Goal: Task Accomplishment & Management: Manage account settings

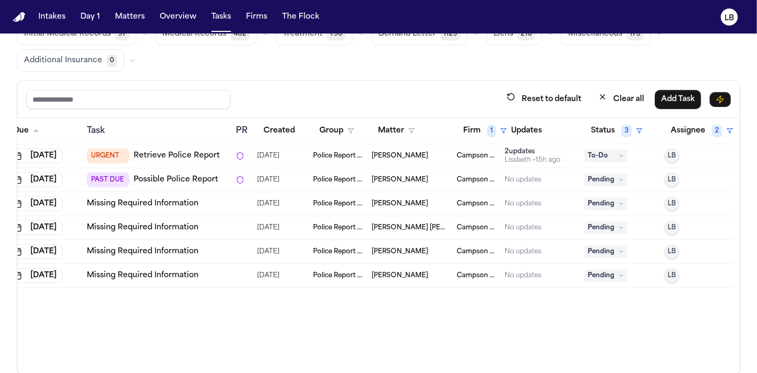
scroll to position [0, 43]
click at [218, 14] on button "Tasks" at bounding box center [221, 16] width 28 height 19
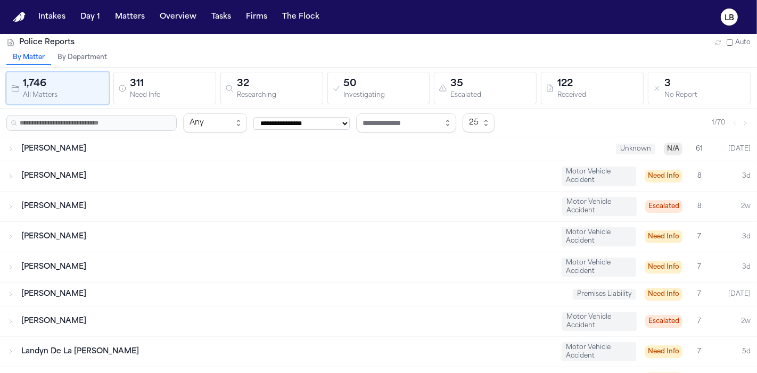
click at [94, 54] on button "By Department" at bounding box center [82, 58] width 62 height 14
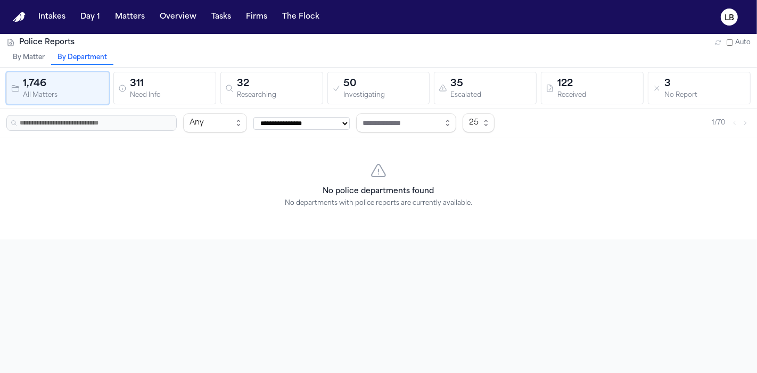
click at [37, 58] on button "By Matter" at bounding box center [28, 58] width 45 height 14
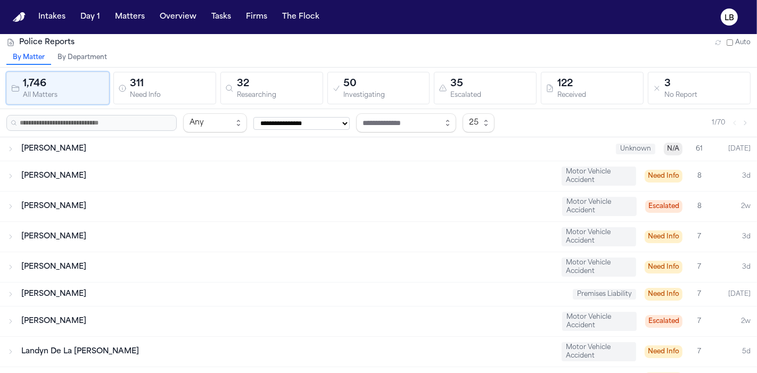
click at [689, 92] on div "No Report" at bounding box center [704, 96] width 81 height 8
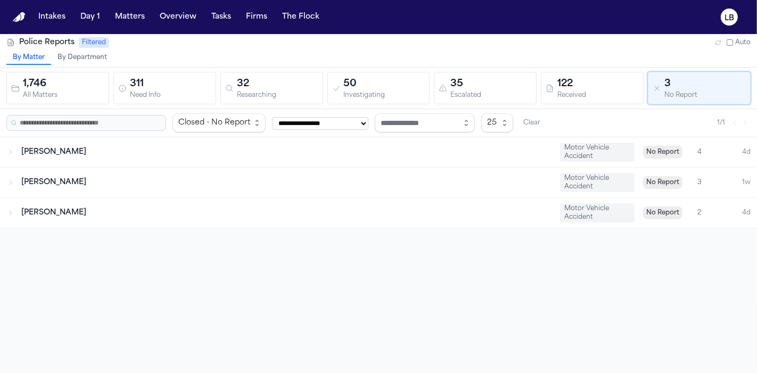
click at [167, 89] on div "311" at bounding box center [170, 84] width 81 height 15
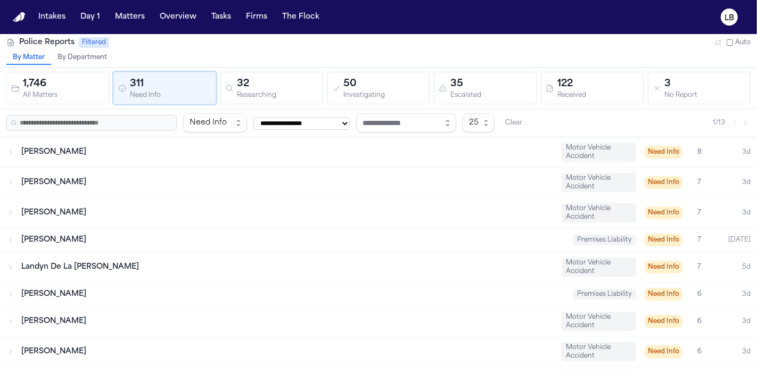
click at [263, 87] on div "32" at bounding box center [277, 84] width 81 height 15
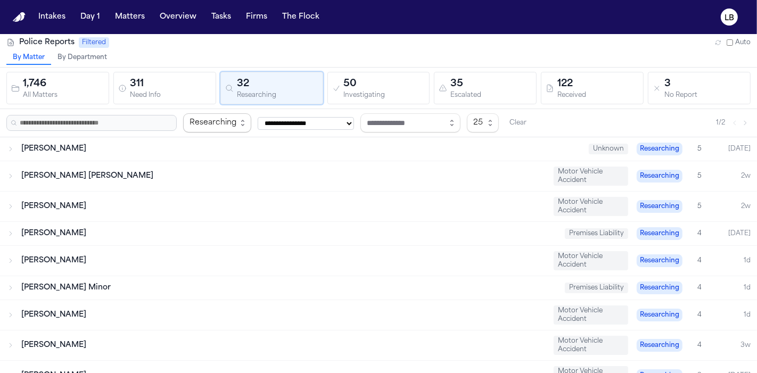
click at [190, 123] on div "Researching" at bounding box center [212, 123] width 47 height 13
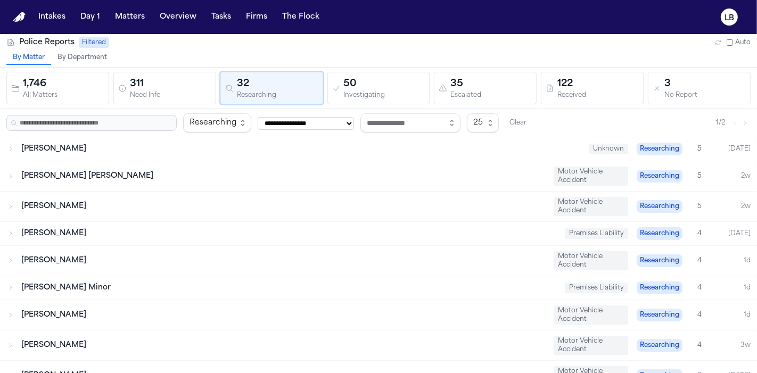
click at [336, 86] on icon "button" at bounding box center [336, 88] width 9 height 9
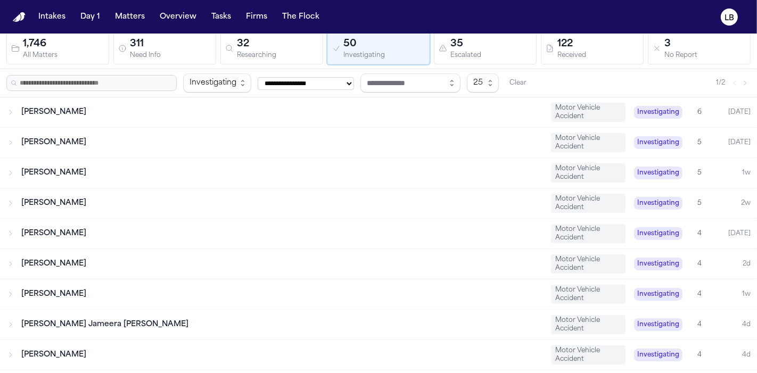
scroll to position [511, 0]
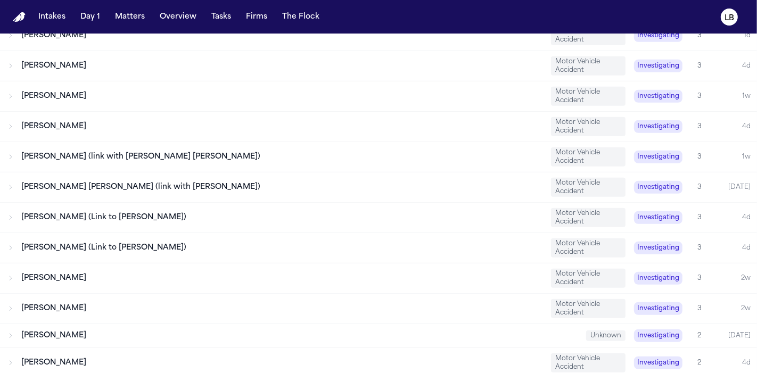
click at [186, 213] on span "Jenny Guerrero Rodriguez (Link to Fanny Guerrero Rodriguez)" at bounding box center [103, 217] width 165 height 8
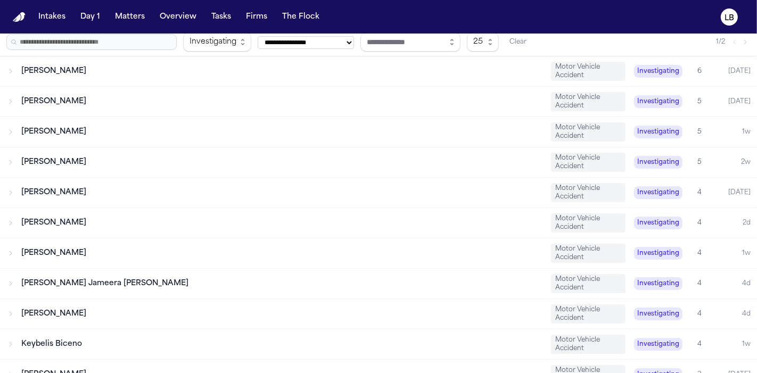
scroll to position [5, 0]
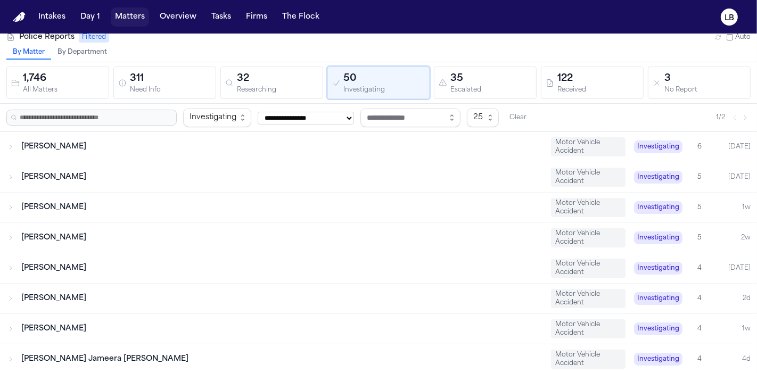
click at [120, 16] on button "Matters" at bounding box center [130, 16] width 38 height 19
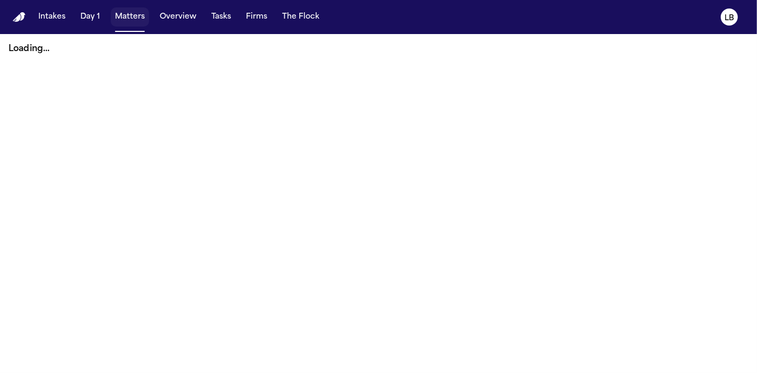
click at [228, 10] on button "Tasks" at bounding box center [221, 16] width 28 height 19
click at [226, 13] on button "Tasks" at bounding box center [221, 16] width 28 height 19
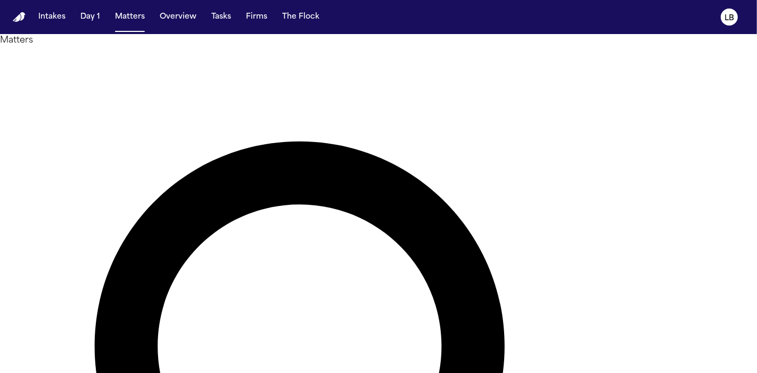
click at [221, 17] on button "Tasks" at bounding box center [221, 16] width 28 height 19
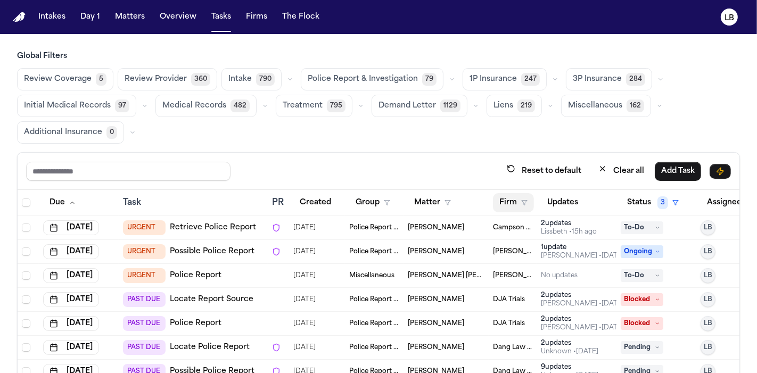
click at [514, 196] on button "Firm" at bounding box center [513, 202] width 41 height 19
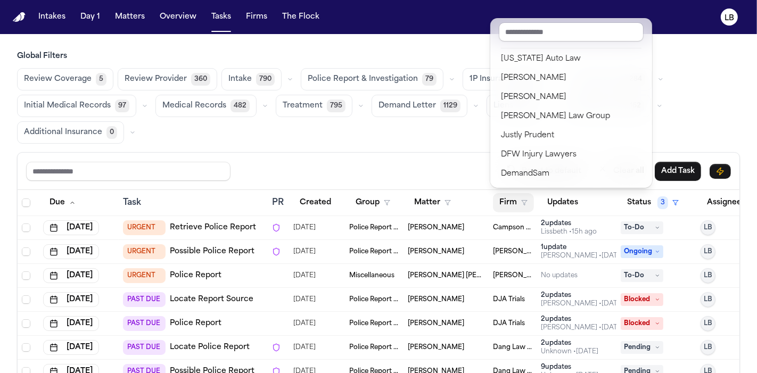
scroll to position [0, 53]
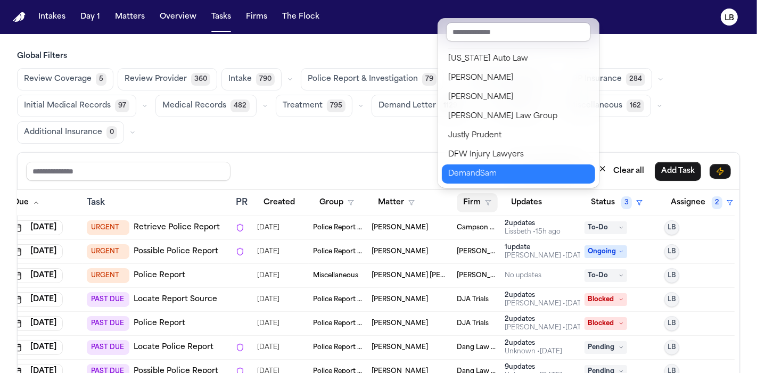
click at [497, 164] on button "DemandSam" at bounding box center [518, 173] width 153 height 19
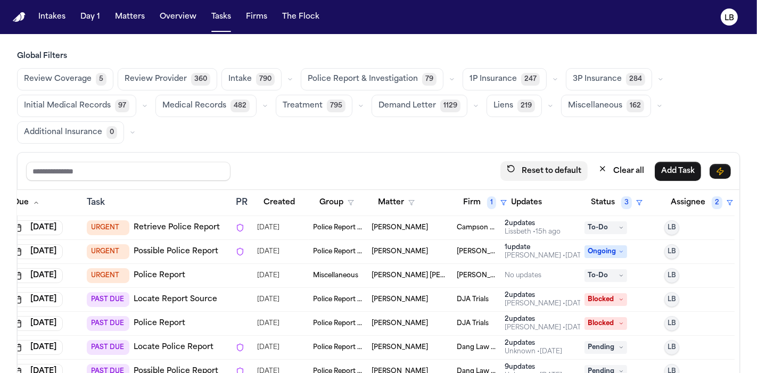
scroll to position [0, 44]
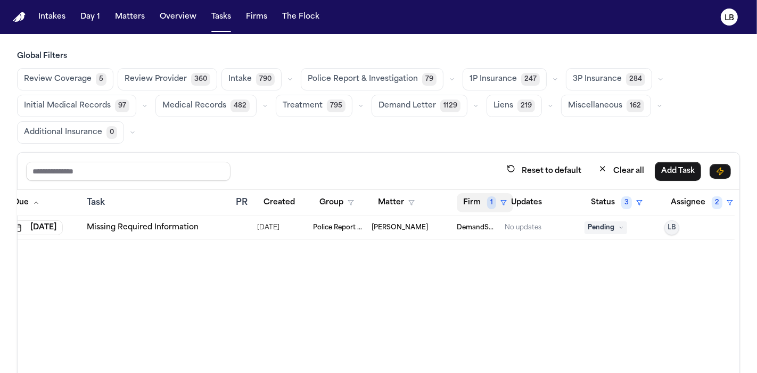
click at [463, 201] on button "Firm 1" at bounding box center [485, 202] width 56 height 19
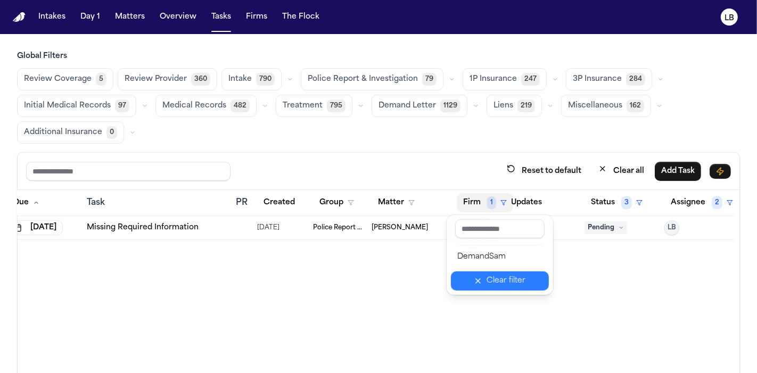
click at [498, 271] on button "Clear filter" at bounding box center [500, 280] width 98 height 19
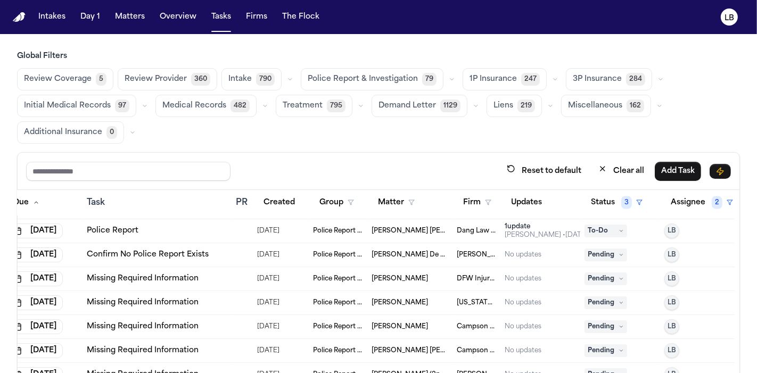
scroll to position [1861, 44]
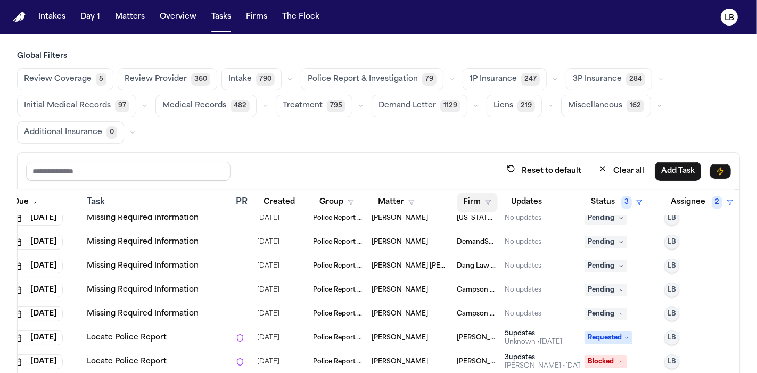
click at [472, 203] on button "Firm" at bounding box center [477, 202] width 41 height 19
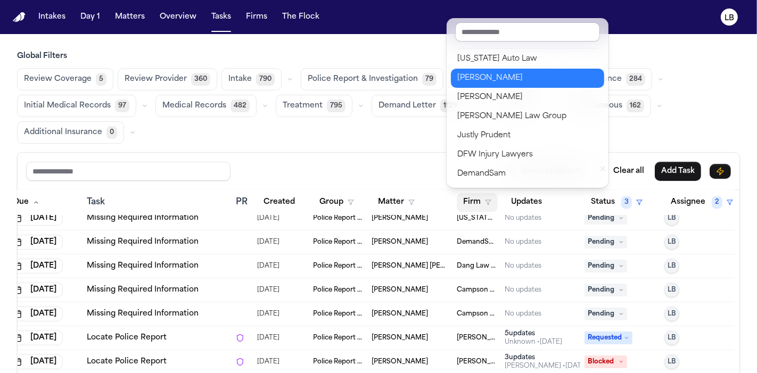
scroll to position [0, 0]
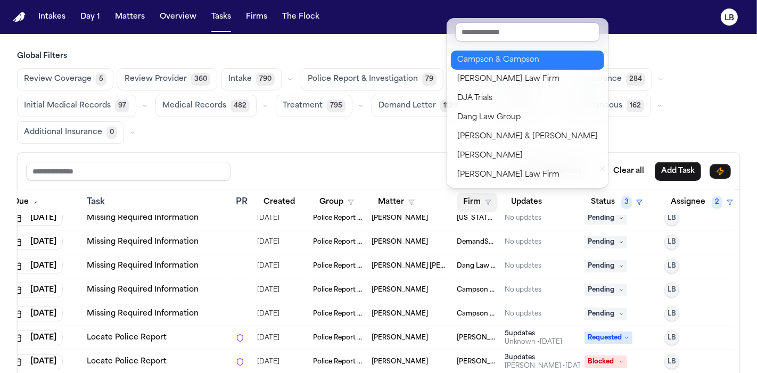
click at [490, 60] on div "Campson & Campson" at bounding box center [527, 60] width 141 height 13
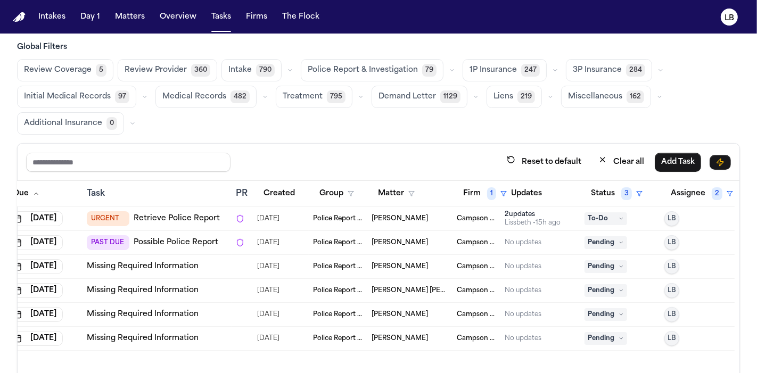
scroll to position [7, 0]
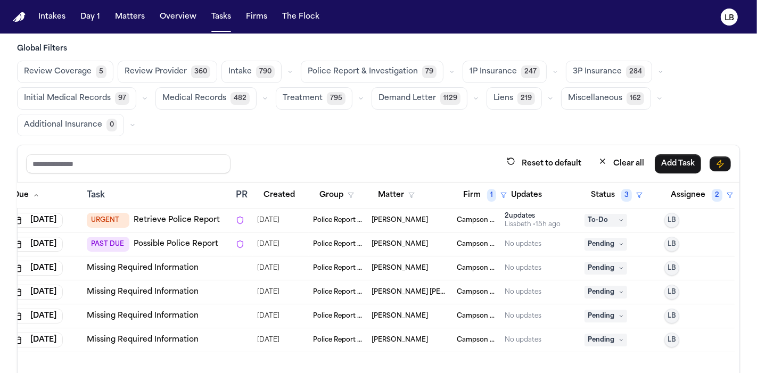
click at [386, 217] on span "Arthur Simkins" at bounding box center [400, 220] width 56 height 9
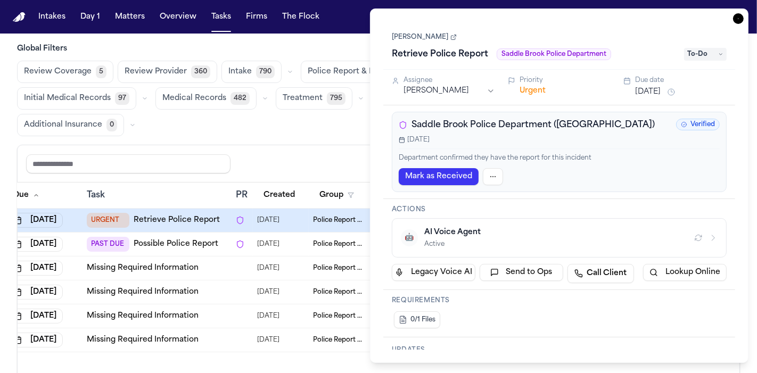
click at [431, 39] on link "Arthur Simkins" at bounding box center [424, 37] width 65 height 9
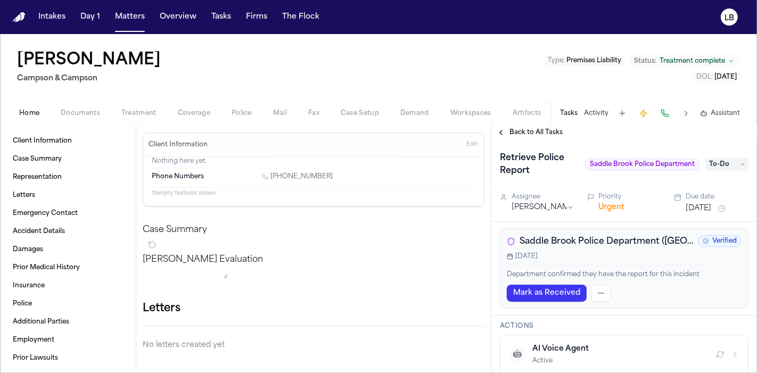
scroll to position [28, 0]
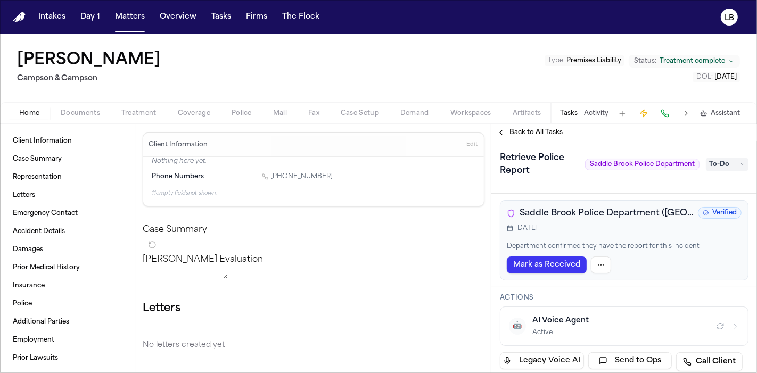
click at [547, 210] on span "Saddle Brook Police Department (NJ)" at bounding box center [606, 213] width 174 height 13
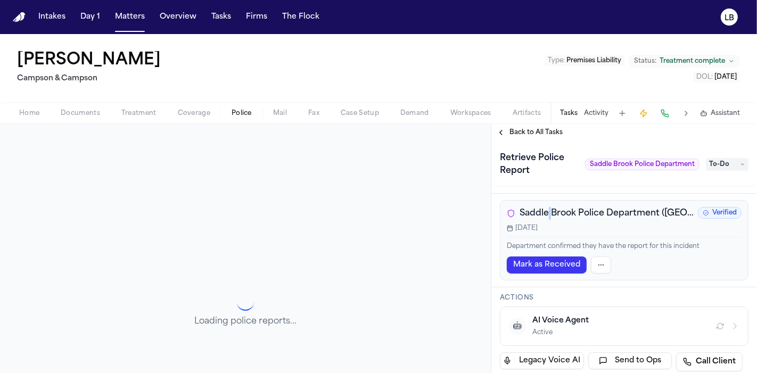
click at [547, 210] on span "Saddle Brook Police Department (NJ)" at bounding box center [606, 213] width 174 height 13
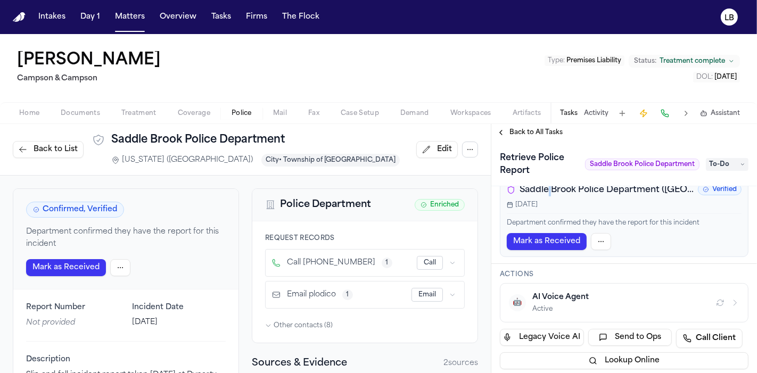
scroll to position [42, 0]
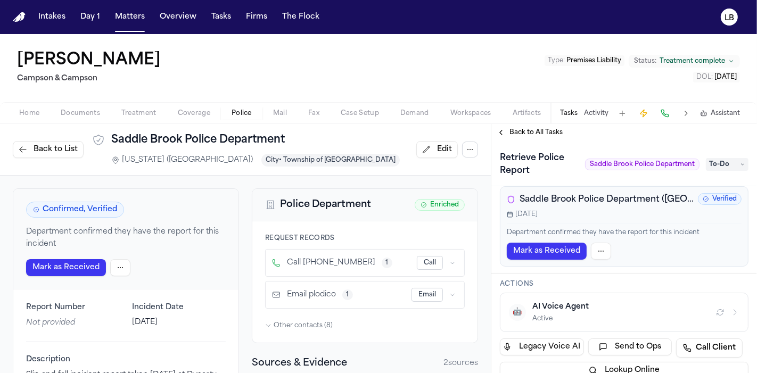
click at [591, 117] on div "Tasks Activity Assistant" at bounding box center [649, 113] width 198 height 21
click at [590, 114] on button "Activity" at bounding box center [596, 113] width 24 height 9
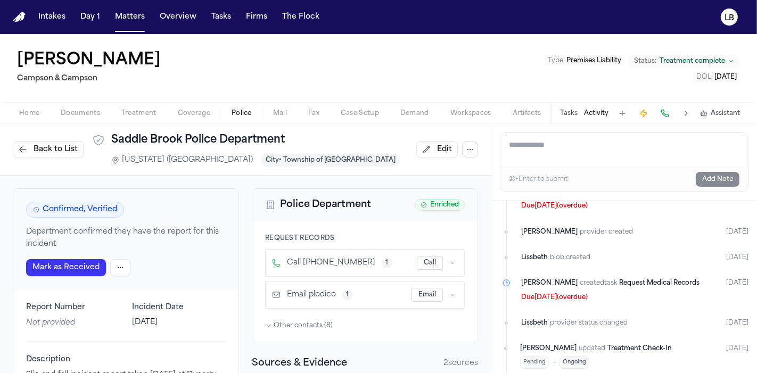
scroll to position [1675, 0]
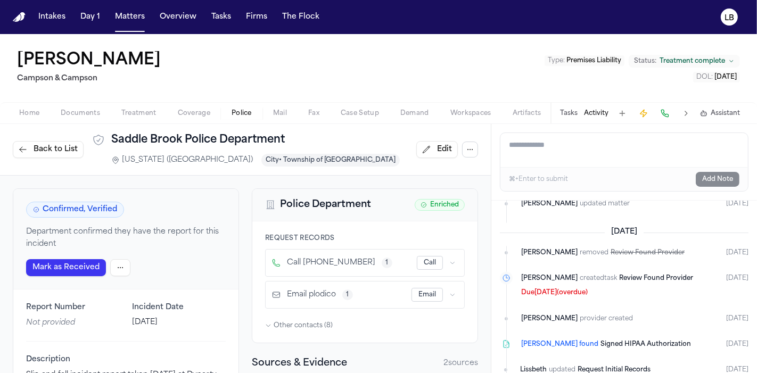
click at [570, 115] on button "Tasks" at bounding box center [569, 113] width 18 height 9
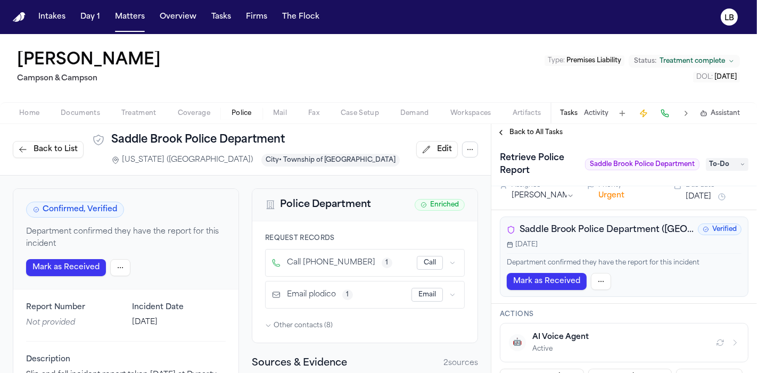
scroll to position [2, 0]
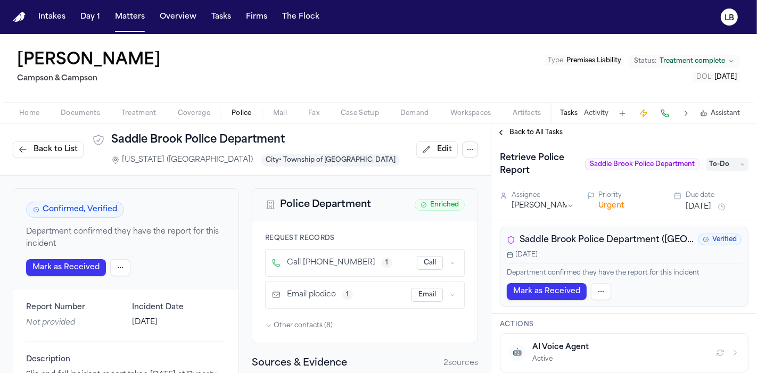
click at [632, 244] on span "Saddle Brook Police Department ([GEOGRAPHIC_DATA])" at bounding box center [606, 240] width 174 height 13
click at [419, 266] on button "Call" at bounding box center [430, 263] width 26 height 14
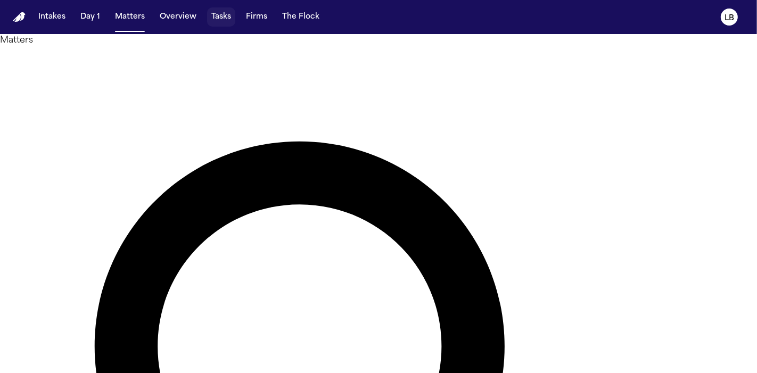
click at [215, 17] on button "Tasks" at bounding box center [221, 16] width 28 height 19
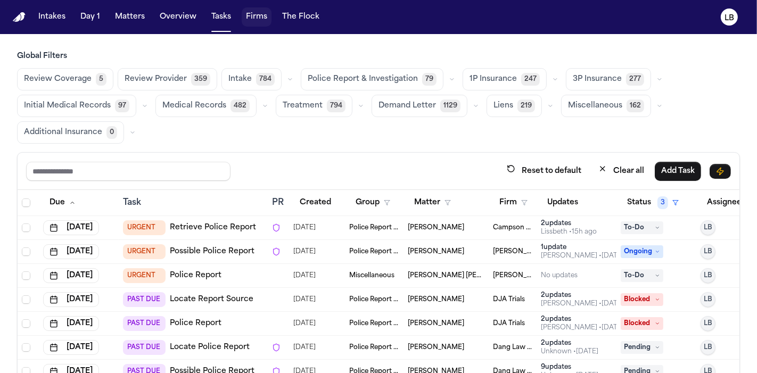
click at [254, 11] on button "Firms" at bounding box center [257, 16] width 30 height 19
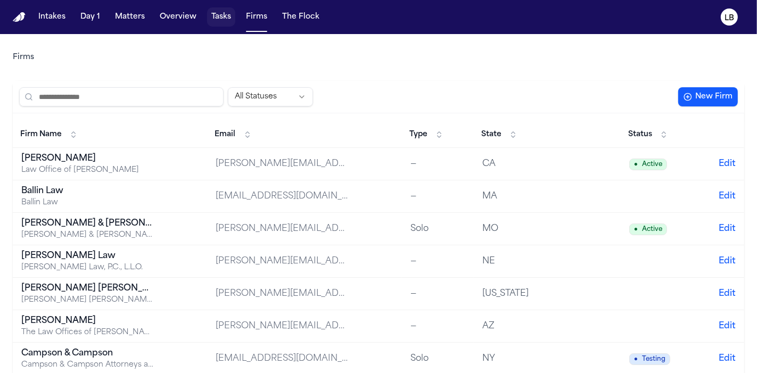
click at [217, 18] on button "Tasks" at bounding box center [221, 16] width 28 height 19
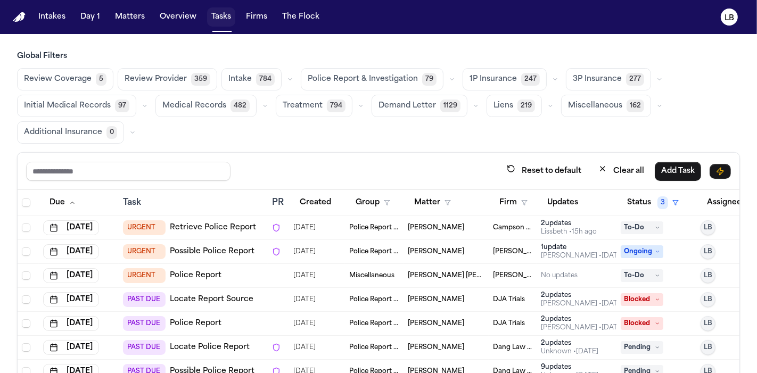
click at [217, 18] on button "Tasks" at bounding box center [221, 16] width 28 height 19
click at [515, 194] on button "Firm" at bounding box center [513, 202] width 41 height 19
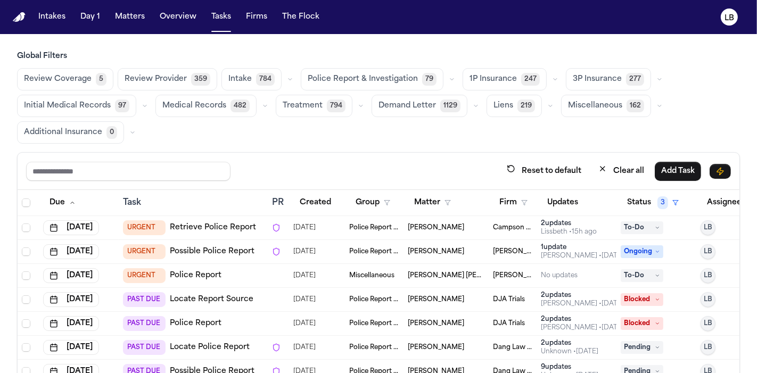
click at [491, 224] on td "Campson & Campson" at bounding box center [513, 228] width 48 height 24
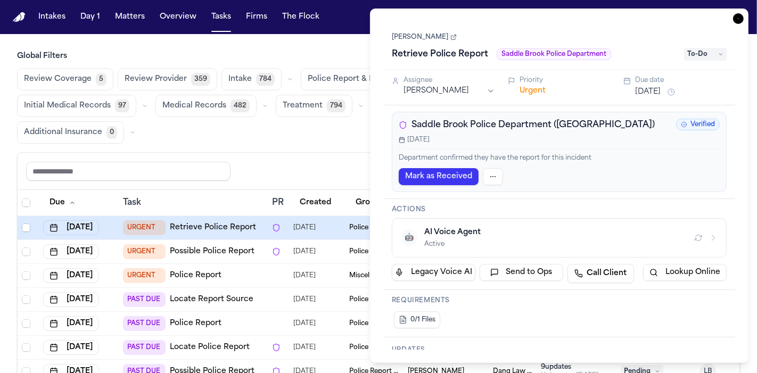
click at [425, 34] on link "Arthur Simkins" at bounding box center [424, 37] width 65 height 9
click at [734, 20] on icon "button" at bounding box center [738, 18] width 11 height 11
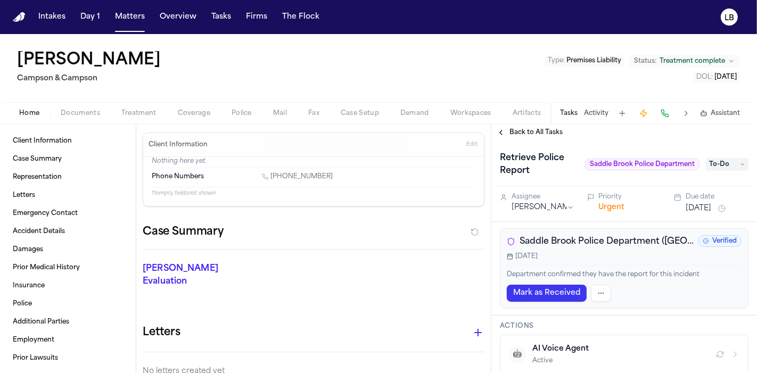
click at [633, 247] on span "Saddle Brook Police Department ([GEOGRAPHIC_DATA])" at bounding box center [606, 241] width 174 height 13
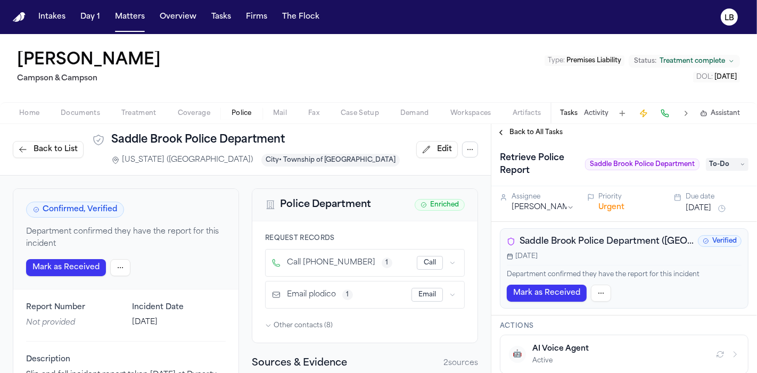
click at [418, 259] on button "Call" at bounding box center [430, 263] width 26 height 14
click at [756, 87] on div "Arthur Simkins Campson & Campson Type : Premises Liability Status: Treatment co…" at bounding box center [378, 68] width 757 height 68
drag, startPoint x: 305, startPoint y: 263, endPoint x: 350, endPoint y: 263, distance: 44.7
click at [350, 263] on span "Call +12018437000 ext.2023" at bounding box center [331, 263] width 88 height 11
copy span "2018437000"
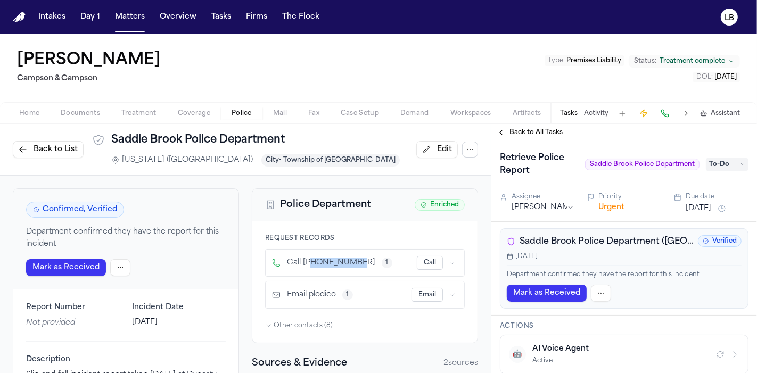
drag, startPoint x: 151, startPoint y: 47, endPoint x: 13, endPoint y: 46, distance: 137.9
click at [13, 46] on div "Arthur Simkins Campson & Campson Type : Premises Liability Status: Treatment co…" at bounding box center [378, 68] width 757 height 68
copy h1 "Arthur Simkins"
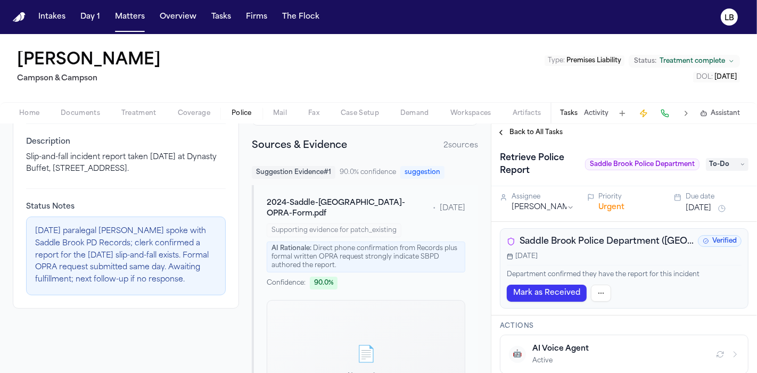
click at [29, 114] on span "Home" at bounding box center [29, 113] width 20 height 9
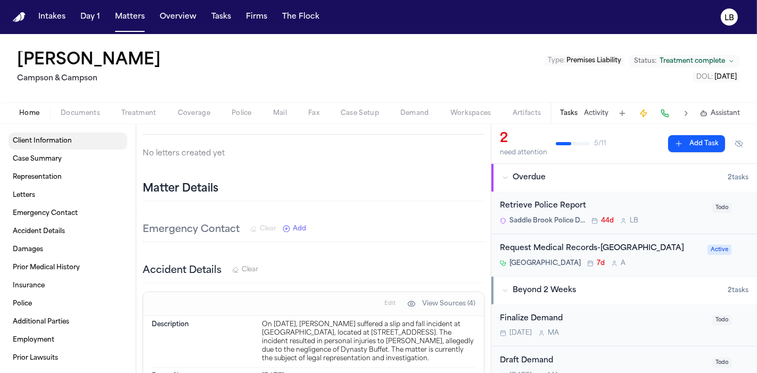
click at [56, 139] on span "Client Information" at bounding box center [42, 141] width 59 height 9
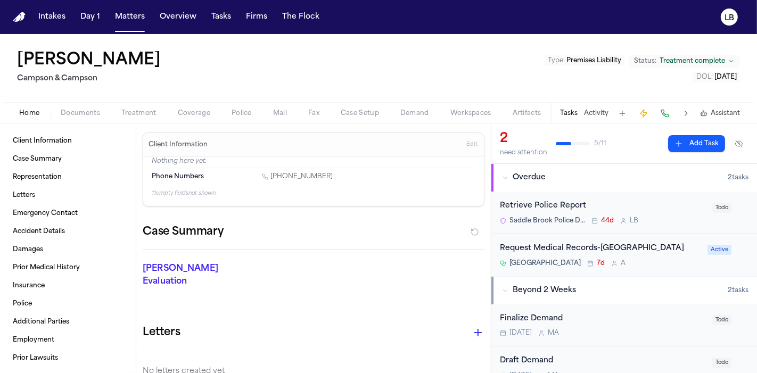
click at [77, 109] on span "Documents" at bounding box center [80, 113] width 39 height 9
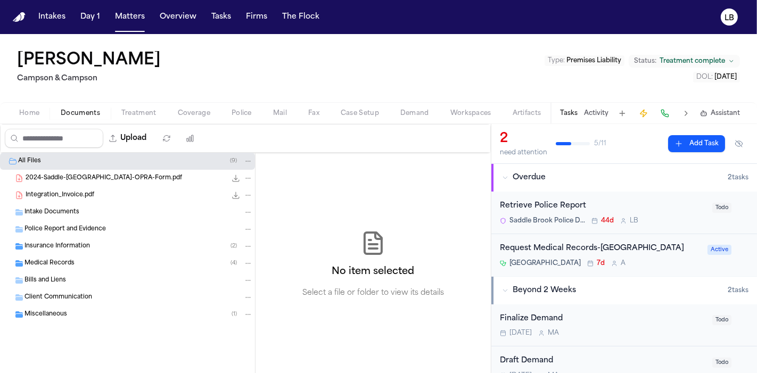
click at [65, 215] on span "Intake Documents" at bounding box center [51, 212] width 55 height 9
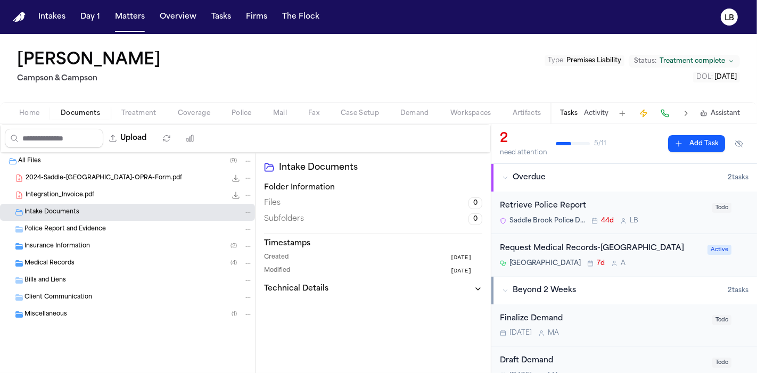
click at [94, 225] on span "Police Report and Evidence" at bounding box center [64, 229] width 81 height 9
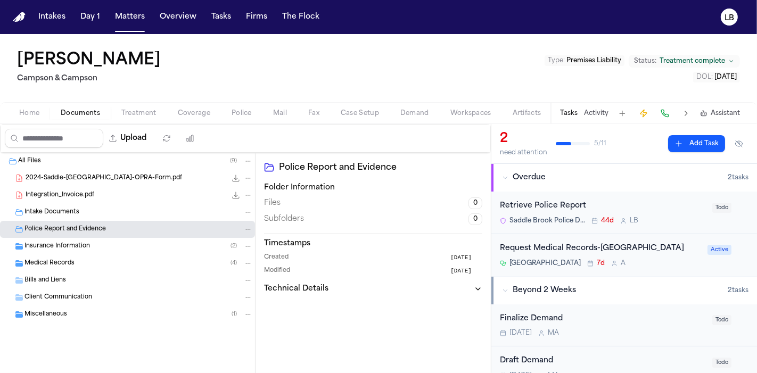
click at [60, 208] on span "Intake Documents" at bounding box center [51, 212] width 55 height 9
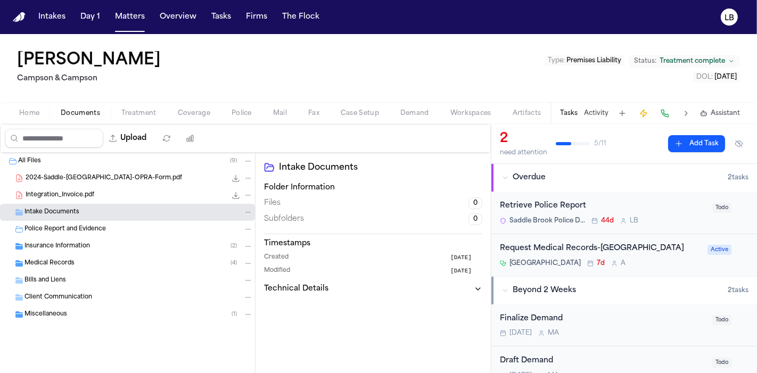
click at [68, 173] on div "2024-Saddle-Brook-OPRA-Form.pdf 2.8 MB • PDF" at bounding box center [139, 178] width 227 height 11
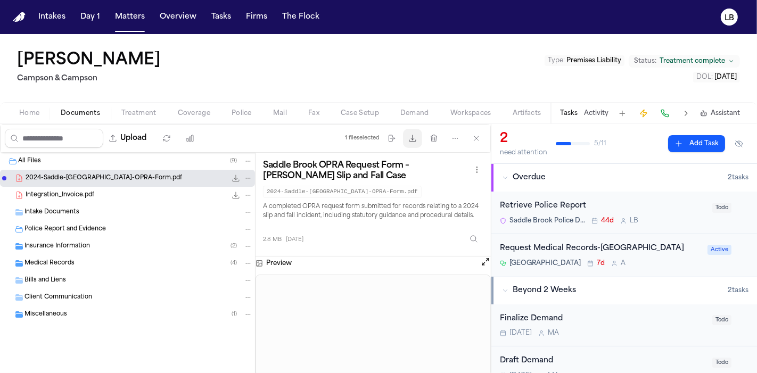
click at [420, 130] on button "Download files" at bounding box center [412, 138] width 19 height 19
click at [89, 210] on div "Intake Documents" at bounding box center [138, 213] width 228 height 10
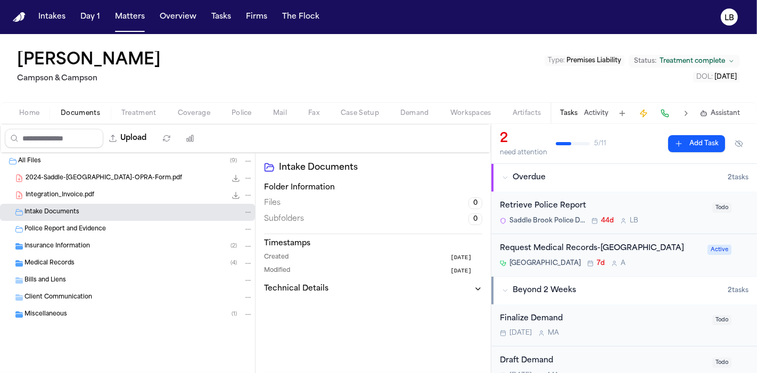
click at [151, 107] on button "Treatment" at bounding box center [139, 113] width 56 height 13
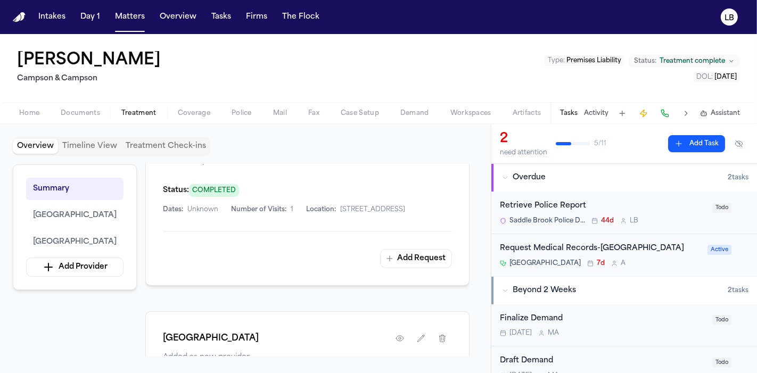
scroll to position [392, 0]
click at [70, 115] on span "Documents" at bounding box center [80, 113] width 39 height 9
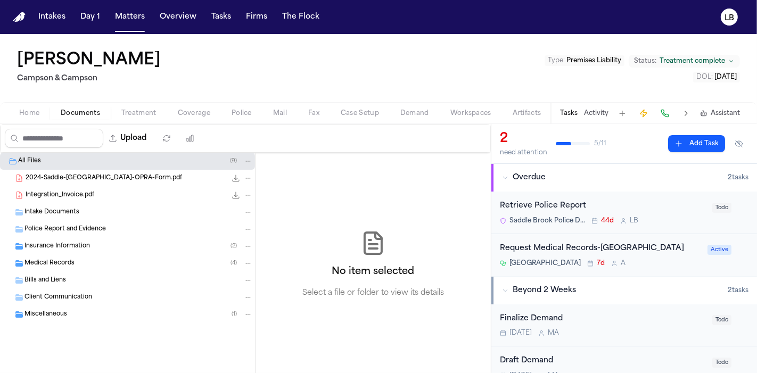
click at [28, 107] on button "Home" at bounding box center [30, 113] width 42 height 13
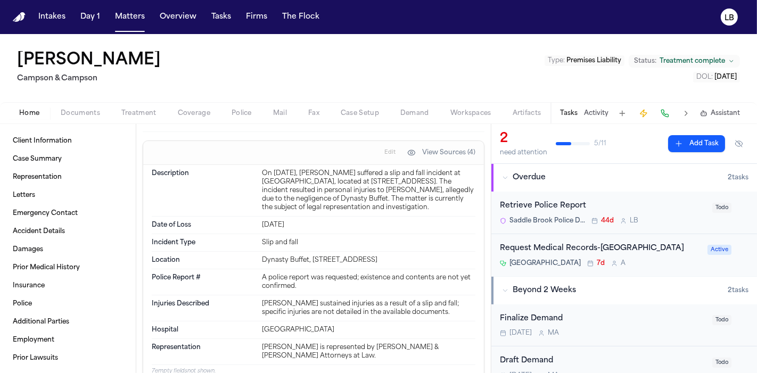
click at [79, 113] on span "Documents" at bounding box center [80, 113] width 39 height 9
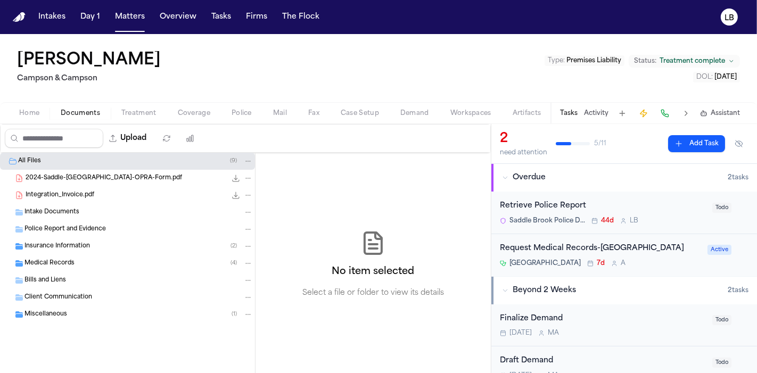
click at [67, 208] on span "Intake Documents" at bounding box center [51, 212] width 55 height 9
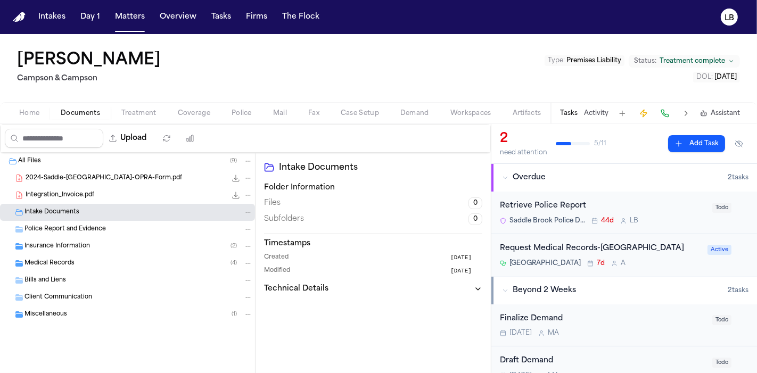
click at [66, 225] on span "Police Report and Evidence" at bounding box center [64, 229] width 81 height 9
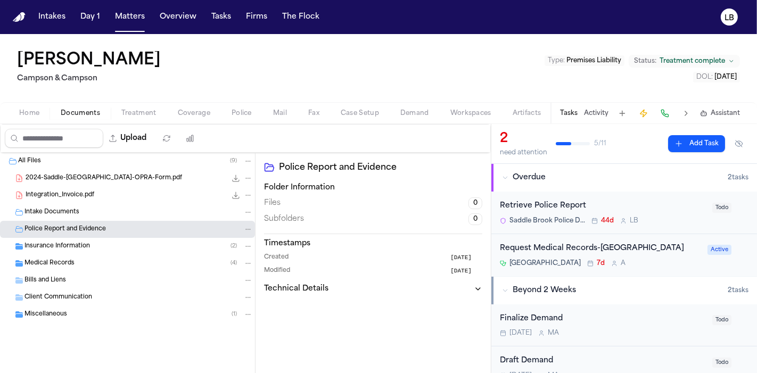
click at [64, 240] on div "Insurance Information ( 2 )" at bounding box center [127, 246] width 255 height 17
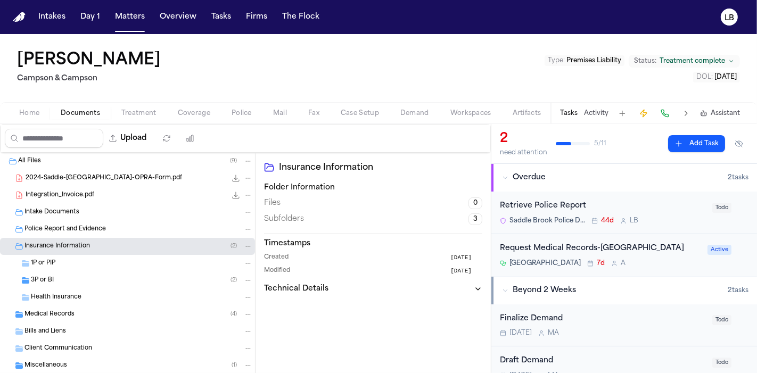
click at [61, 311] on span "Medical Records" at bounding box center [49, 314] width 50 height 9
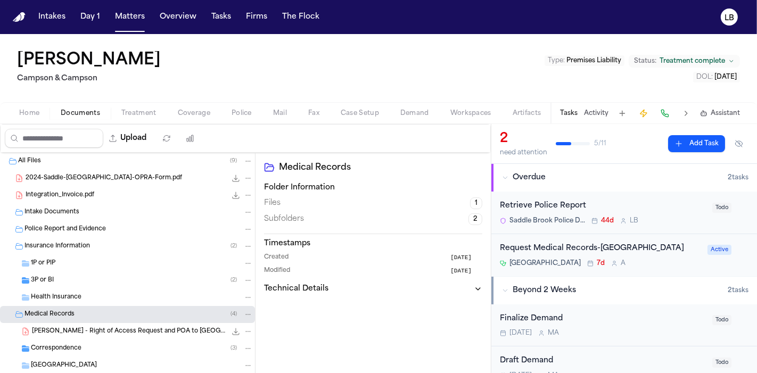
click at [595, 111] on button "Activity" at bounding box center [596, 113] width 24 height 9
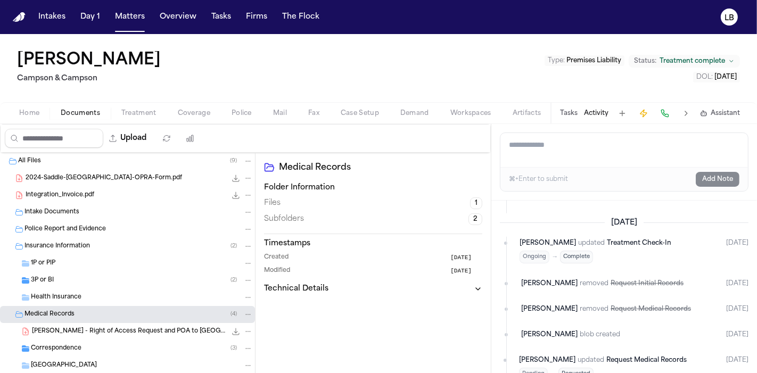
scroll to position [1029, 0]
click at [574, 114] on button "Tasks" at bounding box center [569, 113] width 18 height 9
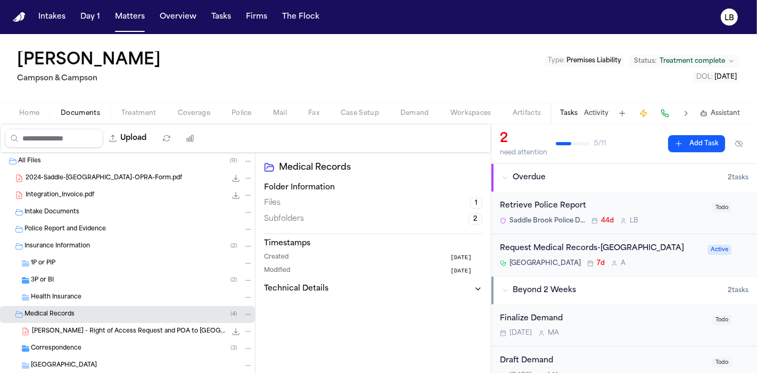
click at [26, 112] on span "Home" at bounding box center [29, 113] width 20 height 9
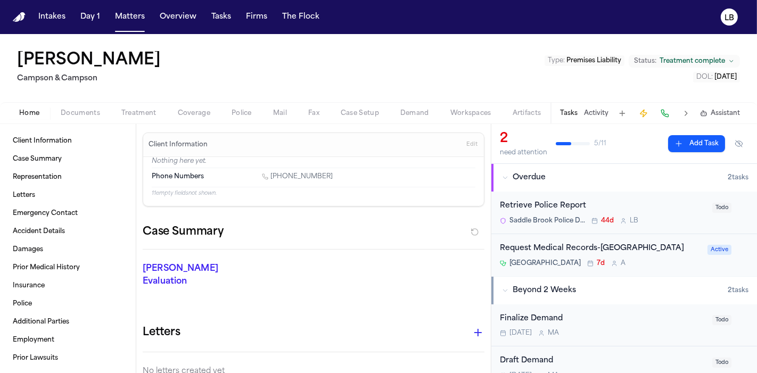
click at [105, 108] on button "Documents" at bounding box center [80, 113] width 61 height 13
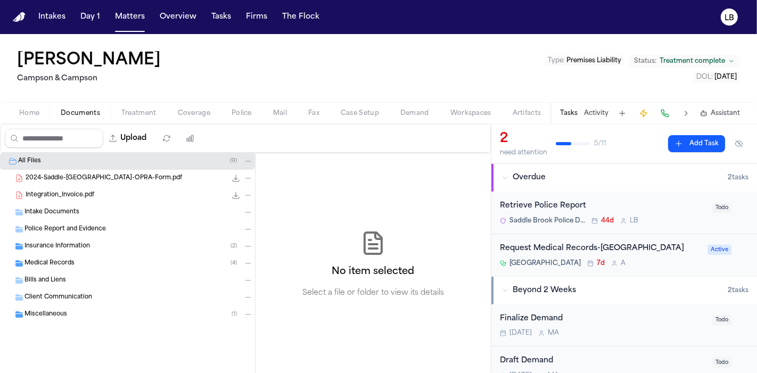
click at [89, 177] on span "2024-Saddle-Brook-OPRA-Form.pdf" at bounding box center [104, 178] width 156 height 9
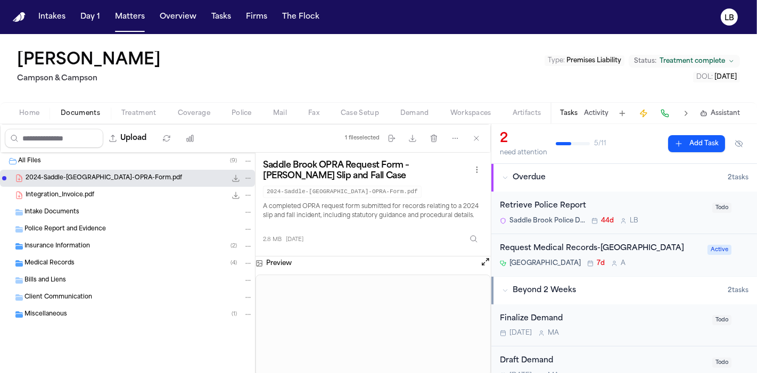
click at [75, 213] on span "Intake Documents" at bounding box center [51, 212] width 55 height 9
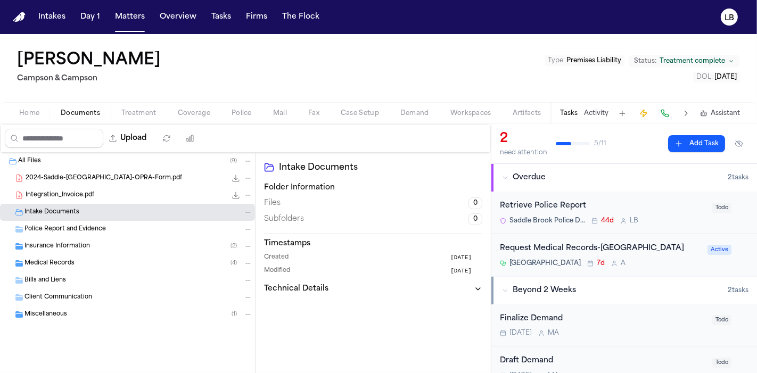
click at [73, 226] on span "Police Report and Evidence" at bounding box center [64, 229] width 81 height 9
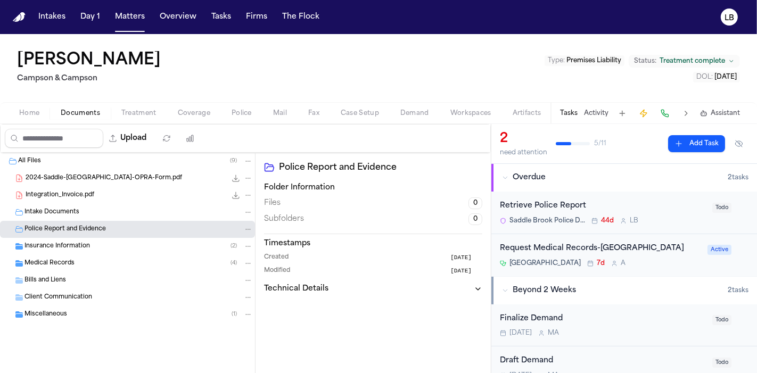
click at [86, 174] on span "2024-Saddle-Brook-OPRA-Form.pdf" at bounding box center [104, 178] width 156 height 9
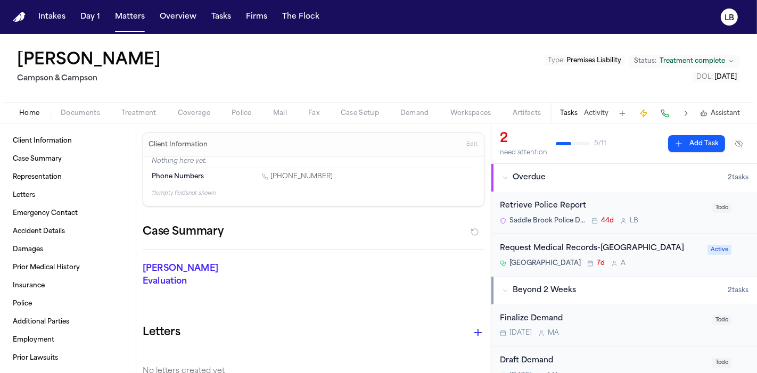
click at [29, 109] on span "Home" at bounding box center [29, 113] width 20 height 9
click at [87, 107] on button "Documents" at bounding box center [80, 113] width 61 height 13
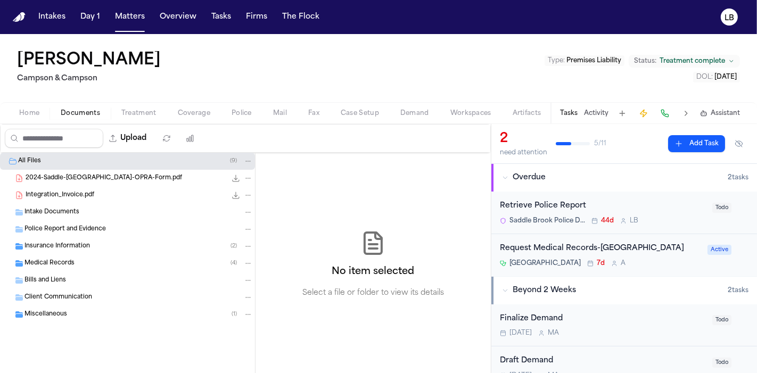
scroll to position [18, 0]
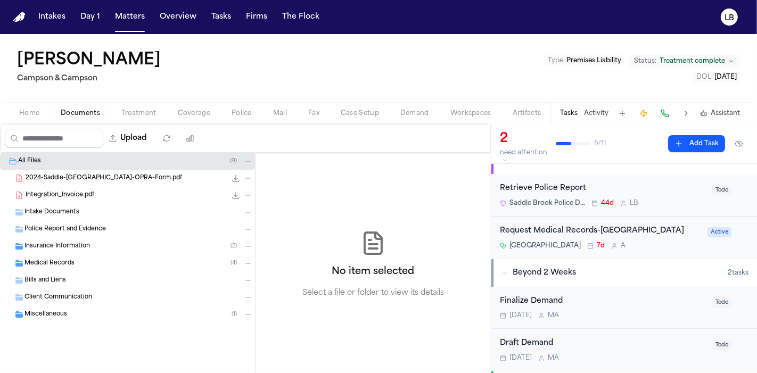
click at [595, 109] on button "Activity" at bounding box center [596, 113] width 24 height 9
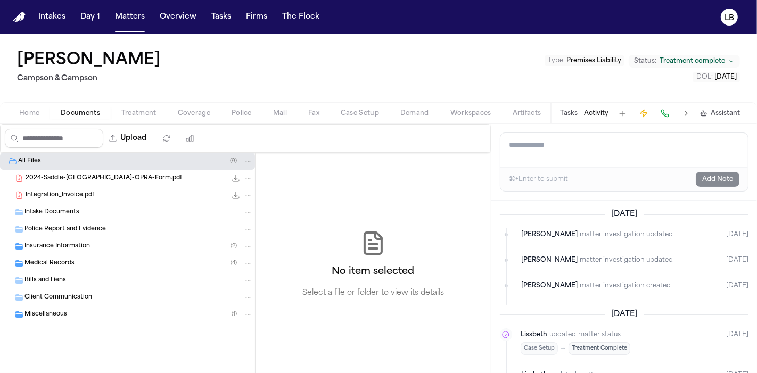
click at [590, 115] on button "Activity" at bounding box center [596, 113] width 24 height 9
drag, startPoint x: 176, startPoint y: 61, endPoint x: 1, endPoint y: 46, distance: 176.3
click at [1, 46] on div "Arthur Simkins Campson & Campson Type : Premises Liability Status: Treatment co…" at bounding box center [378, 68] width 757 height 68
copy h1 "[PERSON_NAME]"
click at [546, 152] on textarea "Add a note to this matter" at bounding box center [623, 150] width 247 height 34
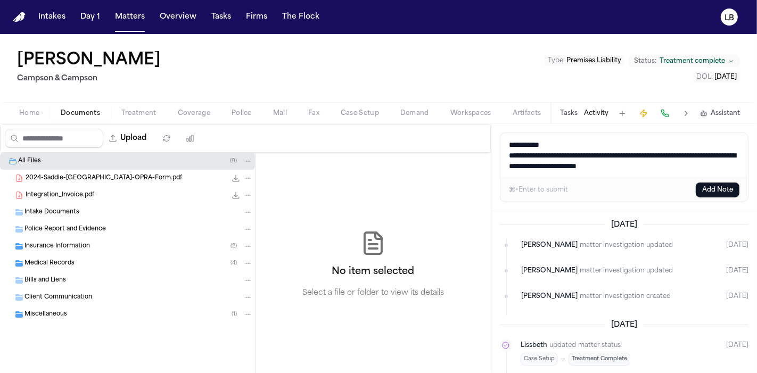
drag, startPoint x: 704, startPoint y: 160, endPoint x: 653, endPoint y: 164, distance: 51.3
click at [653, 164] on textarea "**********" at bounding box center [624, 155] width 248 height 45
drag, startPoint x: 653, startPoint y: 164, endPoint x: 449, endPoint y: 125, distance: 207.1
click at [449, 125] on div "**********" at bounding box center [378, 248] width 757 height 249
type textarea "**********"
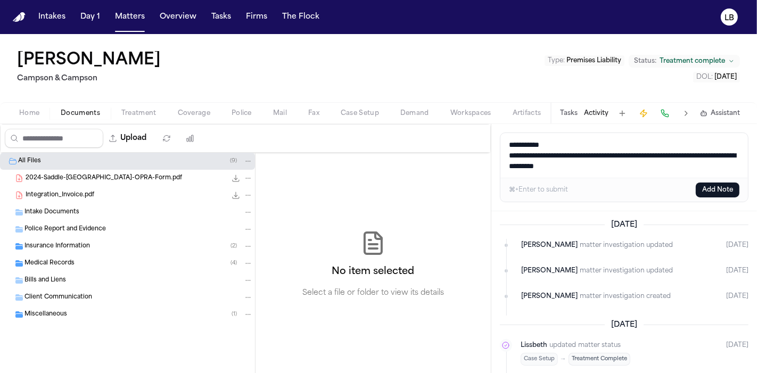
click at [724, 185] on button "Add Note" at bounding box center [718, 190] width 44 height 15
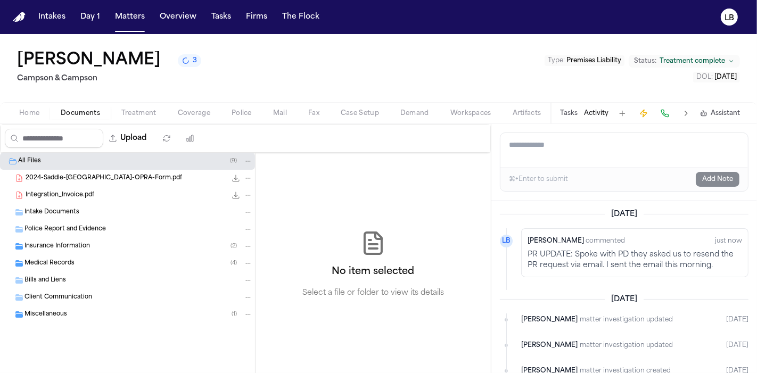
click at [236, 3] on nav "Intakes Day 1 Matters Overview Tasks Firms The Flock LB" at bounding box center [378, 17] width 757 height 34
click at [216, 22] on button "Tasks" at bounding box center [221, 16] width 28 height 19
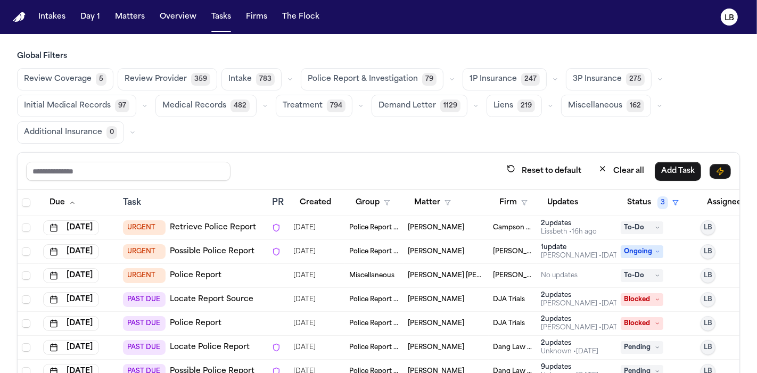
click at [122, 5] on nav "Intakes Day 1 Matters Overview Tasks Firms The Flock LB" at bounding box center [378, 17] width 757 height 34
click at [128, 15] on button "Matters" at bounding box center [130, 16] width 38 height 19
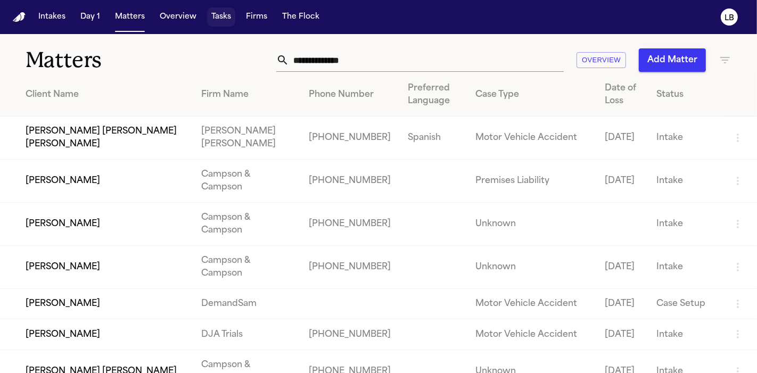
click at [222, 24] on button "Tasks" at bounding box center [221, 16] width 28 height 19
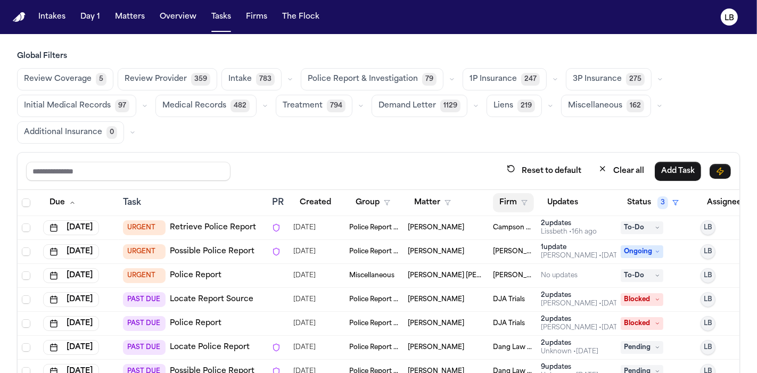
click at [527, 202] on button "Firm" at bounding box center [513, 202] width 41 height 19
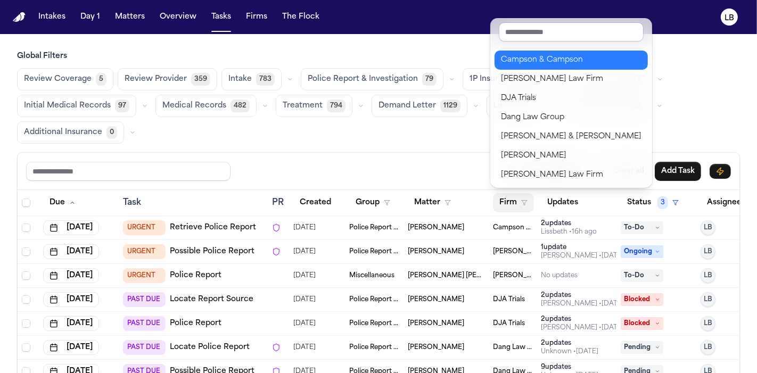
click at [555, 61] on div "Campson & Campson" at bounding box center [571, 60] width 141 height 13
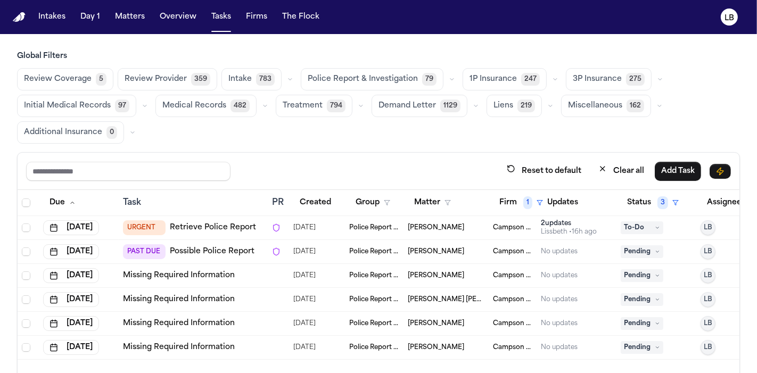
scroll to position [0, 44]
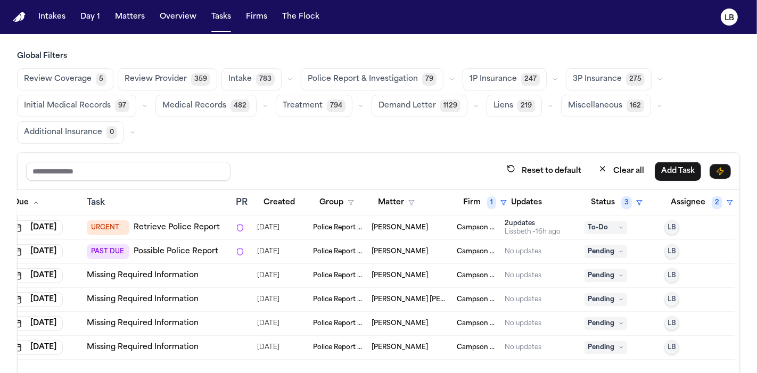
click at [188, 246] on link "Possible Police Report" at bounding box center [176, 251] width 85 height 11
click at [618, 225] on icon at bounding box center [620, 227] width 5 height 5
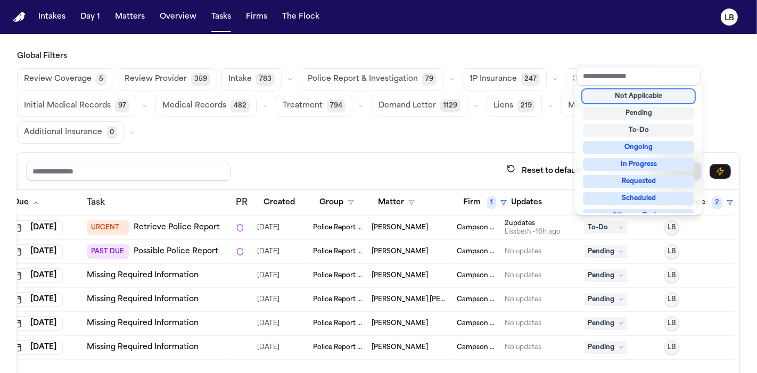
scroll to position [2, 0]
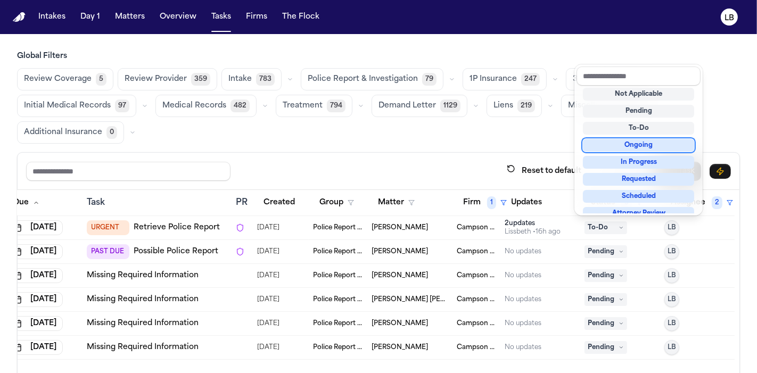
click at [642, 145] on div "Ongoing" at bounding box center [638, 145] width 111 height 13
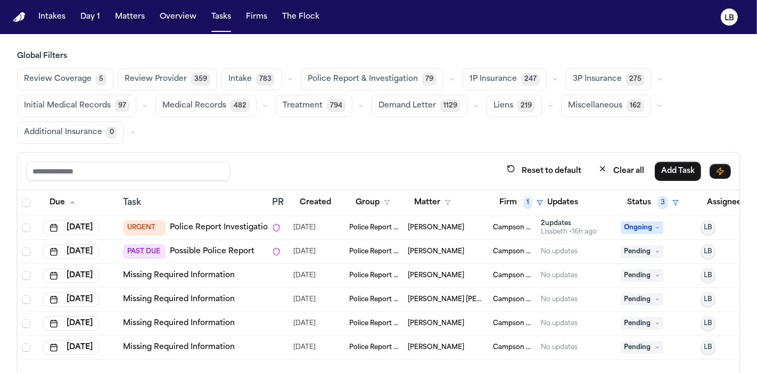
scroll to position [0, 1]
click at [219, 25] on button "Tasks" at bounding box center [221, 16] width 28 height 19
click at [219, 21] on button "Tasks" at bounding box center [221, 16] width 28 height 19
click at [433, 194] on button "Matter" at bounding box center [431, 202] width 49 height 19
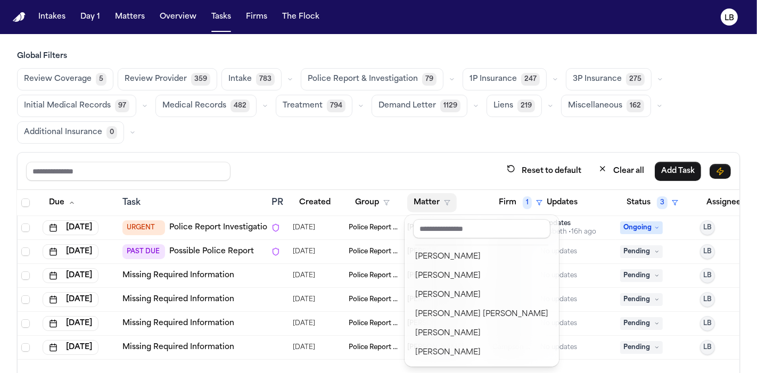
click at [566, 201] on table "Due Task PR Created Group Matter Firm 1 Updates Status 3 Assignee 2 Jul 7, 2025…" at bounding box center [393, 275] width 753 height 170
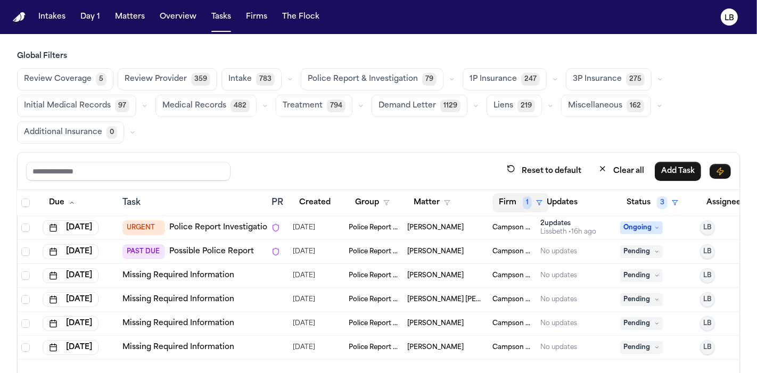
click at [533, 201] on button "Firm 1" at bounding box center [520, 202] width 56 height 19
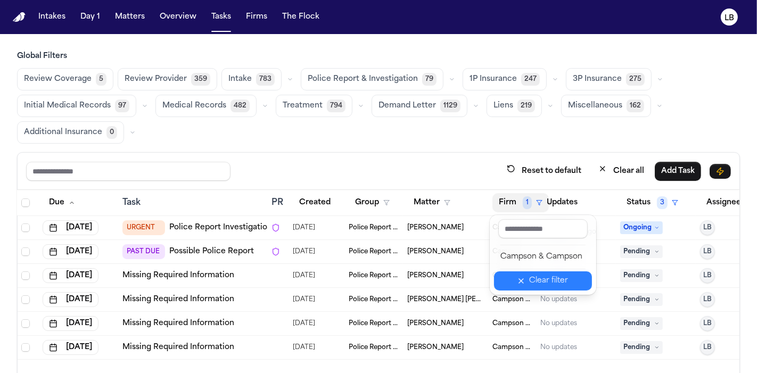
click at [546, 282] on div "Clear filter" at bounding box center [549, 281] width 39 height 13
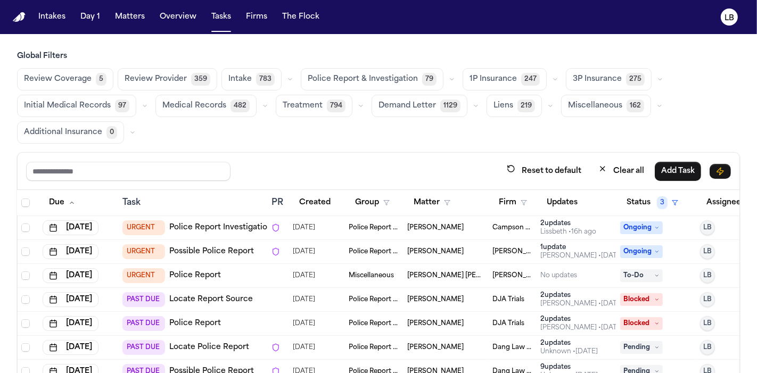
click at [515, 203] on button "Firm" at bounding box center [512, 202] width 41 height 19
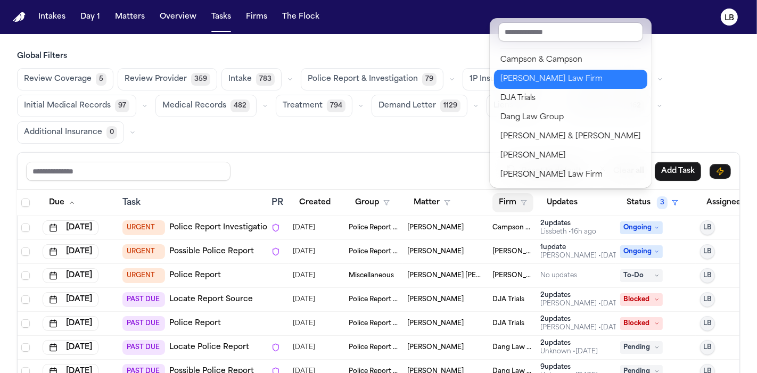
click at [543, 75] on div "Martello Law Firm" at bounding box center [570, 79] width 141 height 13
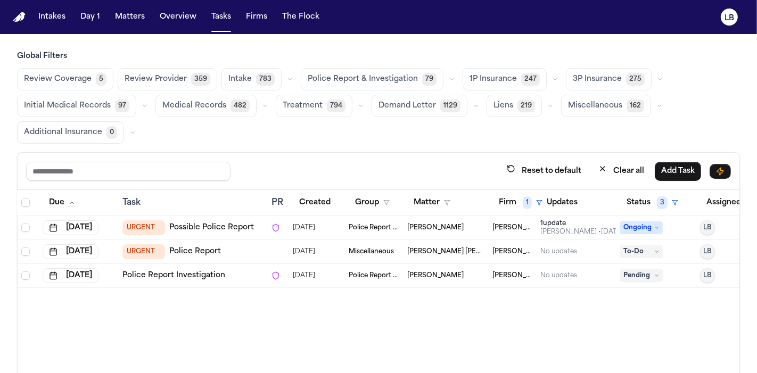
scroll to position [0, 3]
click at [217, 247] on div "URGENT Police Report" at bounding box center [190, 251] width 141 height 15
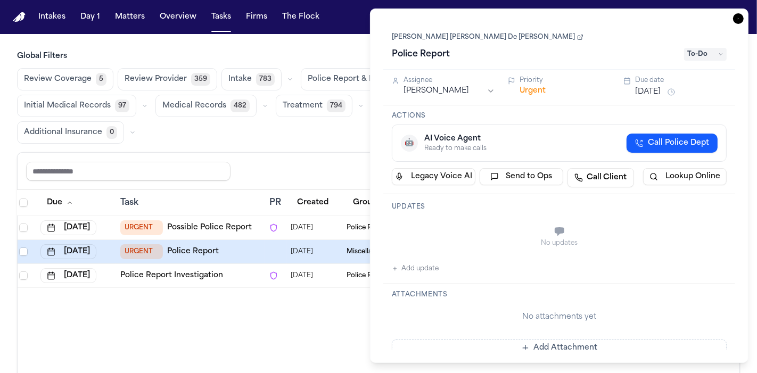
click at [459, 36] on link "Jennifer Mabel De León Rivas" at bounding box center [488, 37] width 192 height 9
click at [742, 21] on icon "button" at bounding box center [738, 18] width 11 height 11
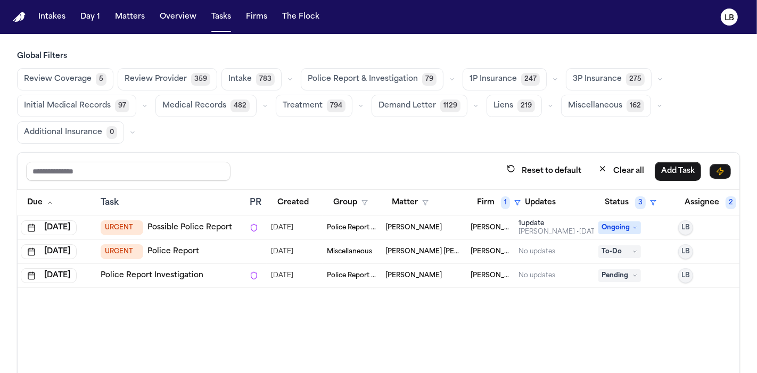
scroll to position [0, 23]
click at [175, 222] on link "Possible Police Report" at bounding box center [189, 227] width 85 height 11
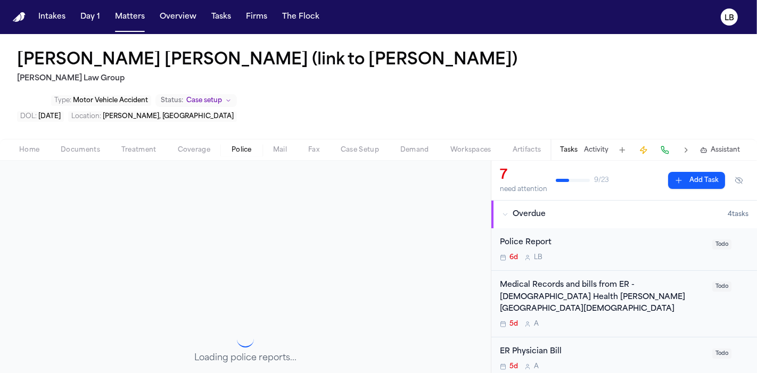
click at [599, 146] on button "Activity" at bounding box center [596, 150] width 24 height 9
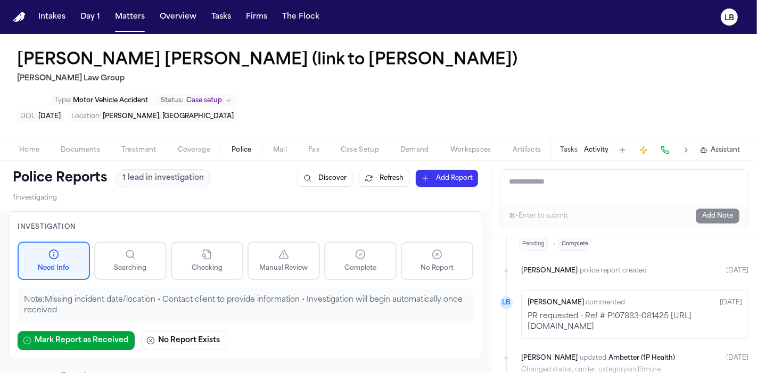
scroll to position [588, 415]
drag, startPoint x: 575, startPoint y: 242, endPoint x: 744, endPoint y: 253, distance: 169.6
click at [744, 290] on div "[PERSON_NAME] commented [DATE] PR requested - Ref # P107883-081425 [URL][DOMAIN…" at bounding box center [634, 314] width 227 height 49
copy p "[URL][DOMAIN_NAME]"
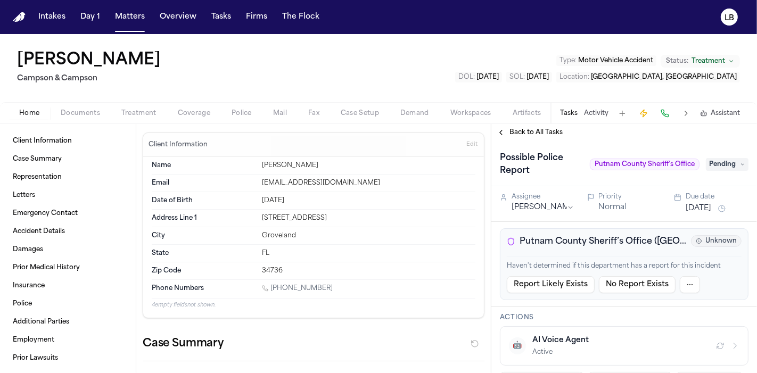
click at [80, 104] on div "Home Documents Treatment Coverage Police Mail Fax Case Setup Demand Workspaces …" at bounding box center [378, 112] width 757 height 21
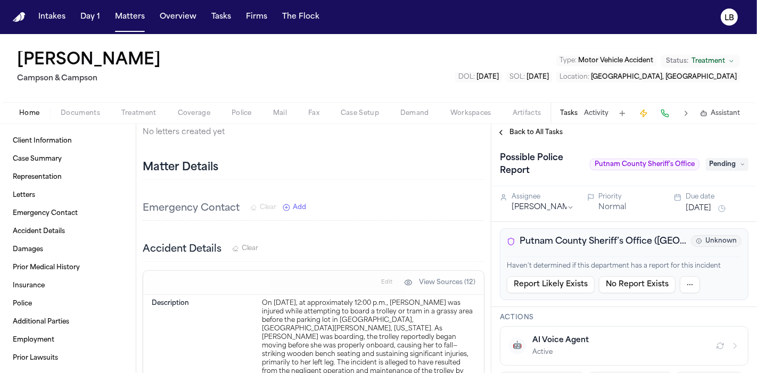
scroll to position [490, 0]
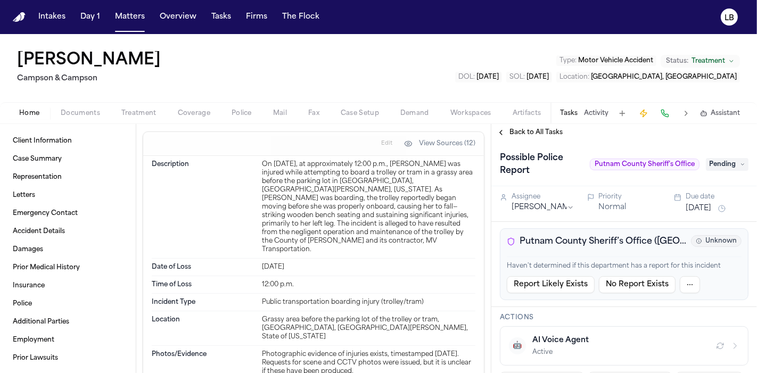
click at [655, 163] on span "Putnam County Sheriff’s Office" at bounding box center [645, 165] width 110 height 12
drag, startPoint x: 655, startPoint y: 163, endPoint x: 378, endPoint y: 175, distance: 277.0
click at [378, 175] on div "On November 9, 2024, at approximately 12:00 p.m., Judith Faivre was injured whi…" at bounding box center [368, 207] width 213 height 94
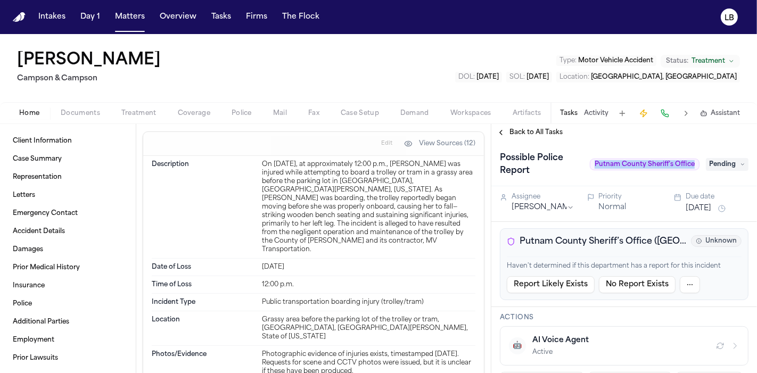
drag, startPoint x: 593, startPoint y: 165, endPoint x: 702, endPoint y: 184, distance: 110.2
click at [702, 184] on div "Possible Police Report Putnam County Sheriff’s Office Pending" at bounding box center [624, 163] width 266 height 45
copy span "Putnam County Sheriff’s Office"
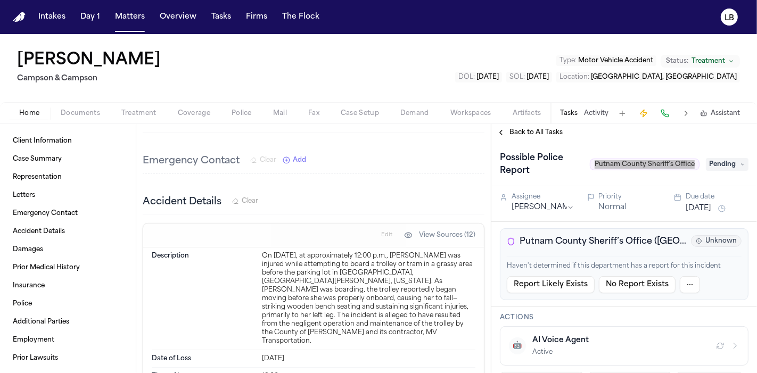
scroll to position [11, 0]
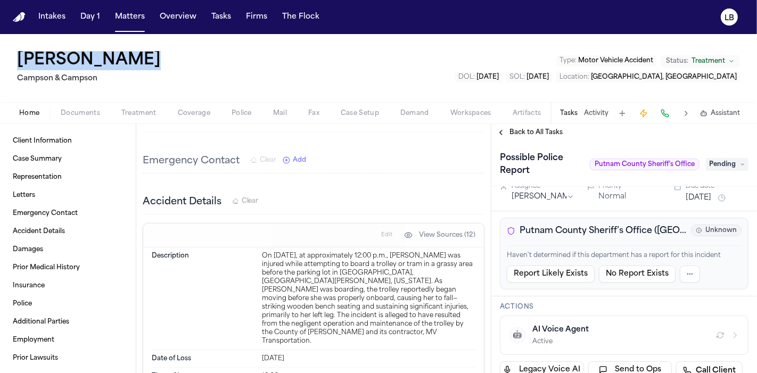
drag, startPoint x: 131, startPoint y: 60, endPoint x: 9, endPoint y: 54, distance: 123.1
click at [9, 54] on div "Judith Faivre Campson & Campson Type : Motor Vehicle Accident Status: Treatment…" at bounding box center [378, 68] width 757 height 68
copy h1 "[PERSON_NAME]"
click at [733, 148] on div "Possible Police Report Putnam County Sheriff’s Office Pending" at bounding box center [624, 163] width 266 height 45
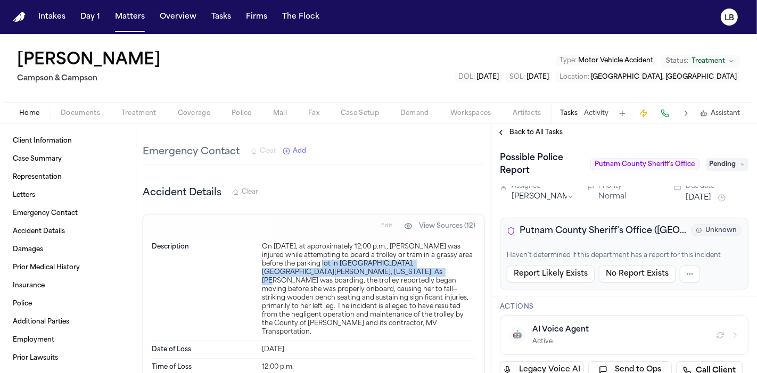
drag, startPoint x: 303, startPoint y: 248, endPoint x: 349, endPoint y: 254, distance: 46.2
click at [349, 254] on div "On November 9, 2024, at approximately 12:00 p.m., Judith Faivre was injured whi…" at bounding box center [368, 290] width 213 height 94
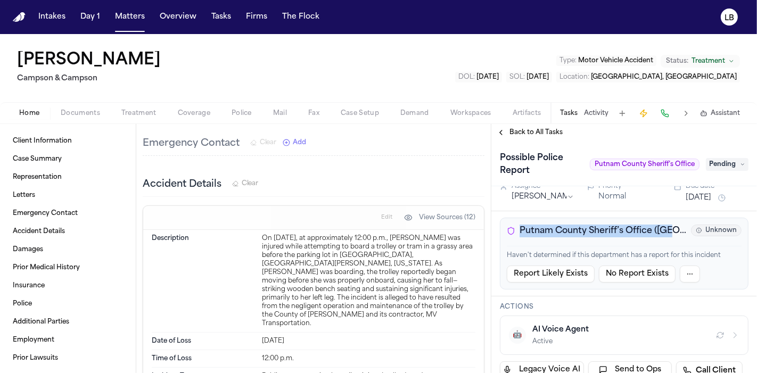
drag, startPoint x: 520, startPoint y: 230, endPoint x: 675, endPoint y: 233, distance: 155.4
click at [675, 233] on div "Putnam County Sheriff’s Office (NY) Unknown" at bounding box center [624, 231] width 235 height 13
copy span "Putnam County Sheriff’s Office (NY)"
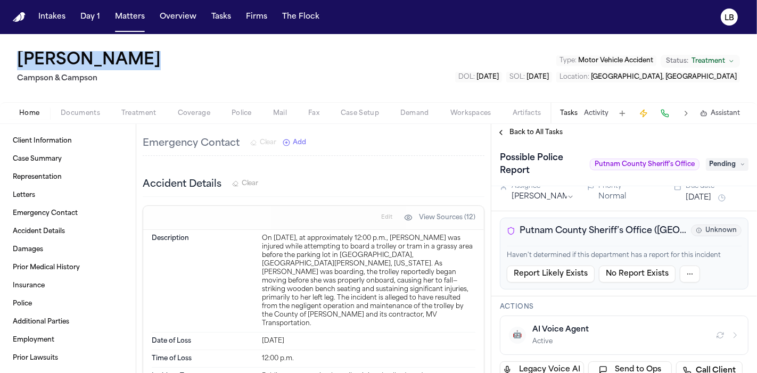
drag, startPoint x: 148, startPoint y: 62, endPoint x: 7, endPoint y: 61, distance: 140.5
click at [7, 61] on div "Judith Faivre Campson & Campson Type : Motor Vehicle Accident Status: Treatment…" at bounding box center [378, 68] width 757 height 68
copy h1 "[PERSON_NAME]"
click at [56, 142] on span "Client Information" at bounding box center [42, 141] width 59 height 9
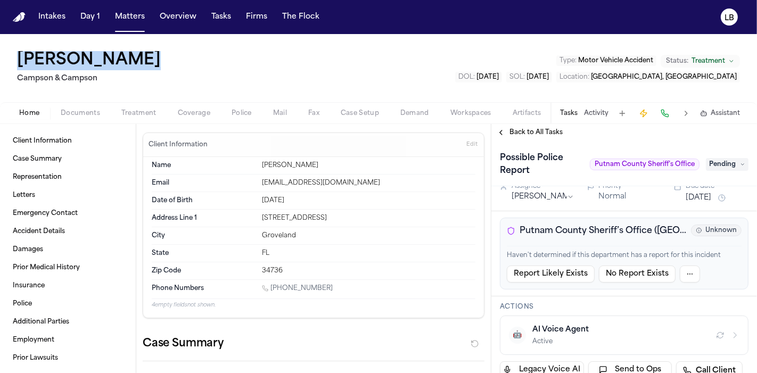
click at [589, 116] on button "Activity" at bounding box center [596, 113] width 24 height 9
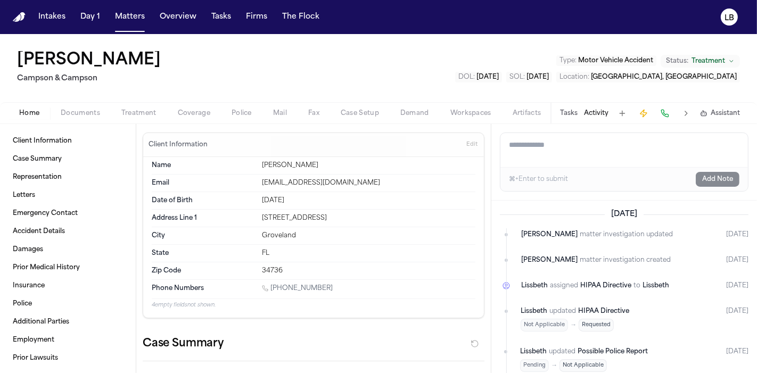
click at [582, 157] on textarea "Add a note to this matter" at bounding box center [623, 150] width 247 height 34
paste textarea "**********"
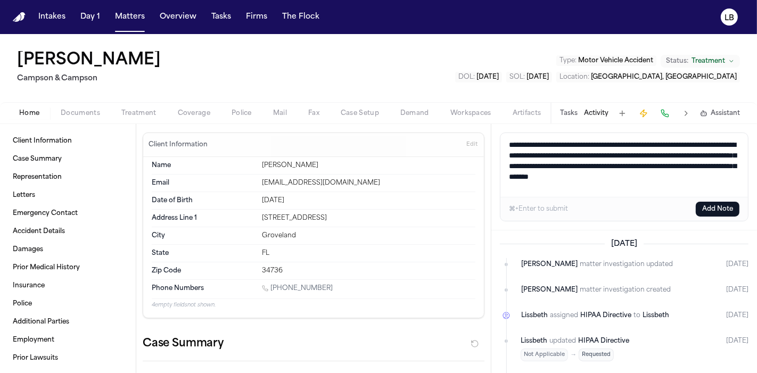
type textarea "**********"
click at [715, 207] on button "Add Note" at bounding box center [718, 209] width 44 height 15
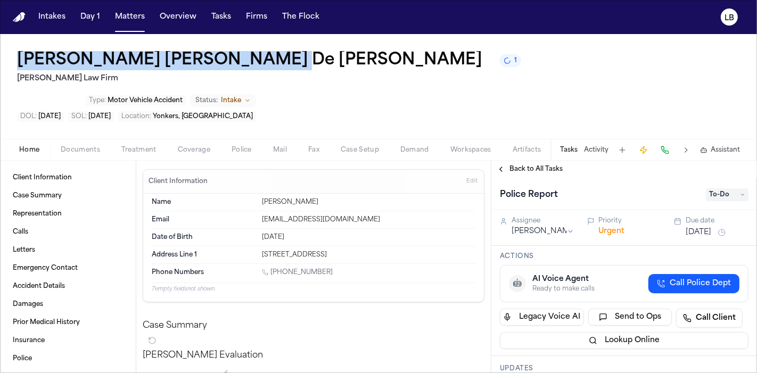
drag, startPoint x: 256, startPoint y: 65, endPoint x: 13, endPoint y: 56, distance: 242.9
click at [13, 56] on div "[PERSON_NAME] [PERSON_NAME] De [PERSON_NAME] 1 [PERSON_NAME] Law Firm Type : Mo…" at bounding box center [378, 86] width 757 height 105
copy h1 "[PERSON_NAME] [PERSON_NAME] De [PERSON_NAME]"
click at [594, 146] on button "Activity" at bounding box center [596, 150] width 24 height 9
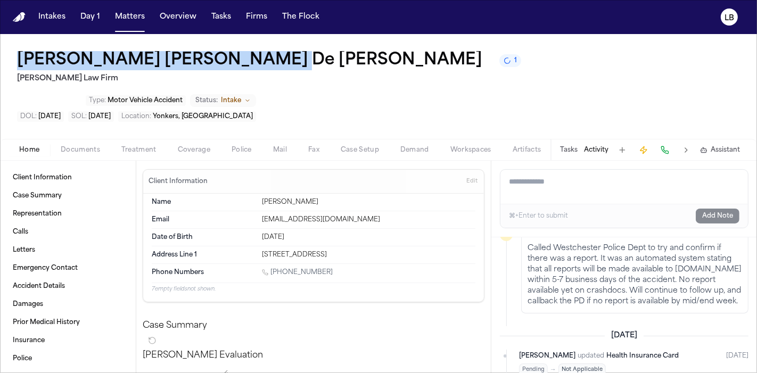
scroll to position [149, 0]
click at [91, 146] on span "Documents" at bounding box center [80, 150] width 39 height 9
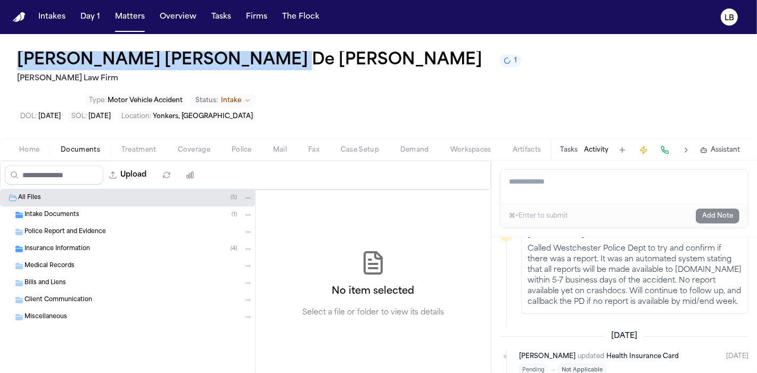
click at [56, 211] on span "Intake Documents" at bounding box center [51, 215] width 55 height 9
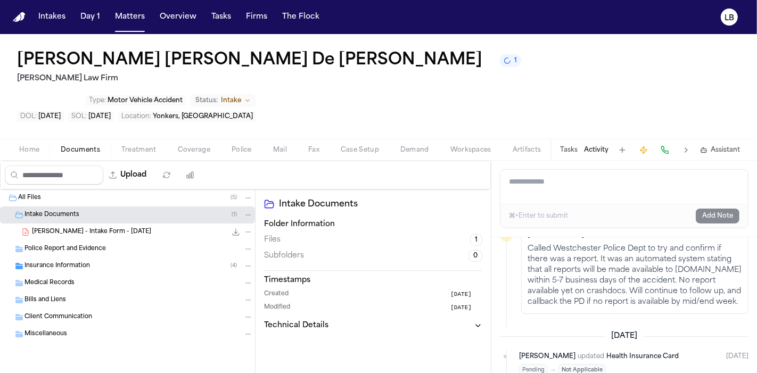
click at [145, 227] on div "[PERSON_NAME] - Intake Form - [DATE] 20.9 KB • PDF" at bounding box center [142, 232] width 221 height 11
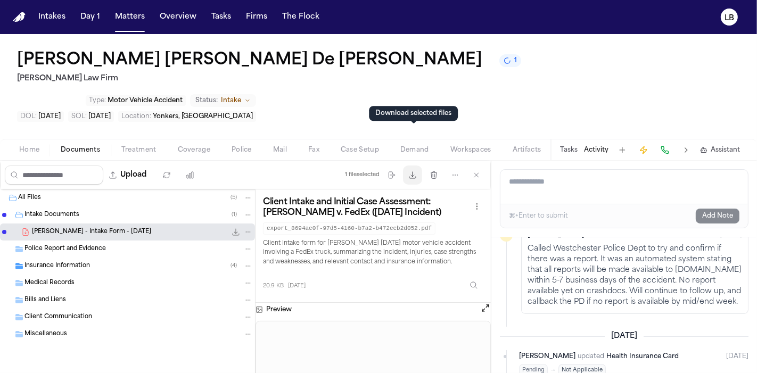
click at [416, 171] on icon "button" at bounding box center [412, 175] width 9 height 9
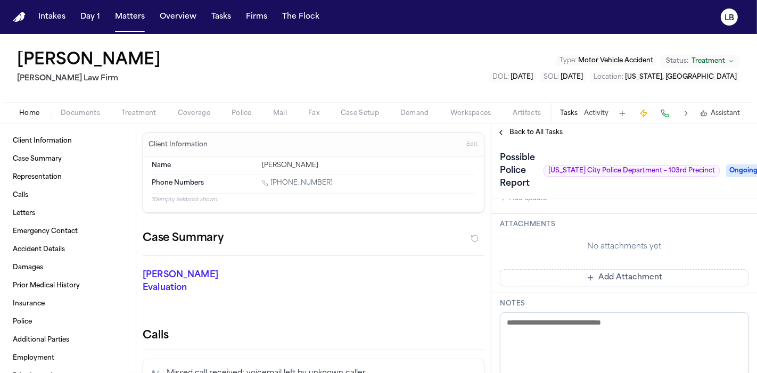
scroll to position [171, 0]
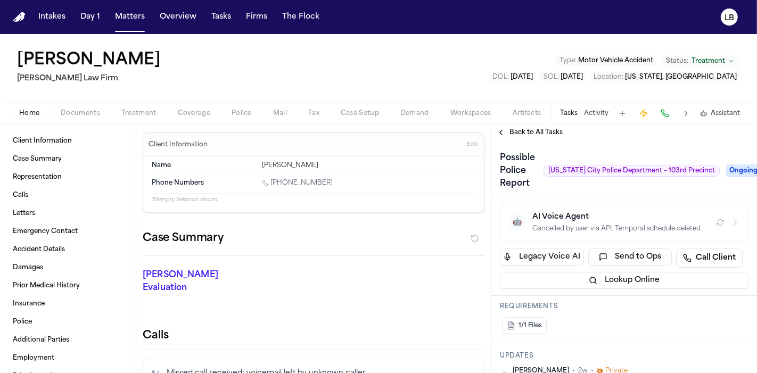
click at [75, 110] on span "Documents" at bounding box center [80, 113] width 39 height 9
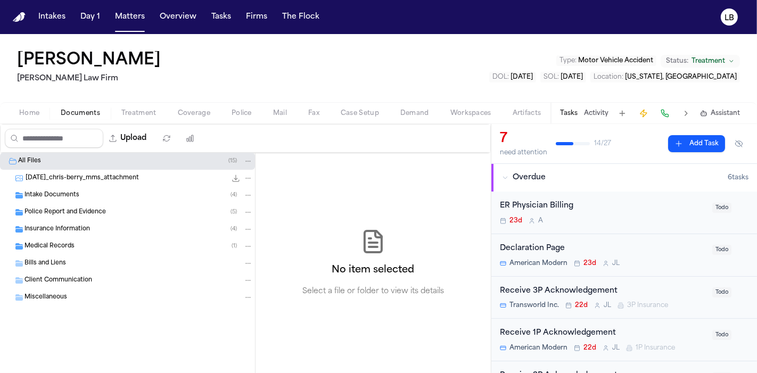
click at [75, 193] on span "Intake Documents" at bounding box center [51, 195] width 55 height 9
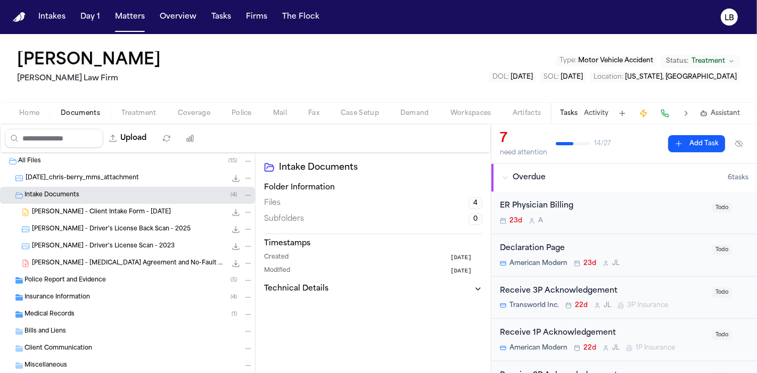
click at [84, 277] on span "Police Report and Evidence" at bounding box center [64, 280] width 81 height 9
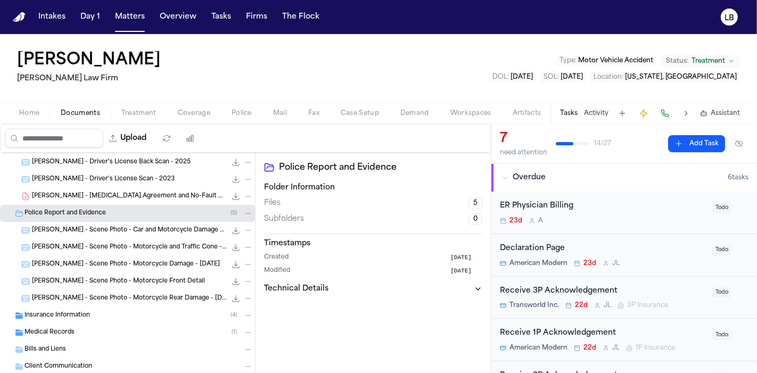
scroll to position [12, 0]
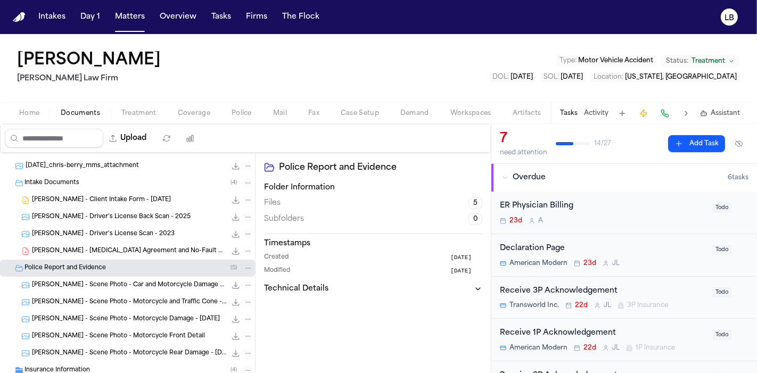
click at [106, 197] on span "C. Berry - Client Intake Form - 7.11.25" at bounding box center [101, 200] width 139 height 9
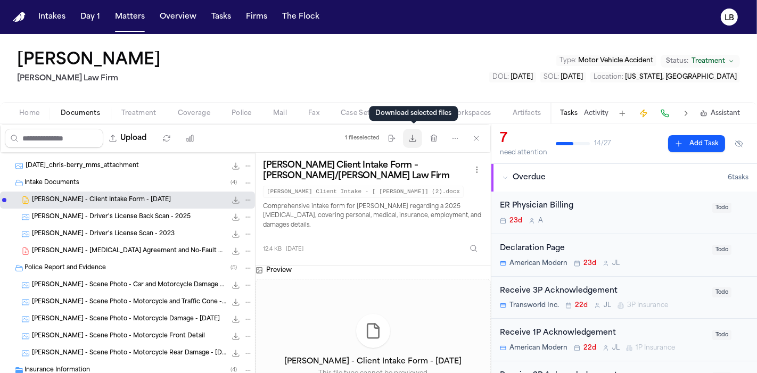
click at [417, 138] on icon "button" at bounding box center [412, 138] width 9 height 9
click at [415, 136] on icon "button" at bounding box center [412, 138] width 9 height 9
click at [264, 10] on button "Firms" at bounding box center [257, 16] width 30 height 19
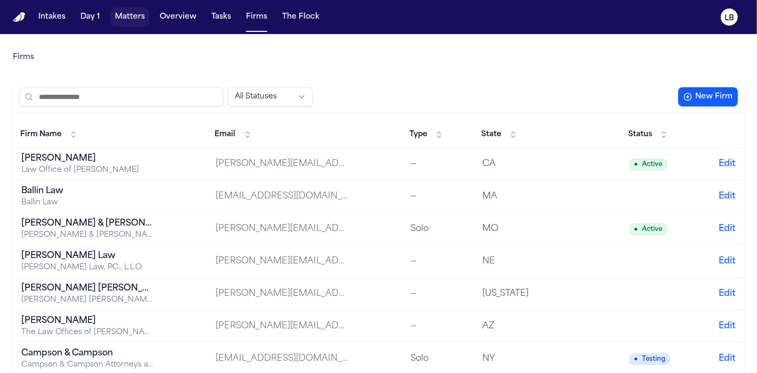
click at [142, 14] on button "Matters" at bounding box center [130, 16] width 38 height 19
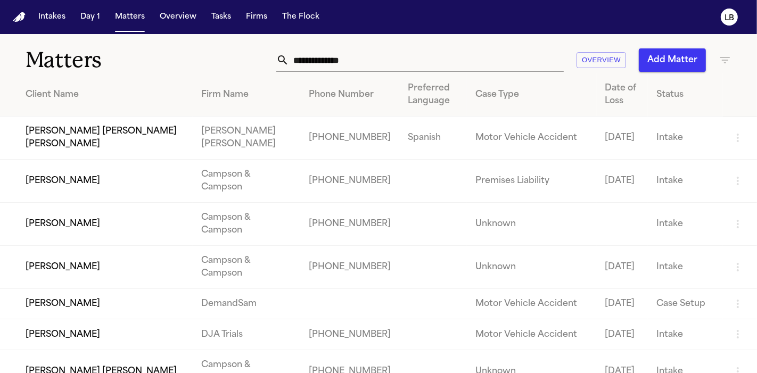
click at [354, 57] on input "text" at bounding box center [426, 59] width 275 height 23
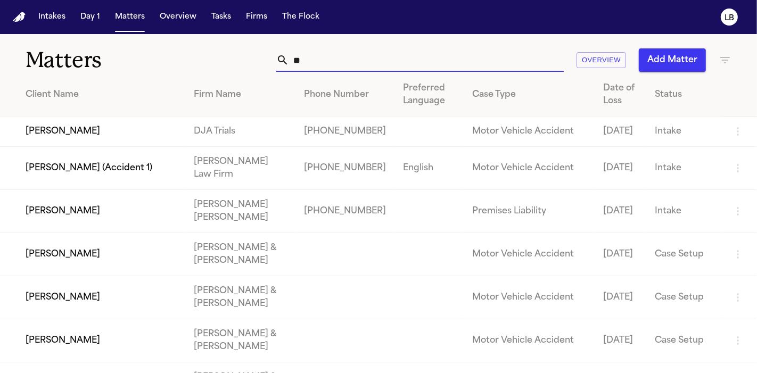
type input "*"
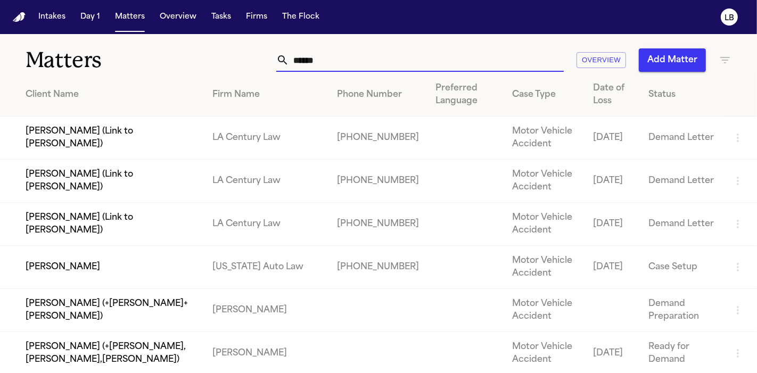
type input "******"
click at [76, 261] on td "Raynard Alexander" at bounding box center [102, 267] width 204 height 43
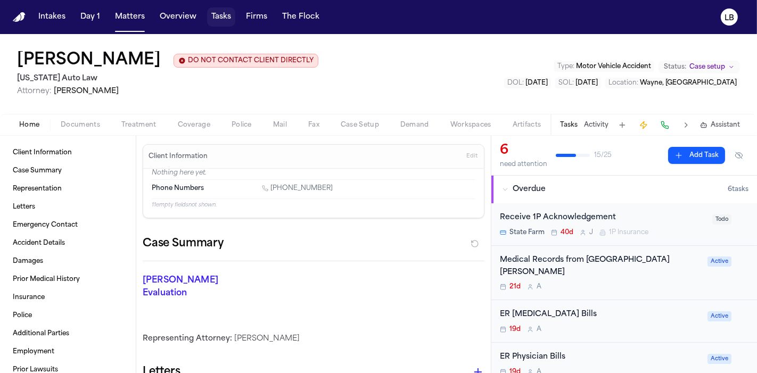
click at [216, 11] on button "Tasks" at bounding box center [221, 16] width 28 height 19
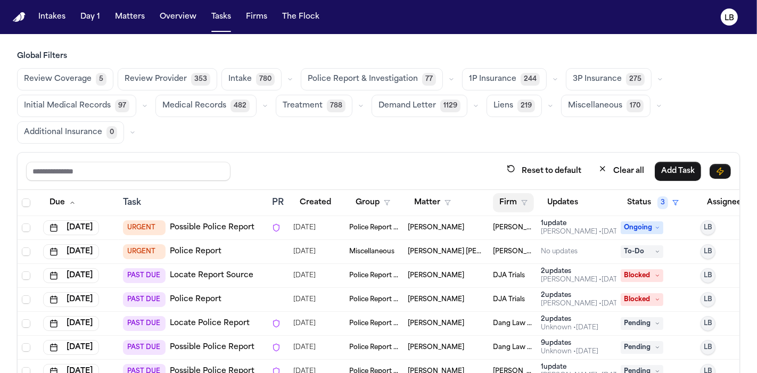
click at [511, 205] on button "Firm" at bounding box center [513, 202] width 41 height 19
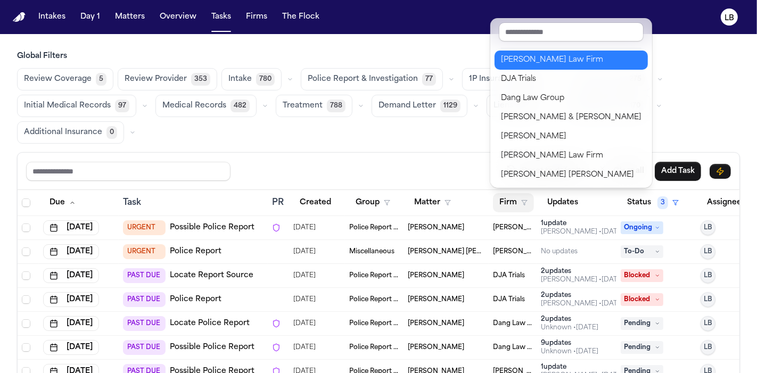
click at [527, 54] on div "[PERSON_NAME] Law Firm" at bounding box center [571, 60] width 141 height 13
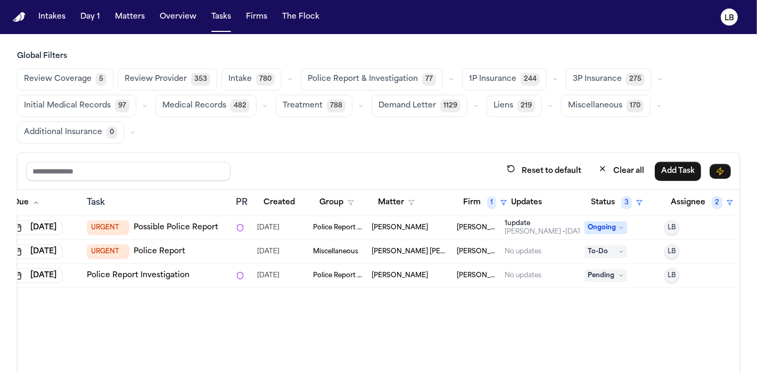
scroll to position [0, 40]
click at [118, 270] on link "Police Report Investigation" at bounding box center [138, 275] width 103 height 11
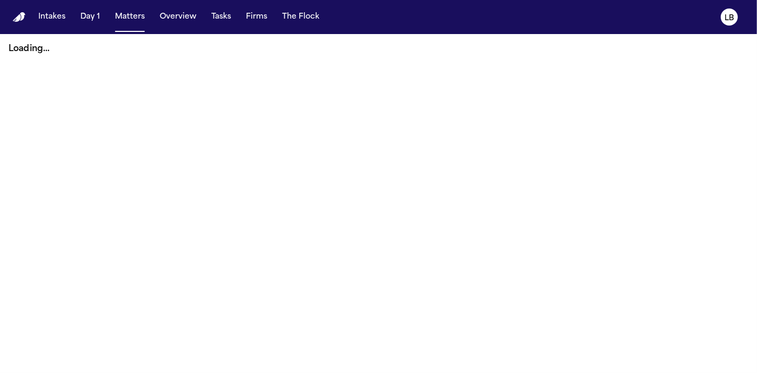
click at [756, 246] on main "Loading..." at bounding box center [378, 203] width 757 height 339
click at [756, 249] on main "Loading..." at bounding box center [378, 203] width 757 height 339
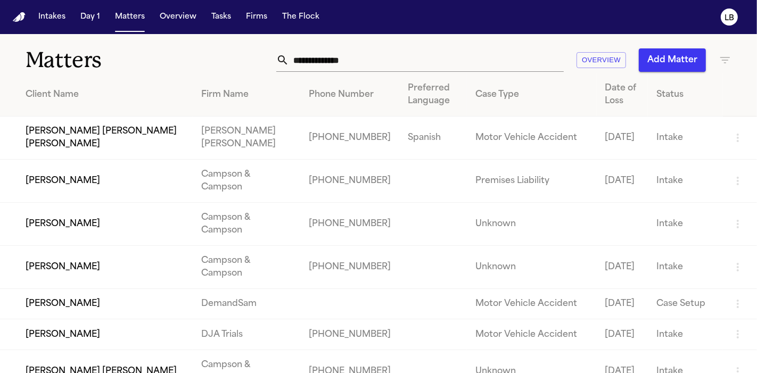
click at [303, 61] on input "text" at bounding box center [426, 59] width 275 height 23
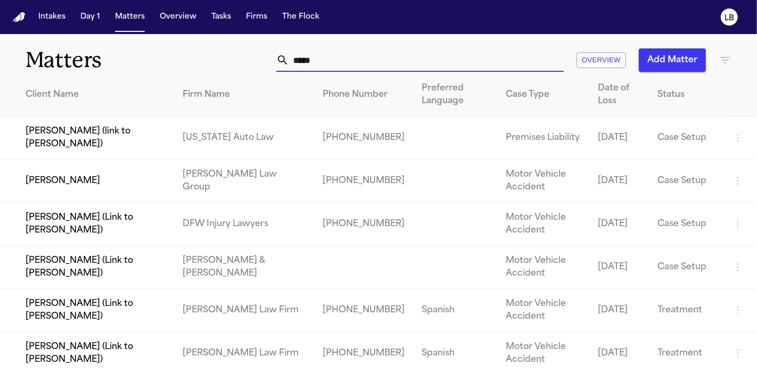
click at [428, 51] on input "*****" at bounding box center [426, 59] width 275 height 23
click at [395, 61] on input "*****" at bounding box center [426, 59] width 275 height 23
type input "*****"
click at [509, 61] on input "*****" at bounding box center [426, 59] width 275 height 23
click at [526, 61] on input "*****" at bounding box center [426, 59] width 275 height 23
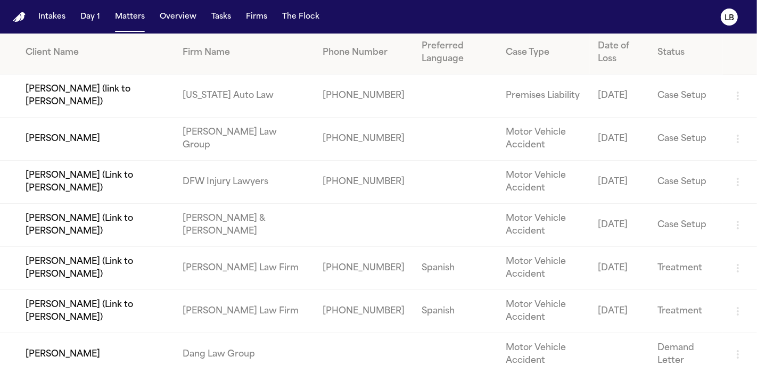
scroll to position [44, 0]
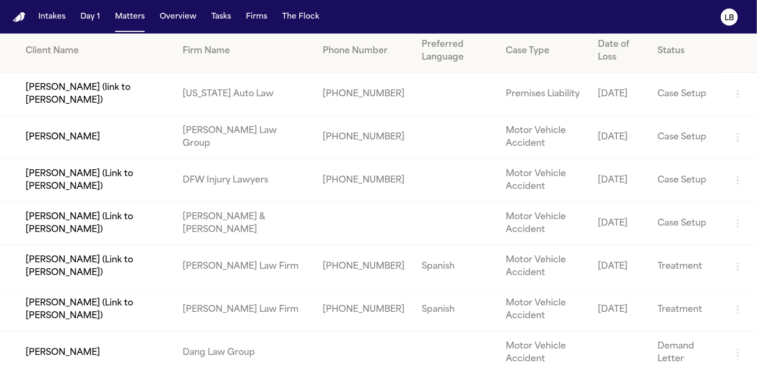
click at [94, 261] on td "[PERSON_NAME] (Link to [PERSON_NAME])" at bounding box center [87, 266] width 174 height 43
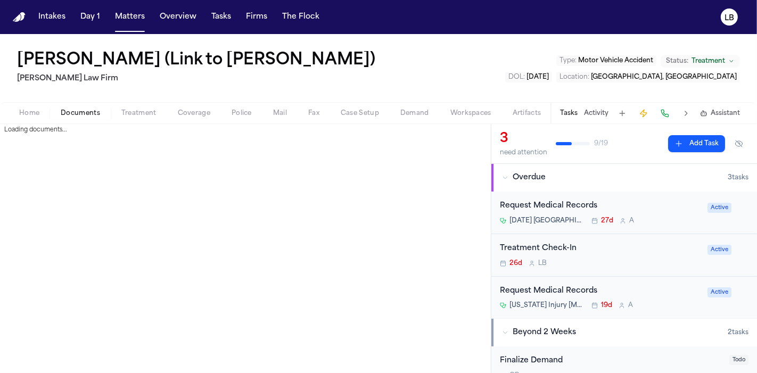
click at [65, 107] on button "Documents" at bounding box center [80, 113] width 61 height 13
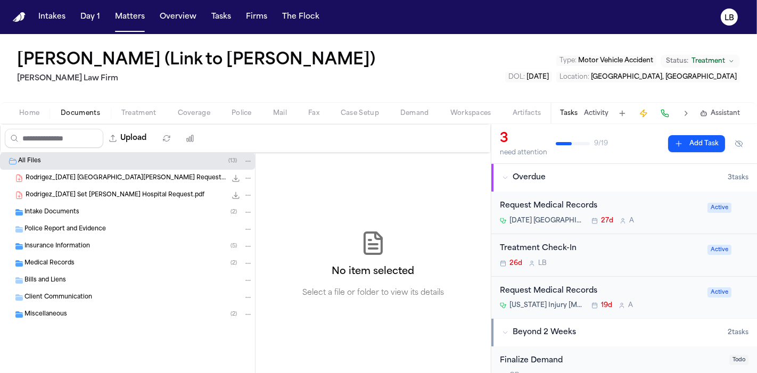
click at [47, 201] on div "Rodrigez_[DATE] Set [PERSON_NAME] Hospital Request.pdf 307.0 KB • PDF" at bounding box center [127, 195] width 255 height 17
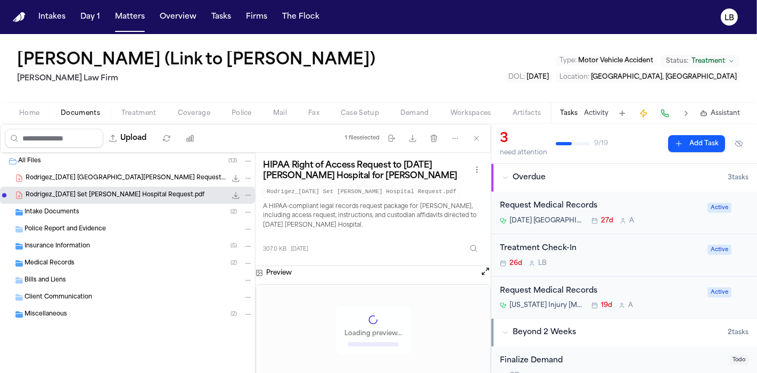
click at [46, 209] on span "Intake Documents" at bounding box center [51, 212] width 55 height 9
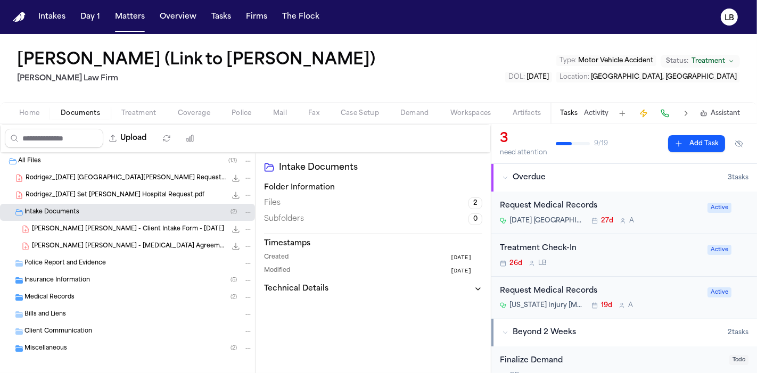
click at [31, 107] on button "Home" at bounding box center [30, 113] width 42 height 13
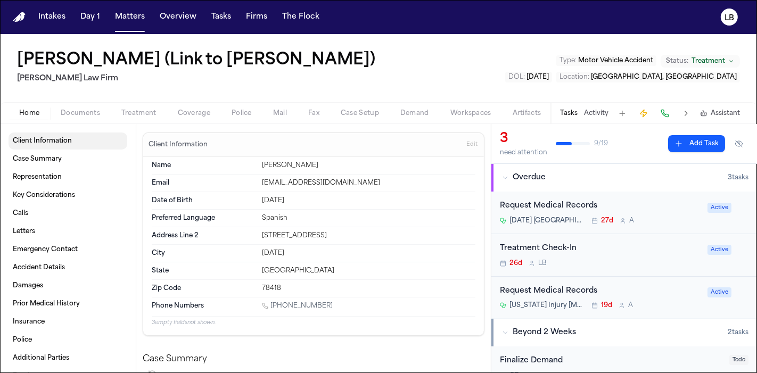
click at [47, 141] on span "Client Information" at bounding box center [42, 141] width 59 height 9
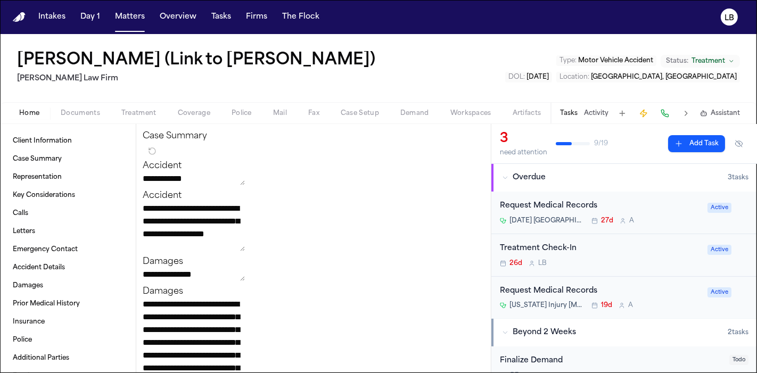
scroll to position [128, 0]
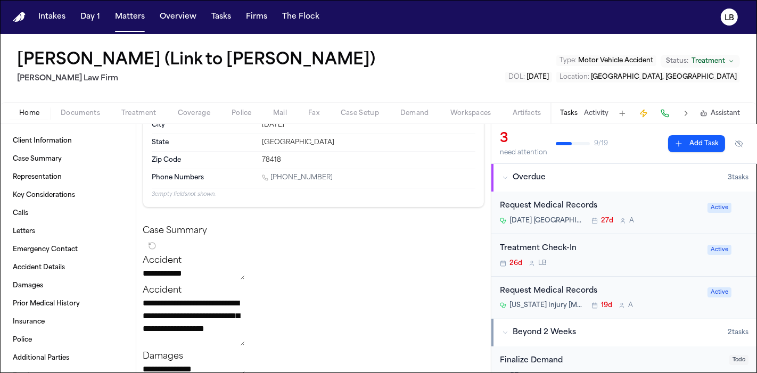
click at [290, 178] on link "1 (361) 548-9026" at bounding box center [297, 178] width 71 height 9
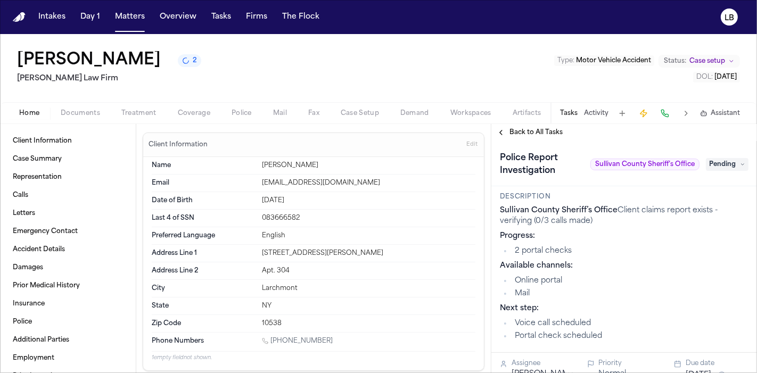
click at [593, 117] on button "Activity" at bounding box center [596, 113] width 24 height 9
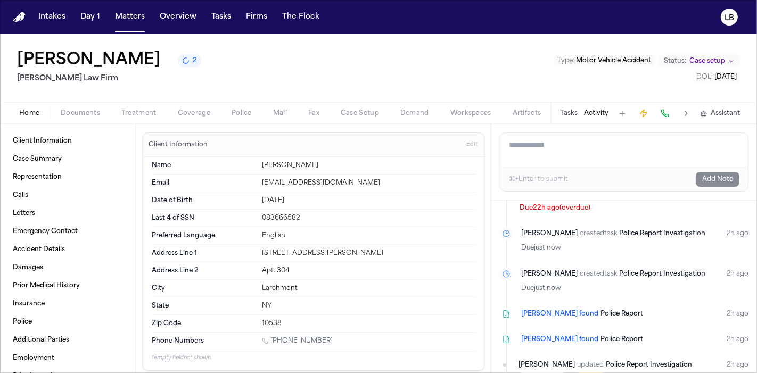
scroll to position [179, 0]
click at [82, 112] on span "Documents" at bounding box center [80, 113] width 39 height 9
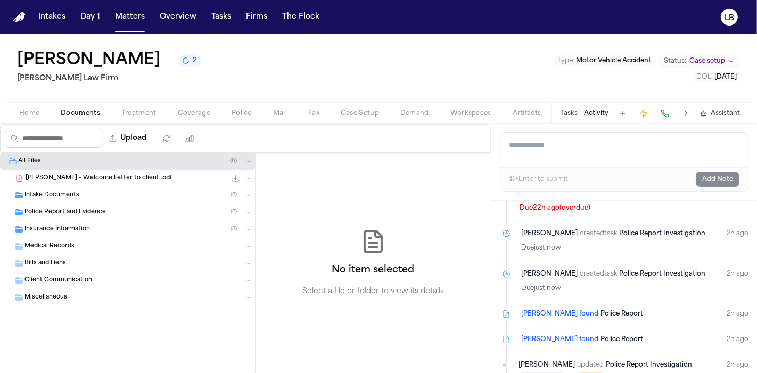
click at [101, 173] on div "J. Perez - Welcome Letter to client .pdf 131.3 KB • PDF" at bounding box center [139, 178] width 227 height 11
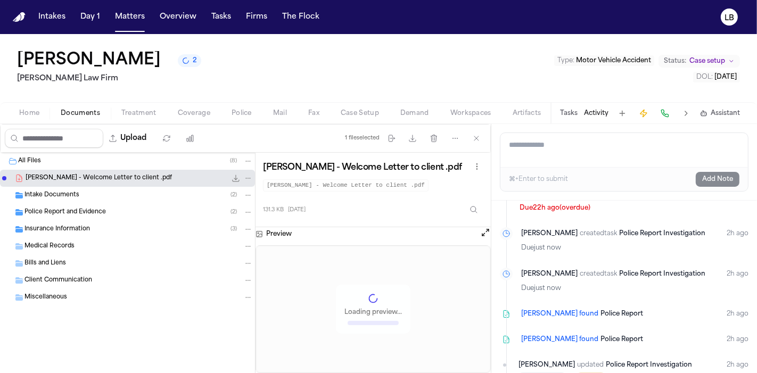
click at [77, 194] on span "Intake Documents" at bounding box center [51, 195] width 55 height 9
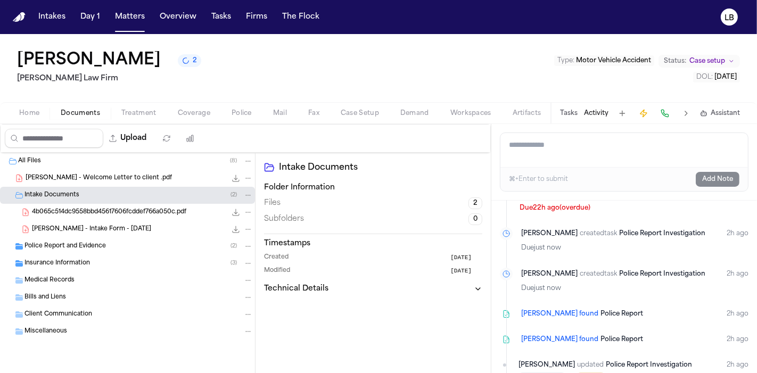
click at [78, 240] on div "Police Report and Evidence ( 2 )" at bounding box center [127, 246] width 255 height 17
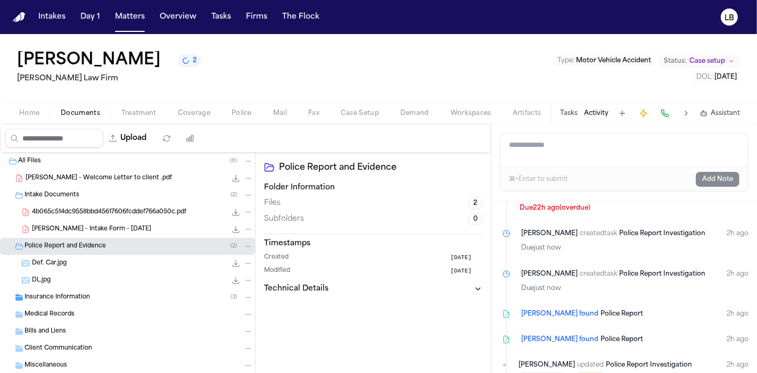
click at [99, 219] on div "4b065c514dc9558bbd45617606fcddef766a050c.pdf 344.7 KB • PDF" at bounding box center [127, 212] width 255 height 17
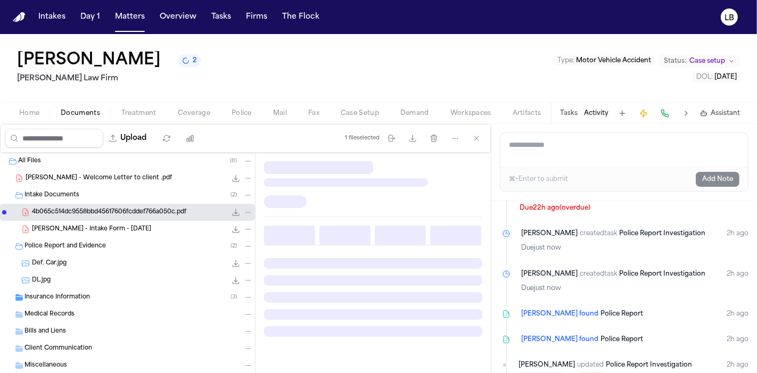
click at [99, 219] on div "4b065c514dc9558bbd45617606fcddef766a050c.pdf 344.7 KB • PDF" at bounding box center [127, 212] width 255 height 17
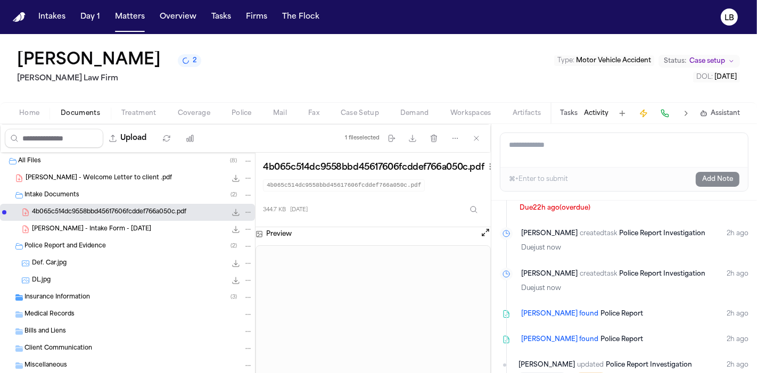
click at [94, 227] on span "J. Perez - Intake Form - 8.18.25" at bounding box center [91, 229] width 119 height 9
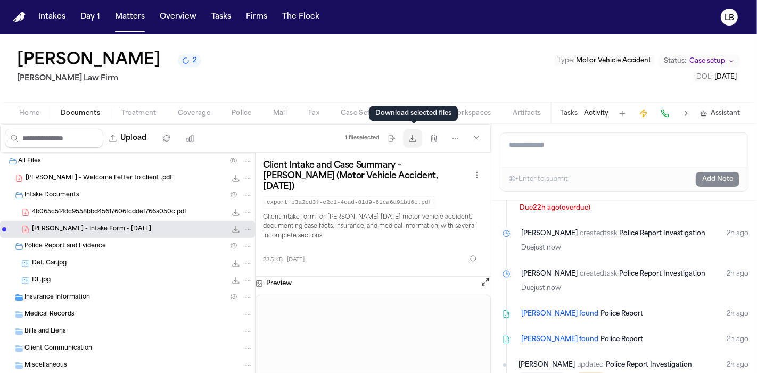
click at [418, 139] on button "Download files" at bounding box center [412, 138] width 19 height 19
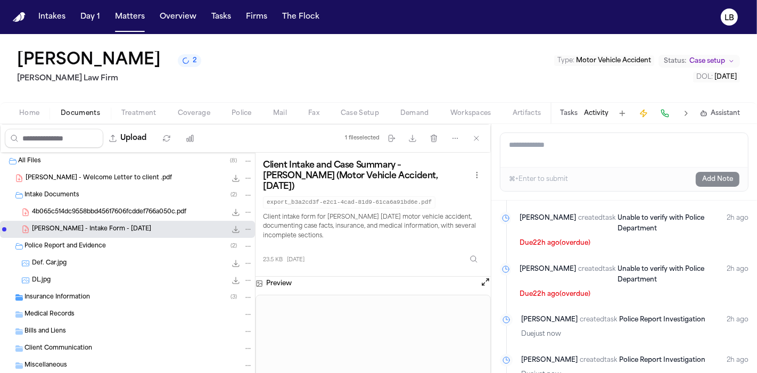
scroll to position [92, 0]
click at [571, 113] on button "Tasks" at bounding box center [569, 113] width 18 height 9
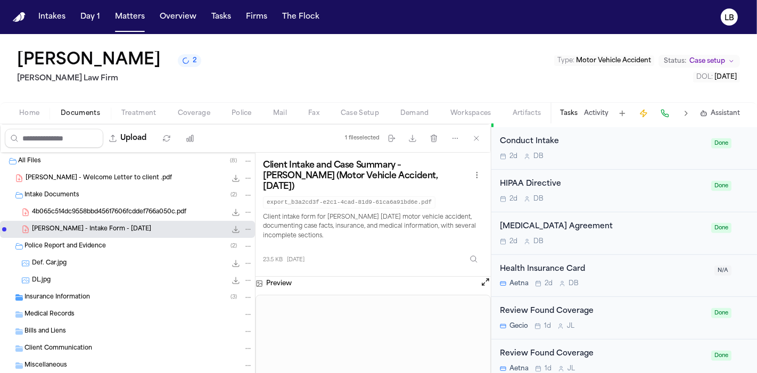
scroll to position [463, 0]
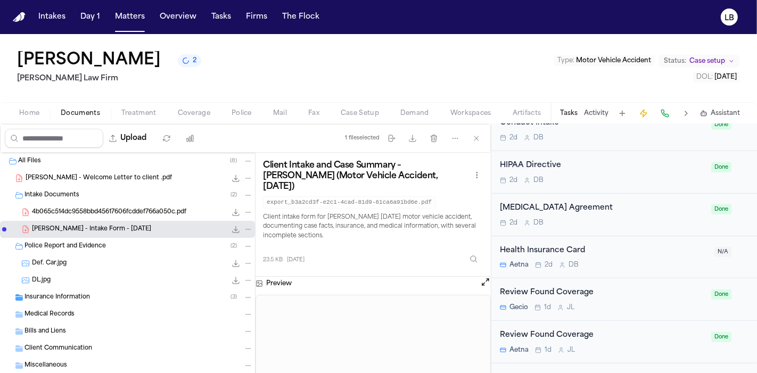
click at [593, 106] on div "Tasks Activity Assistant" at bounding box center [649, 113] width 198 height 21
click at [597, 111] on button "Activity" at bounding box center [596, 113] width 24 height 9
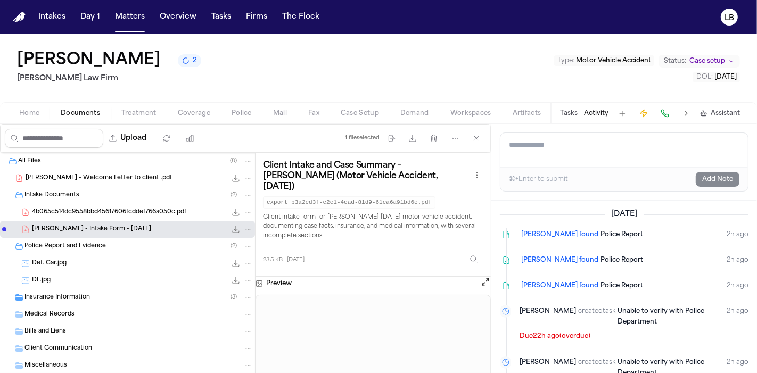
scroll to position [0, 0]
click at [600, 232] on span "Police Report" at bounding box center [621, 235] width 43 height 6
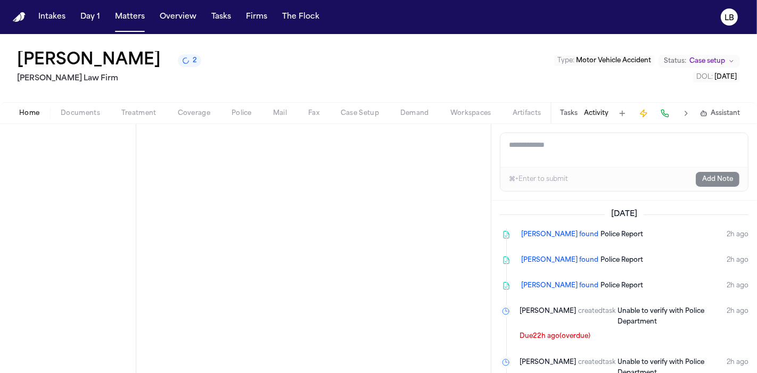
scroll to position [4, 0]
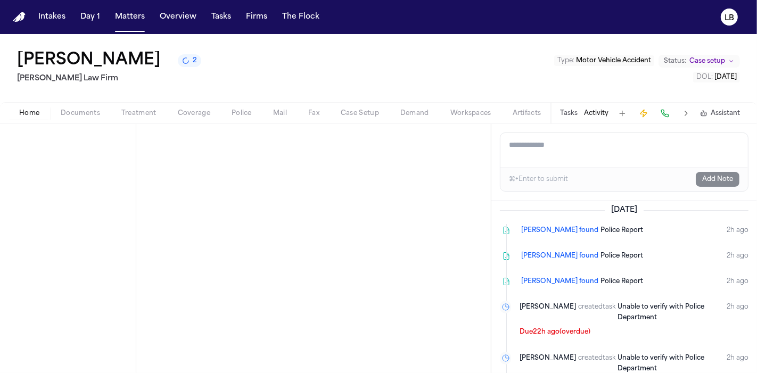
click at [550, 254] on span "Finch found" at bounding box center [559, 256] width 77 height 11
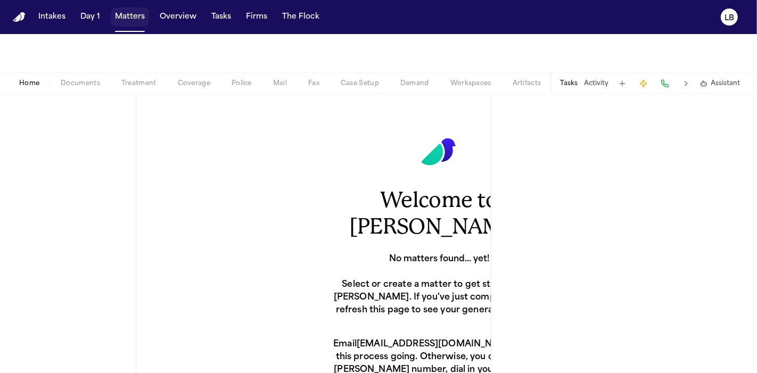
click at [129, 14] on button "Matters" at bounding box center [130, 16] width 38 height 19
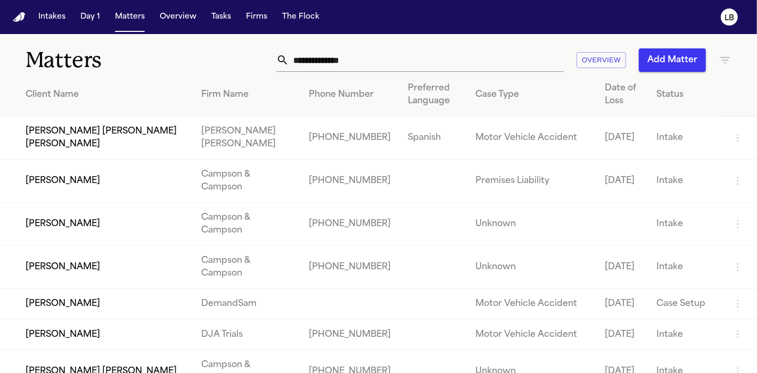
click at [348, 54] on input "text" at bounding box center [426, 59] width 275 height 23
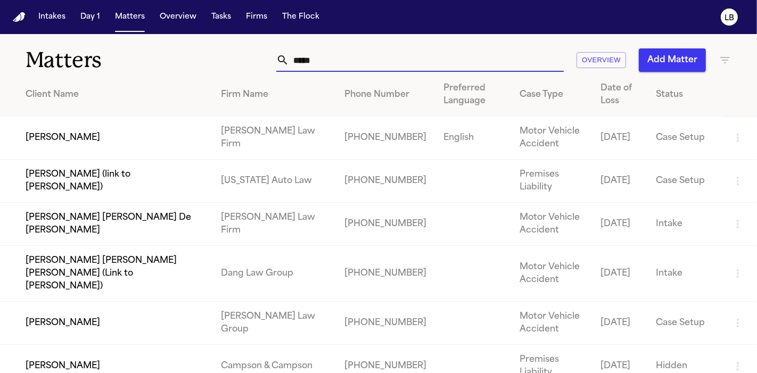
type input "*****"
click at [48, 133] on td "[PERSON_NAME]" at bounding box center [106, 138] width 212 height 43
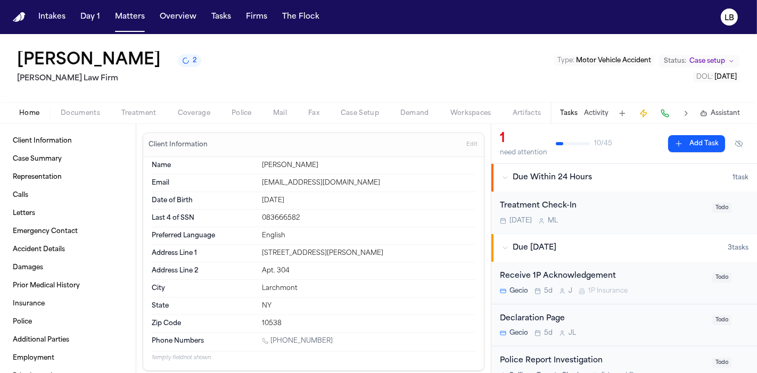
drag, startPoint x: 600, startPoint y: 112, endPoint x: 327, endPoint y: 194, distance: 284.9
click at [327, 194] on div "Date of Birth Apr 27, 1982" at bounding box center [314, 201] width 324 height 18
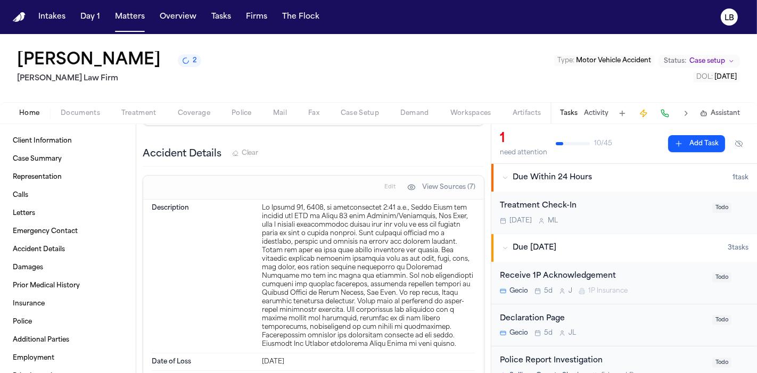
scroll to position [1281, 0]
drag, startPoint x: 412, startPoint y: 231, endPoint x: 458, endPoint y: 338, distance: 116.4
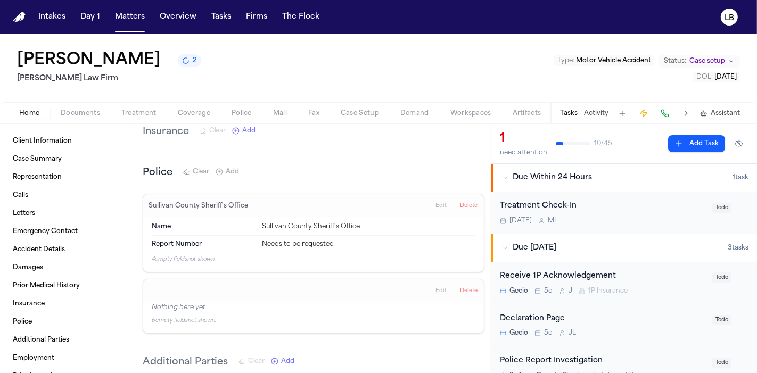
scroll to position [2043, 0]
click at [588, 113] on button "Activity" at bounding box center [596, 113] width 24 height 9
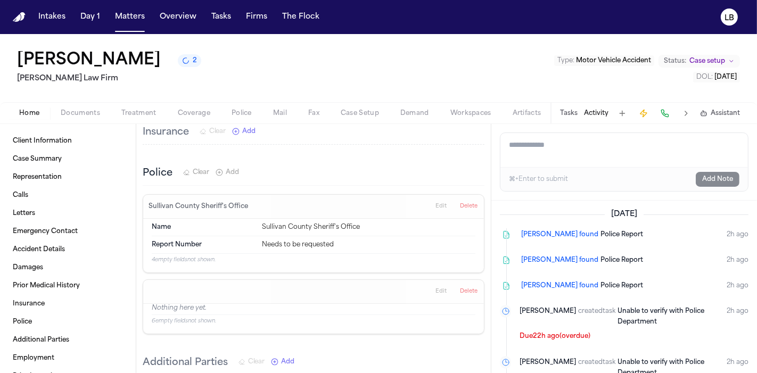
click at [600, 285] on span "Police Report" at bounding box center [621, 286] width 43 height 6
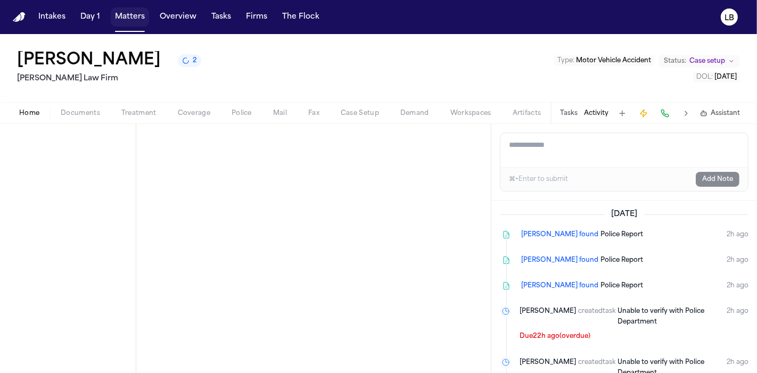
click at [125, 16] on button "Matters" at bounding box center [130, 16] width 38 height 19
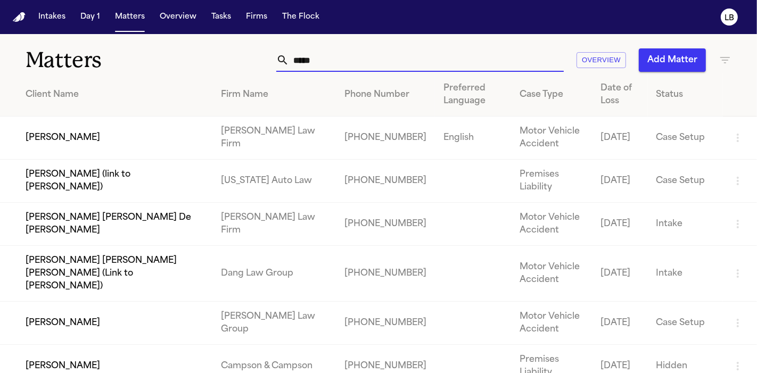
click at [351, 55] on input "*****" at bounding box center [426, 59] width 275 height 23
click at [216, 19] on button "Tasks" at bounding box center [221, 16] width 28 height 19
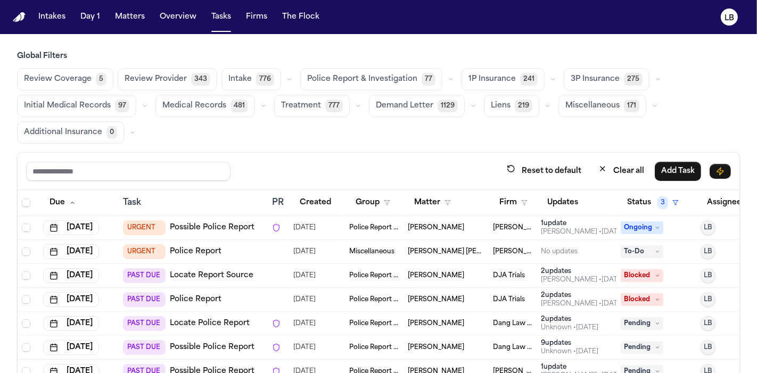
click at [536, 201] on th "Updates" at bounding box center [576, 203] width 80 height 26
click at [512, 196] on button "Firm" at bounding box center [513, 202] width 41 height 19
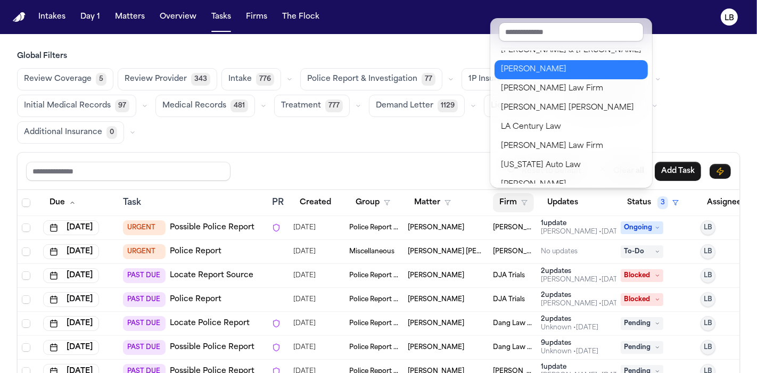
scroll to position [69, 0]
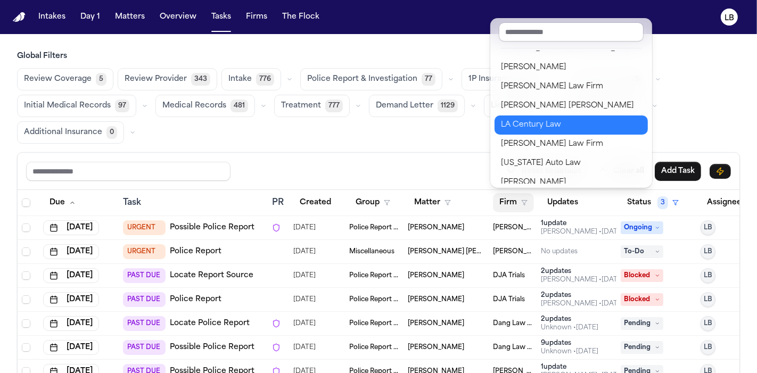
click at [536, 119] on div "LA Century Law" at bounding box center [571, 125] width 141 height 13
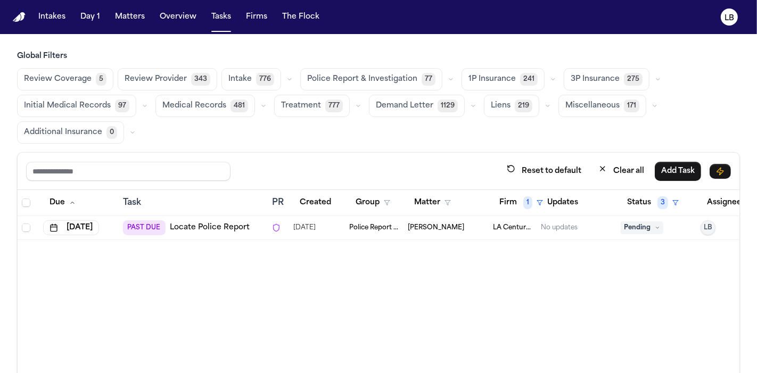
click at [79, 292] on div "Due Task PR Created Group Matter Firm 1 Updates Status 3 Assignee 2 Jul 25, 202…" at bounding box center [379, 318] width 722 height 256
click at [211, 18] on button "Tasks" at bounding box center [221, 16] width 28 height 19
click at [217, 14] on button "Tasks" at bounding box center [221, 16] width 28 height 19
click at [509, 203] on button "Firm 1" at bounding box center [521, 202] width 56 height 19
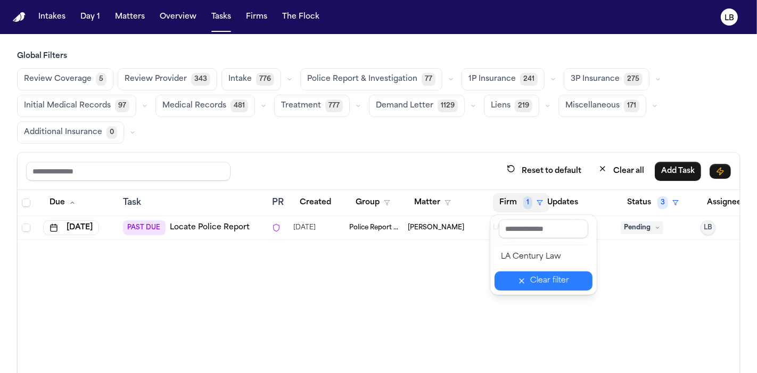
click at [515, 279] on button "Clear filter" at bounding box center [543, 280] width 98 height 19
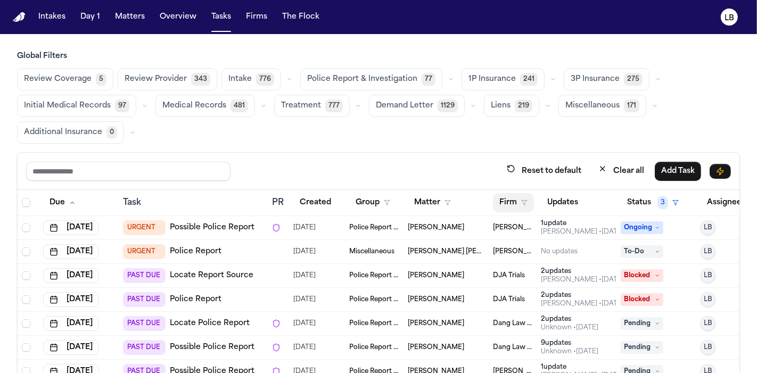
click at [517, 208] on button "Firm" at bounding box center [513, 202] width 41 height 19
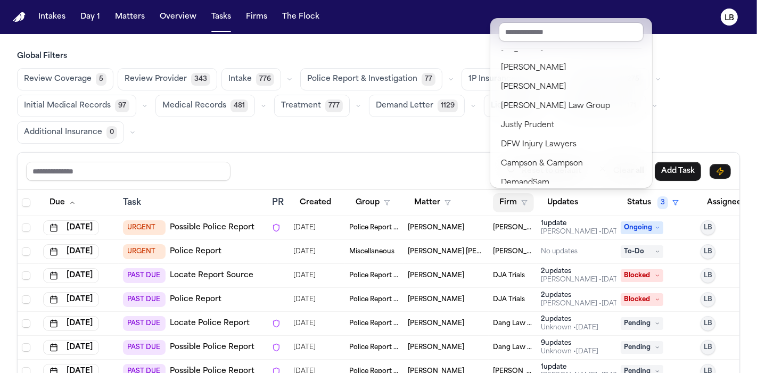
scroll to position [0, 0]
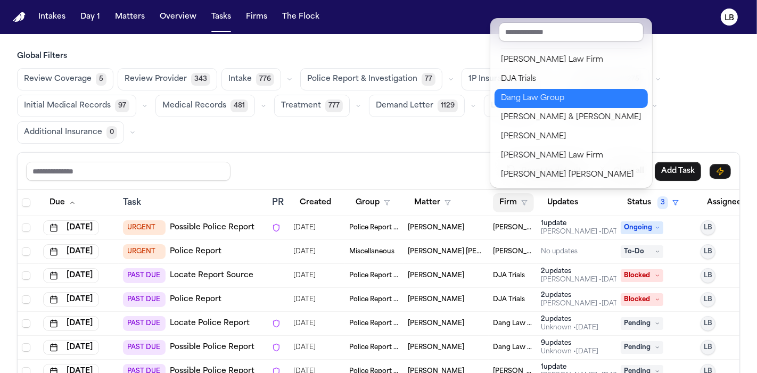
click at [521, 93] on div "Dang Law Group" at bounding box center [571, 98] width 141 height 13
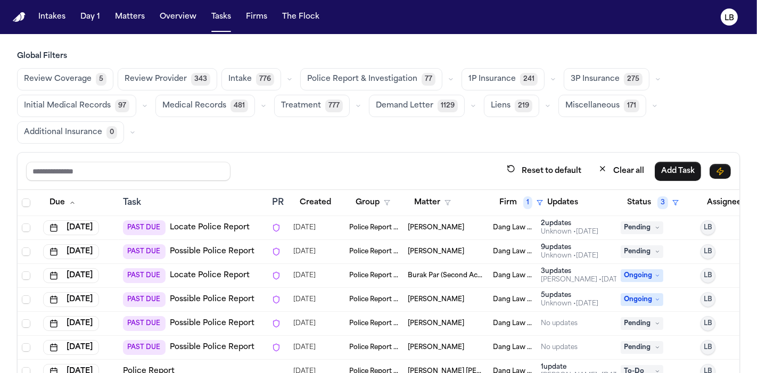
scroll to position [88, 0]
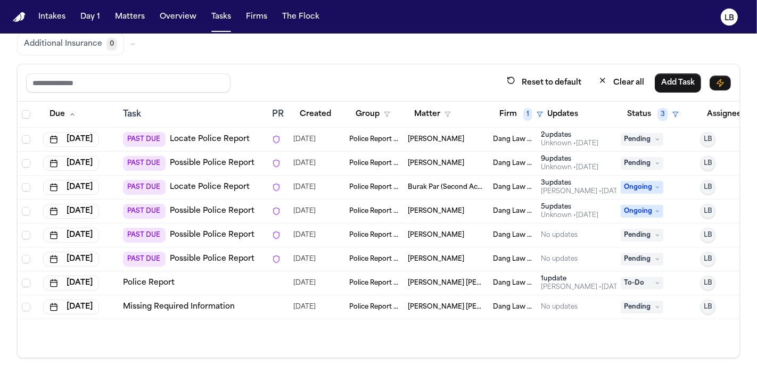
click at [480, 286] on td "[PERSON_NAME] [PERSON_NAME] (Link to [PERSON_NAME] [PERSON_NAME])" at bounding box center [445, 283] width 85 height 24
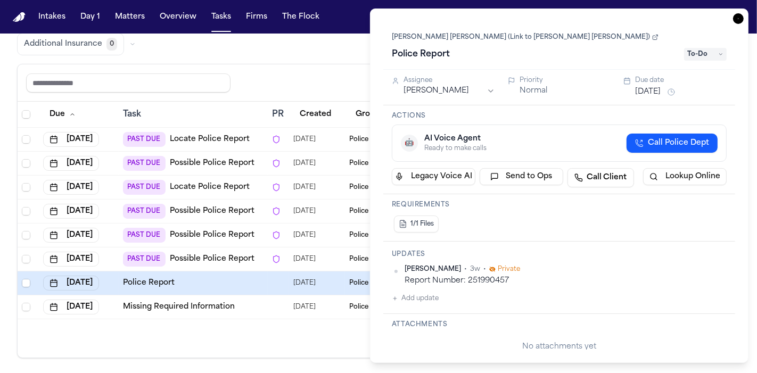
click at [511, 38] on link "[PERSON_NAME] [PERSON_NAME] (Link to [PERSON_NAME] [PERSON_NAME])" at bounding box center [525, 37] width 267 height 9
click at [736, 20] on icon "button" at bounding box center [738, 18] width 11 height 11
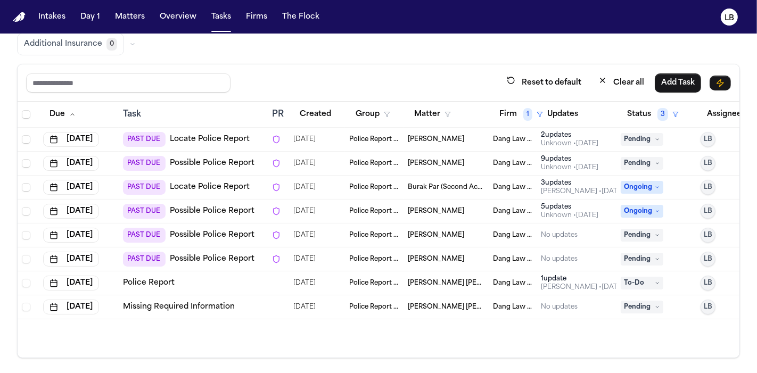
click at [646, 280] on span "To-Do" at bounding box center [642, 283] width 43 height 13
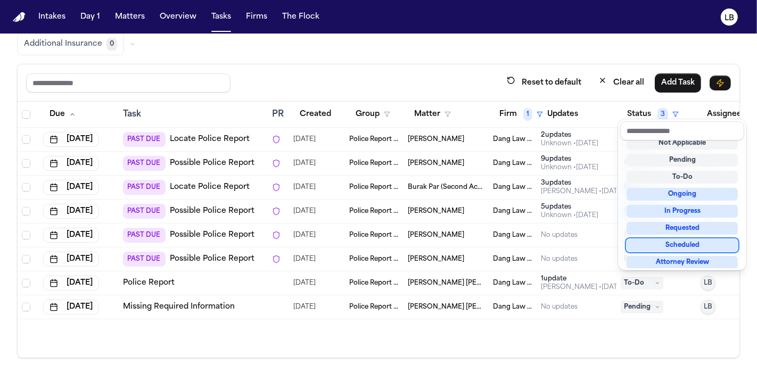
scroll to position [166, 0]
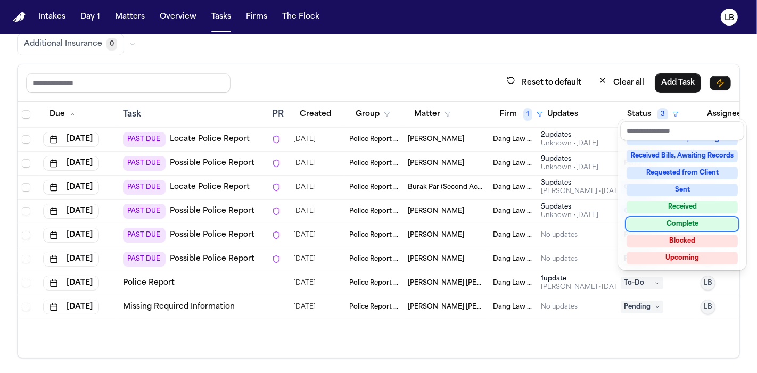
click at [673, 224] on div "Complete" at bounding box center [681, 224] width 111 height 13
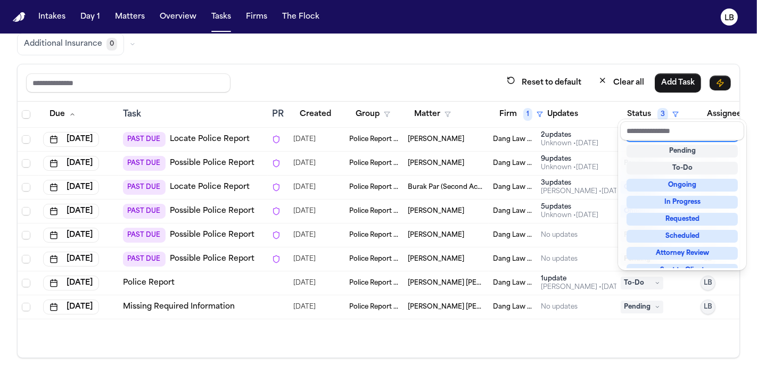
scroll to position [4, 0]
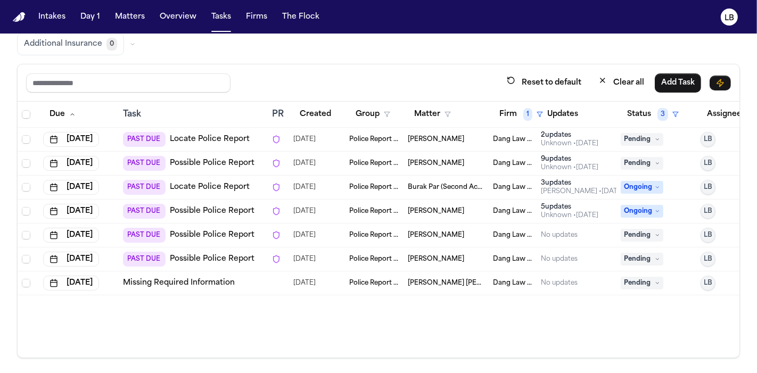
click at [182, 280] on link "Missing Required Information" at bounding box center [179, 283] width 112 height 11
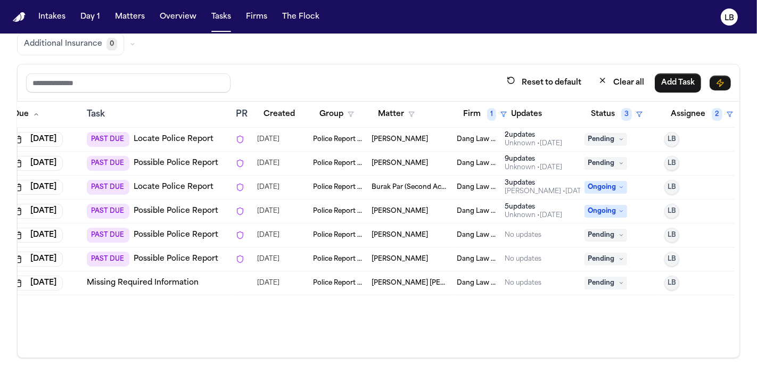
scroll to position [0, 44]
click at [397, 227] on td "[PERSON_NAME]" at bounding box center [409, 236] width 85 height 24
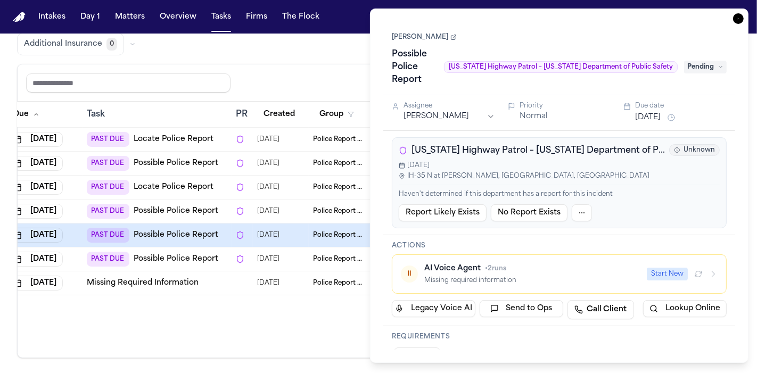
click at [452, 35] on link "[PERSON_NAME]" at bounding box center [424, 37] width 65 height 9
click at [740, 16] on icon "button" at bounding box center [738, 18] width 11 height 11
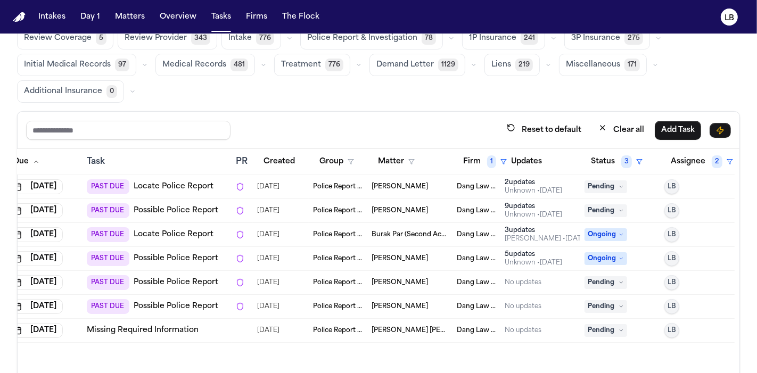
scroll to position [41, 0]
click at [393, 209] on span "[PERSON_NAME]" at bounding box center [400, 211] width 56 height 9
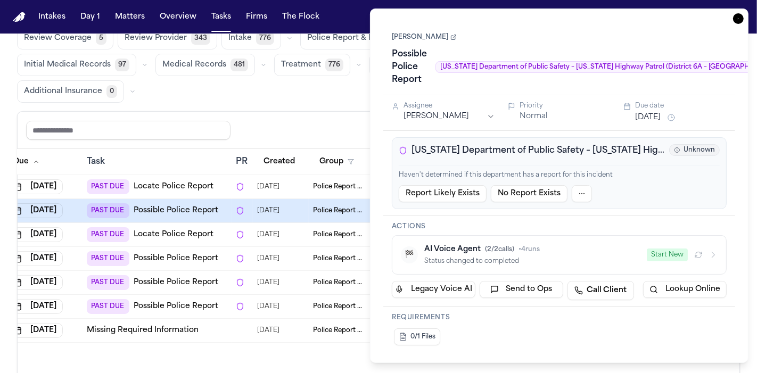
click at [449, 40] on link "[PERSON_NAME]" at bounding box center [424, 37] width 65 height 9
click at [737, 19] on icon "button" at bounding box center [738, 18] width 11 height 11
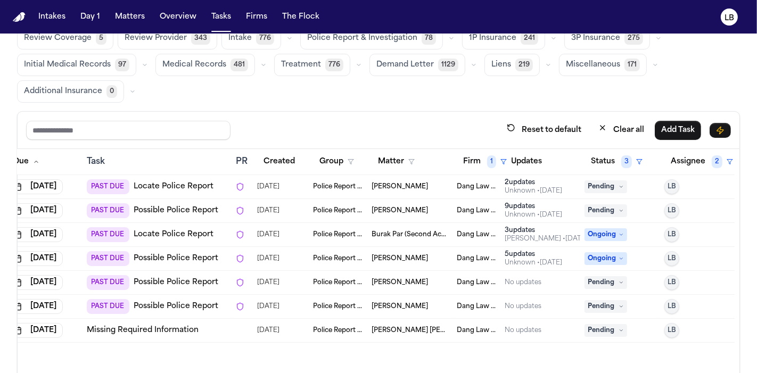
click at [606, 180] on span "Pending" at bounding box center [605, 186] width 43 height 13
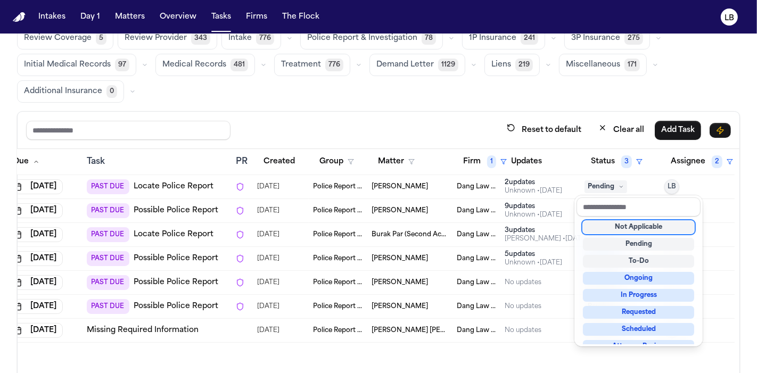
click at [621, 229] on div "Not Applicable" at bounding box center [638, 227] width 111 height 13
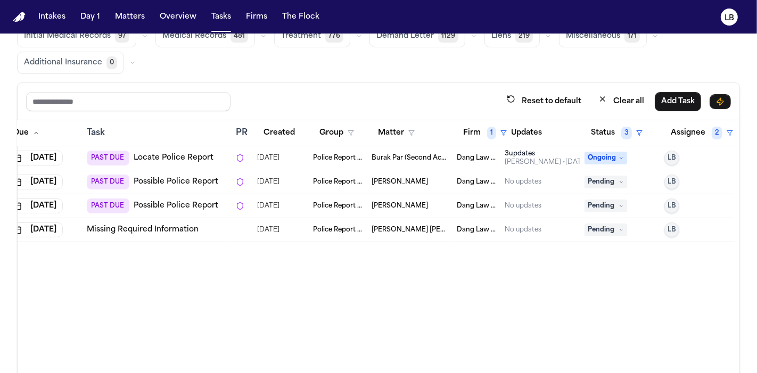
scroll to position [70, 0]
click at [596, 230] on span "Pending" at bounding box center [605, 229] width 43 height 13
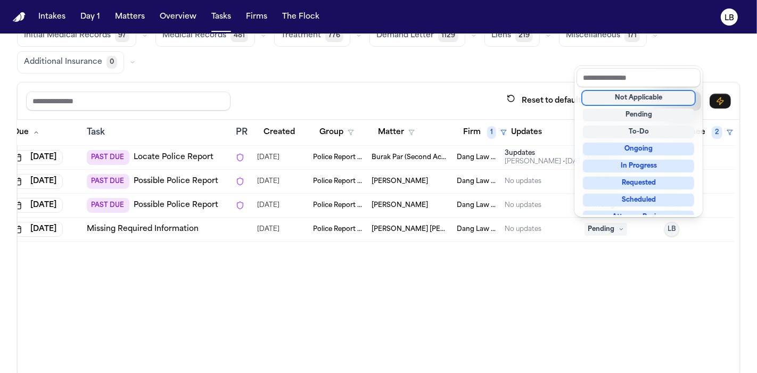
click at [660, 96] on div "Not Applicable" at bounding box center [638, 98] width 111 height 13
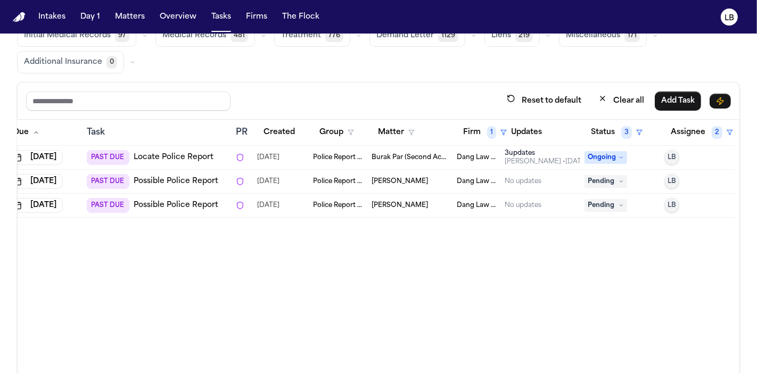
click at [380, 203] on span "[PERSON_NAME]" at bounding box center [400, 205] width 56 height 9
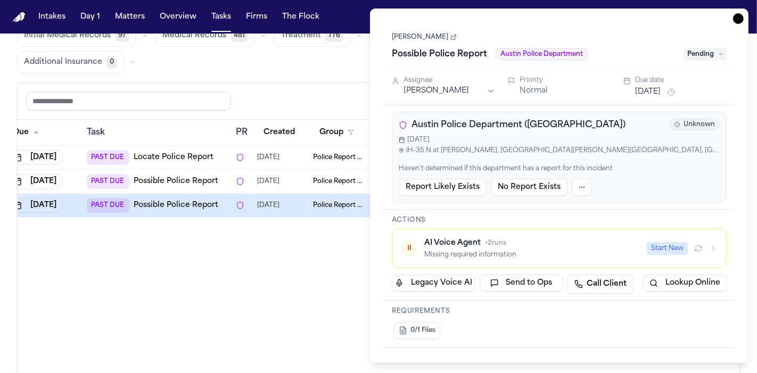
click at [736, 17] on icon "button" at bounding box center [738, 18] width 11 height 11
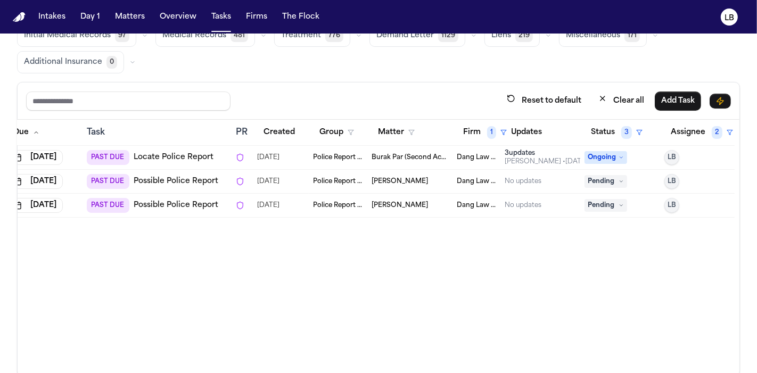
click at [390, 154] on span "Burak Par (Second Accident)" at bounding box center [410, 157] width 77 height 9
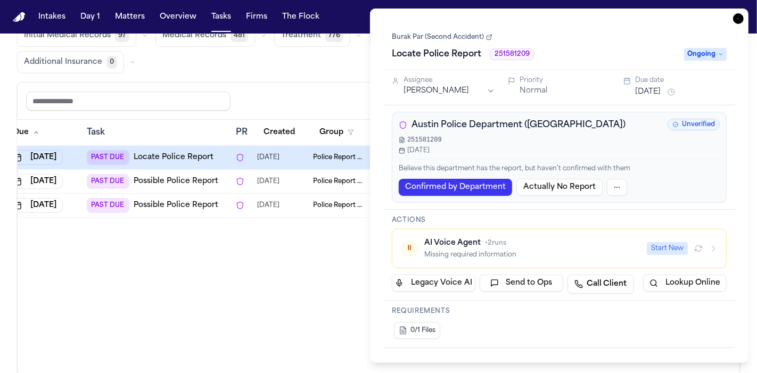
click at [508, 126] on span "Austin Police Department (TX)" at bounding box center [518, 125] width 214 height 13
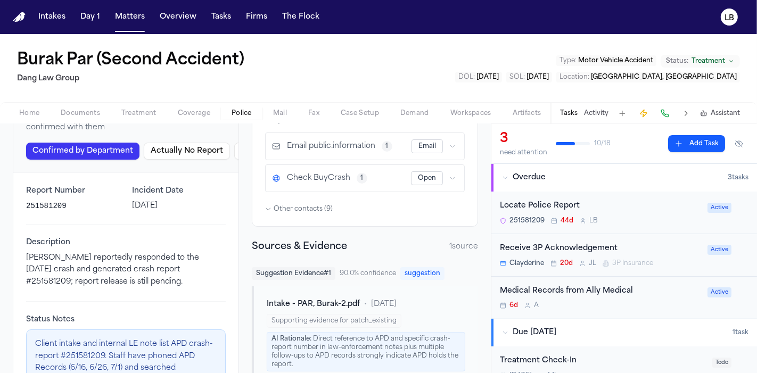
scroll to position [196, 0]
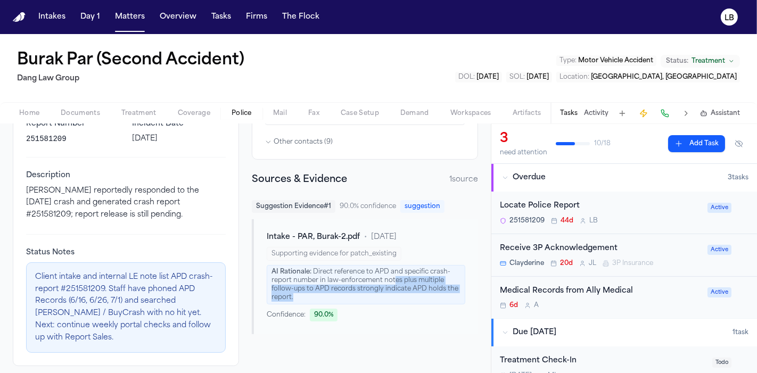
drag, startPoint x: 389, startPoint y: 262, endPoint x: 397, endPoint y: 283, distance: 22.2
click at [397, 283] on div "AI Rationale: Direct reference to APD and specific crash-report number in law-e…" at bounding box center [366, 284] width 199 height 39
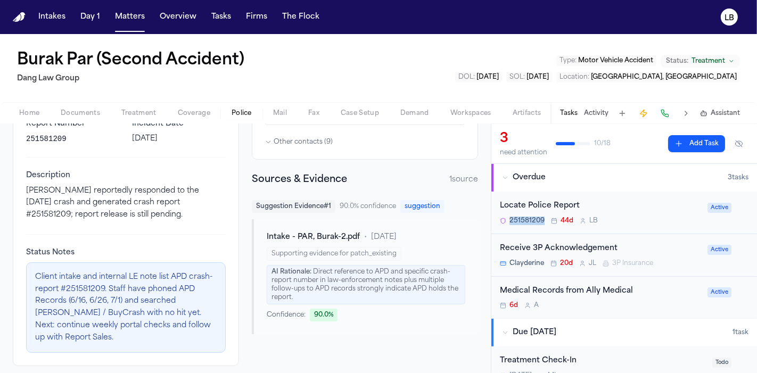
drag, startPoint x: 510, startPoint y: 219, endPoint x: 548, endPoint y: 222, distance: 38.5
click at [548, 222] on div "251581209 44d L B" at bounding box center [600, 221] width 201 height 9
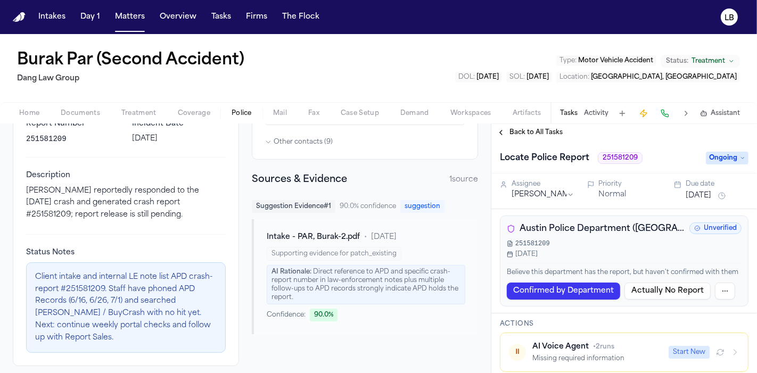
click at [1, 72] on div "Burak Par (Second Accident) Dang Law Group Type : Motor Vehicle Accident Status…" at bounding box center [378, 68] width 757 height 68
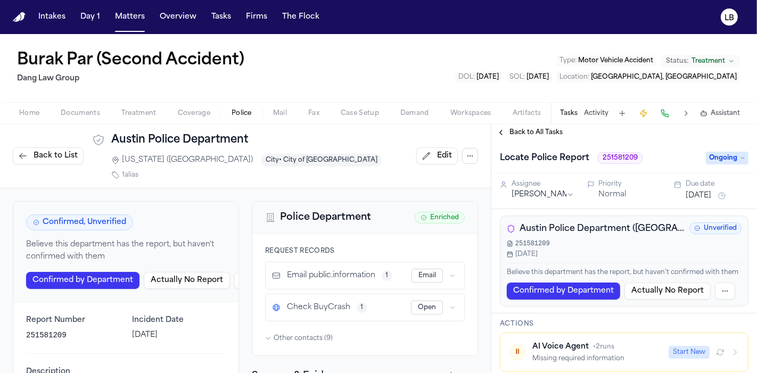
click at [80, 111] on span "Documents" at bounding box center [80, 113] width 39 height 9
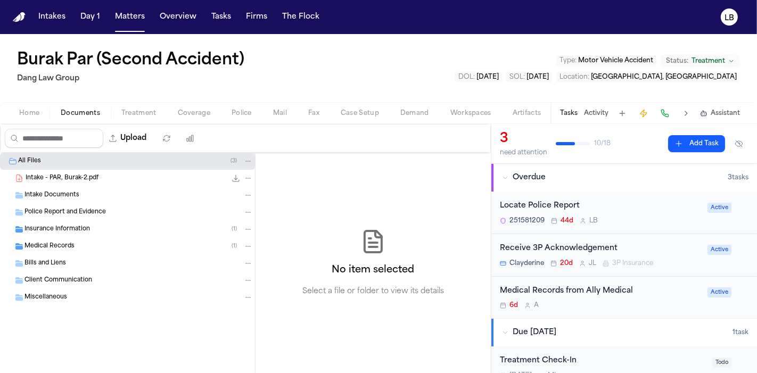
click at [82, 173] on div "Intake - PAR, Burak-2.pdf 4.3 MB • PDF" at bounding box center [139, 178] width 227 height 11
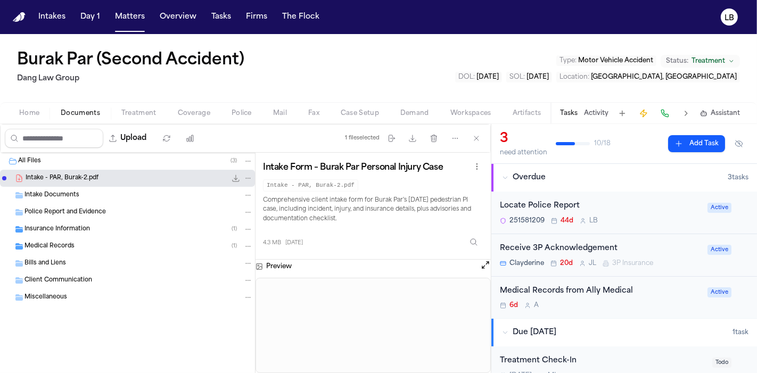
click at [76, 193] on span "Intake Documents" at bounding box center [51, 195] width 55 height 9
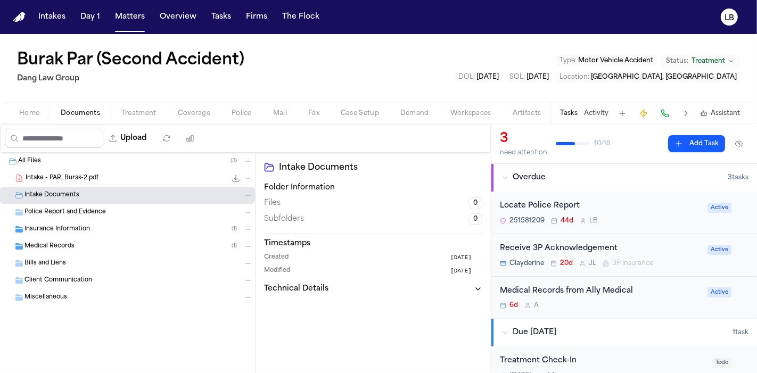
click at [83, 205] on div "Police Report and Evidence" at bounding box center [127, 212] width 255 height 17
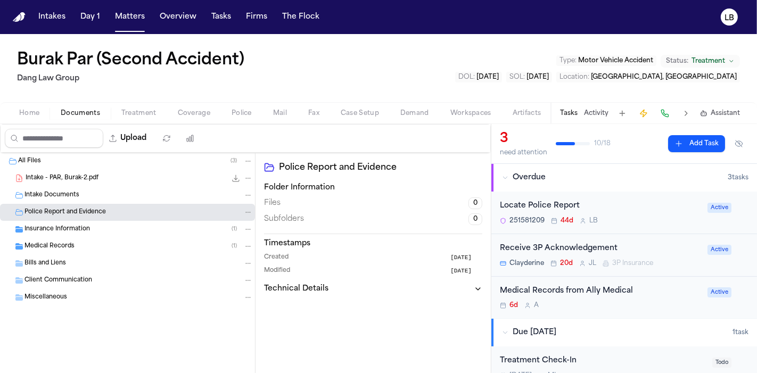
click at [509, 206] on div "Locate Police Report" at bounding box center [600, 206] width 201 height 12
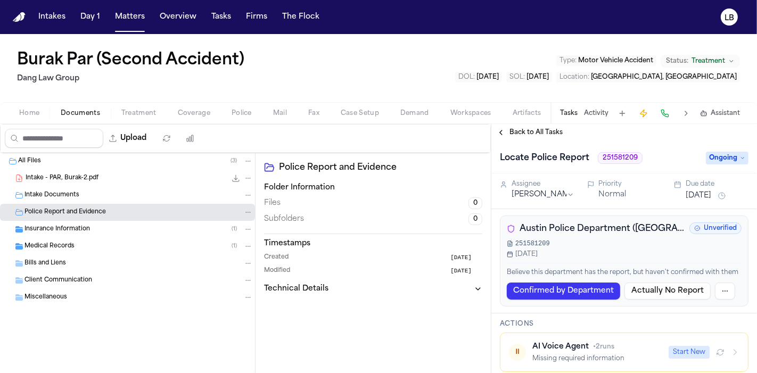
click at [589, 228] on span "Austin Police Department (TX)" at bounding box center [602, 228] width 166 height 13
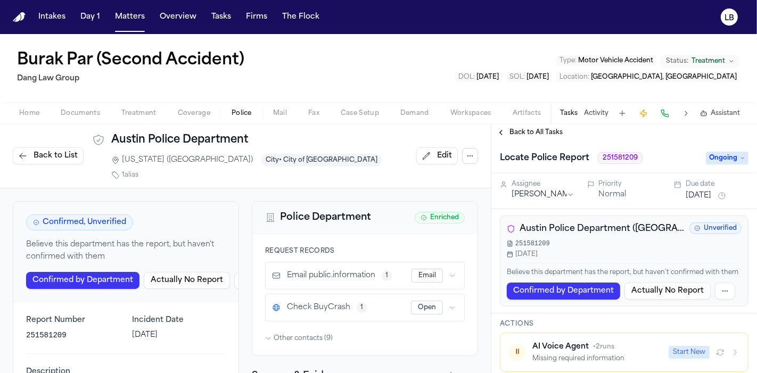
click at [582, 111] on div "Tasks Activity Assistant" at bounding box center [649, 113] width 198 height 21
click at [597, 111] on button "Activity" at bounding box center [596, 113] width 24 height 9
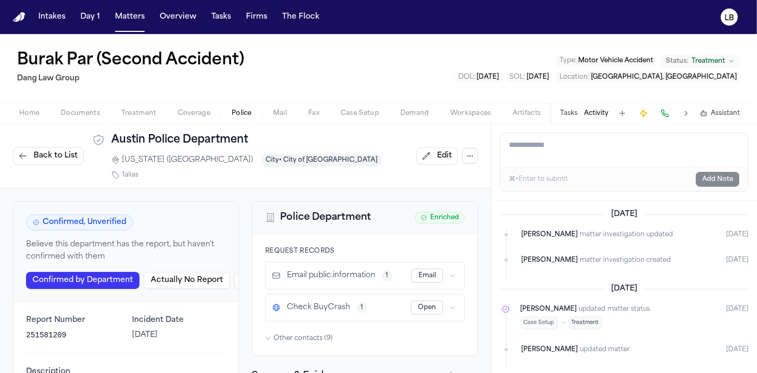
click at [566, 144] on textarea "Add a note to this matter" at bounding box center [623, 150] width 247 height 34
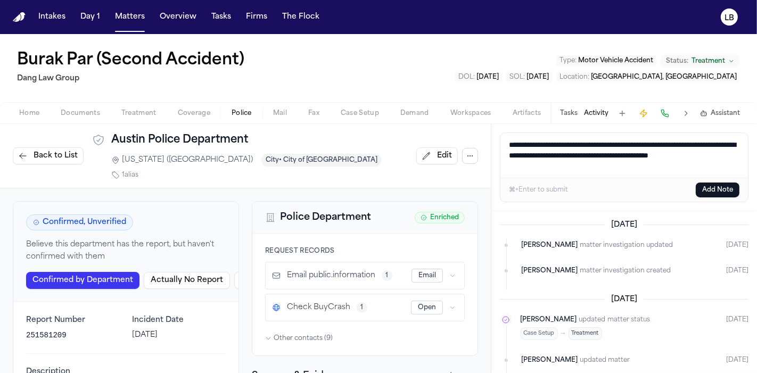
drag, startPoint x: 549, startPoint y: 161, endPoint x: 468, endPoint y: 113, distance: 93.3
click at [468, 113] on div "Burak Par (Second Accident) Dang Law Group Type : Motor Vehicle Accident Status…" at bounding box center [378, 203] width 757 height 339
type textarea "**********"
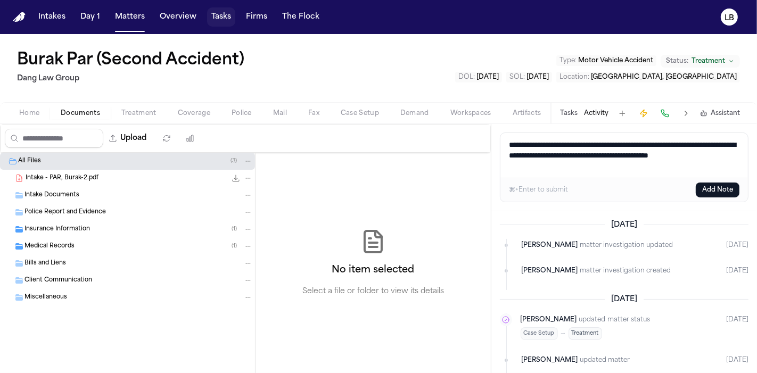
click at [214, 15] on button "Tasks" at bounding box center [221, 16] width 28 height 19
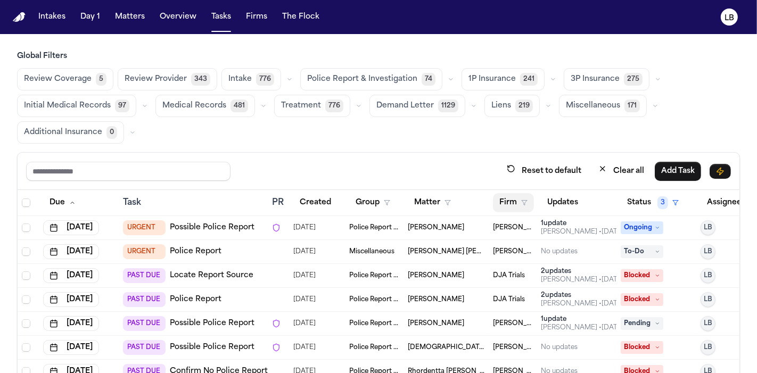
click at [521, 200] on icon "button" at bounding box center [524, 203] width 6 height 6
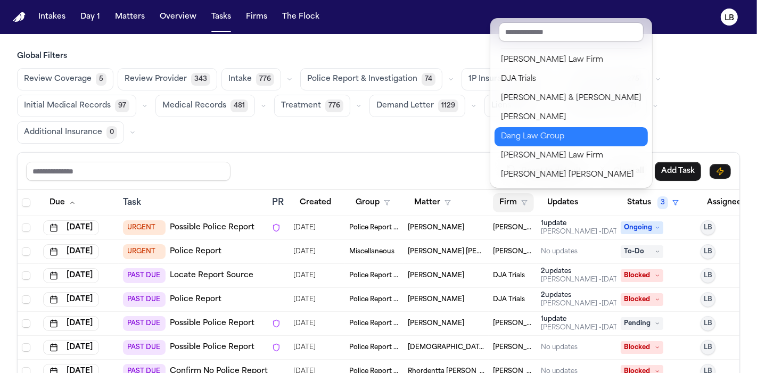
click at [565, 136] on div "Dang Law Group" at bounding box center [571, 136] width 141 height 13
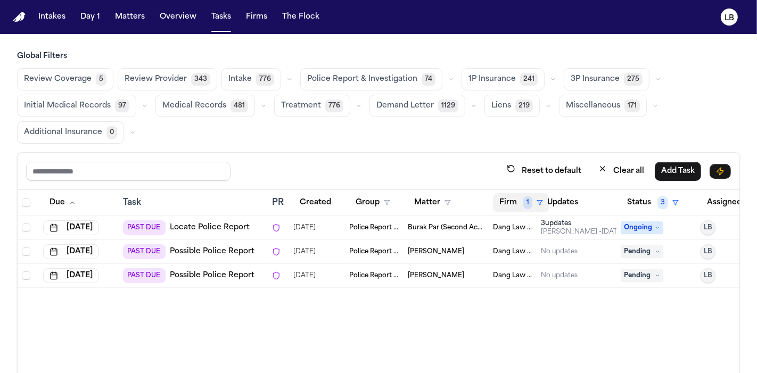
click at [510, 198] on button "Firm 1" at bounding box center [521, 202] width 56 height 19
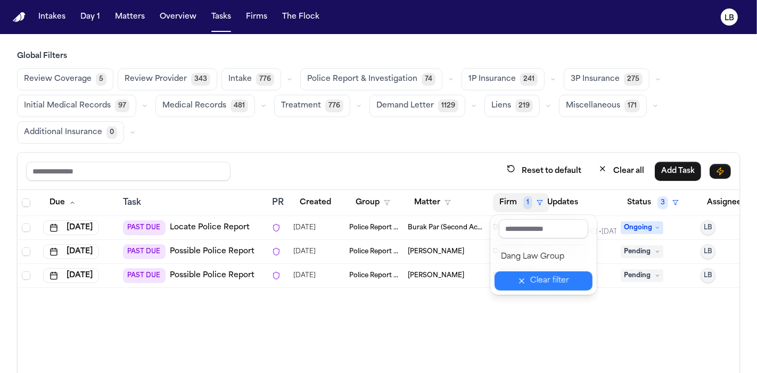
click at [540, 273] on button "Clear filter" at bounding box center [543, 280] width 98 height 19
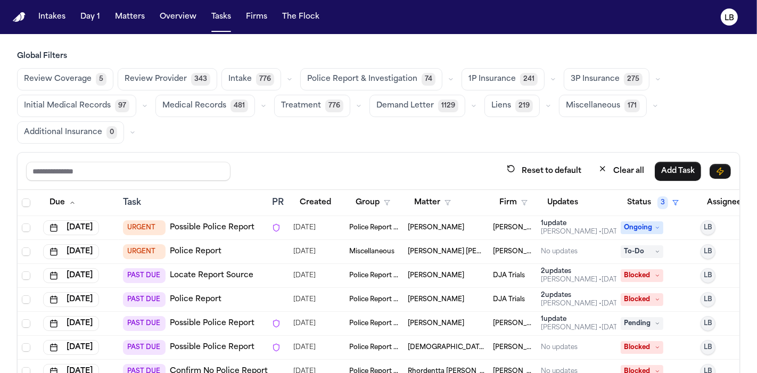
scroll to position [19, 0]
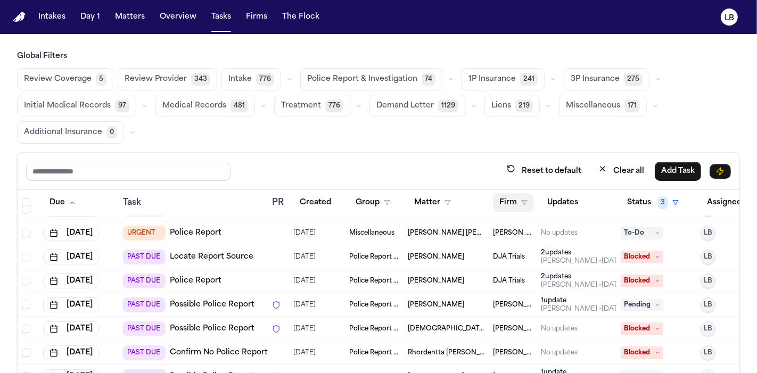
click at [518, 196] on button "Firm" at bounding box center [513, 202] width 41 height 19
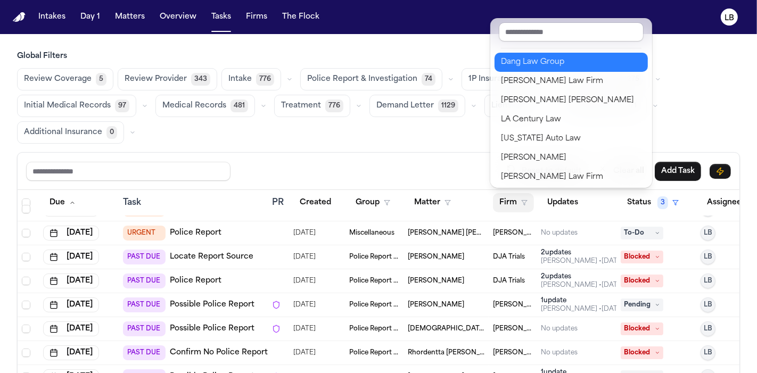
scroll to position [82, 0]
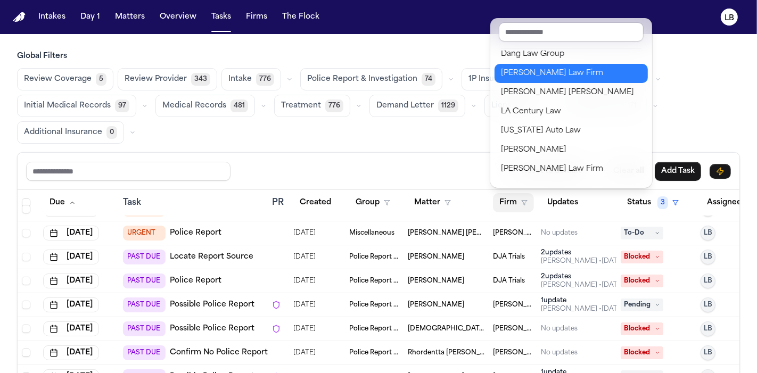
click at [540, 77] on div "[PERSON_NAME] Law Firm" at bounding box center [571, 73] width 141 height 13
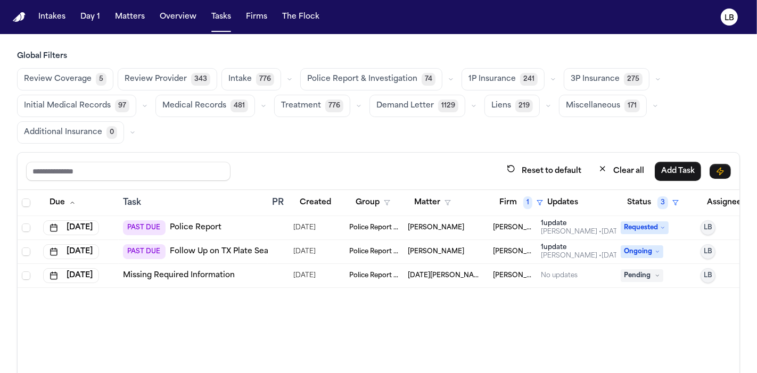
scroll to position [0, 44]
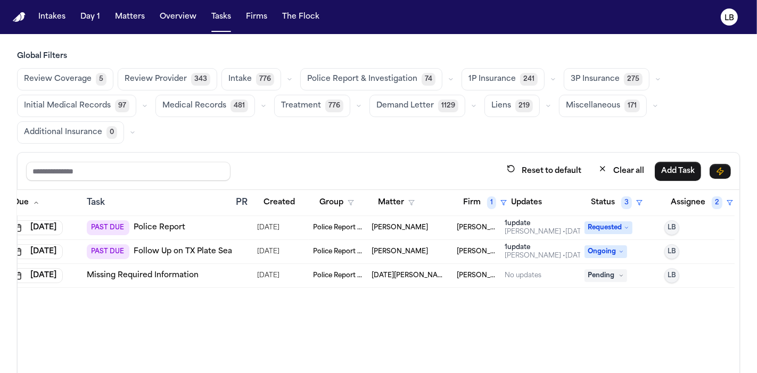
click at [590, 228] on span "Requested" at bounding box center [608, 227] width 48 height 13
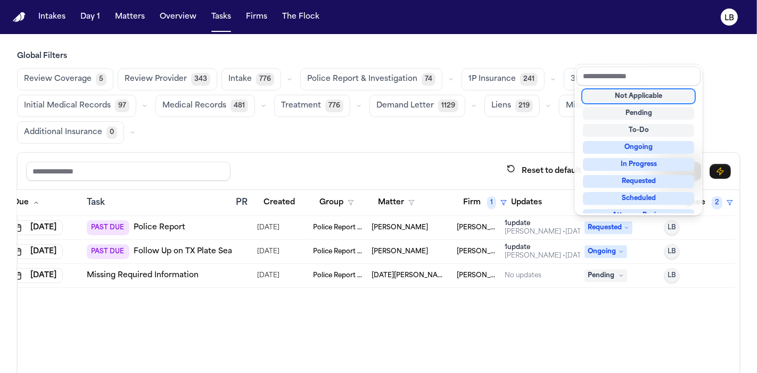
click at [628, 93] on div "Not Applicable" at bounding box center [638, 96] width 111 height 13
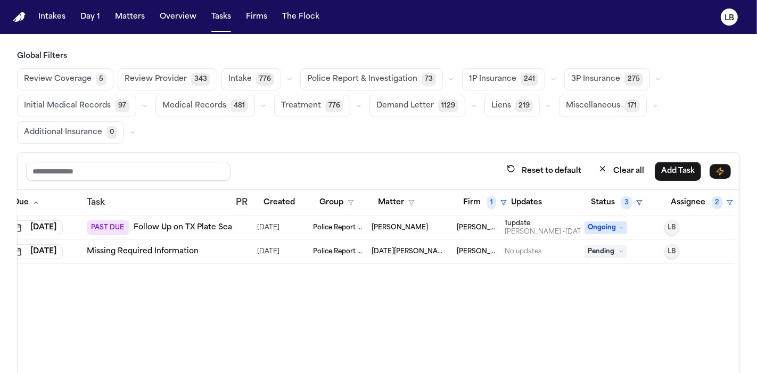
click at [401, 248] on span "[DATE][PERSON_NAME]" at bounding box center [410, 251] width 77 height 9
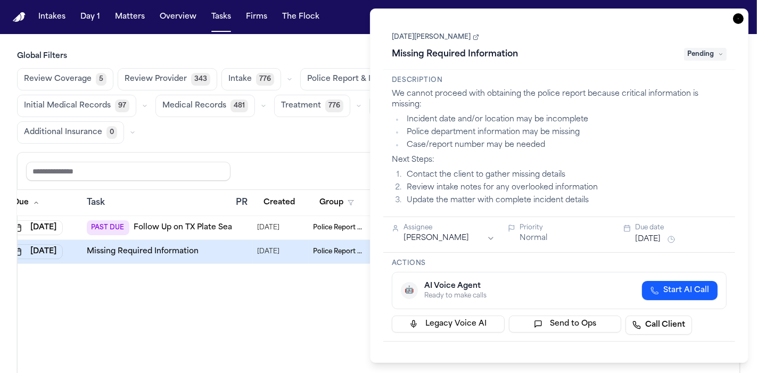
click at [432, 38] on link "[DATE][PERSON_NAME]" at bounding box center [435, 37] width 87 height 9
click at [739, 17] on icon "button" at bounding box center [738, 18] width 11 height 11
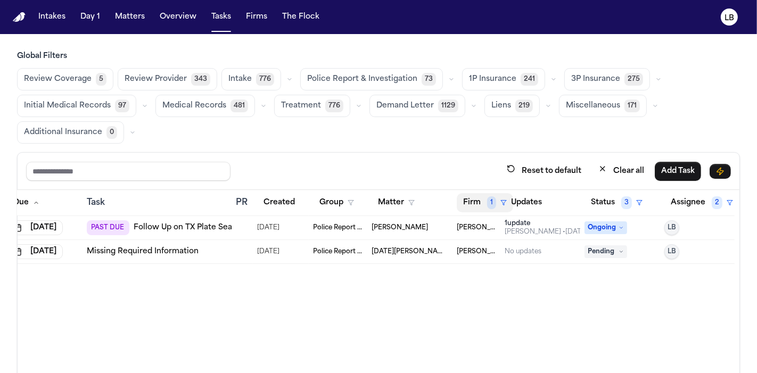
click at [457, 205] on button "Firm 1" at bounding box center [485, 202] width 56 height 19
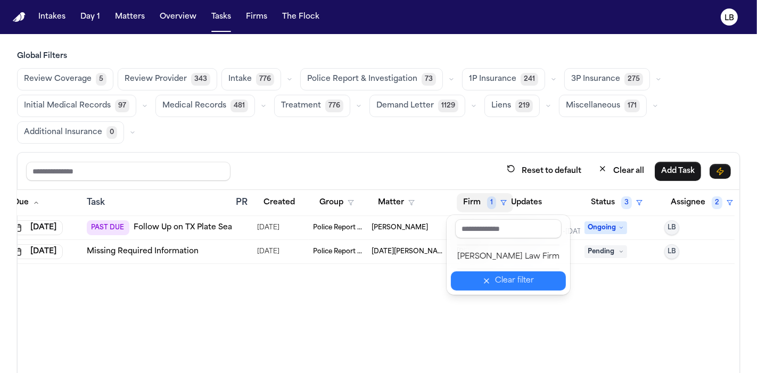
click at [512, 278] on div "Clear filter" at bounding box center [514, 281] width 39 height 13
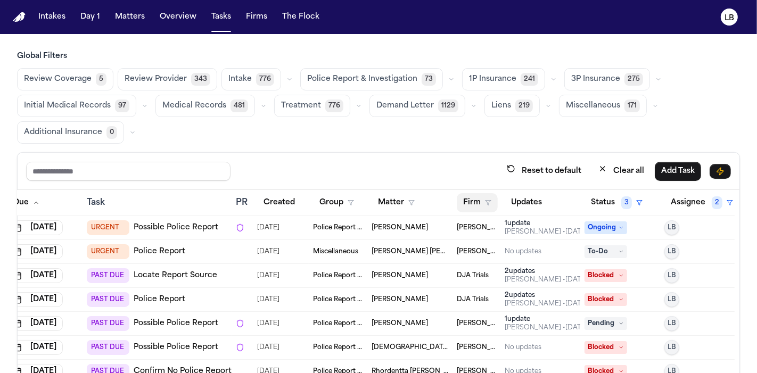
click at [474, 200] on button "Firm" at bounding box center [477, 202] width 41 height 19
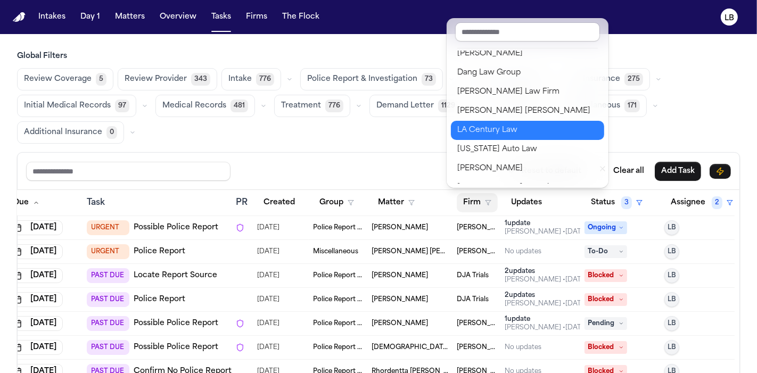
scroll to position [64, 0]
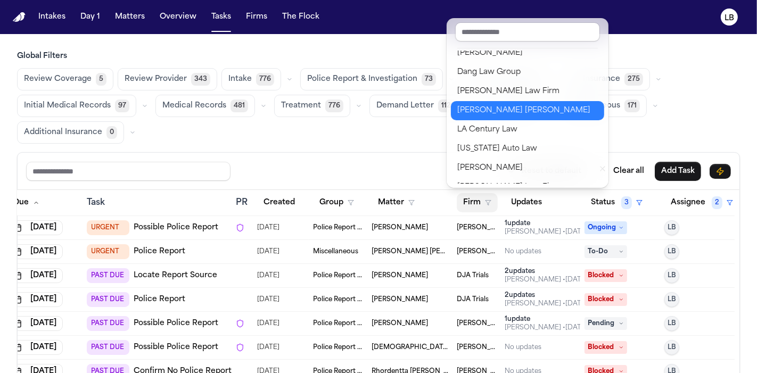
click at [519, 113] on div "[PERSON_NAME] [PERSON_NAME]" at bounding box center [527, 110] width 141 height 13
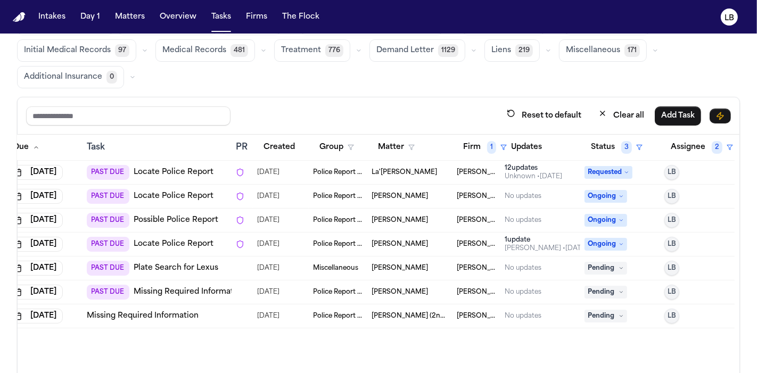
scroll to position [88, 0]
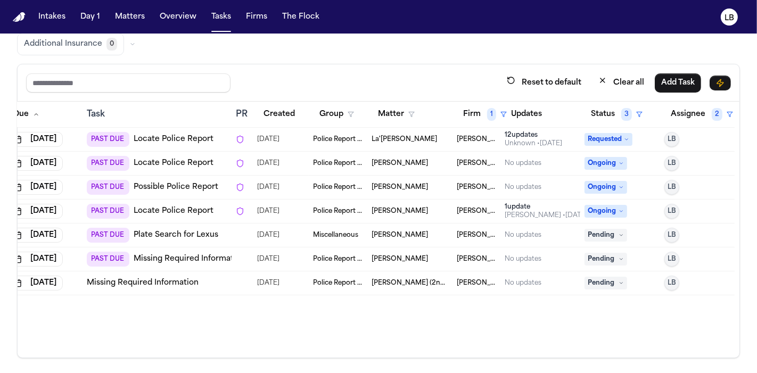
click at [294, 280] on div "08/19/2025" at bounding box center [280, 283] width 47 height 15
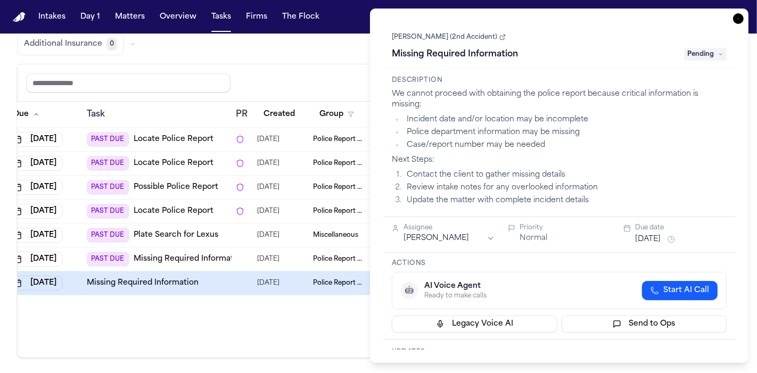
click at [418, 36] on link "[PERSON_NAME] (2nd Accident)" at bounding box center [449, 37] width 114 height 9
click at [739, 18] on icon "button" at bounding box center [738, 18] width 11 height 11
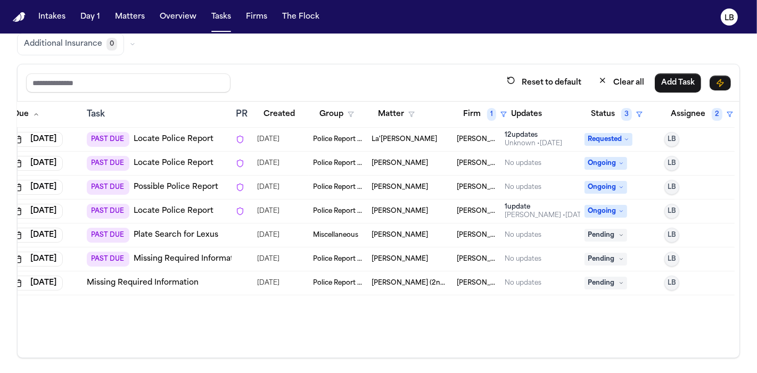
click at [396, 255] on span "[PERSON_NAME]" at bounding box center [400, 259] width 56 height 9
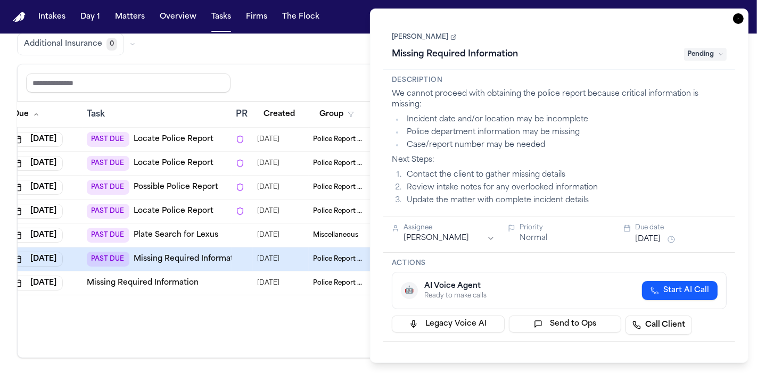
click at [433, 32] on div "Stephanie Doerr Missing Required Information Pending" at bounding box center [559, 46] width 335 height 32
click at [436, 37] on link "[PERSON_NAME]" at bounding box center [424, 37] width 65 height 9
click at [744, 18] on icon "button" at bounding box center [738, 18] width 11 height 11
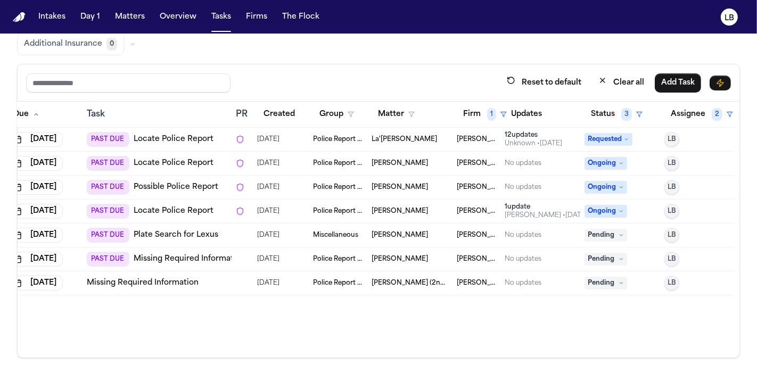
scroll to position [85, 0]
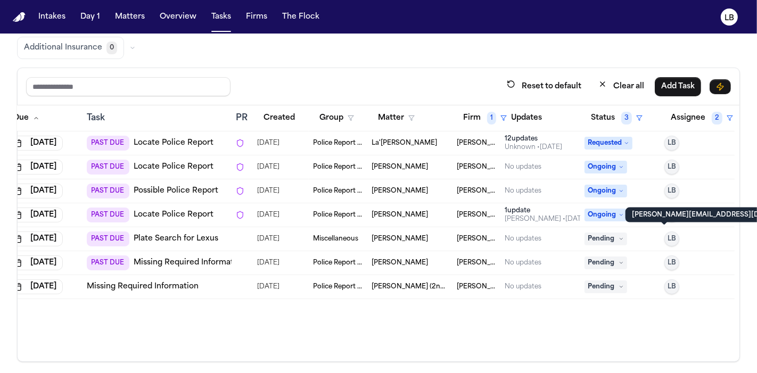
click at [667, 237] on span "LB" at bounding box center [671, 239] width 9 height 9
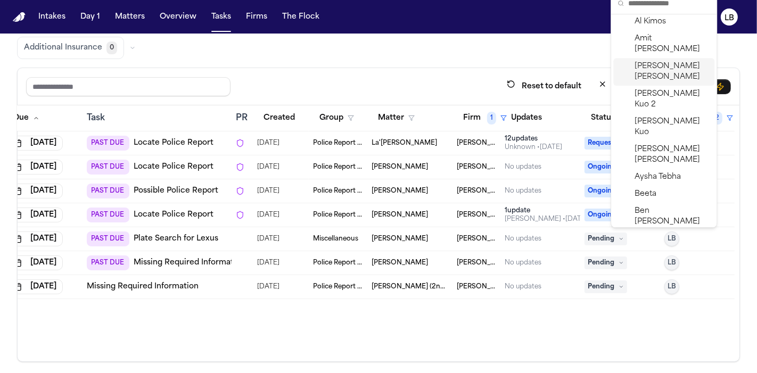
scroll to position [86, 0]
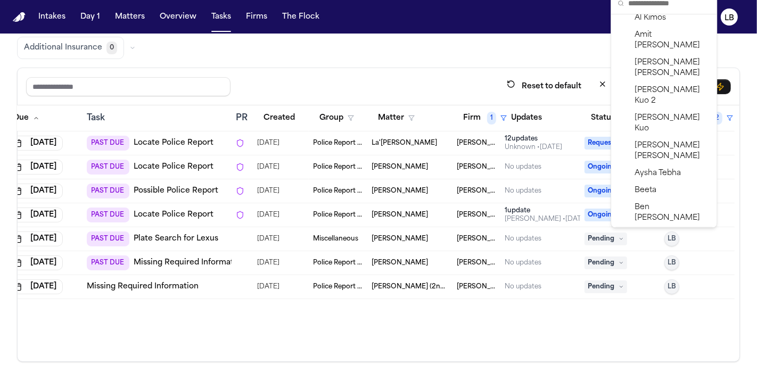
click at [664, 230] on span "Bennett Northcutt" at bounding box center [672, 240] width 76 height 21
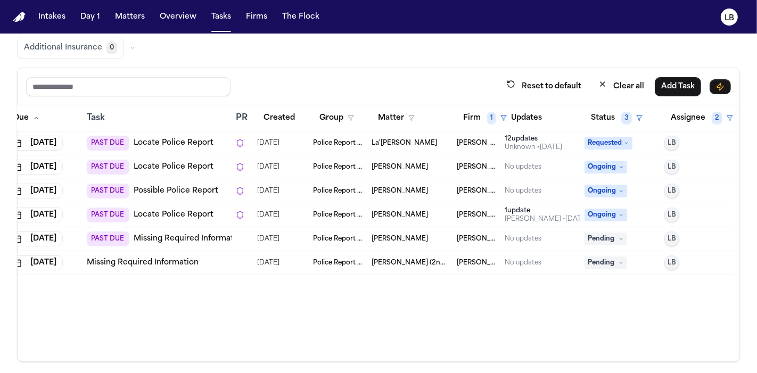
click at [372, 211] on span "[PERSON_NAME]" at bounding box center [400, 215] width 56 height 9
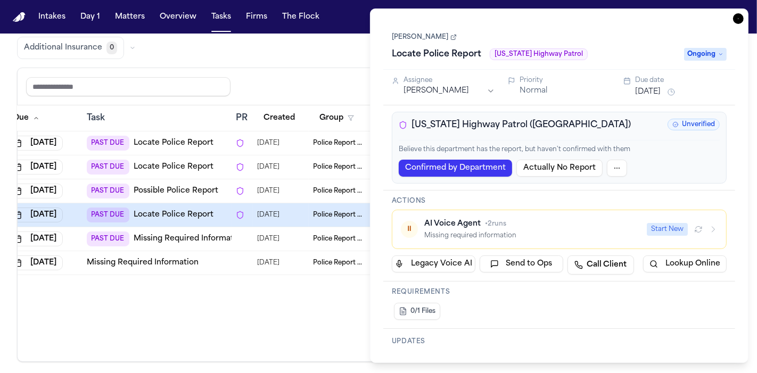
click at [428, 33] on link "[PERSON_NAME]" at bounding box center [424, 37] width 65 height 9
click at [737, 21] on icon "button" at bounding box center [738, 18] width 11 height 11
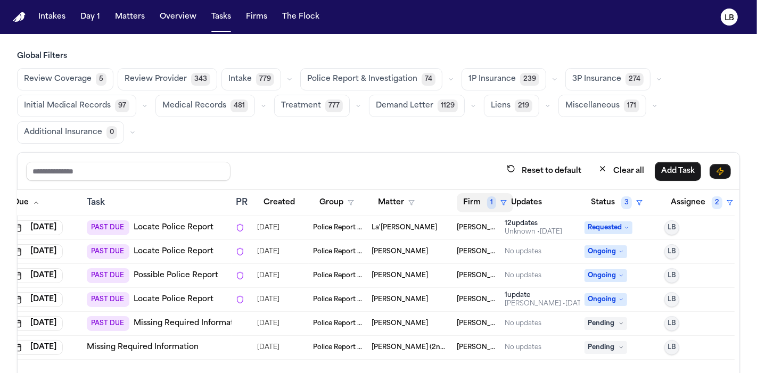
click at [473, 198] on button "Firm 1" at bounding box center [485, 202] width 56 height 19
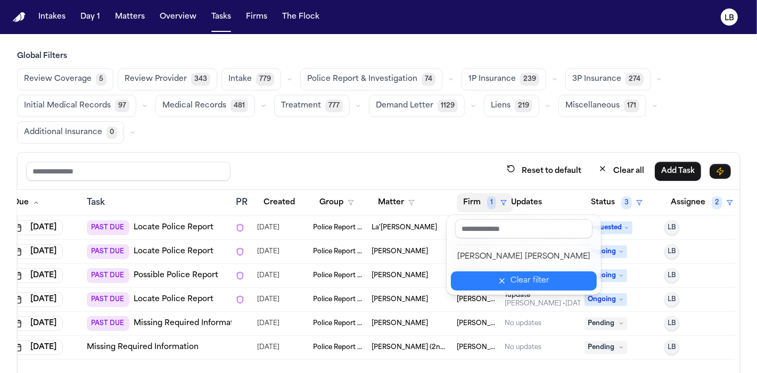
click at [510, 275] on div "Clear filter" at bounding box center [529, 281] width 39 height 13
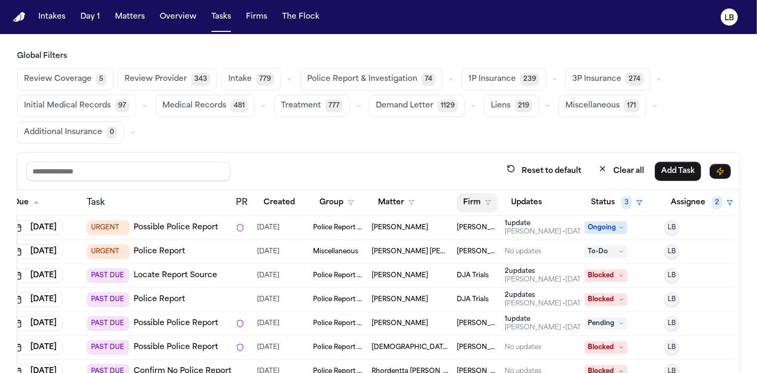
click at [462, 195] on button "Firm" at bounding box center [477, 202] width 41 height 19
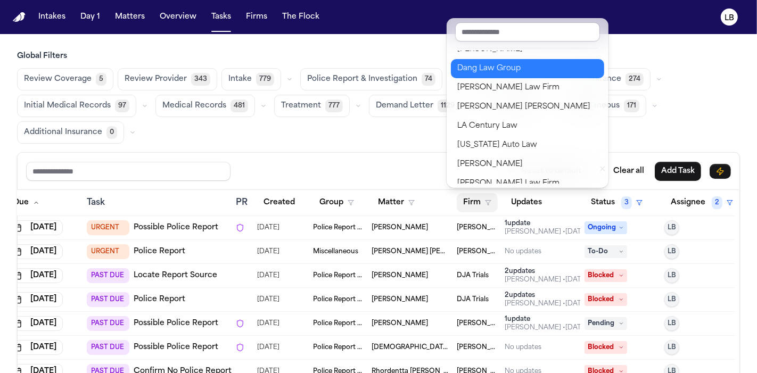
scroll to position [70, 0]
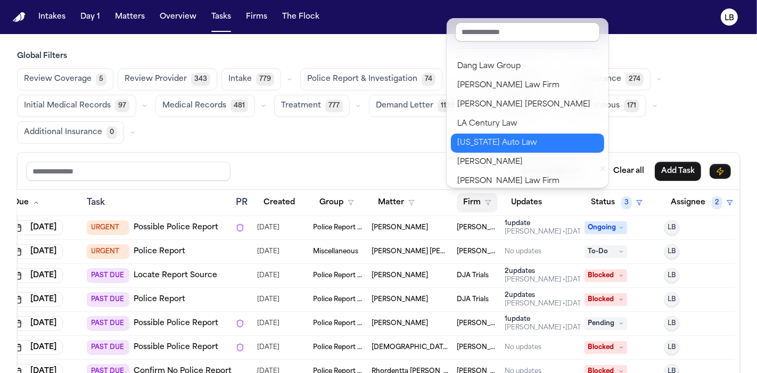
click at [511, 142] on div "[US_STATE] Auto Law" at bounding box center [527, 143] width 141 height 13
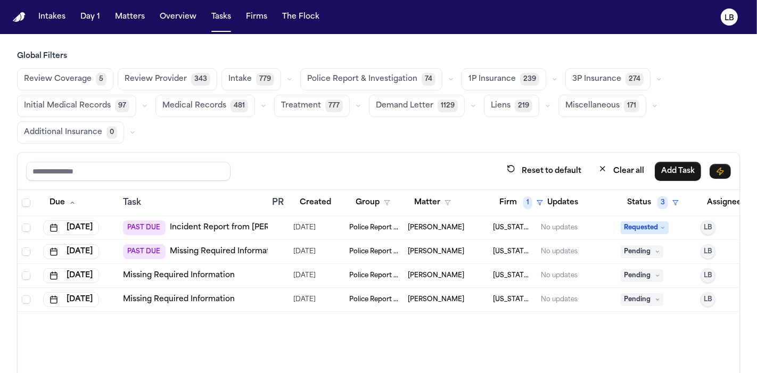
scroll to position [0, 1]
click at [220, 259] on td "PAST DUE Missing Required Information" at bounding box center [192, 252] width 149 height 24
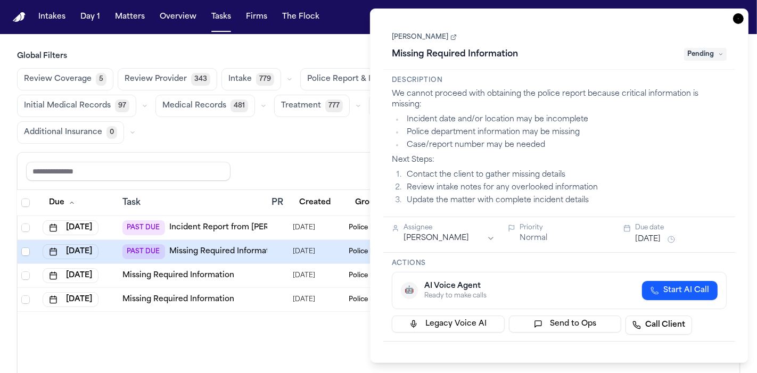
click at [739, 13] on icon "button" at bounding box center [738, 18] width 11 height 11
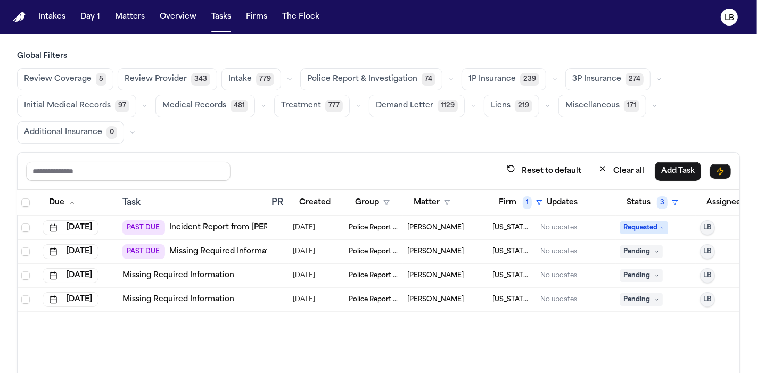
click at [212, 252] on link "Missing Required Information" at bounding box center [225, 251] width 112 height 11
click at [232, 249] on link "Missing Required Information" at bounding box center [225, 251] width 112 height 11
click at [257, 227] on link "Incident Report from Sam's Club" at bounding box center [255, 227] width 172 height 11
click at [224, 19] on button "Tasks" at bounding box center [221, 16] width 28 height 19
click at [514, 201] on button "Firm 1" at bounding box center [520, 202] width 56 height 19
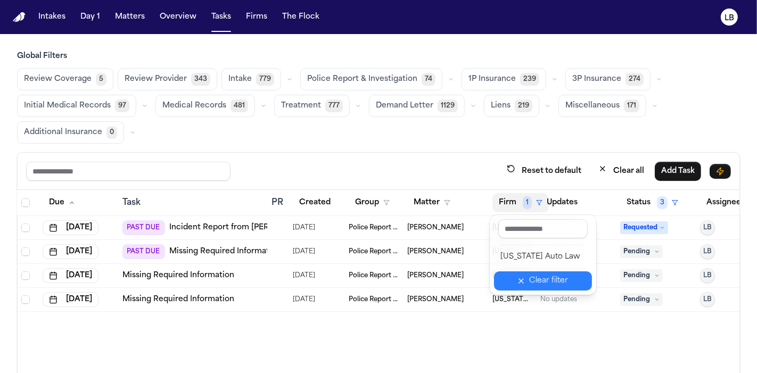
click at [552, 276] on div "Clear filter" at bounding box center [549, 281] width 39 height 13
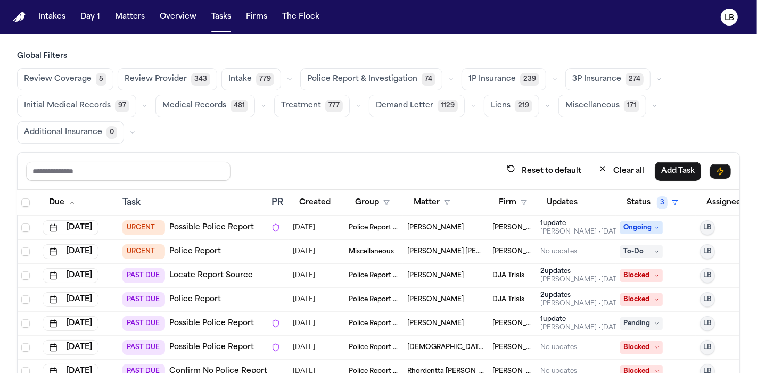
click at [508, 191] on th "Firm" at bounding box center [512, 203] width 48 height 26
click at [513, 201] on button "Firm" at bounding box center [512, 202] width 41 height 19
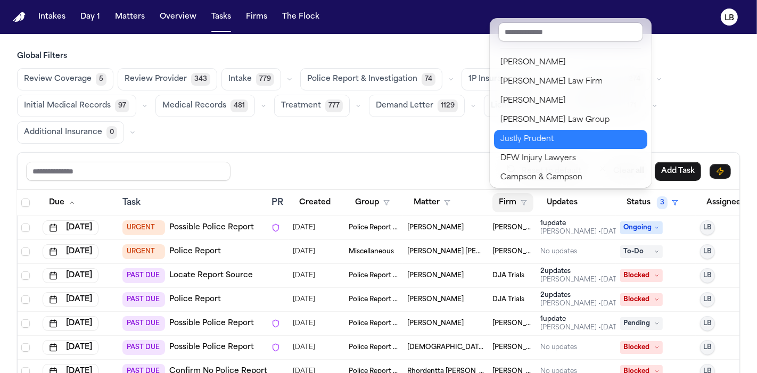
scroll to position [169, 0]
click at [559, 142] on div "Justly Prudent" at bounding box center [570, 140] width 141 height 13
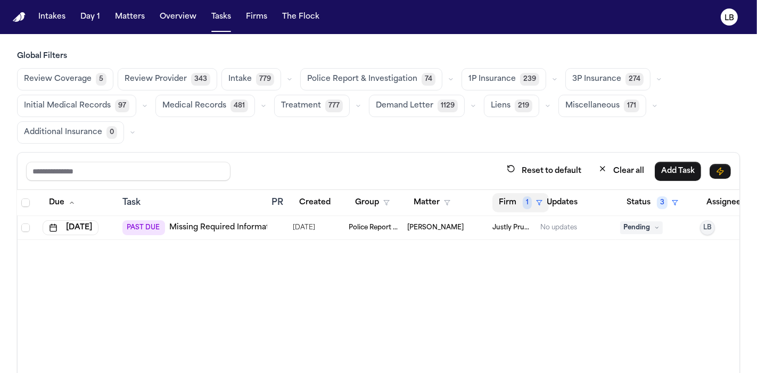
click at [524, 196] on span "1" at bounding box center [527, 202] width 9 height 13
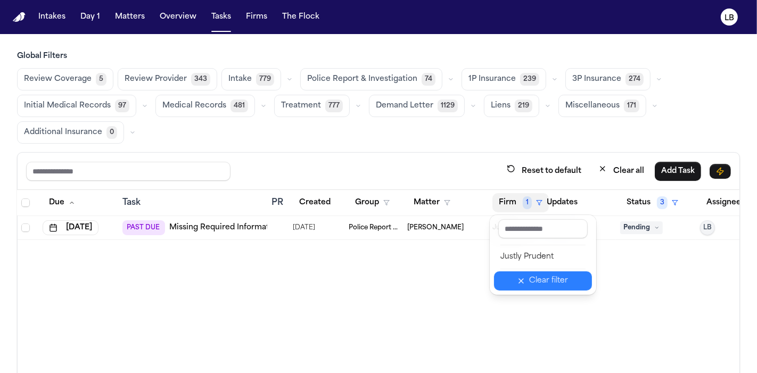
click at [531, 289] on button "Clear filter" at bounding box center [543, 280] width 98 height 19
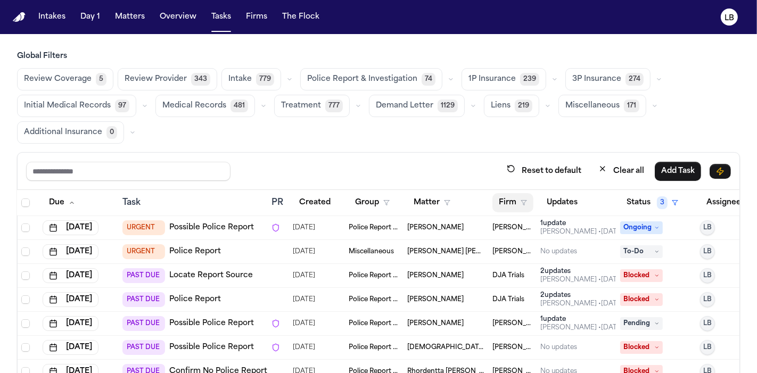
click at [521, 201] on icon "button" at bounding box center [524, 203] width 6 height 6
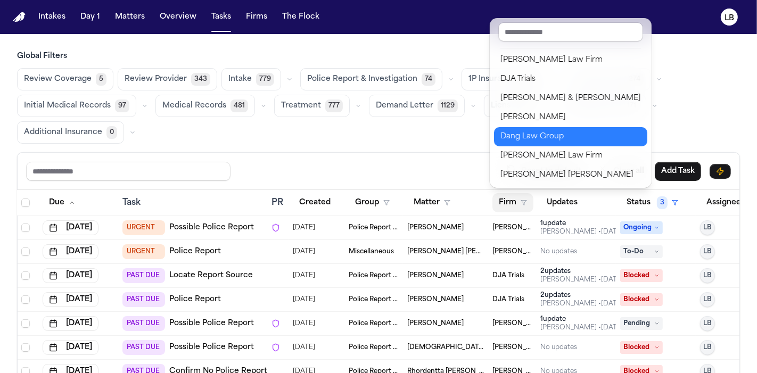
scroll to position [211, 0]
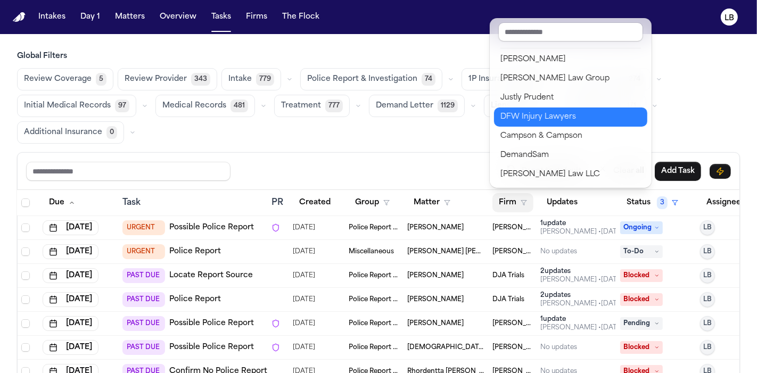
click at [556, 119] on div "DFW Injury Lawyers" at bounding box center [570, 117] width 141 height 13
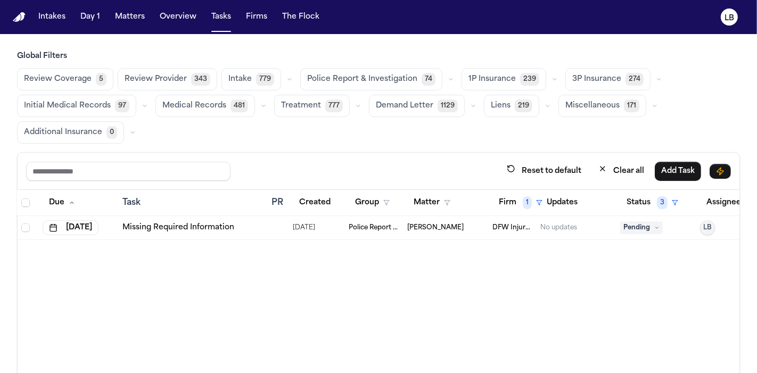
click at [511, 190] on th "Firm 1" at bounding box center [512, 203] width 48 height 26
click at [514, 197] on button "Firm 1" at bounding box center [520, 202] width 56 height 19
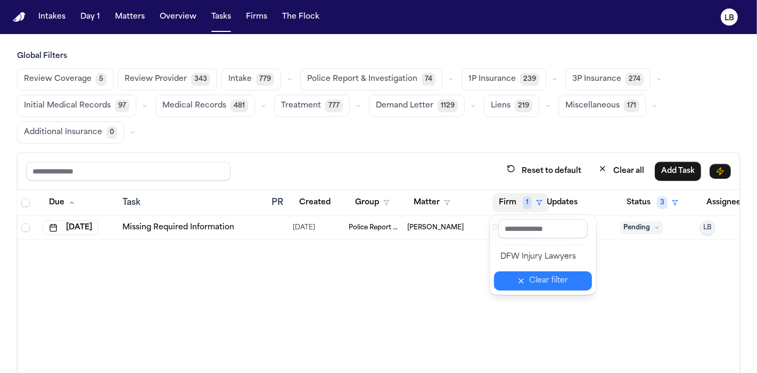
click at [532, 288] on button "Clear filter" at bounding box center [543, 280] width 98 height 19
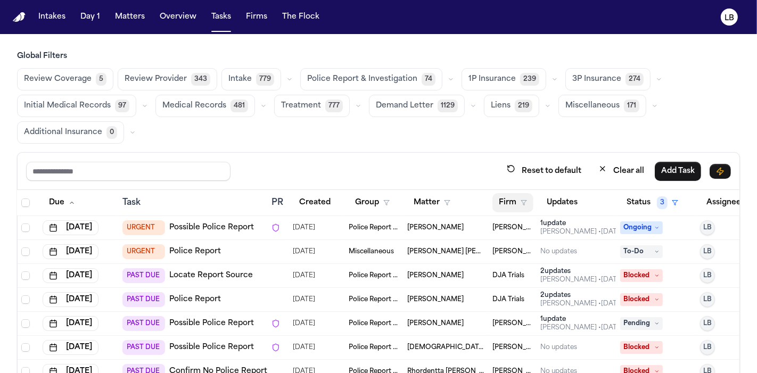
click at [512, 201] on button "Firm" at bounding box center [512, 202] width 41 height 19
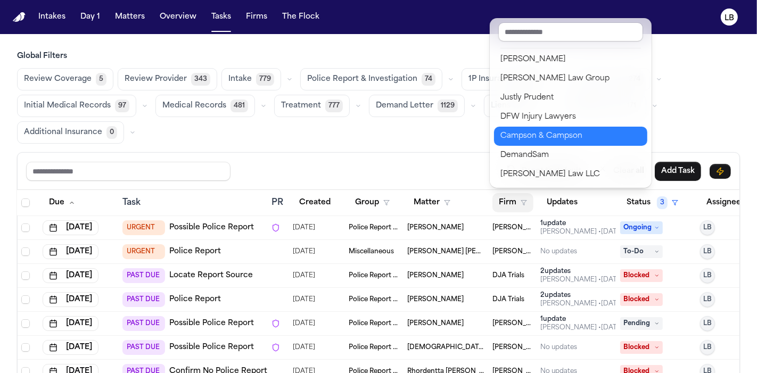
click at [550, 134] on div "Campson & Campson" at bounding box center [570, 136] width 141 height 13
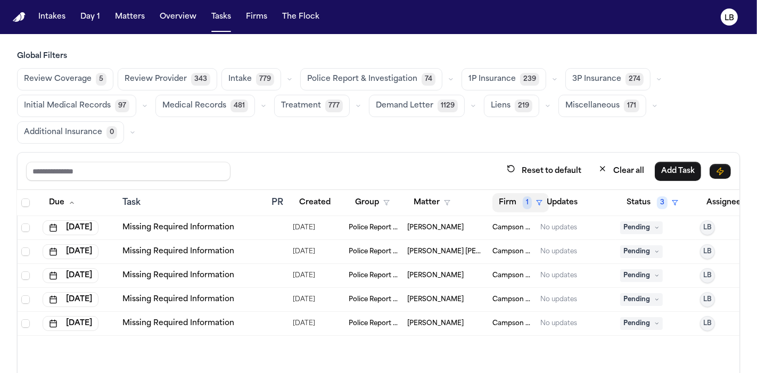
click at [517, 202] on button "Firm 1" at bounding box center [520, 202] width 56 height 19
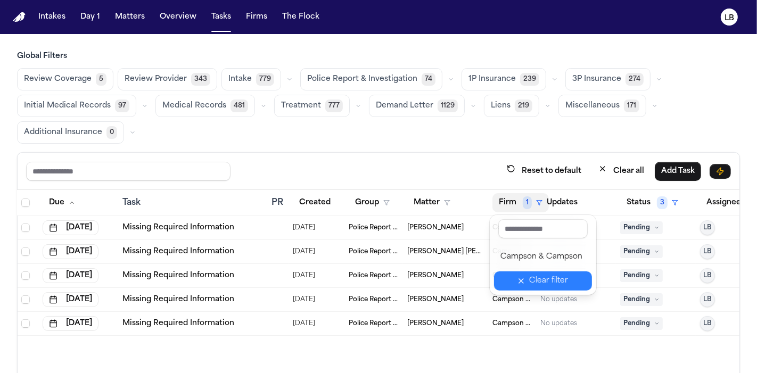
click at [532, 280] on button "Clear filter" at bounding box center [543, 280] width 98 height 19
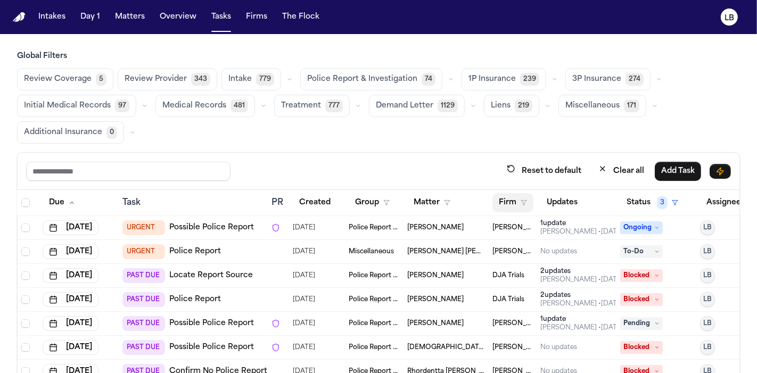
click at [515, 203] on button "Firm" at bounding box center [512, 202] width 41 height 19
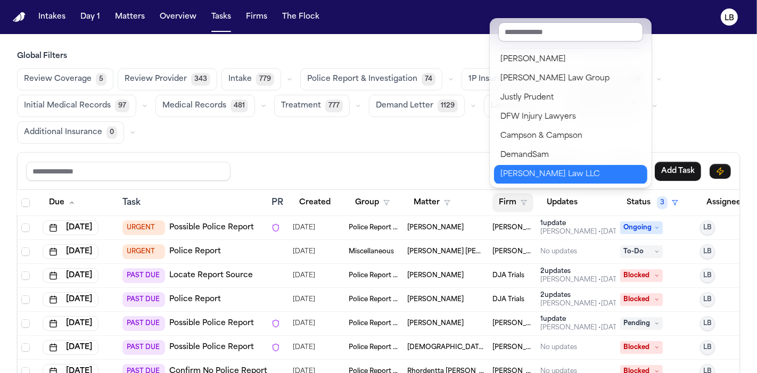
click at [555, 175] on div "[PERSON_NAME] Law LLC" at bounding box center [570, 174] width 141 height 13
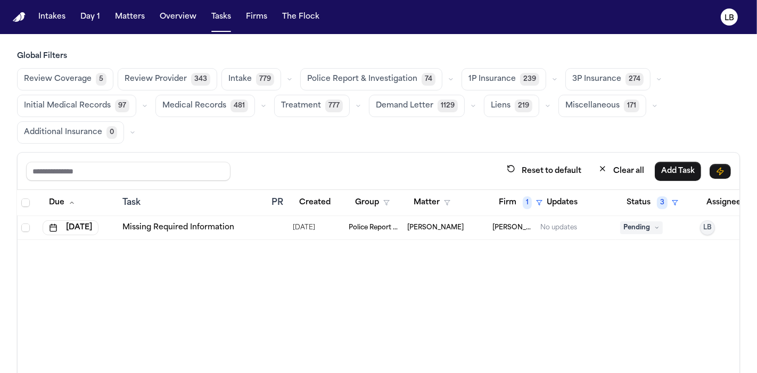
scroll to position [0, 44]
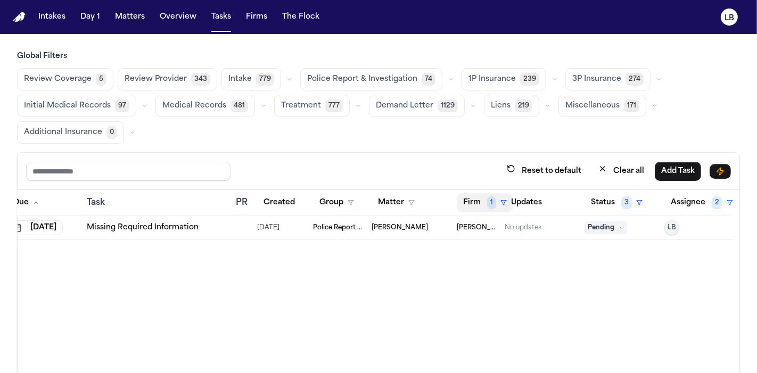
click at [475, 202] on button "Firm 1" at bounding box center [485, 202] width 56 height 19
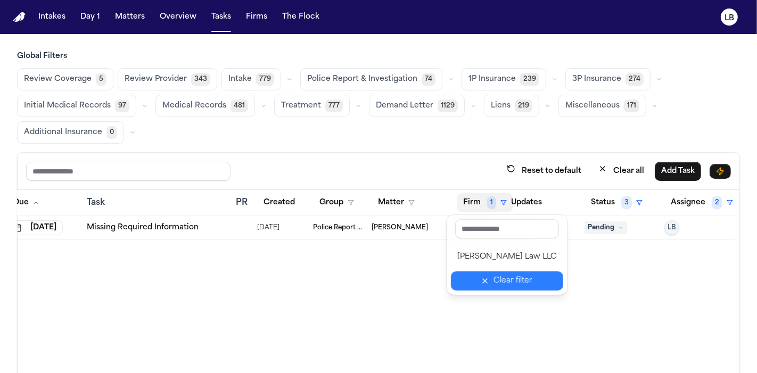
click at [501, 275] on div "Clear filter" at bounding box center [512, 281] width 39 height 13
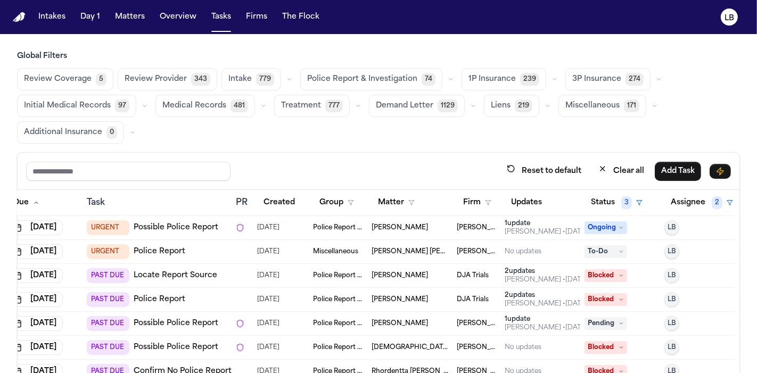
click at [473, 188] on div "Reset to default Clear all Add Task" at bounding box center [379, 171] width 722 height 37
click at [216, 20] on button "Tasks" at bounding box center [221, 16] width 28 height 19
click at [179, 12] on button "Overview" at bounding box center [177, 16] width 45 height 19
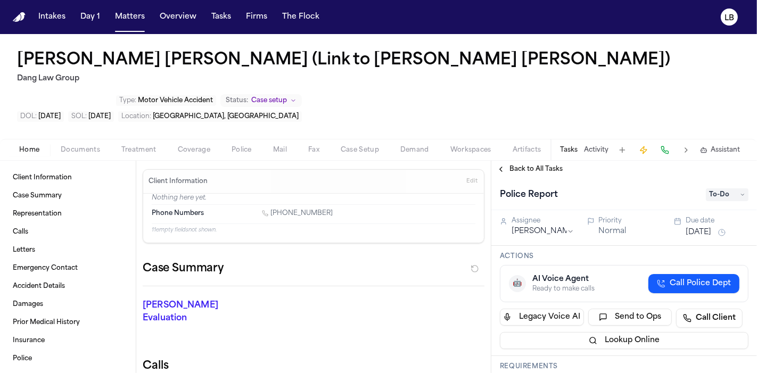
click at [71, 153] on span "Documents" at bounding box center [80, 150] width 39 height 9
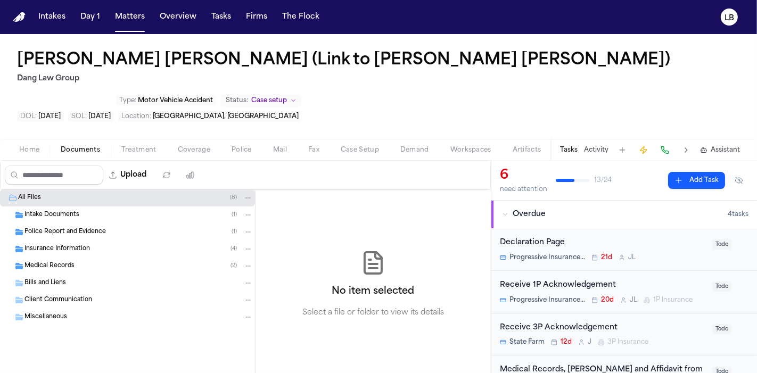
click at [68, 212] on span "Intake Documents" at bounding box center [51, 215] width 55 height 9
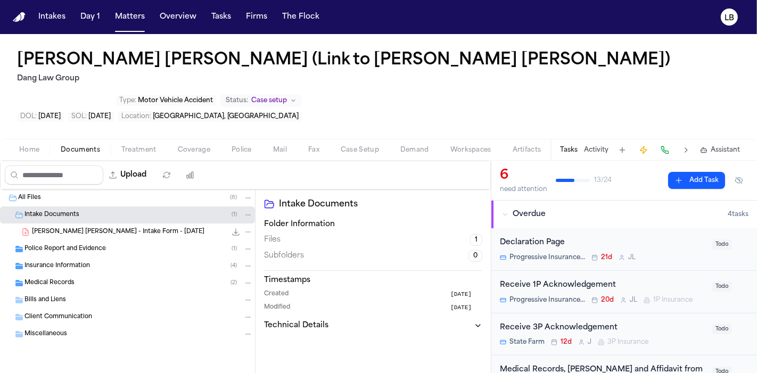
click at [79, 254] on div "Police Report and Evidence ( 1 )" at bounding box center [127, 249] width 255 height 17
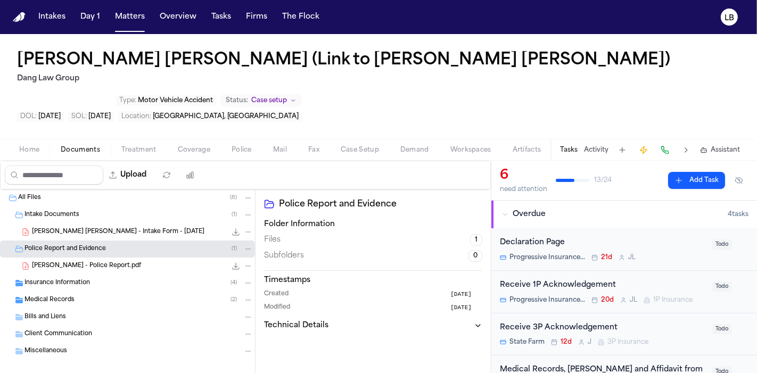
click at [115, 267] on span "[PERSON_NAME] - Police Report.pdf" at bounding box center [86, 266] width 109 height 9
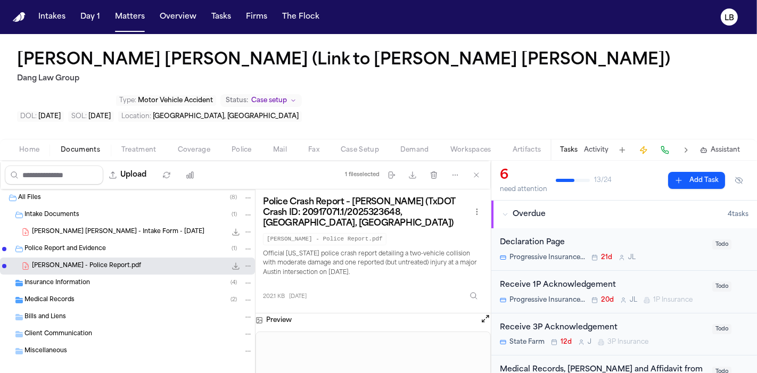
click at [568, 148] on button "Tasks" at bounding box center [569, 150] width 18 height 9
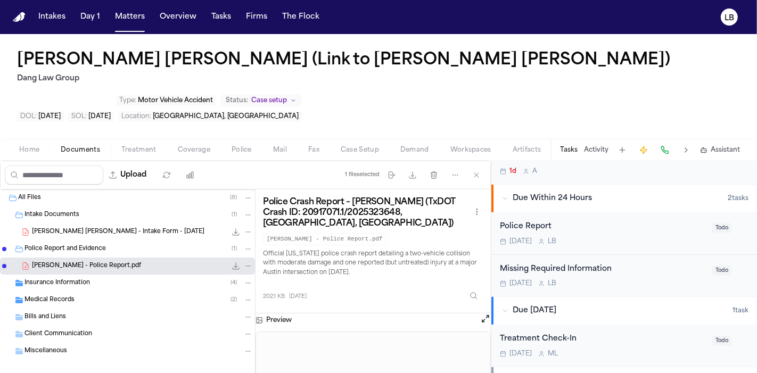
scroll to position [229, 0]
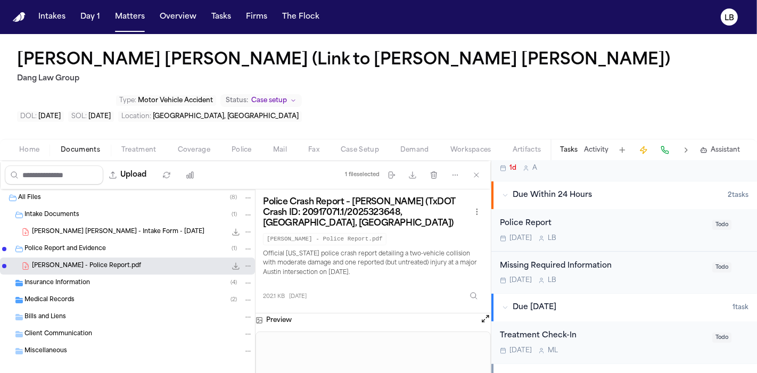
click at [645, 247] on div "Police Report [DATE] L B Todo" at bounding box center [624, 230] width 266 height 43
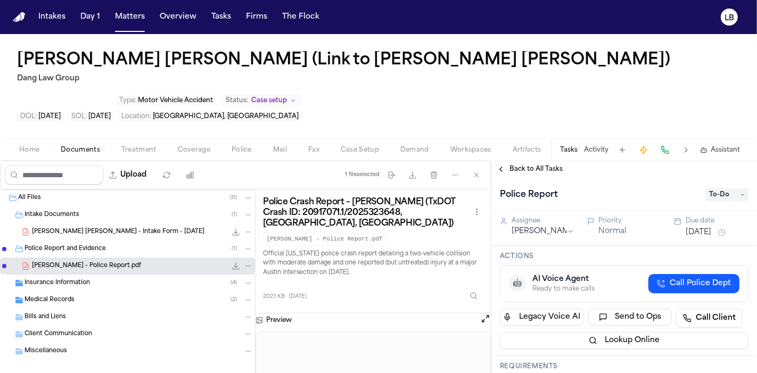
click at [728, 186] on div "Police Report To-Do" at bounding box center [624, 194] width 249 height 17
click at [728, 189] on span "To-Do" at bounding box center [727, 194] width 43 height 13
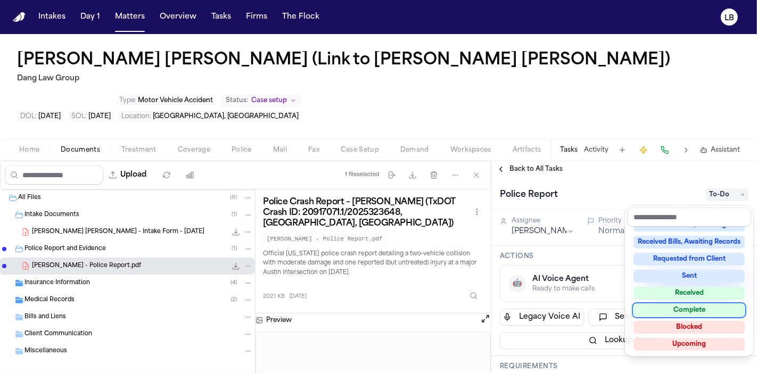
click at [708, 311] on div "Complete" at bounding box center [688, 310] width 111 height 13
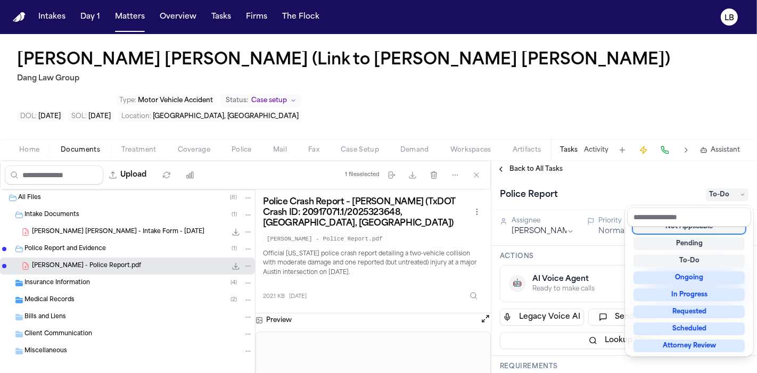
scroll to position [4, 0]
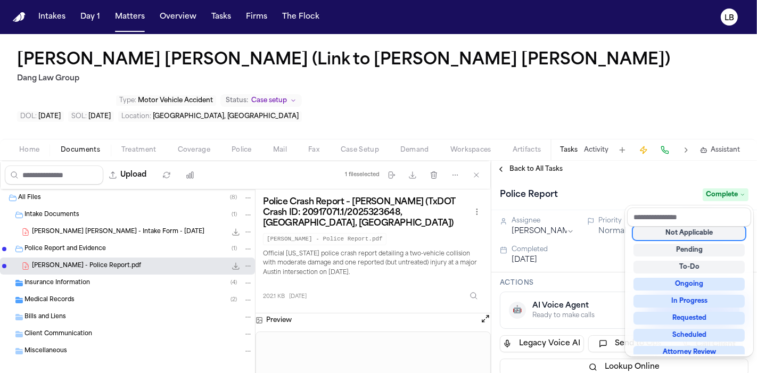
click at [602, 147] on div "[PERSON_NAME] [PERSON_NAME] (Link to [PERSON_NAME] [PERSON_NAME]) Dang Law Grou…" at bounding box center [378, 203] width 757 height 339
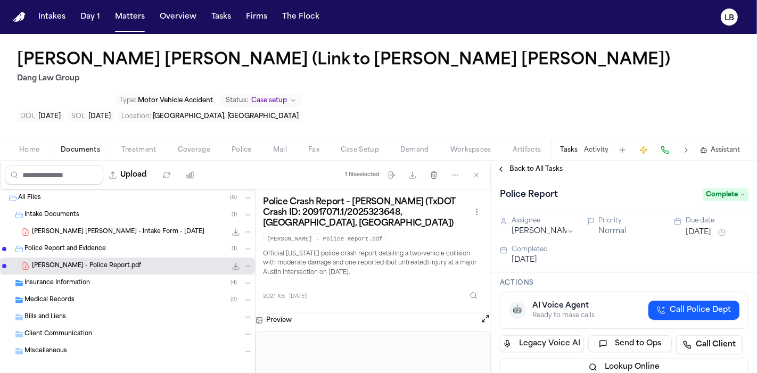
click at [599, 147] on button "Activity" at bounding box center [596, 150] width 24 height 9
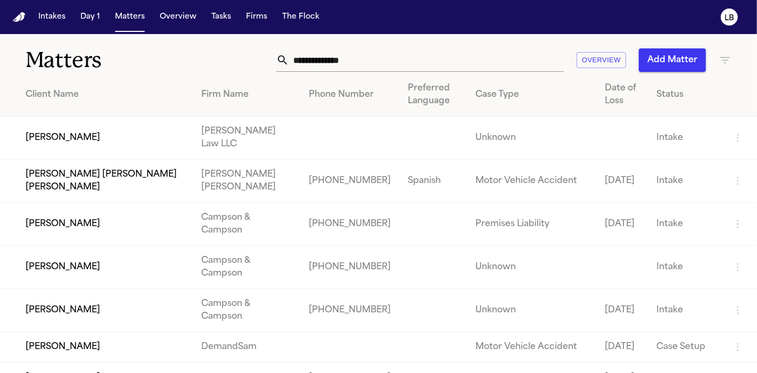
click at [341, 54] on input "text" at bounding box center [426, 59] width 275 height 23
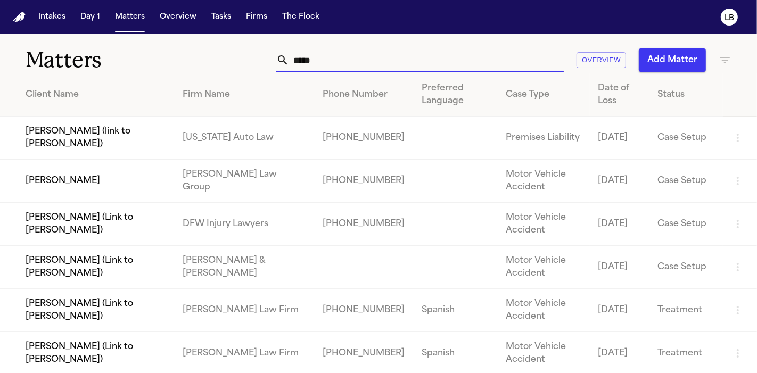
click at [319, 66] on input "*****" at bounding box center [426, 59] width 275 height 23
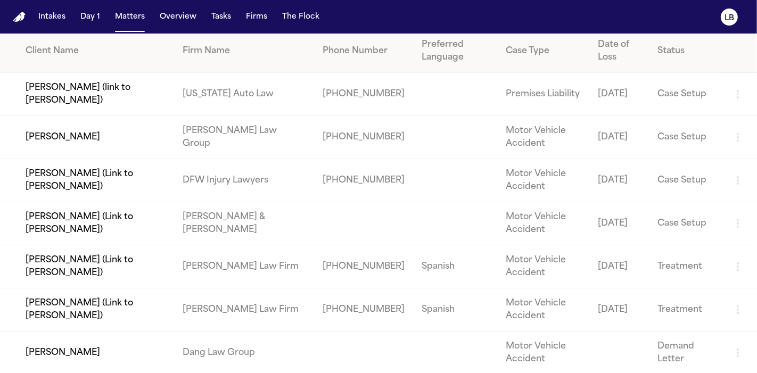
scroll to position [43, 0]
type input "*****"
click at [104, 272] on td "Jenny Guerrero Rodriguez (Link to Fanny Guerrero Rodriguez)" at bounding box center [87, 267] width 174 height 43
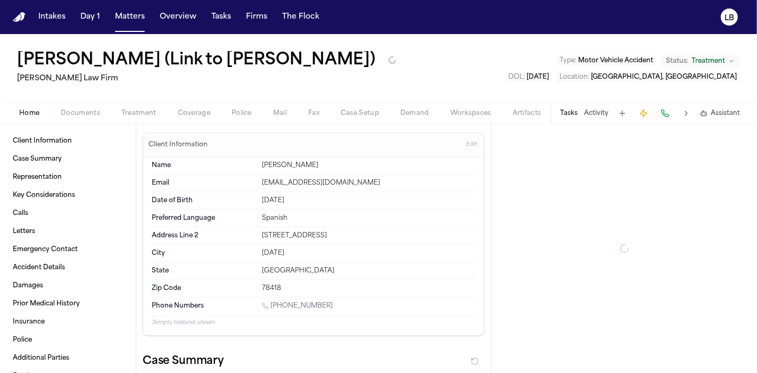
type textarea "*"
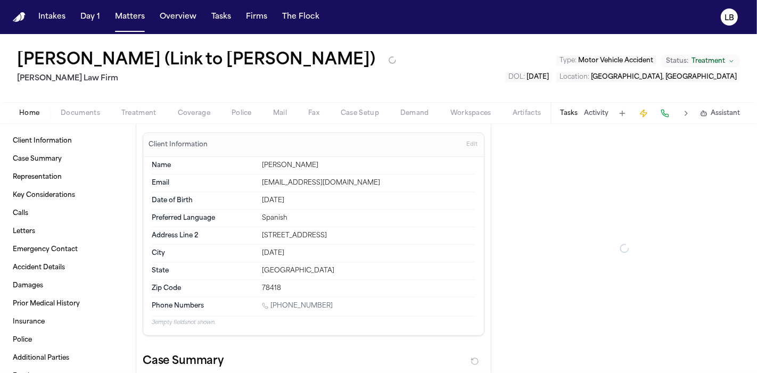
type textarea "*"
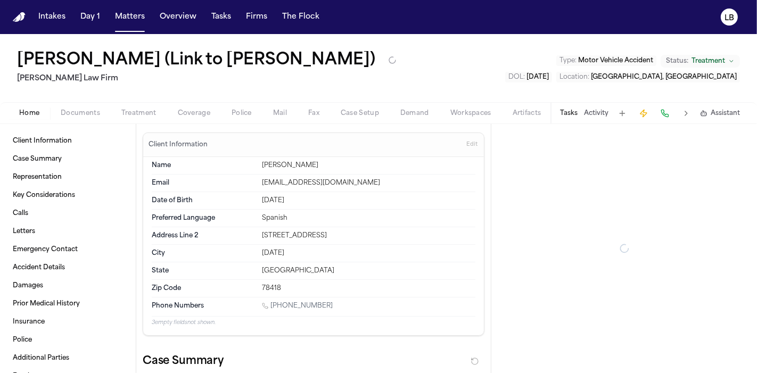
type textarea "*"
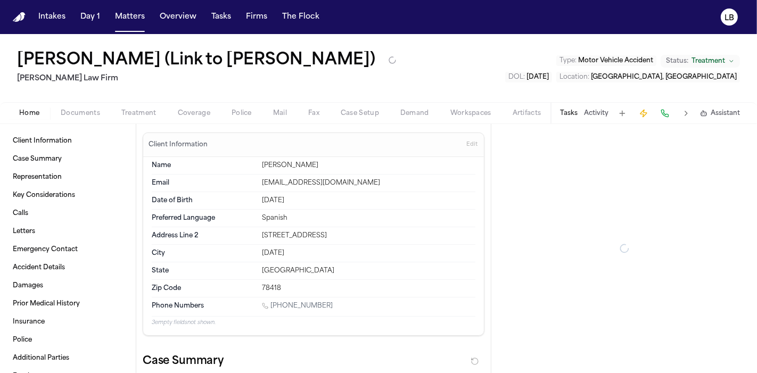
type textarea "*"
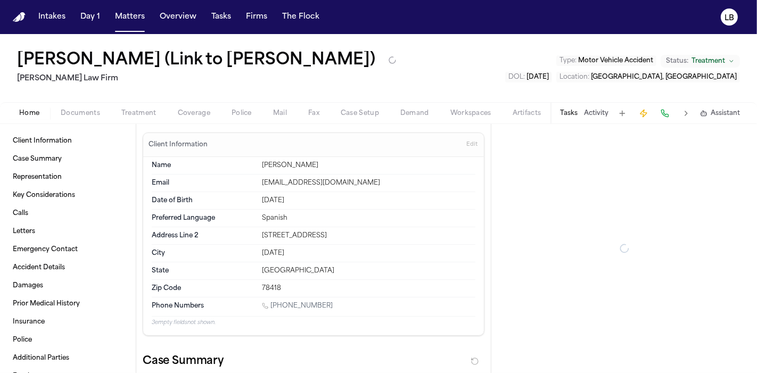
type textarea "*"
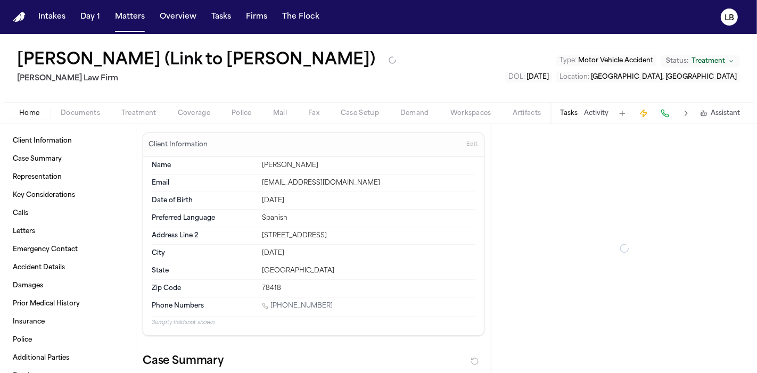
type textarea "*"
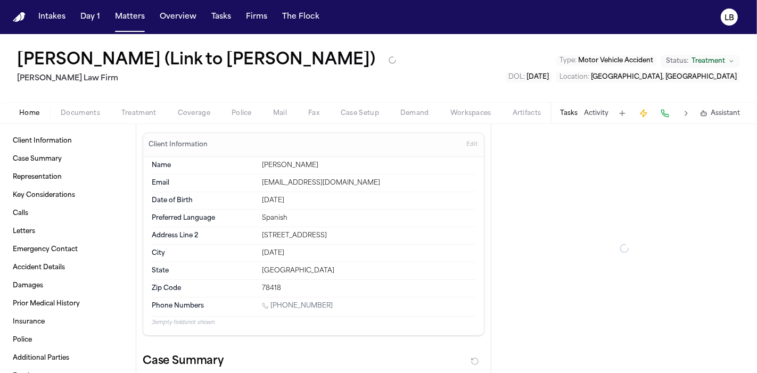
type textarea "*"
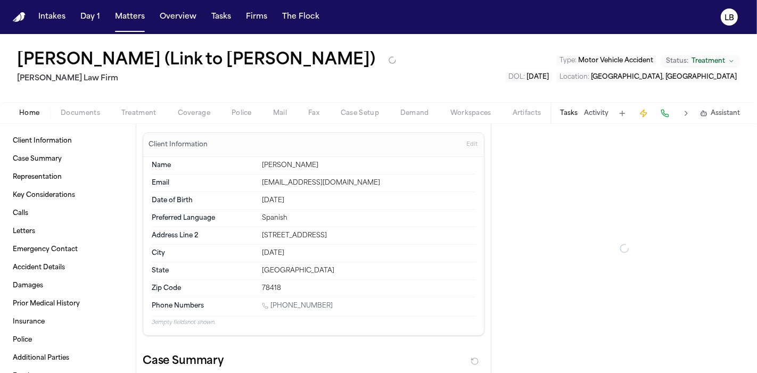
type textarea "*"
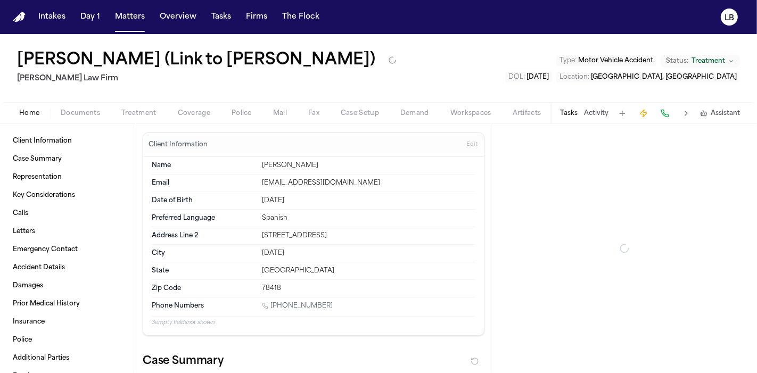
type textarea "*"
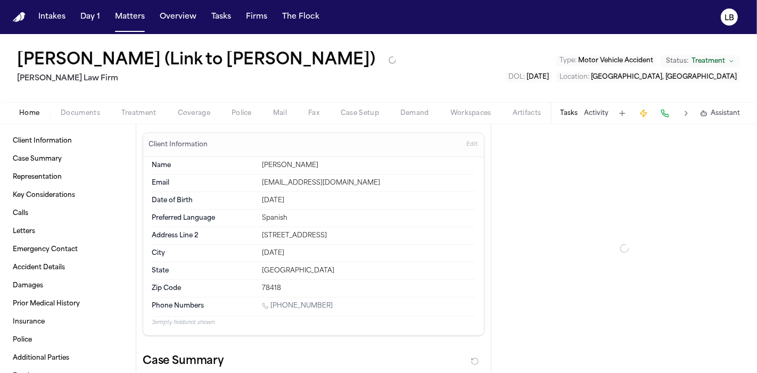
type textarea "*"
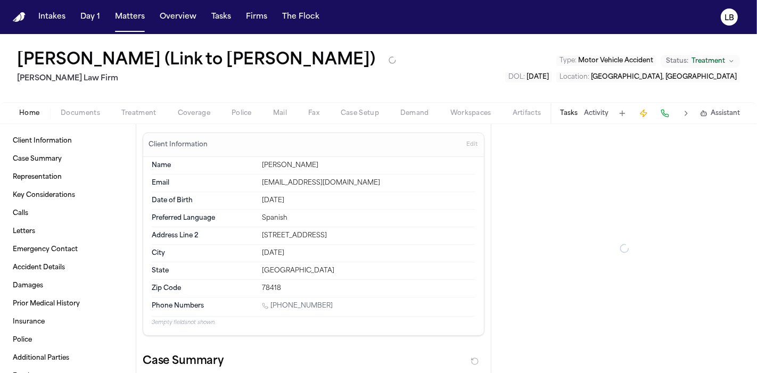
type textarea "*"
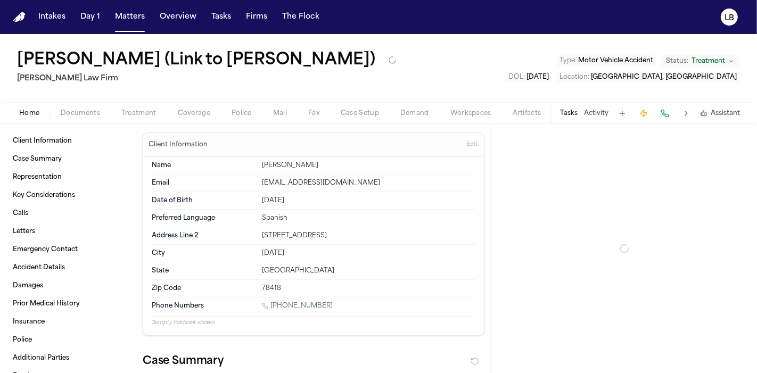
type textarea "*"
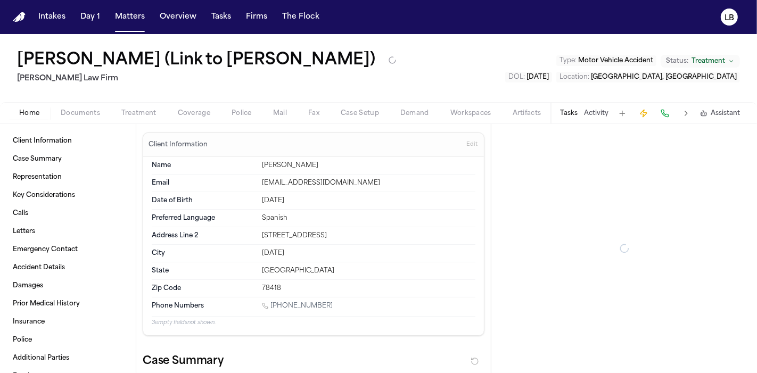
type textarea "*"
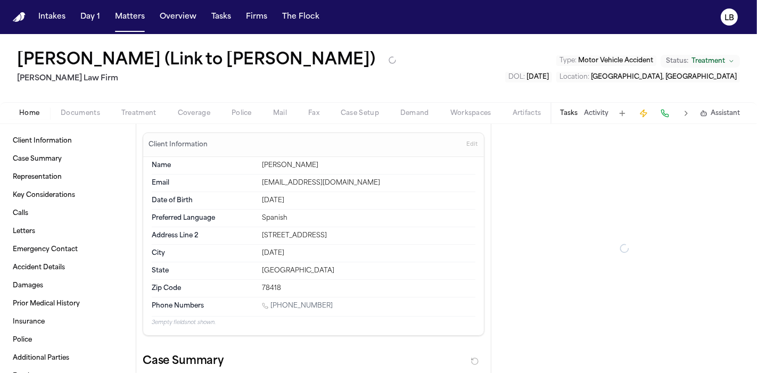
type textarea "*"
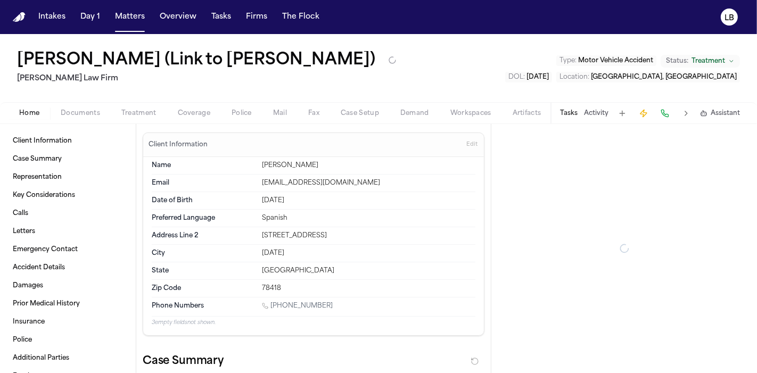
type textarea "*"
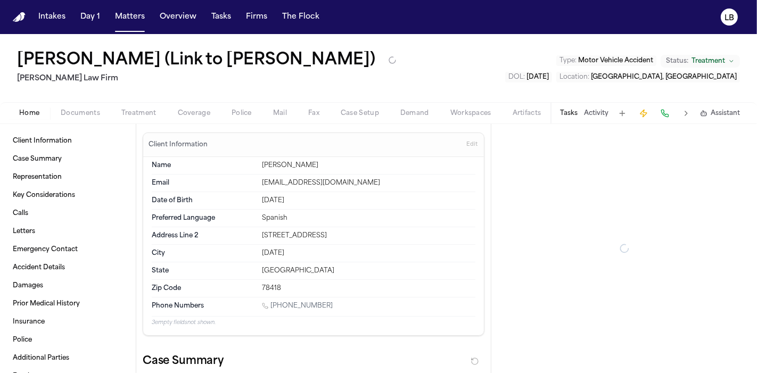
type textarea "*"
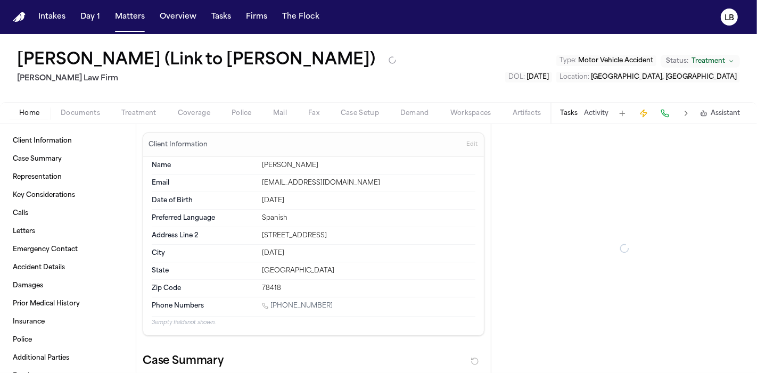
type textarea "*"
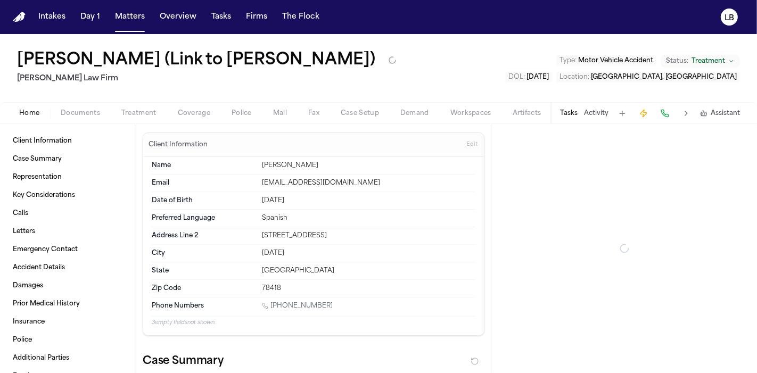
type textarea "*"
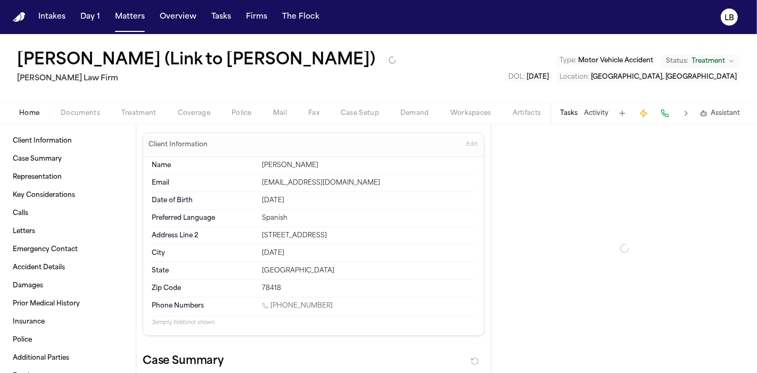
type textarea "*"
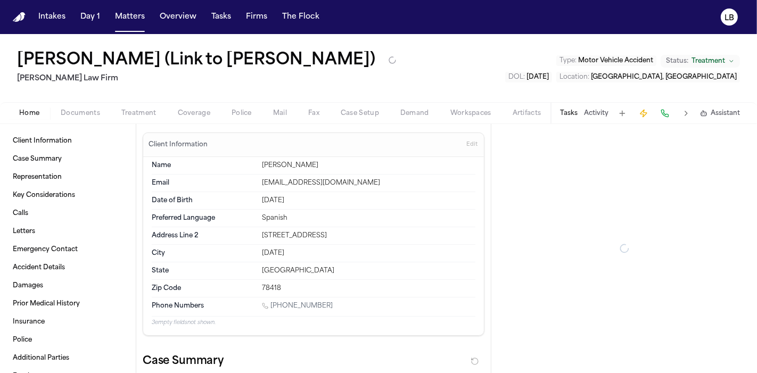
type textarea "*"
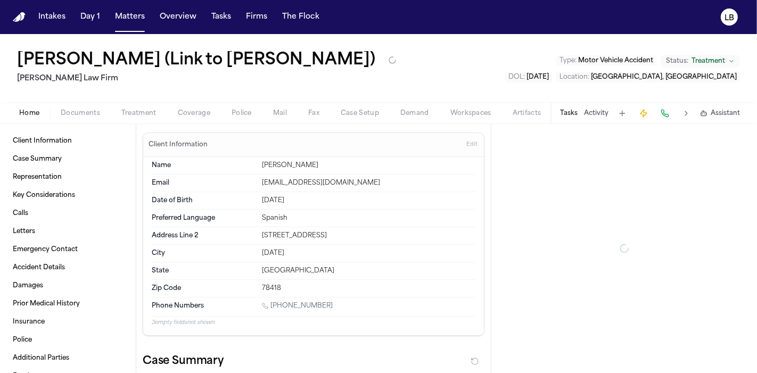
type textarea "*"
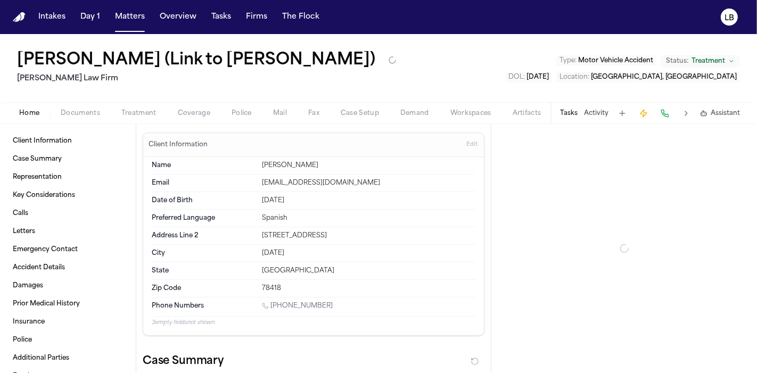
type textarea "*"
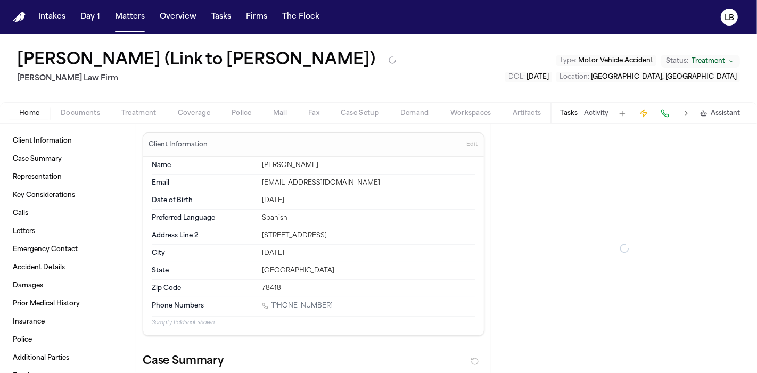
type textarea "*"
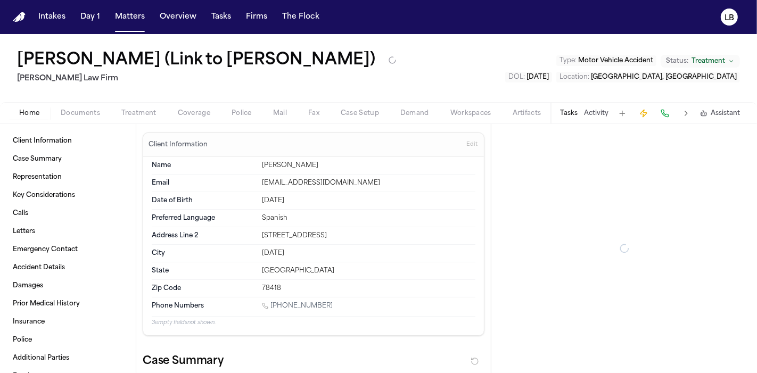
type textarea "*"
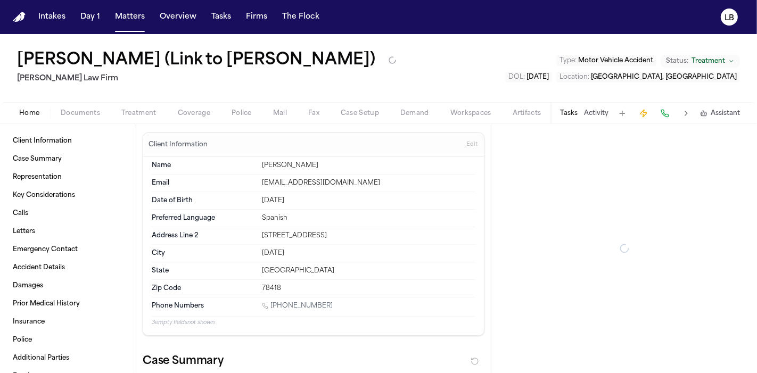
type textarea "*"
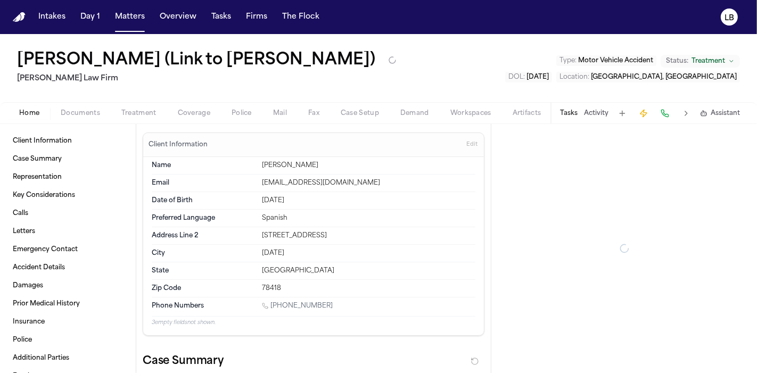
type textarea "*"
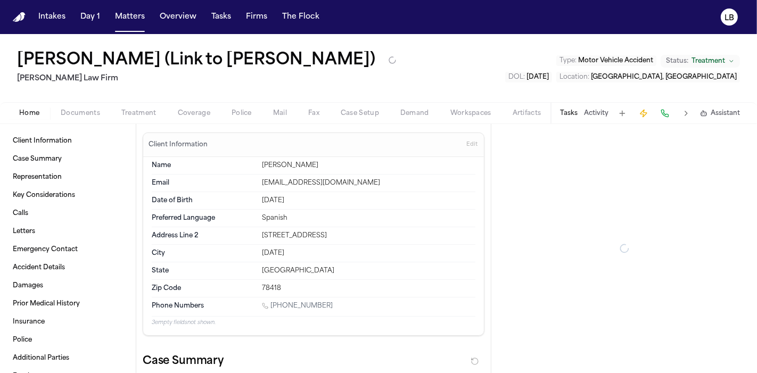
type textarea "*"
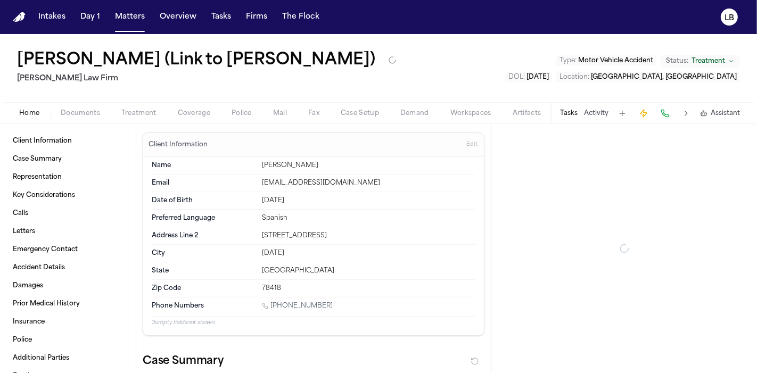
type textarea "*"
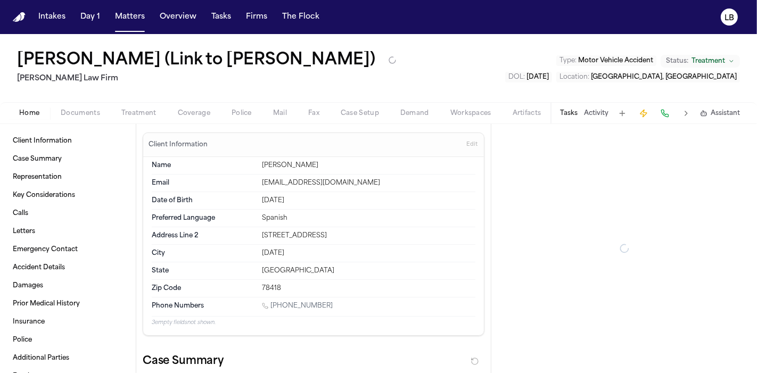
type textarea "*"
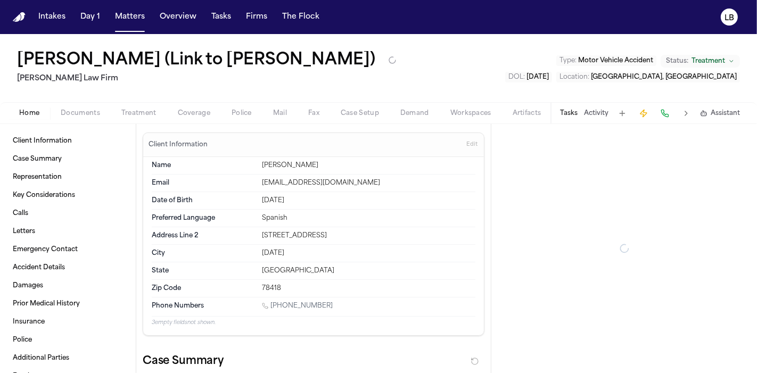
type textarea "*"
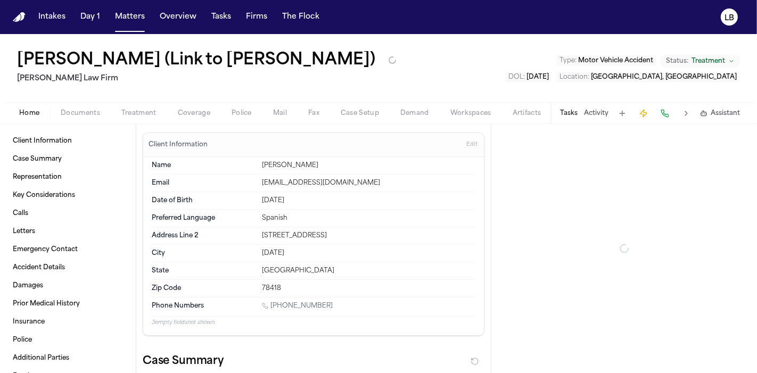
type textarea "*"
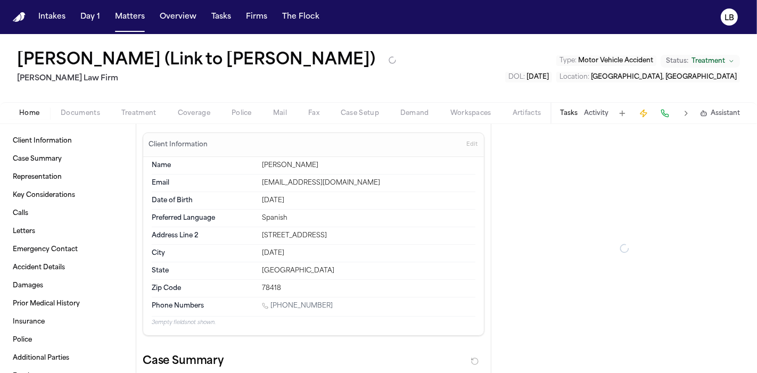
type textarea "*"
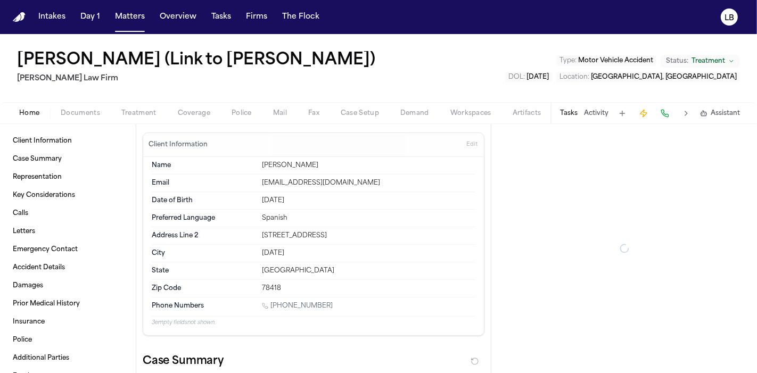
type textarea "*"
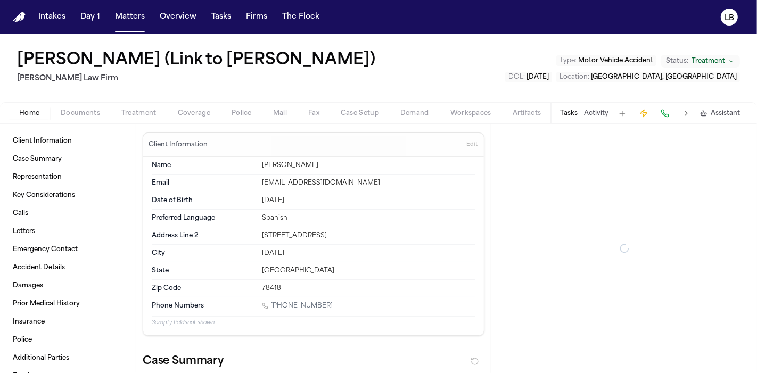
type textarea "*"
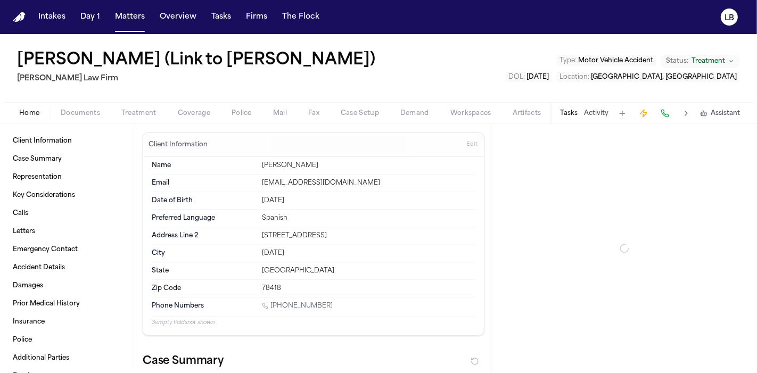
type textarea "*"
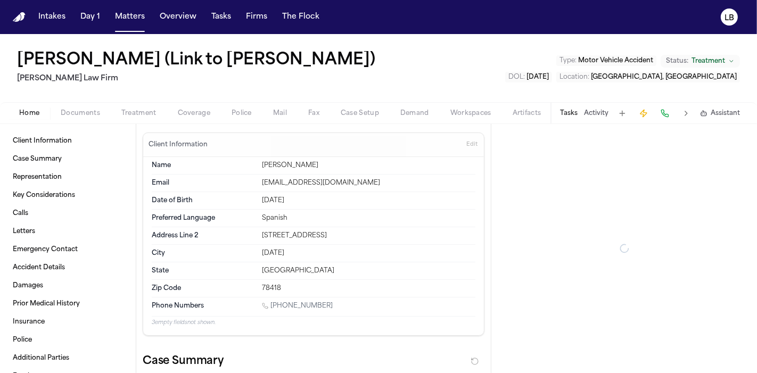
type textarea "*"
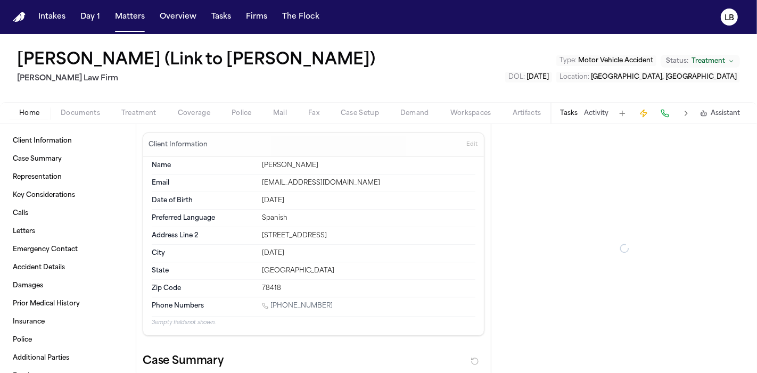
type textarea "*"
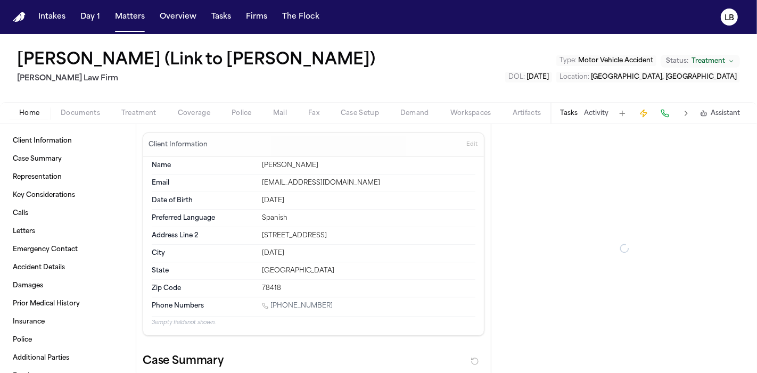
type textarea "*"
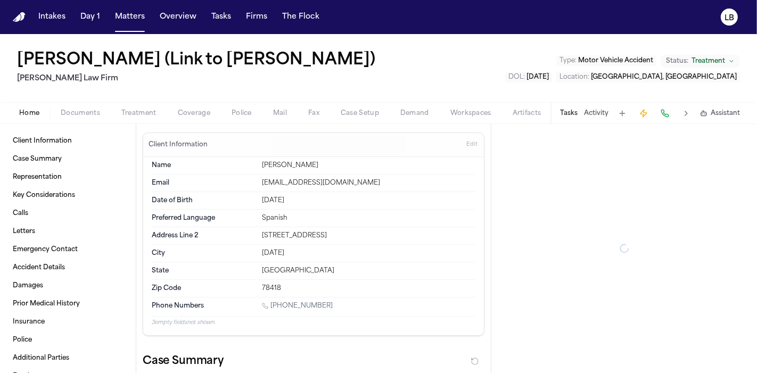
type textarea "*"
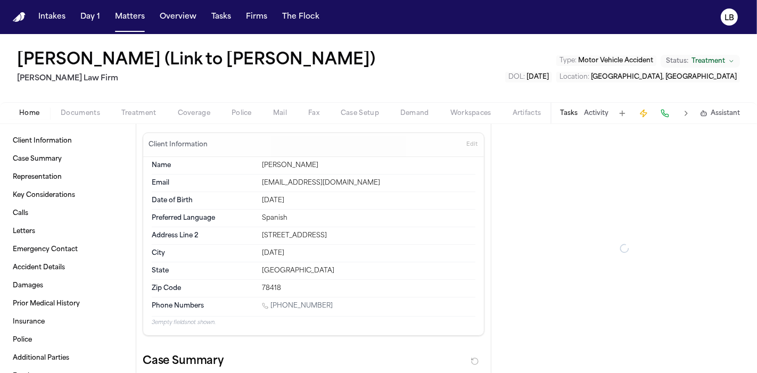
type textarea "*"
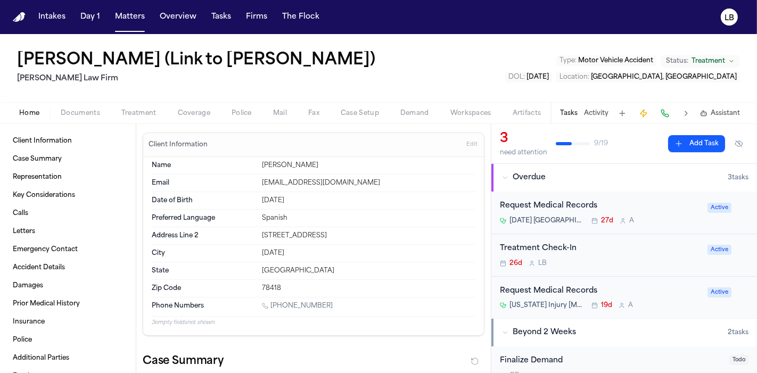
click at [567, 113] on button "Tasks" at bounding box center [569, 113] width 18 height 9
click at [609, 255] on div "Treatment Check-In 26d L B" at bounding box center [600, 254] width 201 height 25
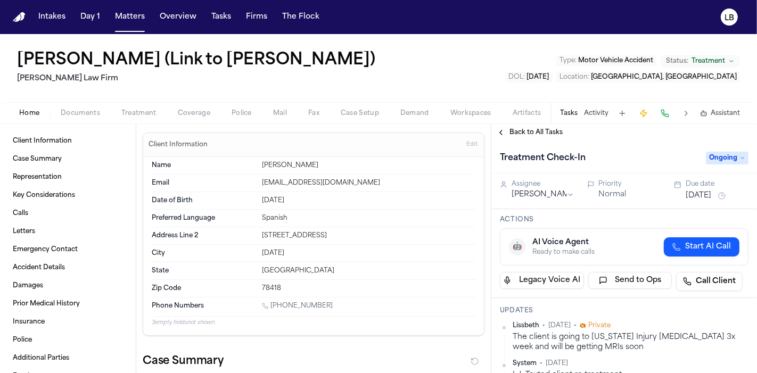
click at [721, 154] on span "Ongoing" at bounding box center [727, 158] width 43 height 13
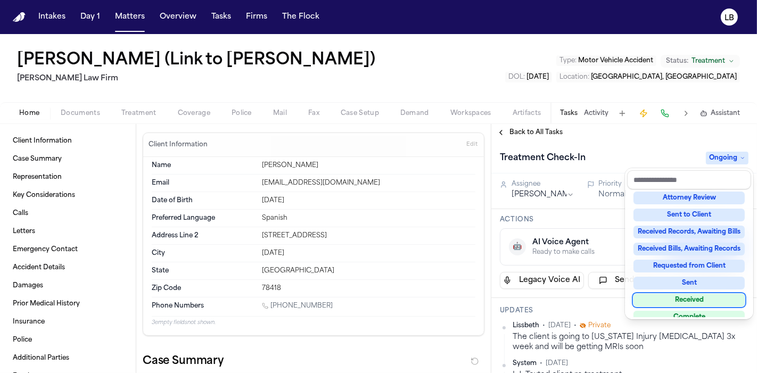
scroll to position [144, 0]
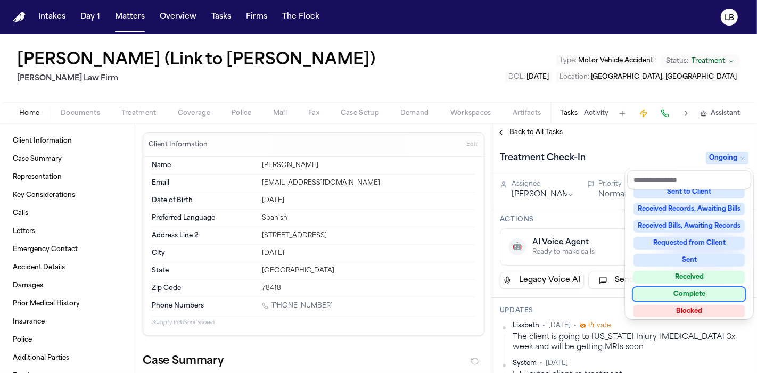
click at [716, 291] on div "Complete" at bounding box center [688, 294] width 111 height 13
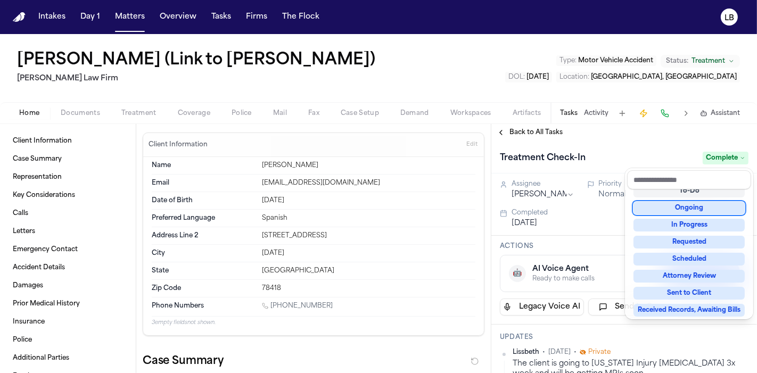
click at [592, 111] on div "**********" at bounding box center [378, 203] width 757 height 339
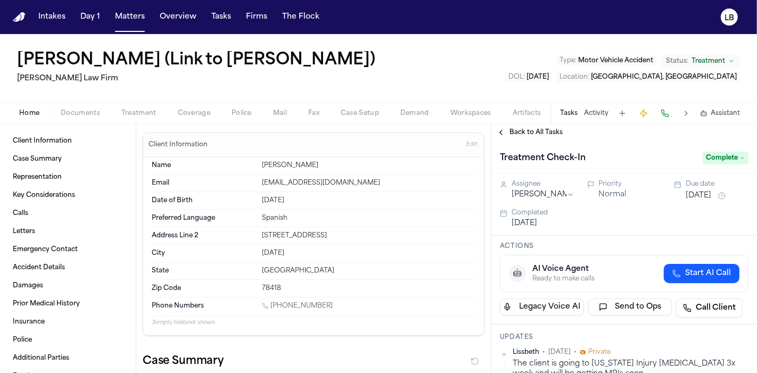
click at [592, 111] on button "Activity" at bounding box center [596, 113] width 24 height 9
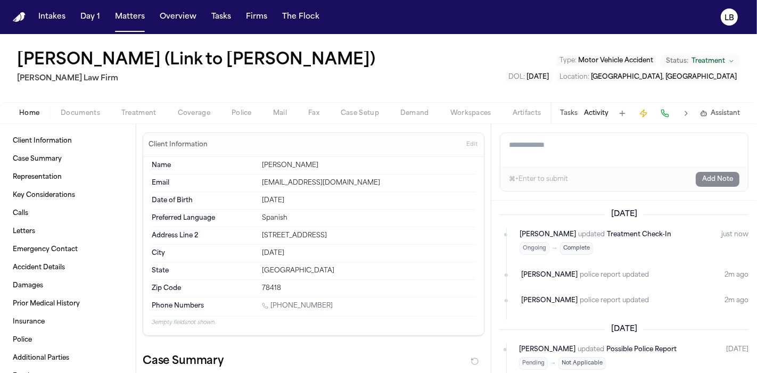
click at [557, 141] on textarea "Add a note to this matter" at bounding box center [623, 150] width 247 height 34
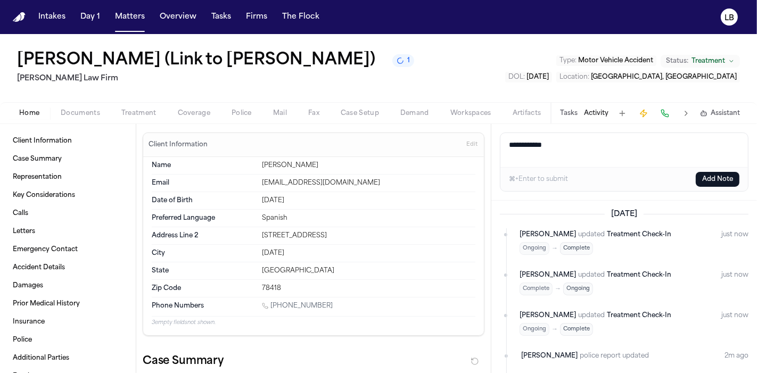
click at [506, 167] on textarea "**********" at bounding box center [624, 150] width 248 height 34
drag, startPoint x: 554, startPoint y: 180, endPoint x: 531, endPoint y: 180, distance: 22.4
click at [531, 167] on textarea "**********" at bounding box center [624, 150] width 248 height 34
click at [508, 167] on textarea "*****" at bounding box center [624, 150] width 248 height 34
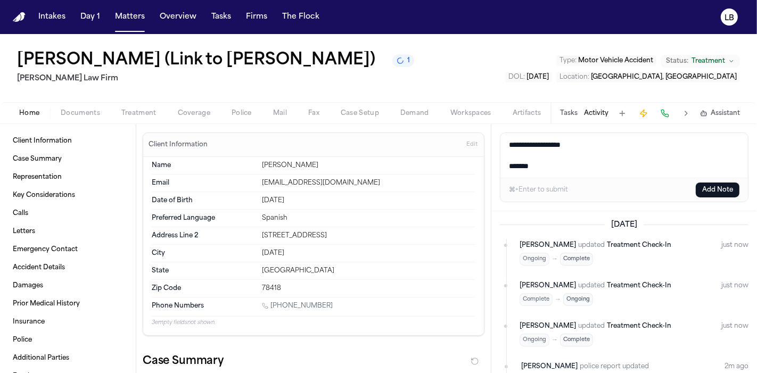
click at [549, 178] on textarea "**********" at bounding box center [624, 155] width 248 height 45
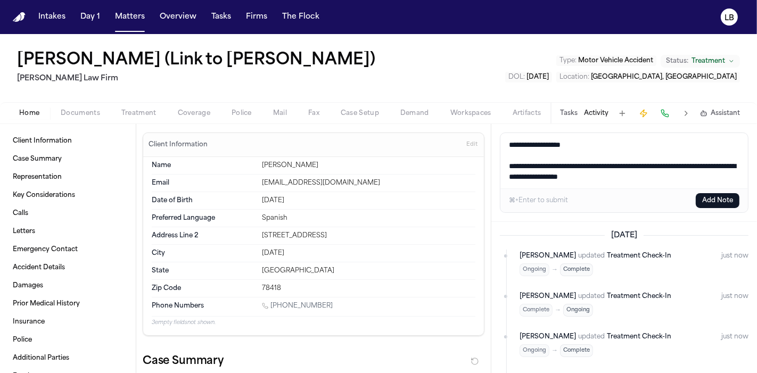
drag, startPoint x: 674, startPoint y: 175, endPoint x: 510, endPoint y: 164, distance: 164.8
drag, startPoint x: 510, startPoint y: 164, endPoint x: 676, endPoint y: 170, distance: 166.1
click at [676, 170] on textarea "**********" at bounding box center [624, 160] width 248 height 55
click at [729, 197] on button "Add Note" at bounding box center [718, 200] width 44 height 15
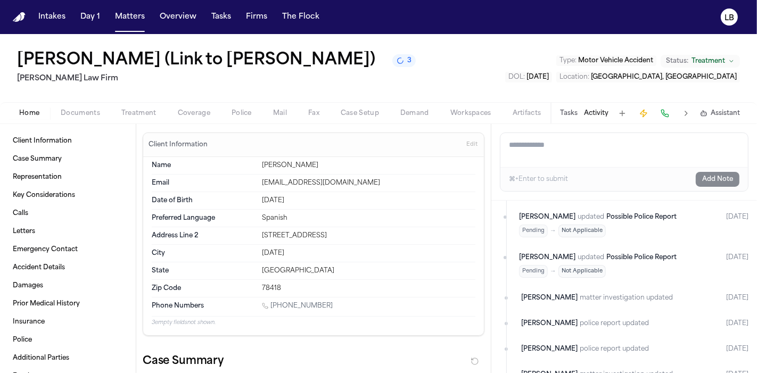
scroll to position [0, 0]
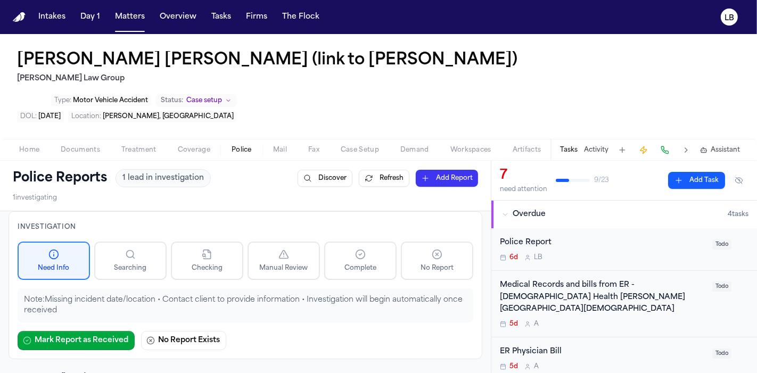
click at [600, 146] on button "Activity" at bounding box center [596, 150] width 24 height 9
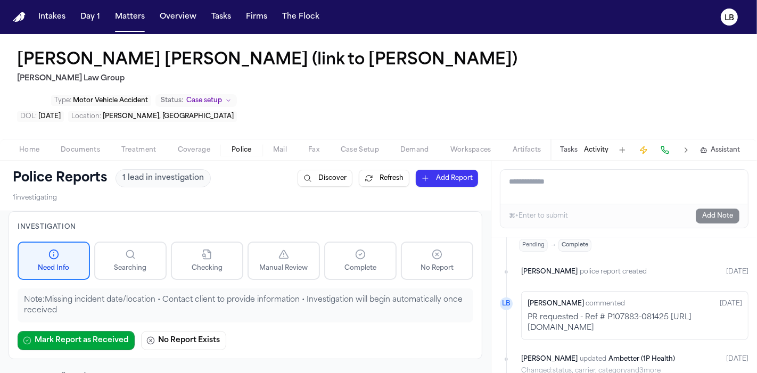
scroll to position [587, 415]
drag, startPoint x: 598, startPoint y: 254, endPoint x: 756, endPoint y: 265, distance: 158.4
click at [756, 265] on div "Yesterday Julie Lopez updated Send 3P LOR In Progress → Complete 18h ago Julie …" at bounding box center [624, 305] width 266 height 136
copy p "https://stpetefl.mycusthelp.com/WEBAPP/_rs/(S(qpygvdfu2g0vnydiraljsavk))/Reques…"
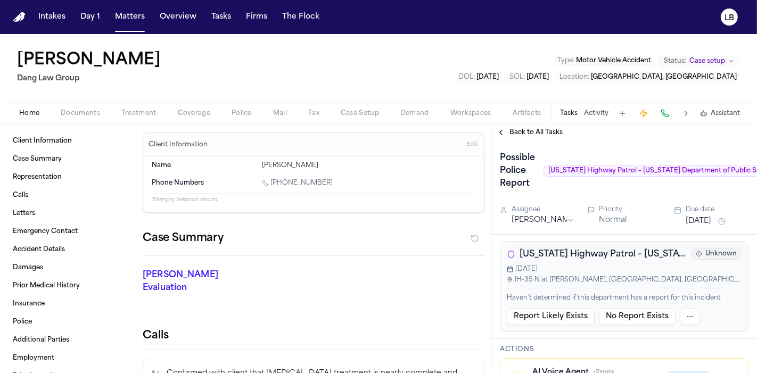
click at [73, 116] on span "Documents" at bounding box center [80, 113] width 39 height 9
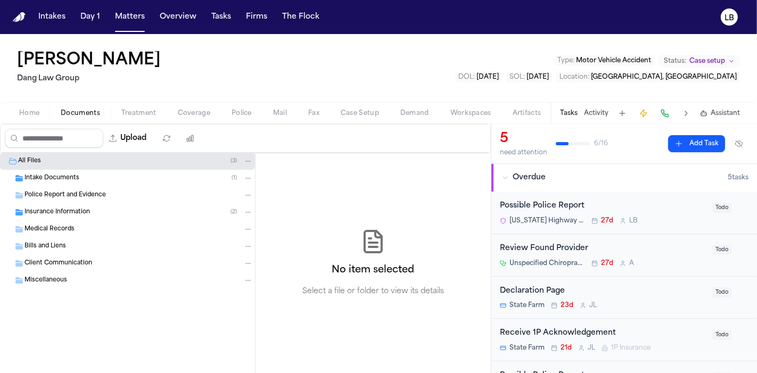
click at [70, 177] on span "Intake Documents" at bounding box center [51, 178] width 55 height 9
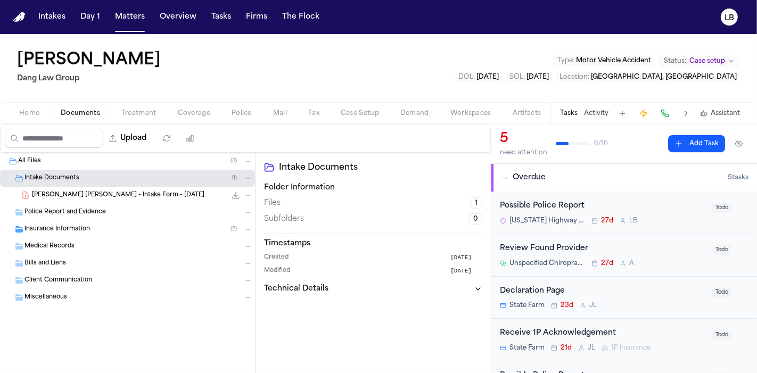
scroll to position [125, 0]
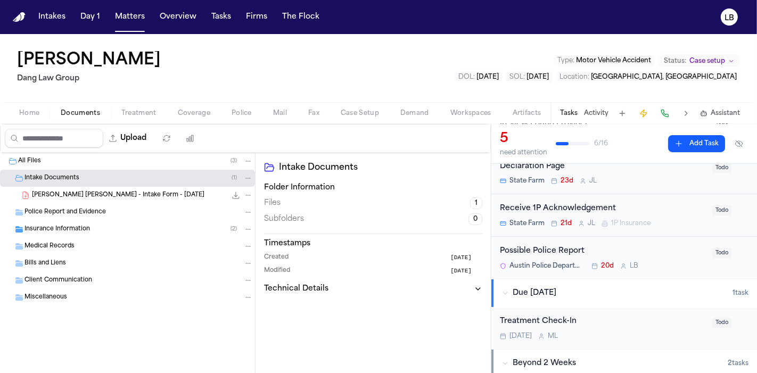
click at [72, 211] on span "Police Report and Evidence" at bounding box center [64, 212] width 81 height 9
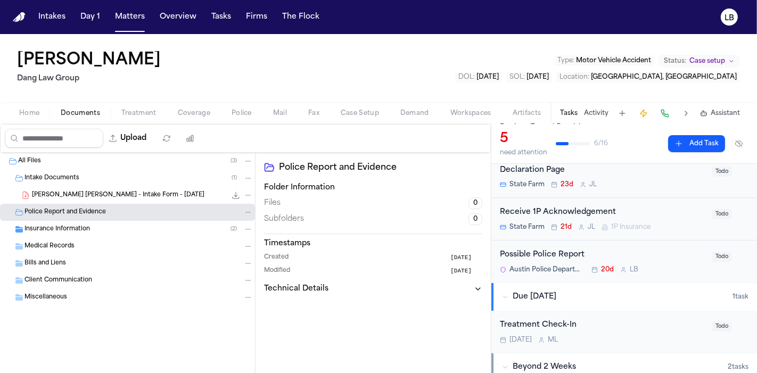
scroll to position [0, 0]
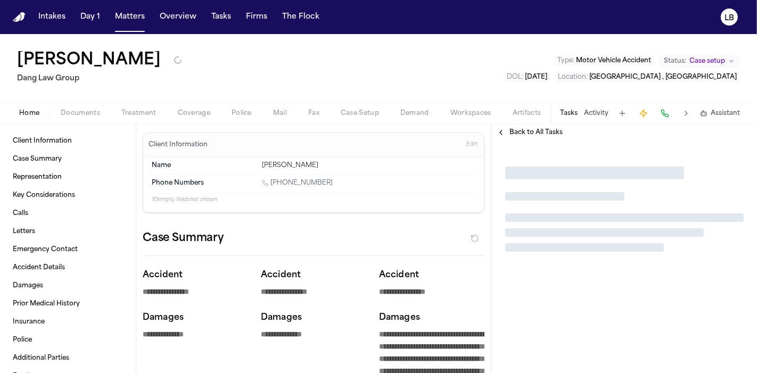
type textarea "*"
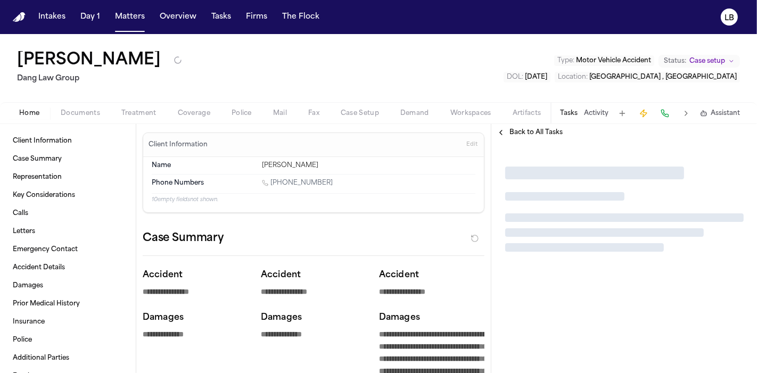
type textarea "*"
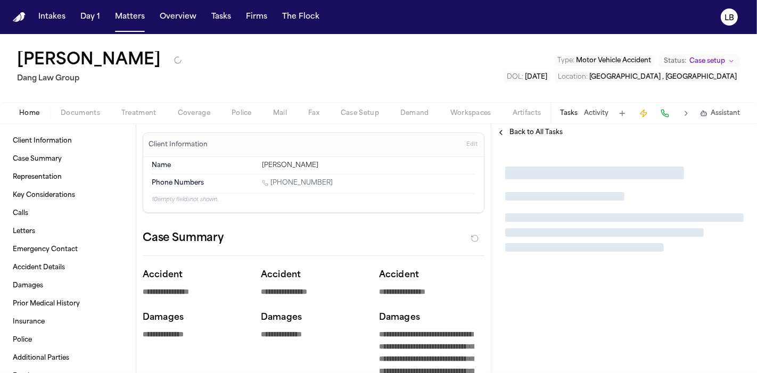
type textarea "*"
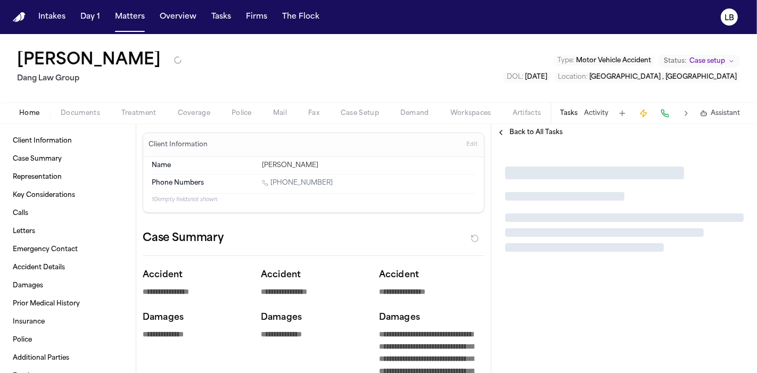
type textarea "*"
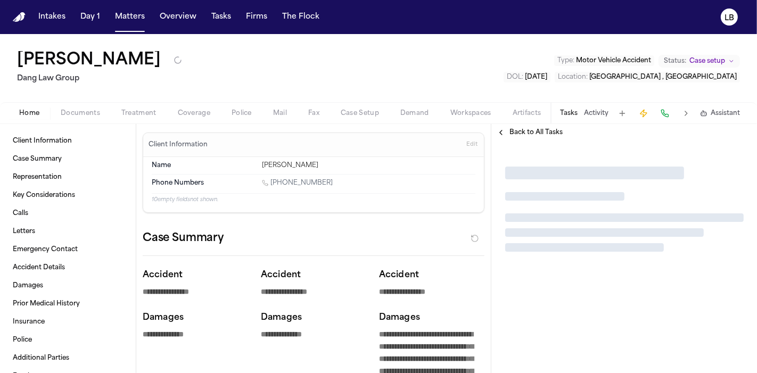
type textarea "*"
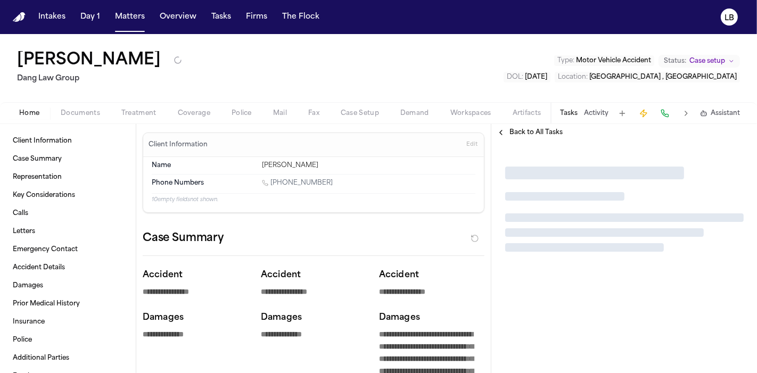
type textarea "*"
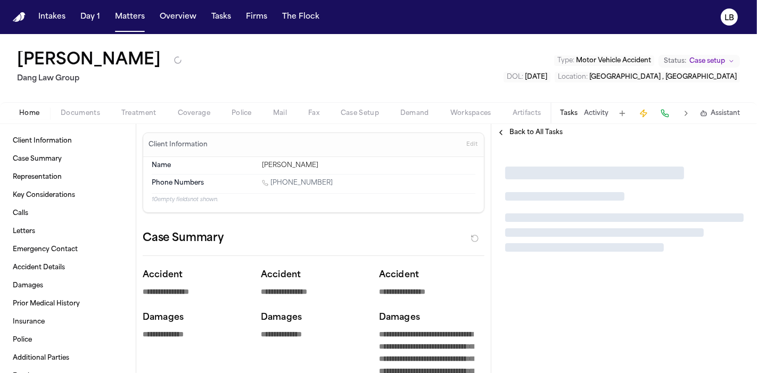
type textarea "*"
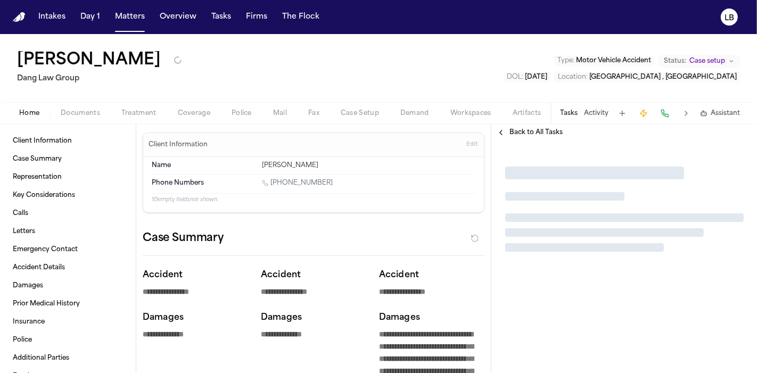
type textarea "*"
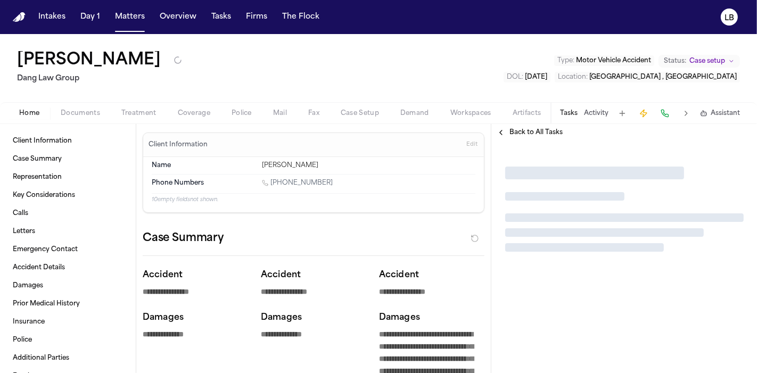
type textarea "*"
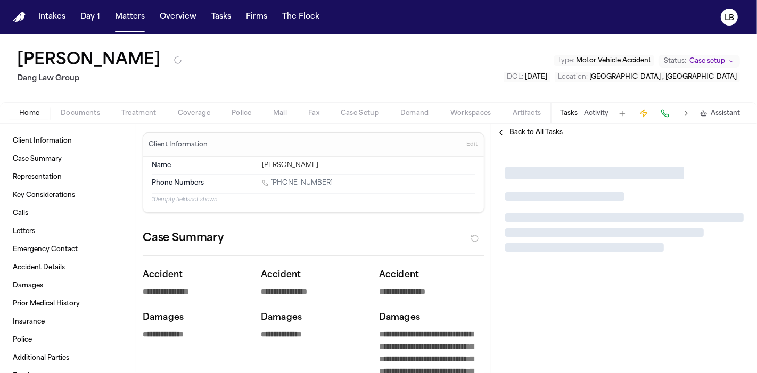
type textarea "*"
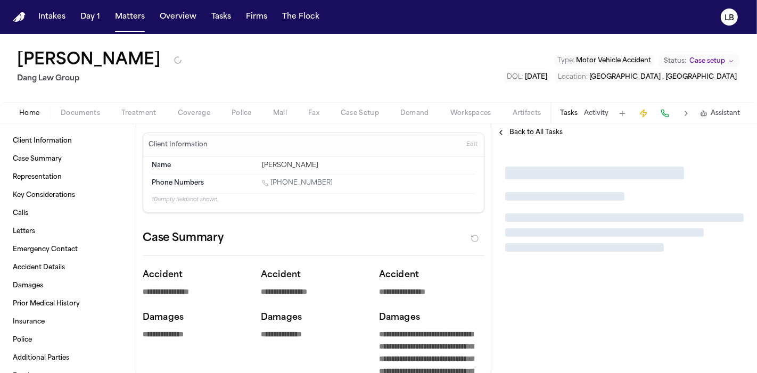
type textarea "*"
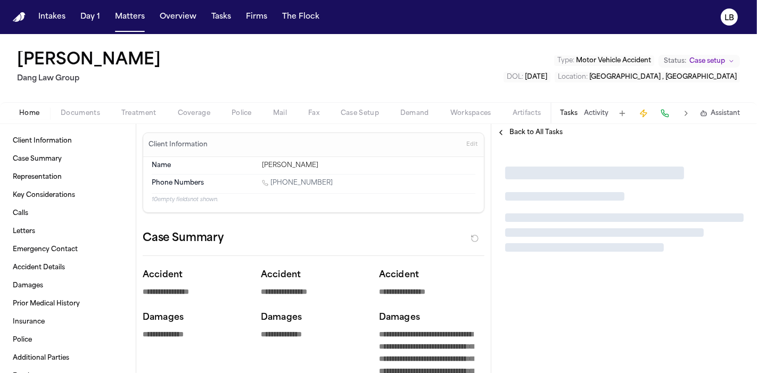
type textarea "*"
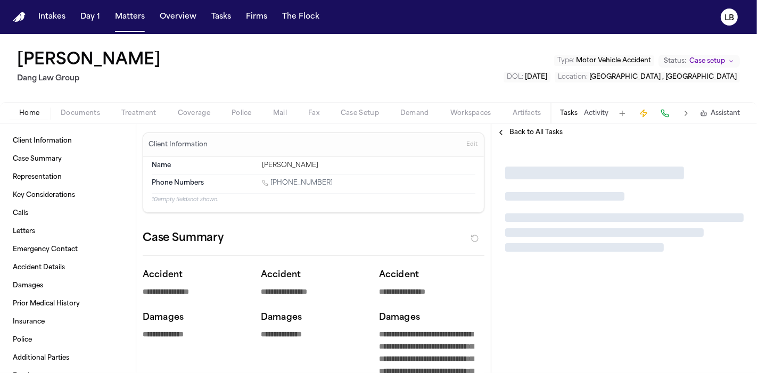
type textarea "*"
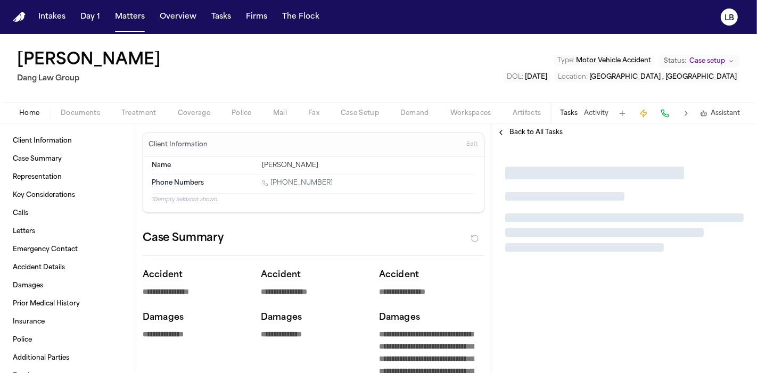
type textarea "*"
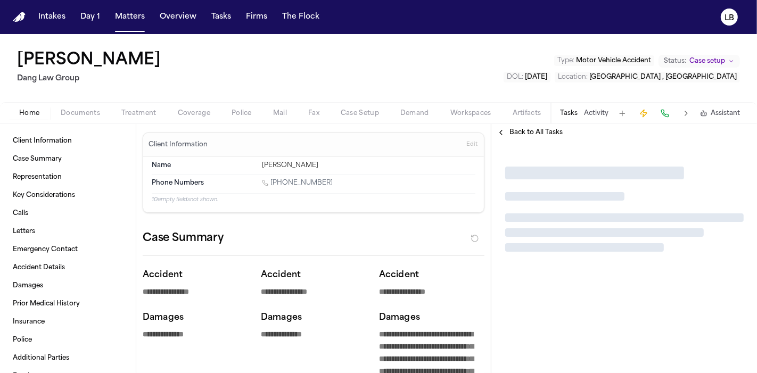
type textarea "*"
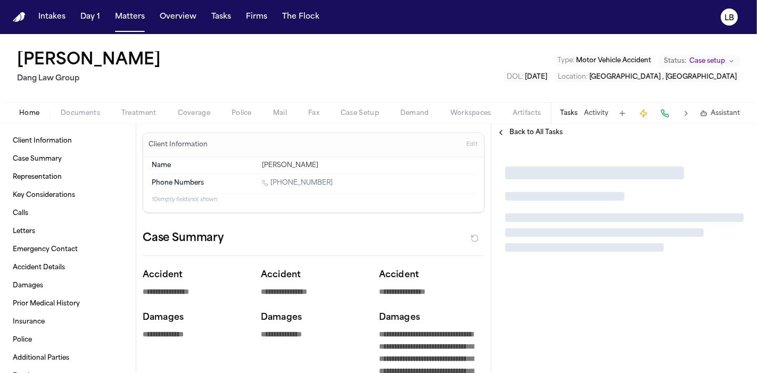
type textarea "*"
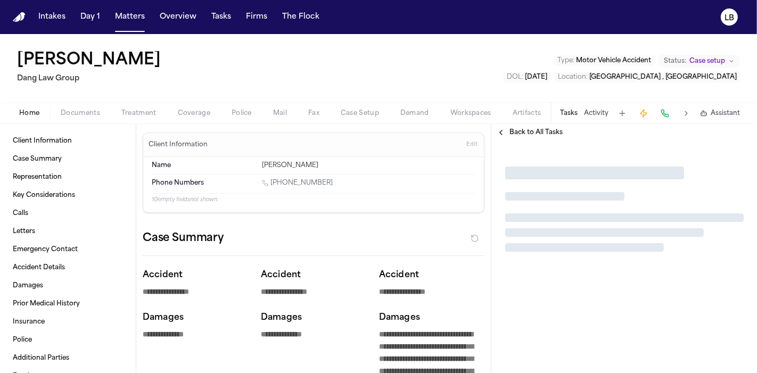
type textarea "*"
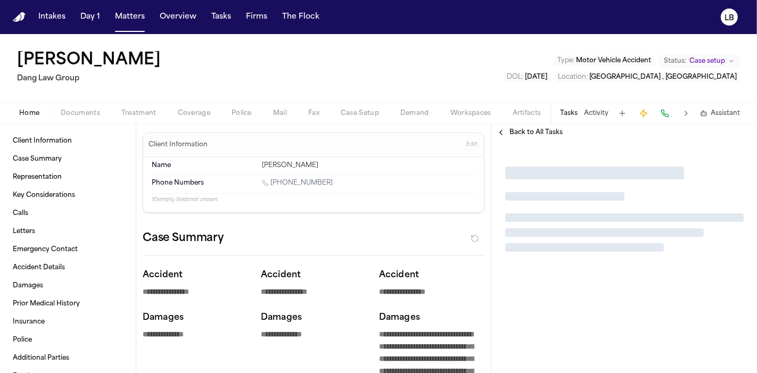
type textarea "*"
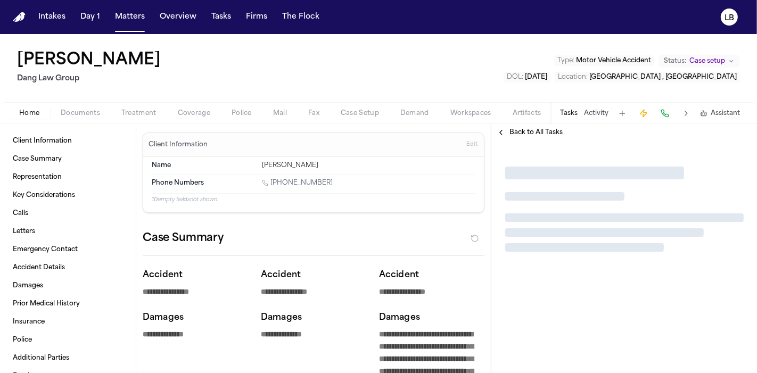
type textarea "*"
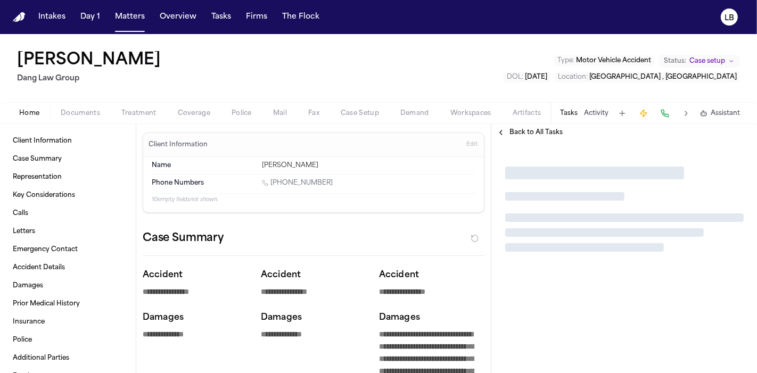
type textarea "*"
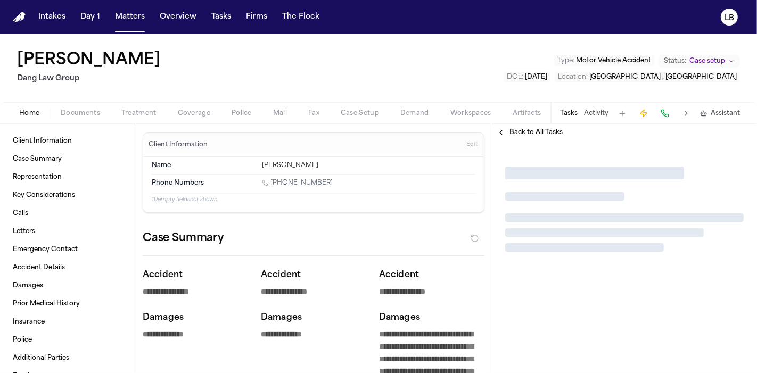
type textarea "*"
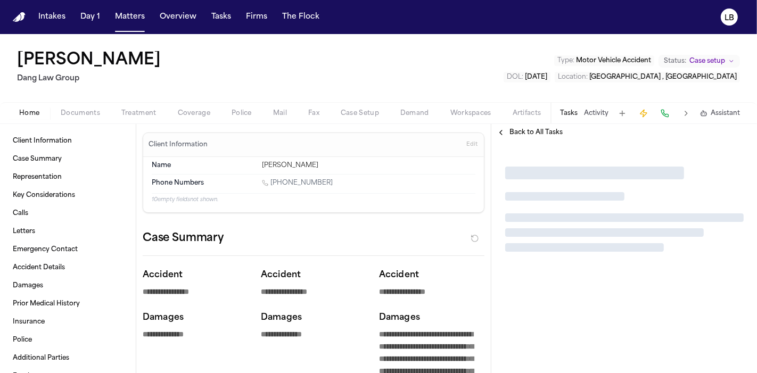
type textarea "*"
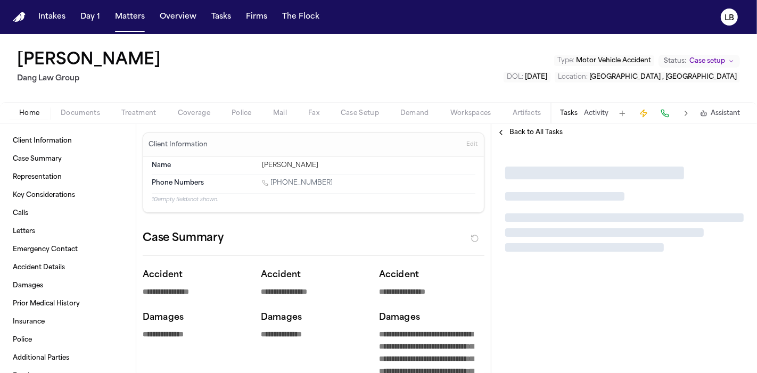
type textarea "*"
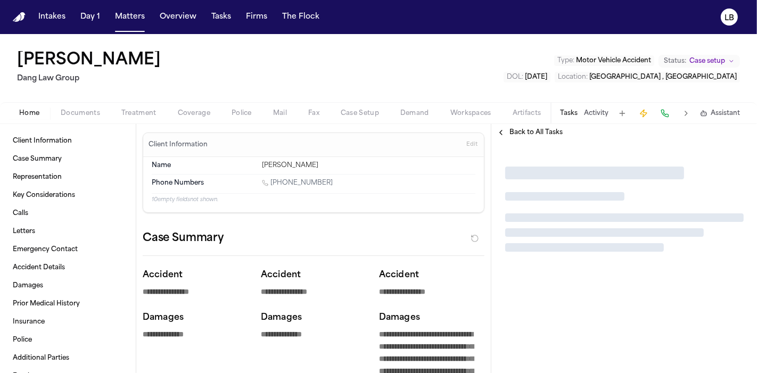
type textarea "*"
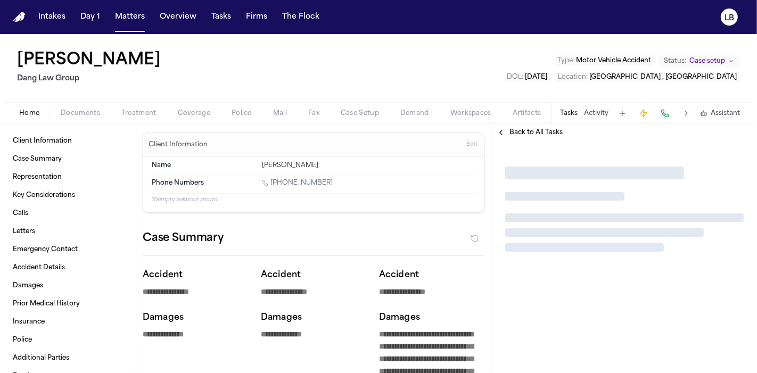
type textarea "*"
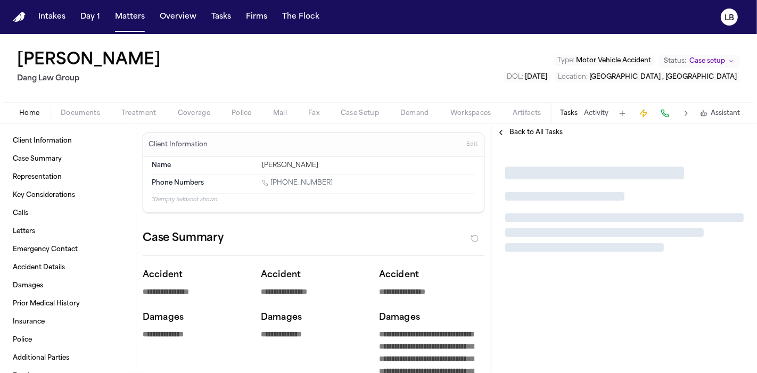
type textarea "*"
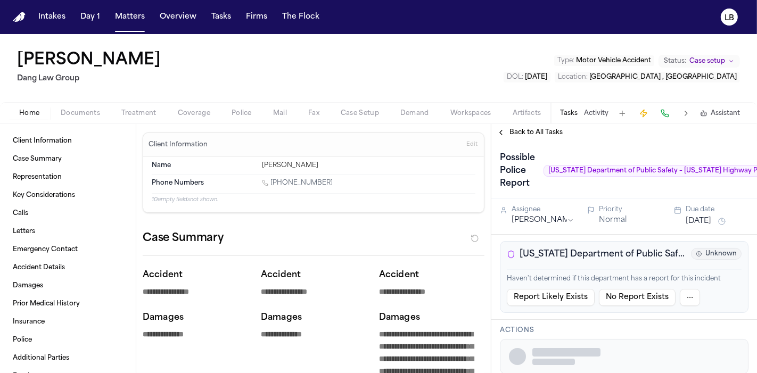
type textarea "*"
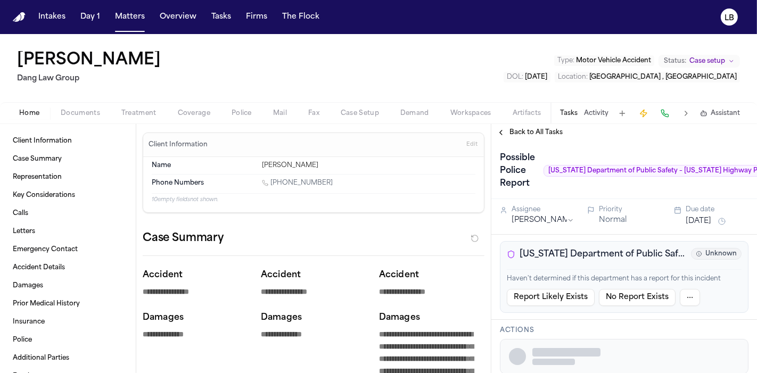
type textarea "*"
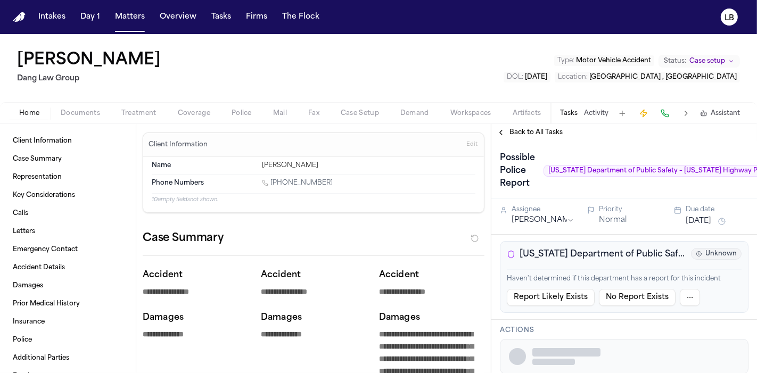
type textarea "*"
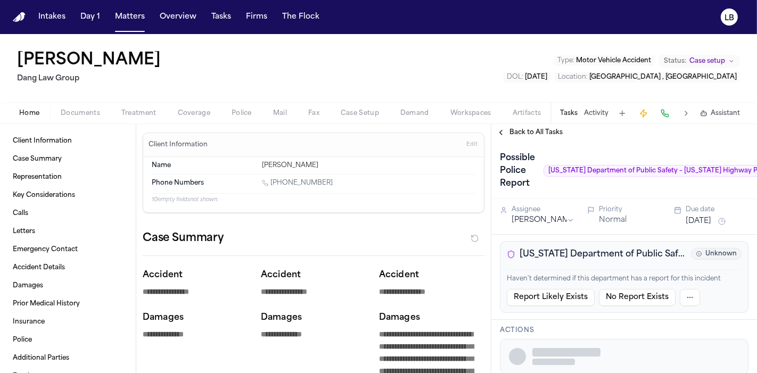
type textarea "*"
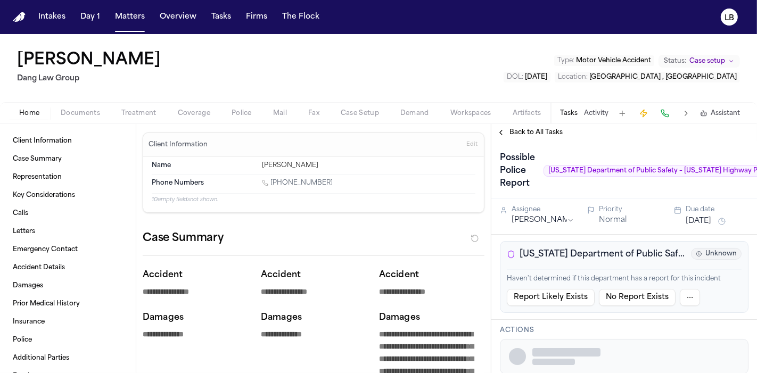
type textarea "*"
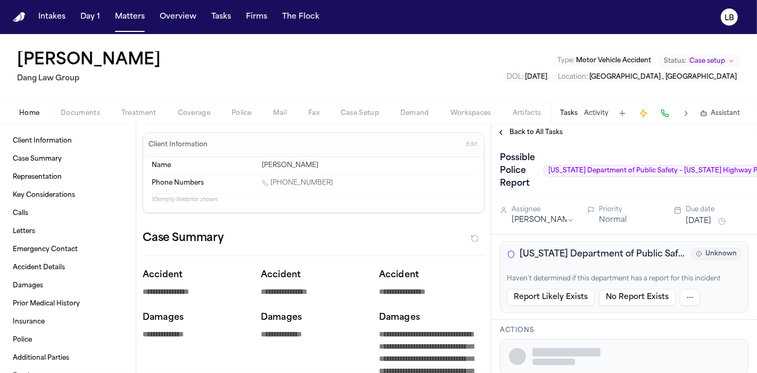
type textarea "*"
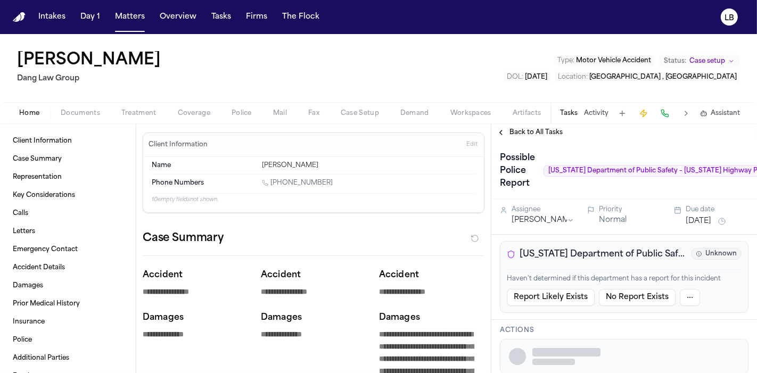
type textarea "*"
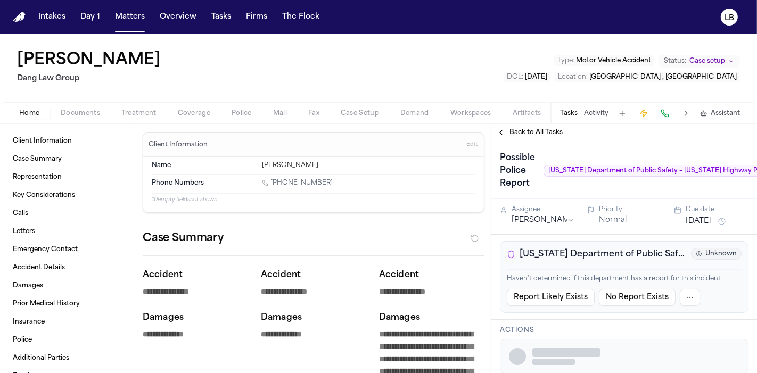
type textarea "*"
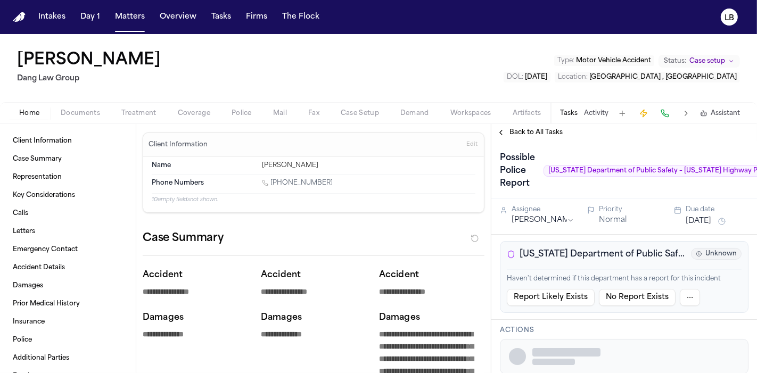
type textarea "*"
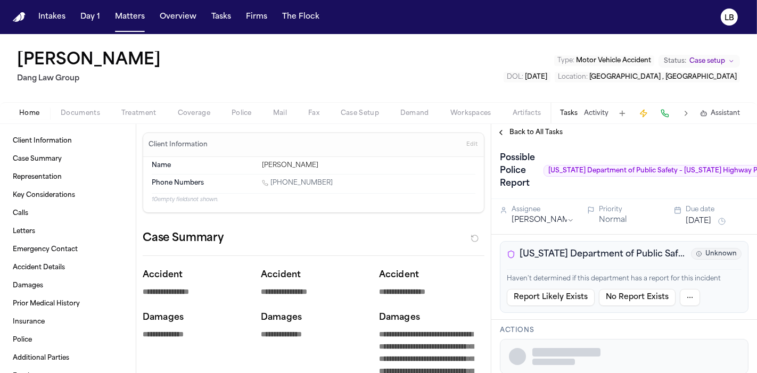
type textarea "*"
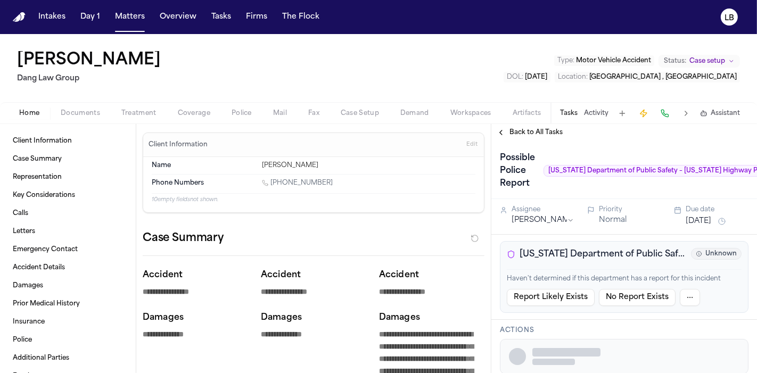
type textarea "*"
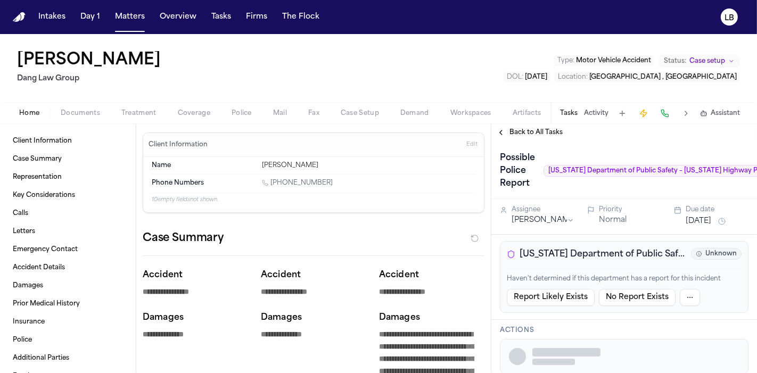
type textarea "*"
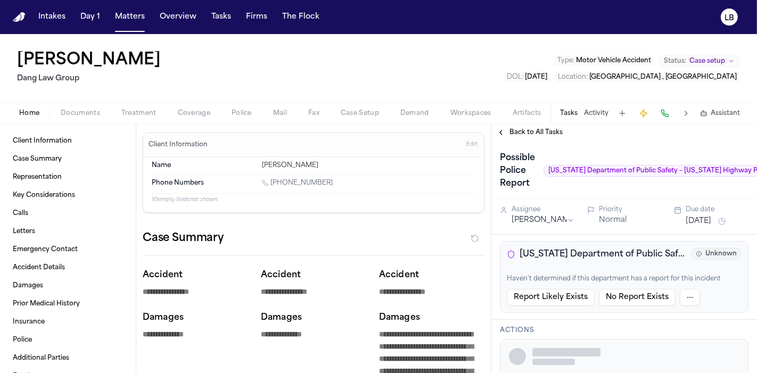
type textarea "*"
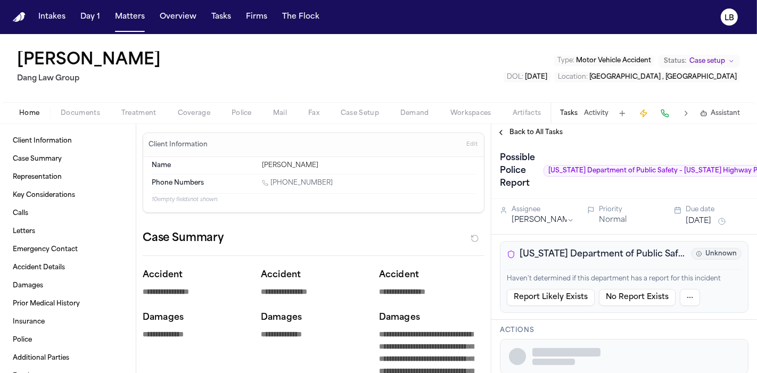
type textarea "*"
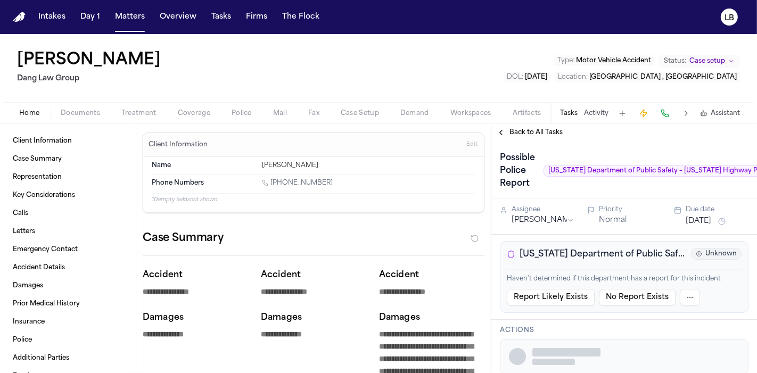
type textarea "*"
click at [88, 112] on span "Documents" at bounding box center [80, 113] width 39 height 9
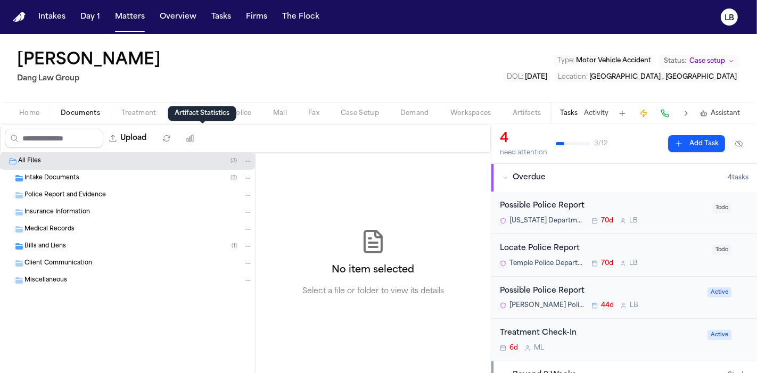
click at [595, 110] on button "Activity" at bounding box center [596, 113] width 24 height 9
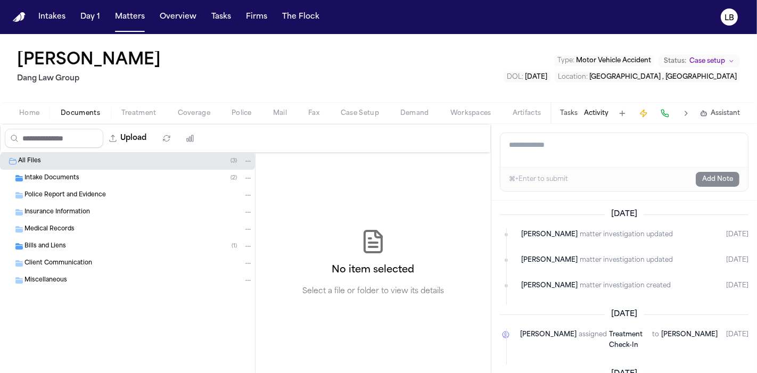
click at [573, 115] on button "Tasks" at bounding box center [569, 113] width 18 height 9
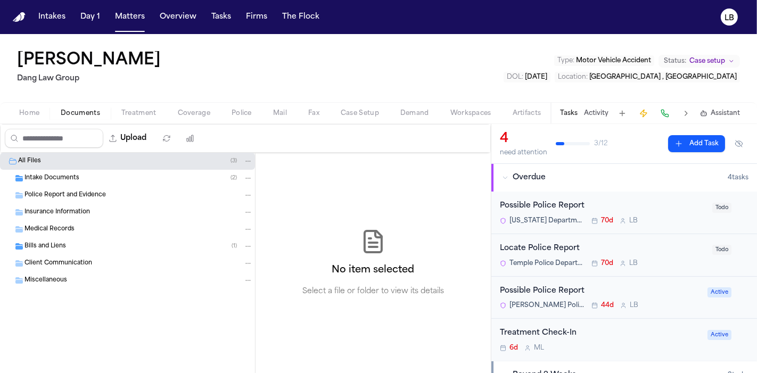
click at [683, 210] on div "Possible Police Report" at bounding box center [603, 206] width 206 height 12
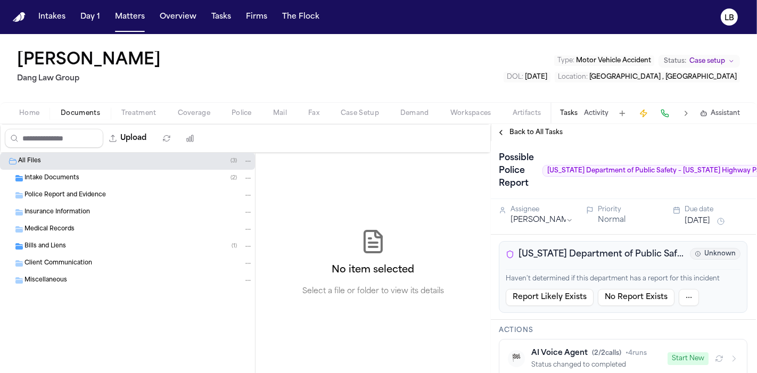
scroll to position [0, 1]
click at [630, 299] on button "No Report Exists" at bounding box center [636, 297] width 77 height 17
click at [640, 295] on button "No Report Exists" at bounding box center [636, 297] width 77 height 17
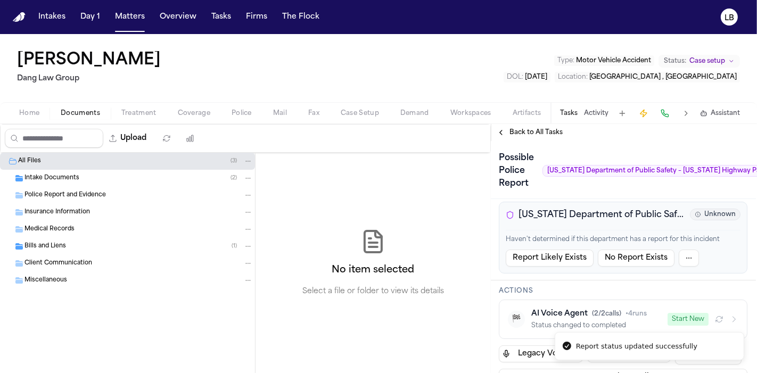
scroll to position [34, 0]
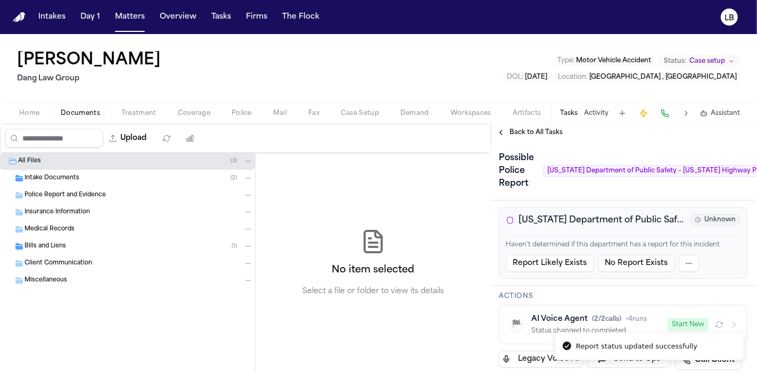
click at [506, 129] on button "Back to All Tasks" at bounding box center [529, 132] width 77 height 9
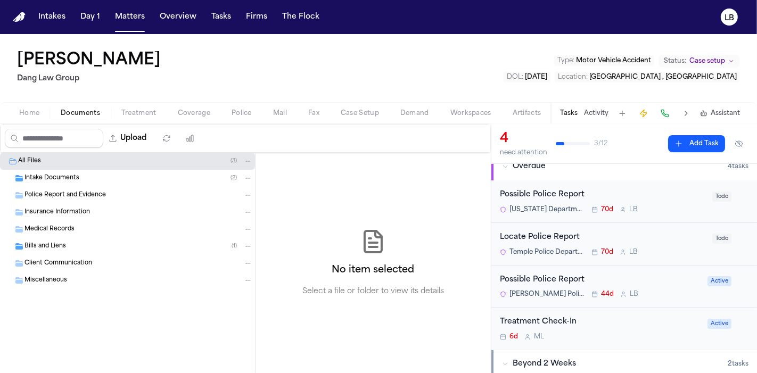
scroll to position [11, 0]
drag, startPoint x: 678, startPoint y: 244, endPoint x: 704, endPoint y: 245, distance: 25.6
click at [712, 245] on div "Todo" at bounding box center [730, 239] width 36 height 15
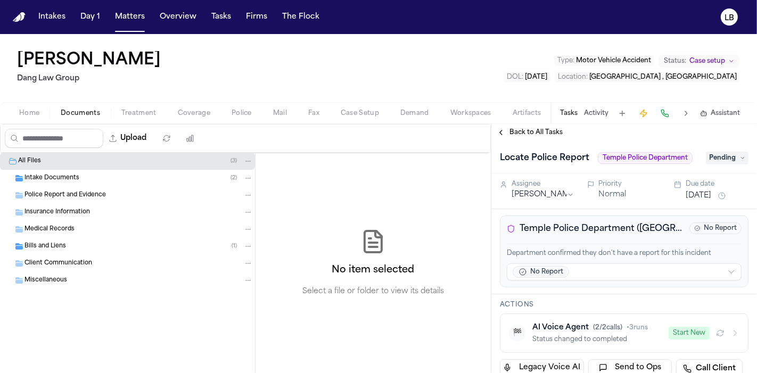
click at [713, 157] on span "Pending" at bounding box center [727, 158] width 43 height 13
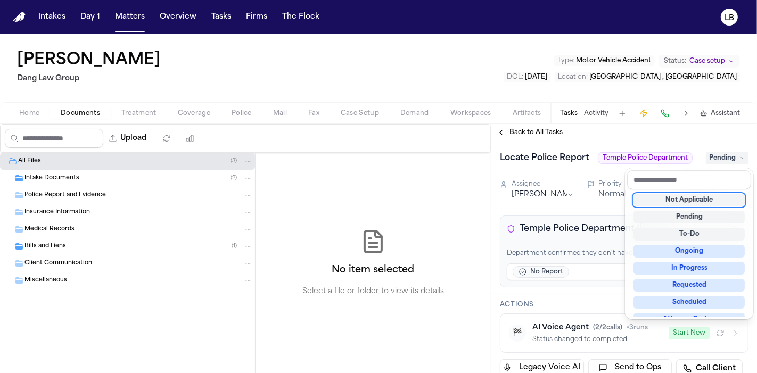
click at [692, 201] on div "Not Applicable" at bounding box center [688, 200] width 111 height 13
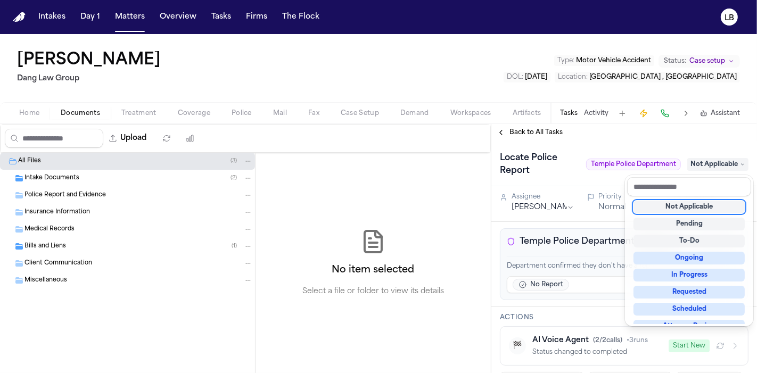
click at [546, 127] on div "Back to All Tasks Locate Police Report Temple Police Department Not Applicable …" at bounding box center [624, 248] width 266 height 249
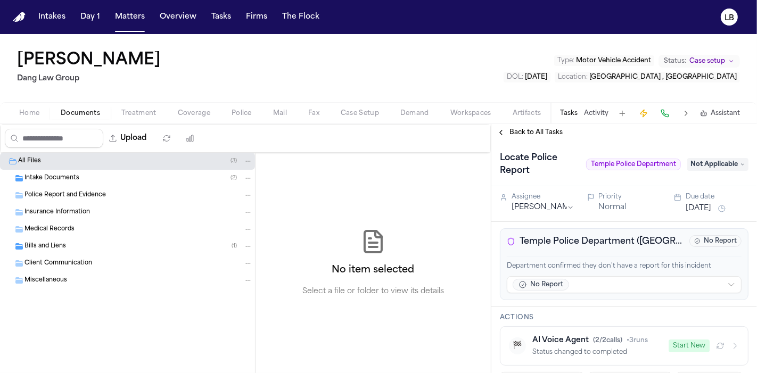
click at [547, 131] on span "Back to All Tasks" at bounding box center [535, 132] width 53 height 9
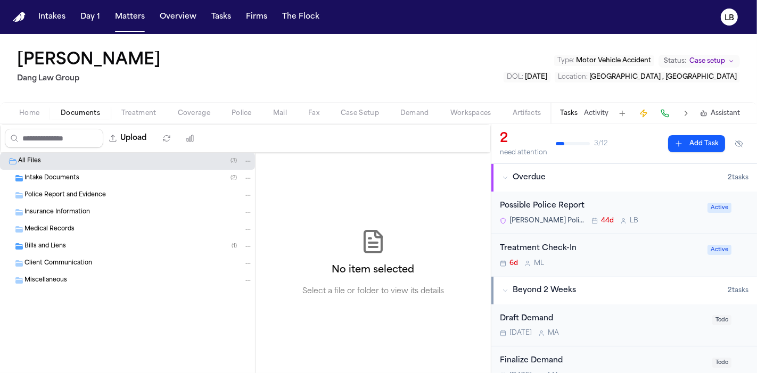
click at [695, 209] on div "Possible Police Report Belton Police Department 44d L B Active" at bounding box center [624, 212] width 249 height 25
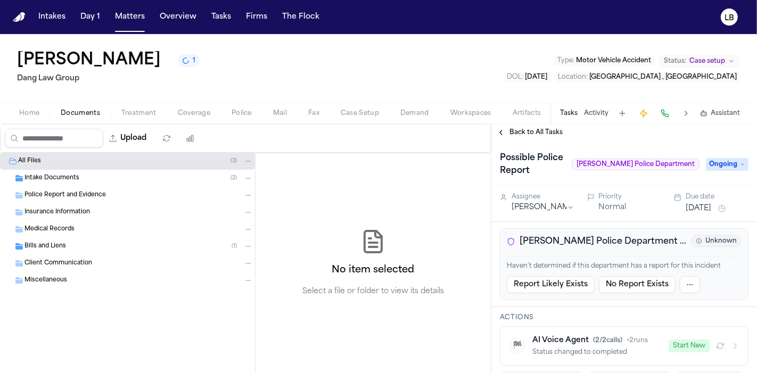
click at [631, 276] on button "No Report Exists" at bounding box center [637, 284] width 77 height 17
click at [714, 162] on span "Ongoing" at bounding box center [727, 164] width 43 height 13
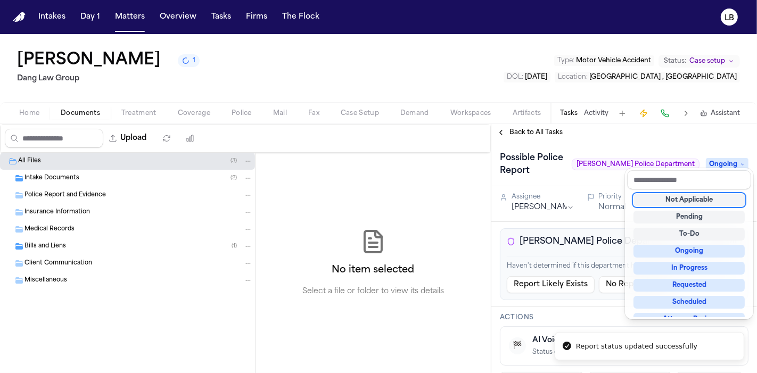
click at [705, 195] on div "Not Applicable" at bounding box center [688, 200] width 111 height 13
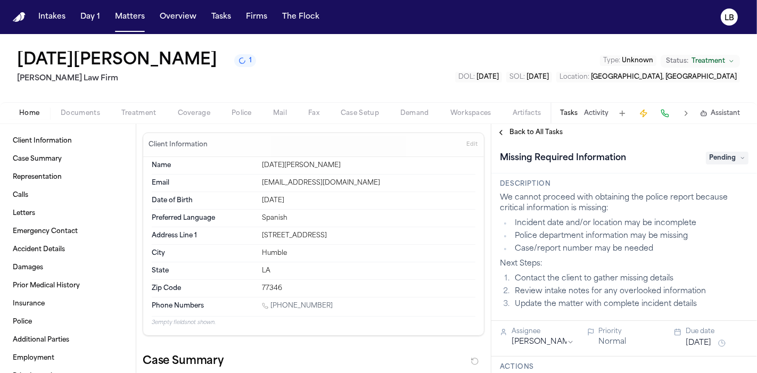
click at [79, 114] on span "Documents" at bounding box center [80, 113] width 39 height 9
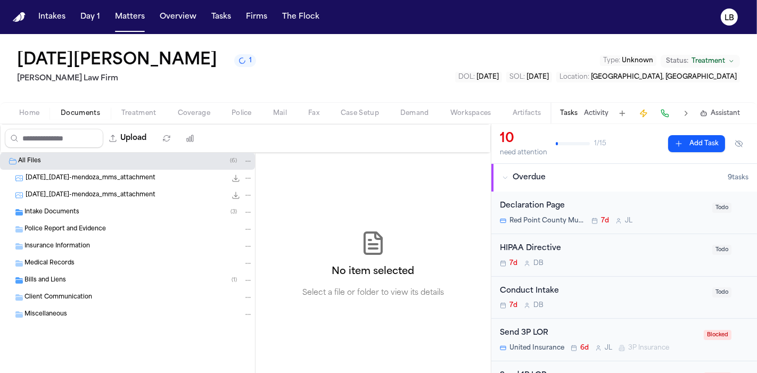
click at [83, 204] on div "Intake Documents ( 3 )" at bounding box center [127, 212] width 255 height 17
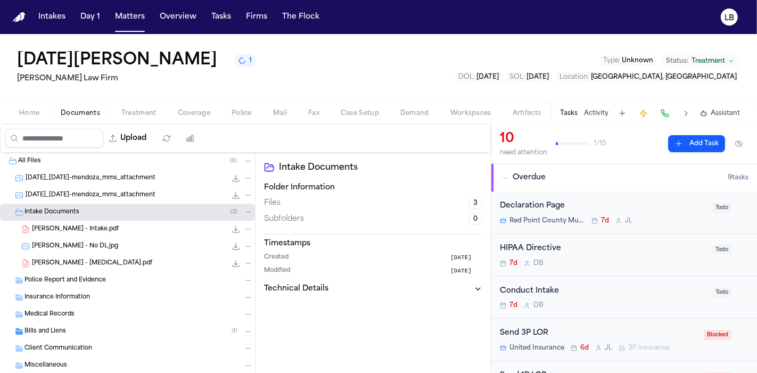
click at [93, 229] on span "[PERSON_NAME] - Intake.pdf" at bounding box center [75, 229] width 87 height 9
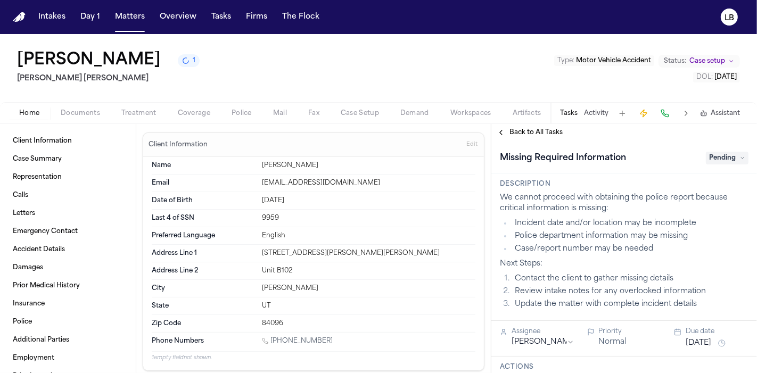
click at [603, 106] on div "Tasks Activity Assistant" at bounding box center [649, 113] width 198 height 21
click at [601, 111] on button "Activity" at bounding box center [596, 113] width 24 height 9
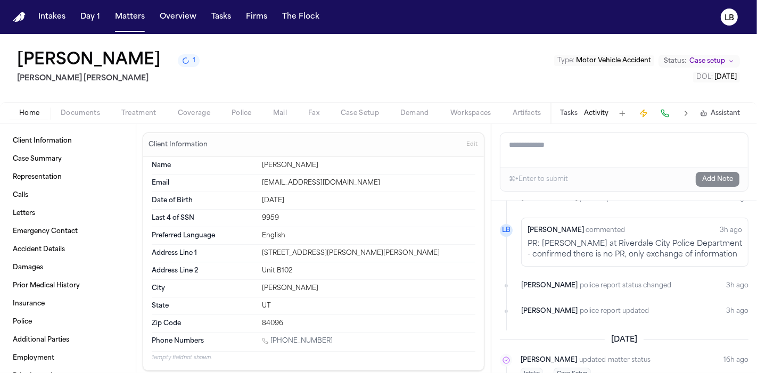
scroll to position [1074, 0]
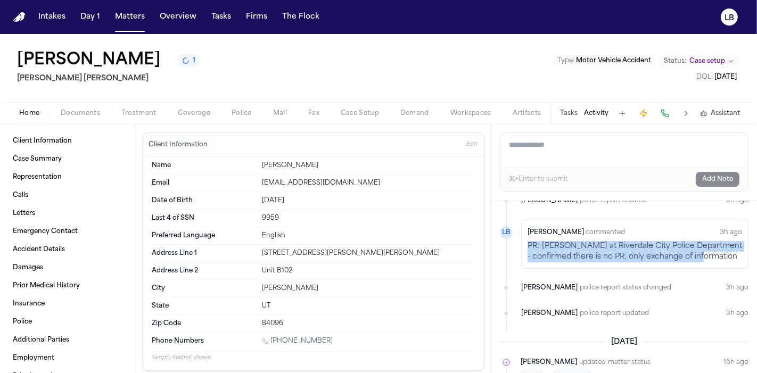
drag, startPoint x: 728, startPoint y: 243, endPoint x: 524, endPoint y: 235, distance: 204.0
click at [524, 235] on div "[PERSON_NAME] commented 3h ago PR: [PERSON_NAME] at Riverdale City Police Depar…" at bounding box center [634, 244] width 227 height 49
copy p "PR: [PERSON_NAME] at Riverdale City Police Department - confirmed there is no P…"
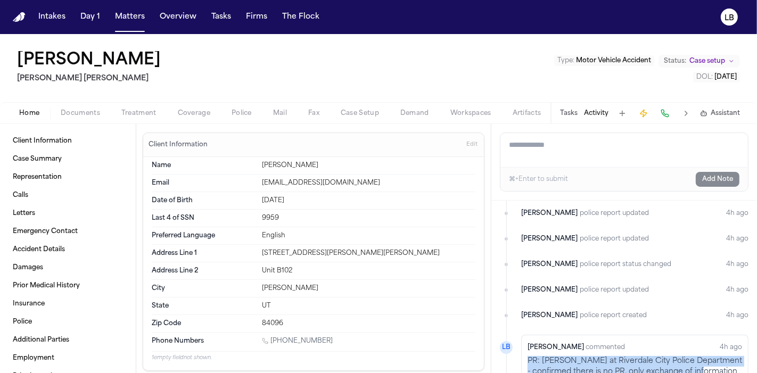
scroll to position [1263, 0]
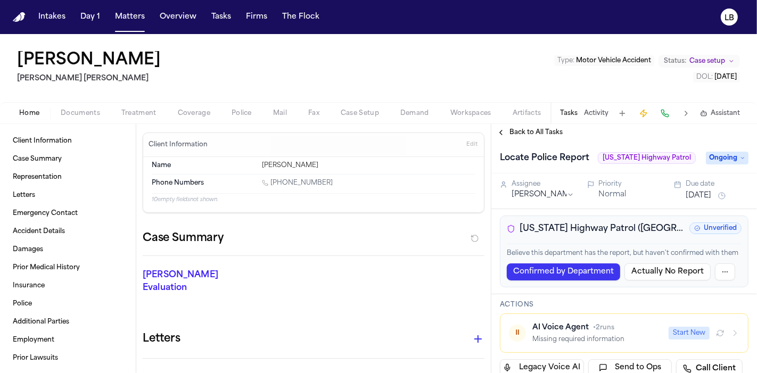
click at [593, 114] on button "Activity" at bounding box center [596, 113] width 24 height 9
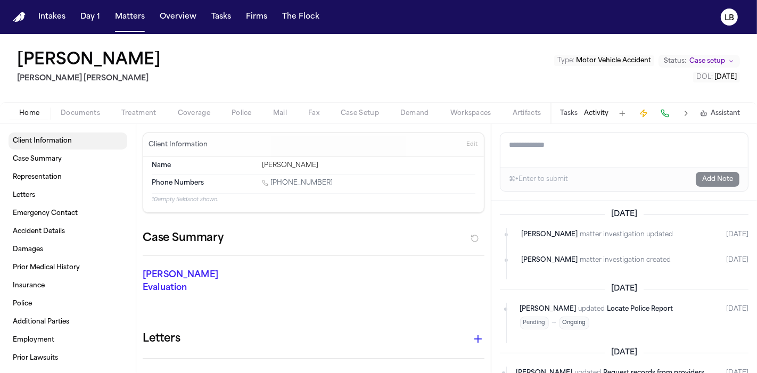
click at [75, 109] on span "Documents" at bounding box center [80, 113] width 39 height 9
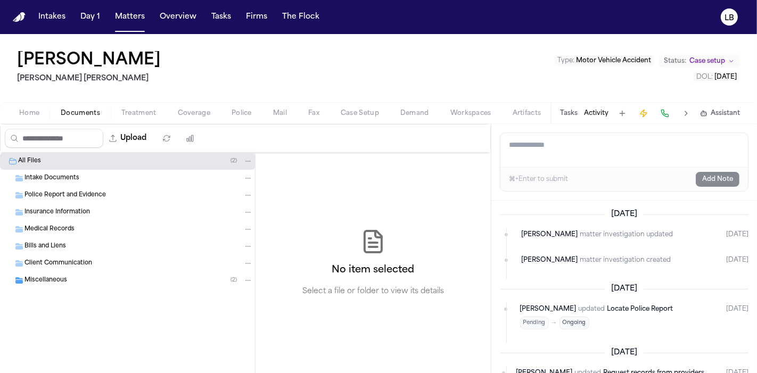
click at [61, 177] on span "Intake Documents" at bounding box center [51, 178] width 55 height 9
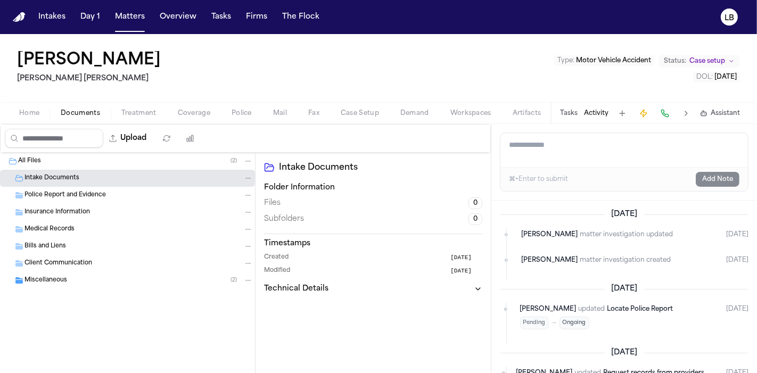
click at [33, 110] on span "Home" at bounding box center [29, 113] width 20 height 9
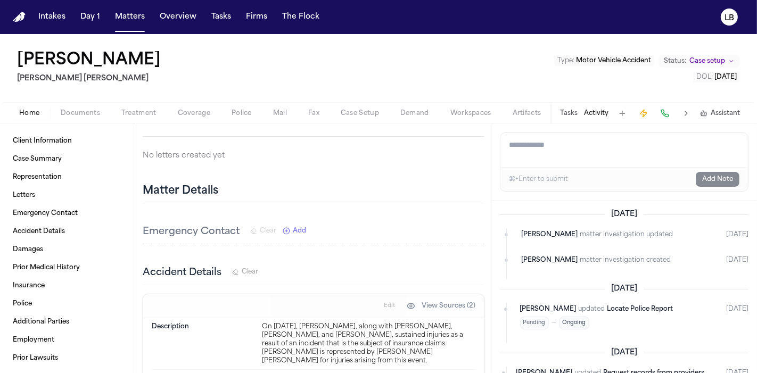
scroll to position [293, 0]
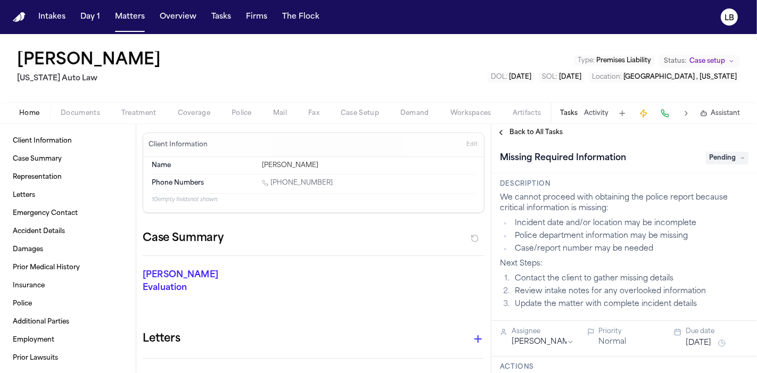
click at [88, 112] on span "Documents" at bounding box center [80, 113] width 39 height 9
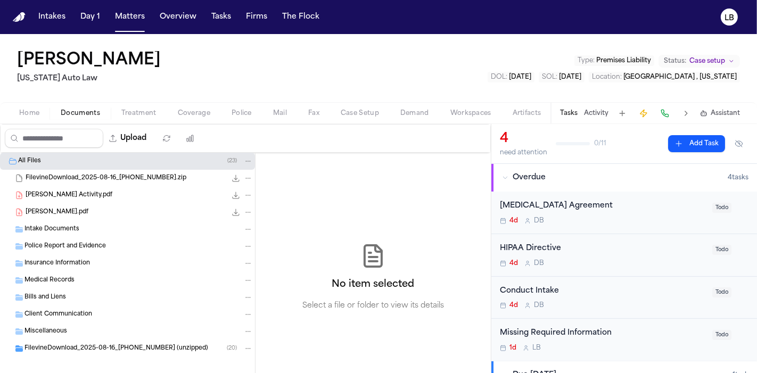
click at [78, 225] on div "Intake Documents" at bounding box center [138, 230] width 228 height 10
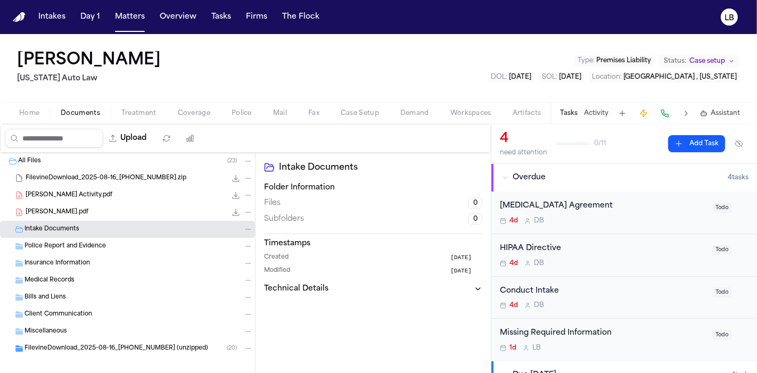
click at [30, 109] on span "Home" at bounding box center [29, 113] width 20 height 9
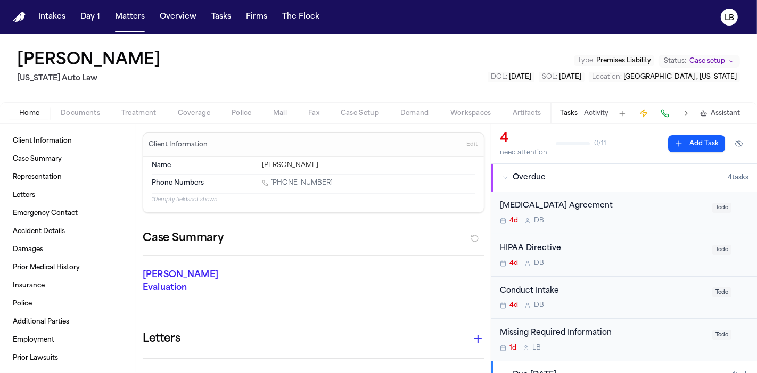
click at [79, 110] on span "Documents" at bounding box center [80, 113] width 39 height 9
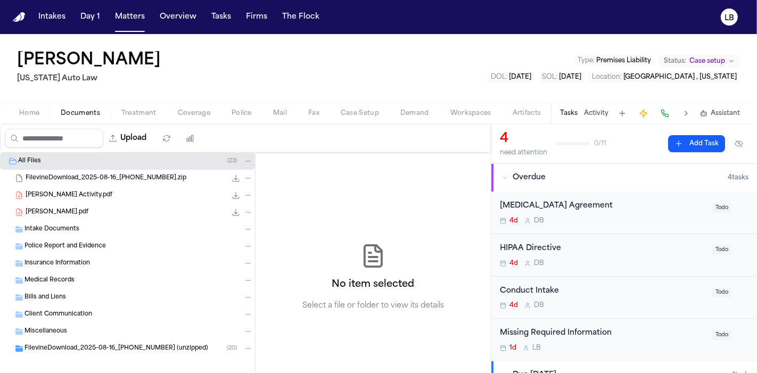
click at [88, 213] on span "[PERSON_NAME].pdf" at bounding box center [57, 212] width 63 height 9
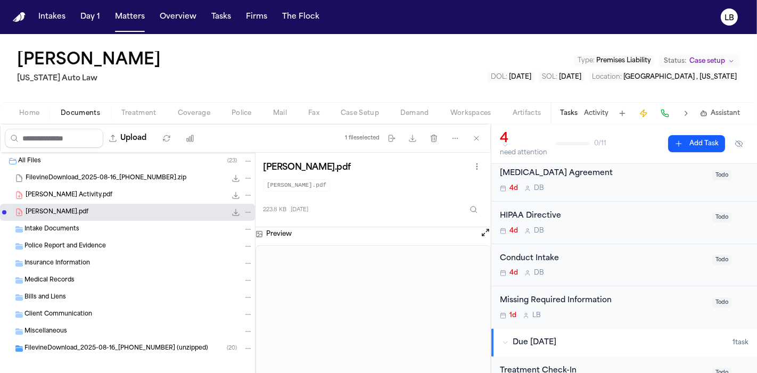
scroll to position [32, 0]
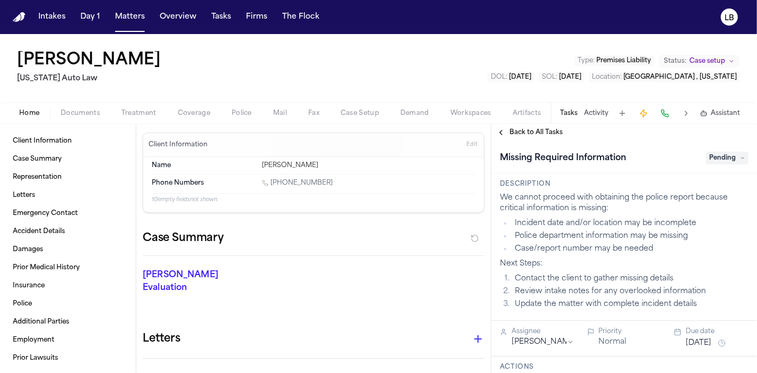
click at [89, 105] on div "Home Documents Treatment Coverage Police Mail Fax Case Setup Demand Workspaces …" at bounding box center [378, 112] width 757 height 21
click at [80, 119] on span "button" at bounding box center [80, 119] width 52 height 1
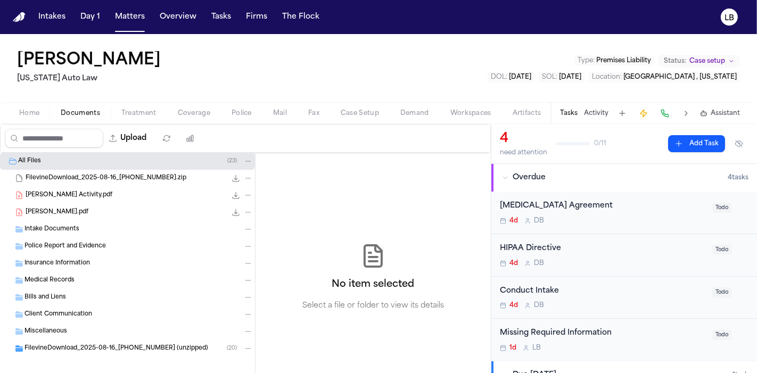
click at [88, 212] on span "[PERSON_NAME].pdf" at bounding box center [57, 212] width 63 height 9
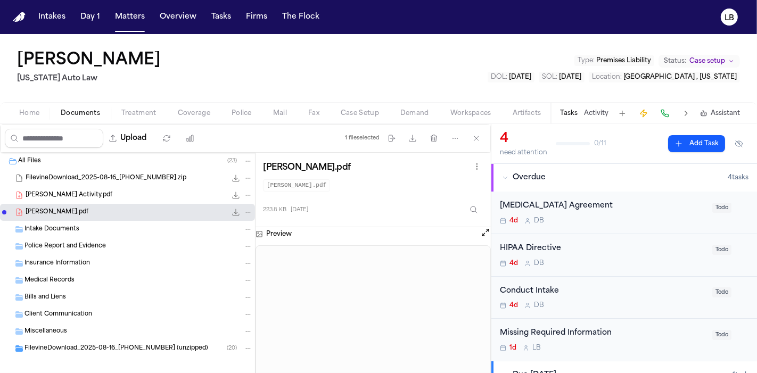
click at [604, 108] on div "Tasks Activity Assistant" at bounding box center [649, 113] width 198 height 21
click at [603, 109] on button "Activity" at bounding box center [596, 113] width 24 height 9
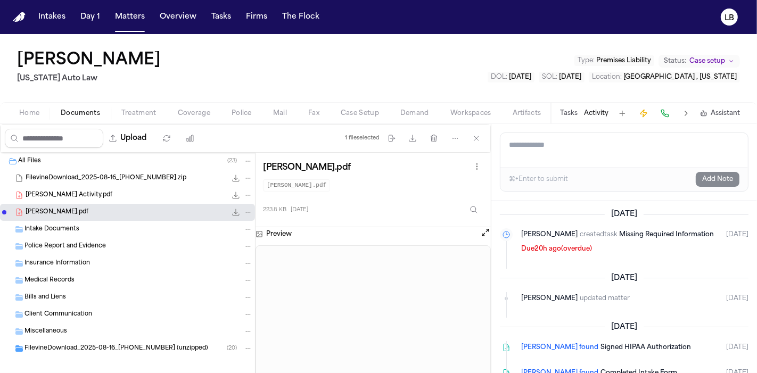
click at [579, 145] on textarea "Add a note to this matter" at bounding box center [623, 150] width 247 height 34
paste textarea "**********"
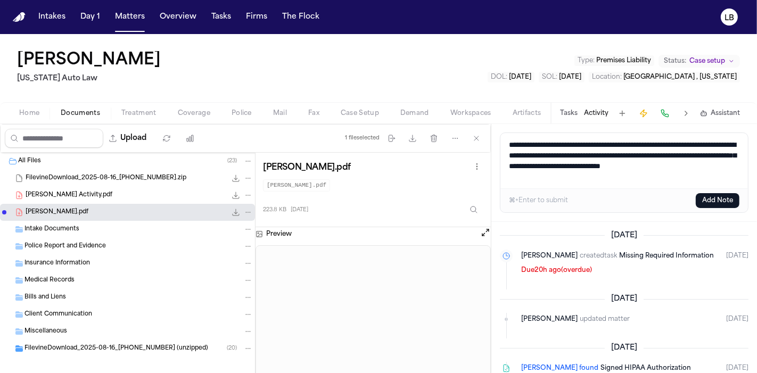
type textarea "**********"
click at [707, 194] on button "Add Note" at bounding box center [718, 200] width 44 height 15
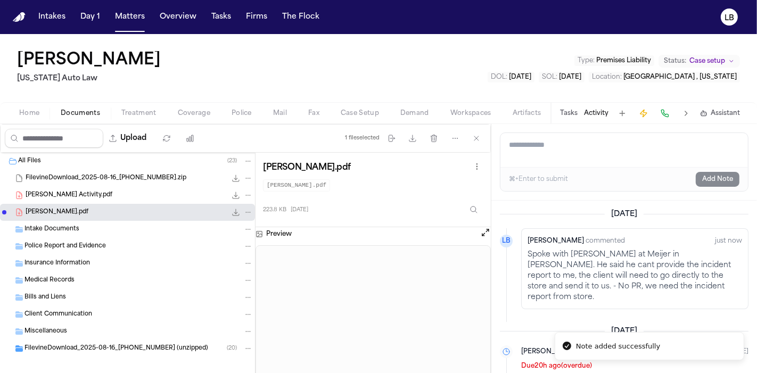
drag, startPoint x: 164, startPoint y: 45, endPoint x: 0, endPoint y: 47, distance: 163.9
click at [0, 47] on div "[PERSON_NAME] [US_STATE] Auto Law Type : Premises Liability Status: Case setup …" at bounding box center [378, 68] width 757 height 68
copy h1 "[PERSON_NAME]"
click at [132, 27] on nav "Intakes Day 1 Matters Overview Tasks Firms The Flock LB" at bounding box center [378, 17] width 757 height 34
click at [129, 22] on button "Matters" at bounding box center [130, 16] width 38 height 19
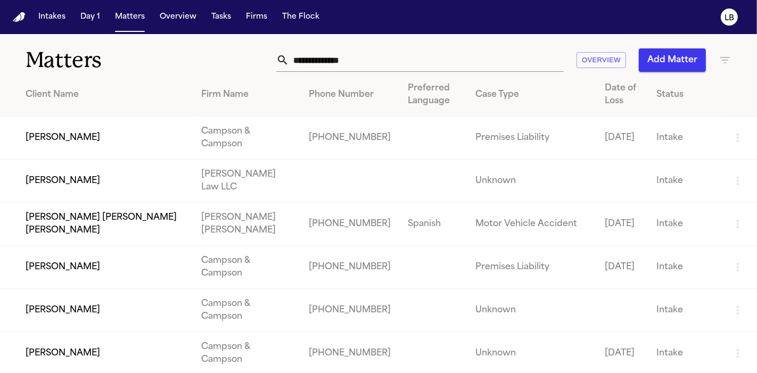
click at [342, 61] on input "text" at bounding box center [426, 59] width 275 height 23
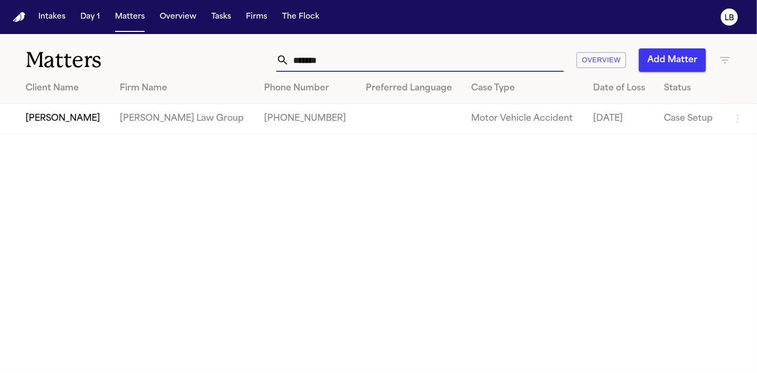
type input "*******"
click at [111, 122] on td "[PERSON_NAME]" at bounding box center [55, 119] width 111 height 30
click at [334, 64] on input "*******" at bounding box center [426, 59] width 275 height 23
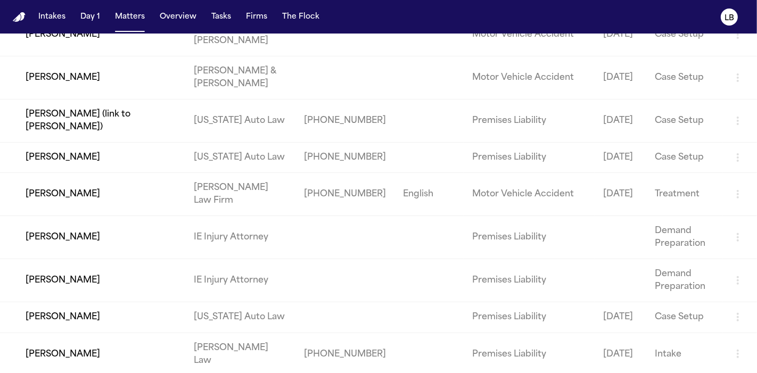
scroll to position [209, 0]
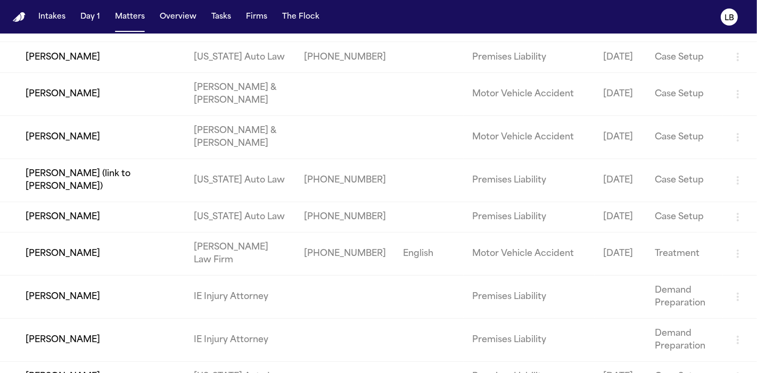
type input "*"
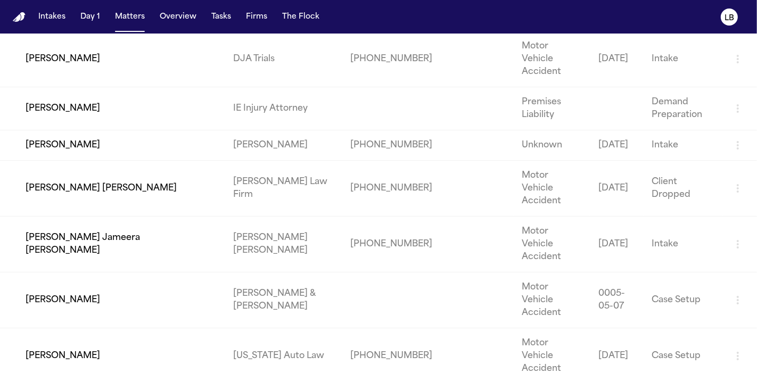
scroll to position [216, 0]
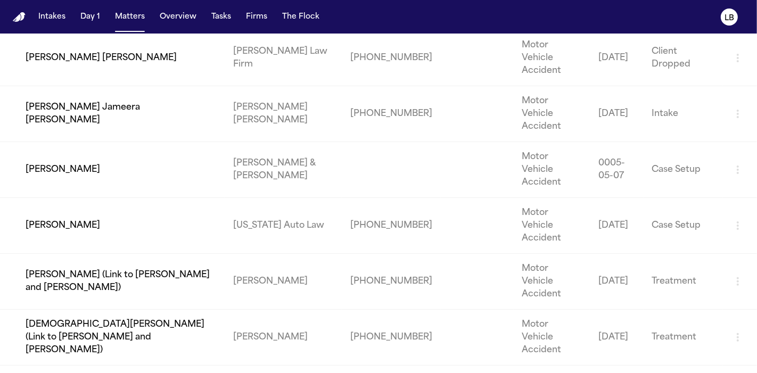
type input "******"
click at [75, 198] on td "[PERSON_NAME]" at bounding box center [112, 226] width 225 height 56
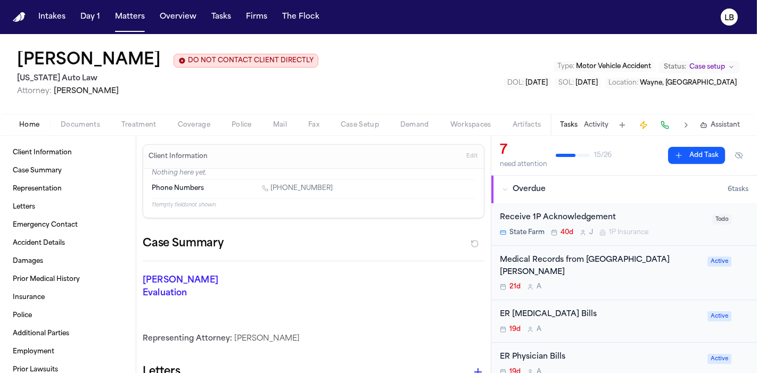
click at [1, 228] on div "Client Information Case Summary Representation Letters Emergency Contact Accide…" at bounding box center [68, 254] width 136 height 237
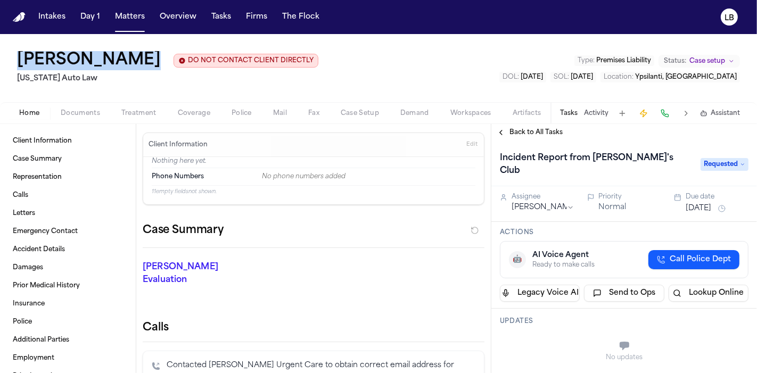
drag, startPoint x: 140, startPoint y: 63, endPoint x: 12, endPoint y: 59, distance: 128.3
click at [12, 59] on div "[PERSON_NAME] DO NOT CONTACT CLIENT DIRECTLY DO NOT CONTACT [US_STATE] Auto Law…" at bounding box center [378, 68] width 757 height 68
copy h1 "[PERSON_NAME]"
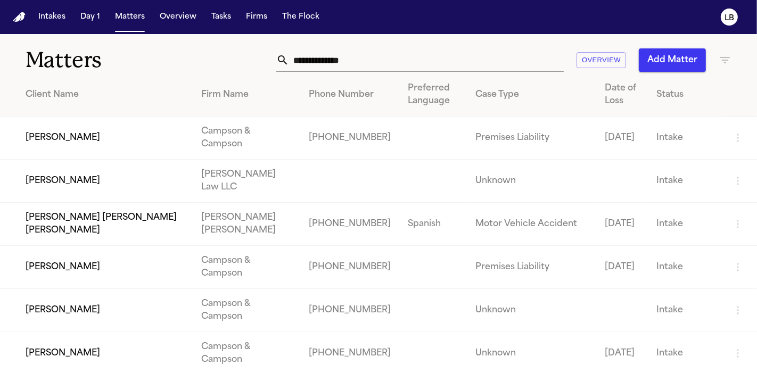
click at [336, 53] on input "text" at bounding box center [426, 59] width 275 height 23
drag, startPoint x: 336, startPoint y: 52, endPoint x: 273, endPoint y: 197, distance: 158.5
click at [336, 53] on input "*****" at bounding box center [426, 59] width 275 height 23
click at [346, 67] on input "*****" at bounding box center [426, 59] width 275 height 23
click at [374, 60] on input "********" at bounding box center [426, 59] width 275 height 23
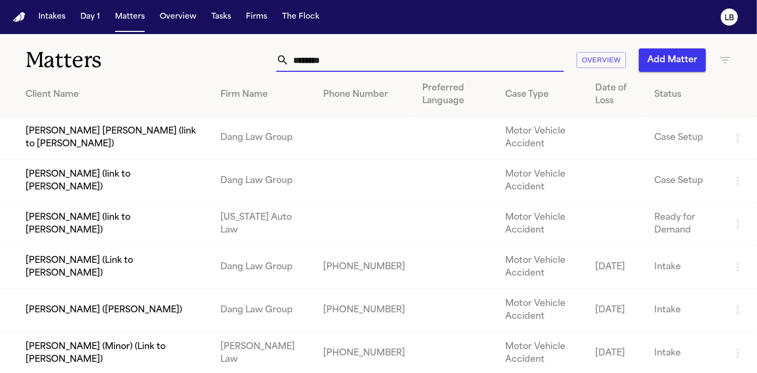
click at [273, 197] on td "Dang Law Group" at bounding box center [263, 181] width 102 height 43
click at [335, 60] on input "********" at bounding box center [426, 59] width 275 height 23
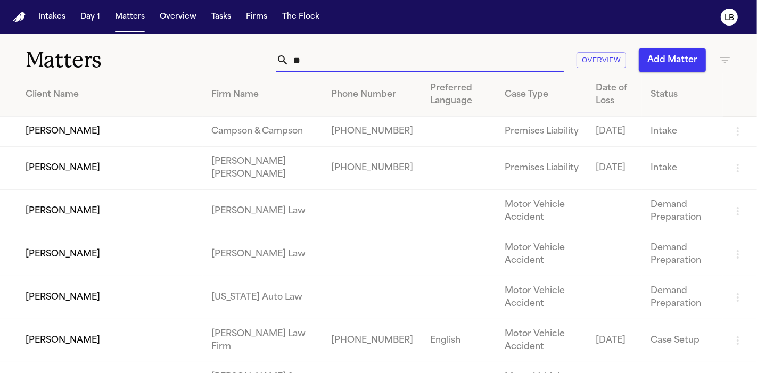
type input "*"
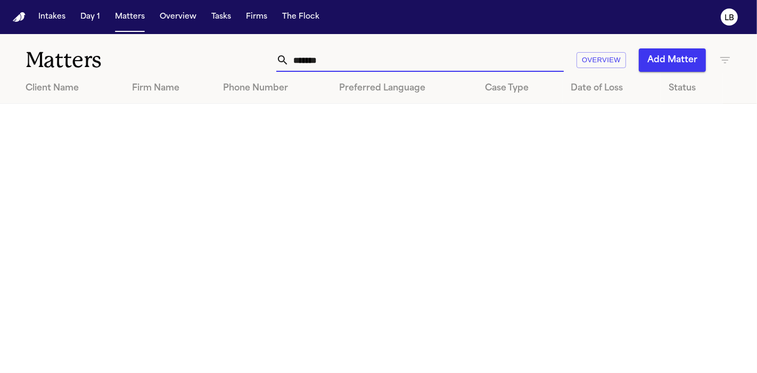
type input "*******"
